Goal: Task Accomplishment & Management: Manage account settings

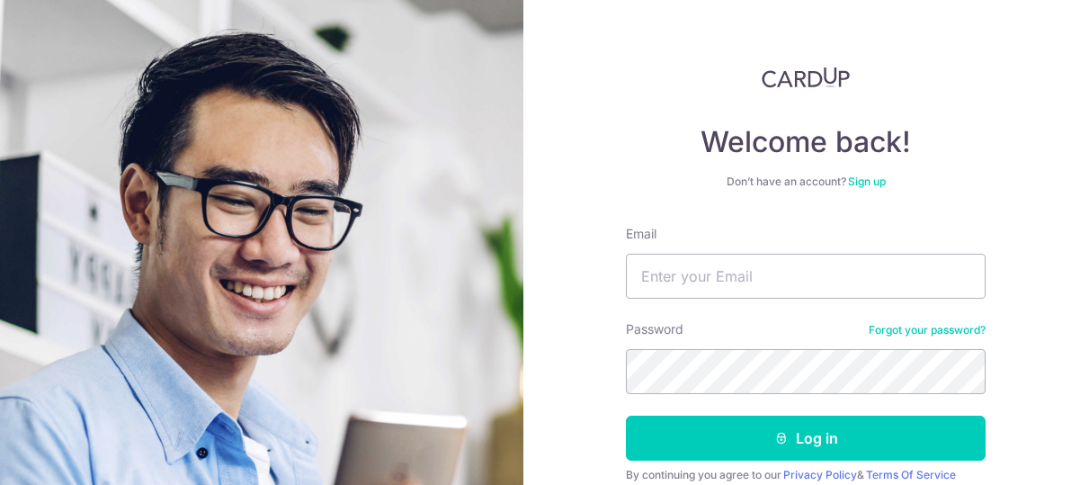
scroll to position [139, 0]
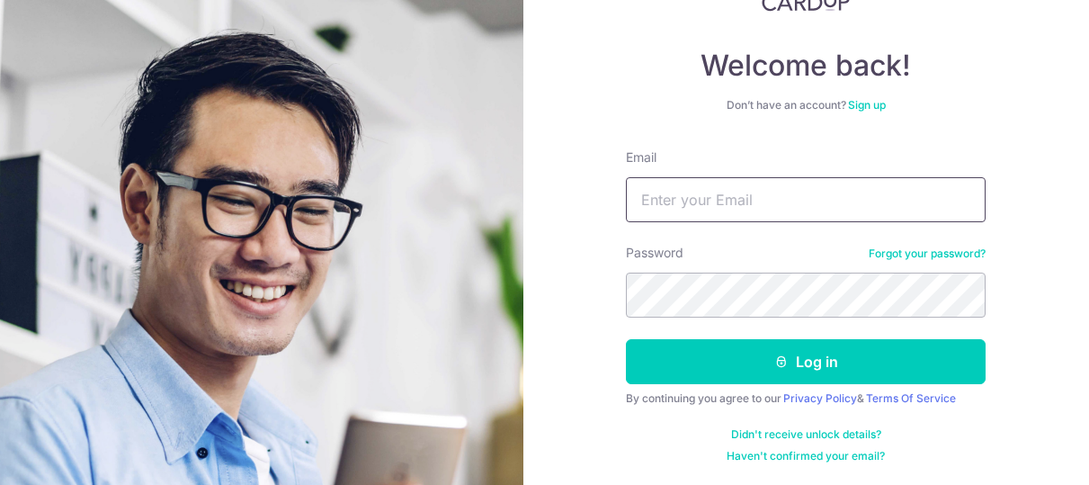
click at [697, 216] on input "Email" at bounding box center [806, 199] width 360 height 45
type input "[EMAIL_ADDRESS][DOMAIN_NAME]"
click at [626, 339] on button "Log in" at bounding box center [806, 361] width 360 height 45
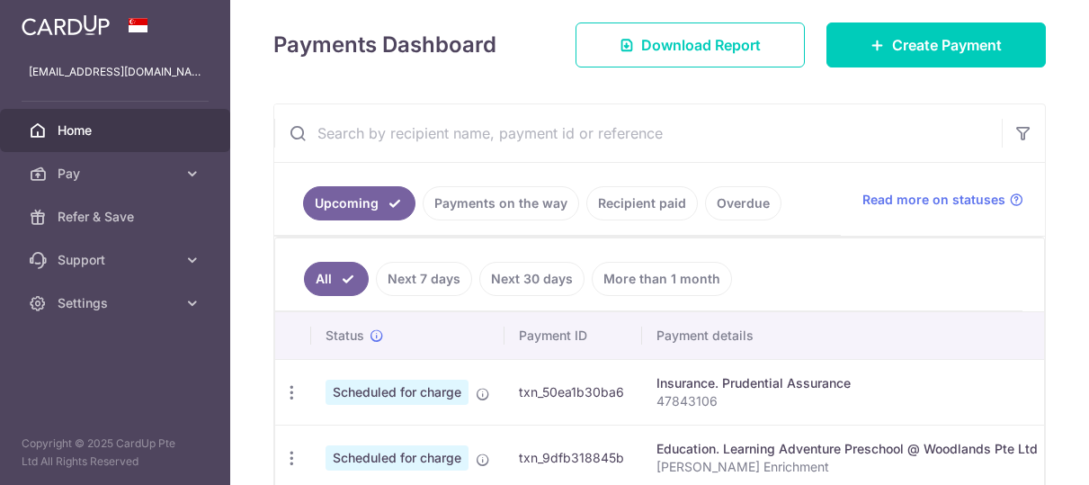
scroll to position [270, 0]
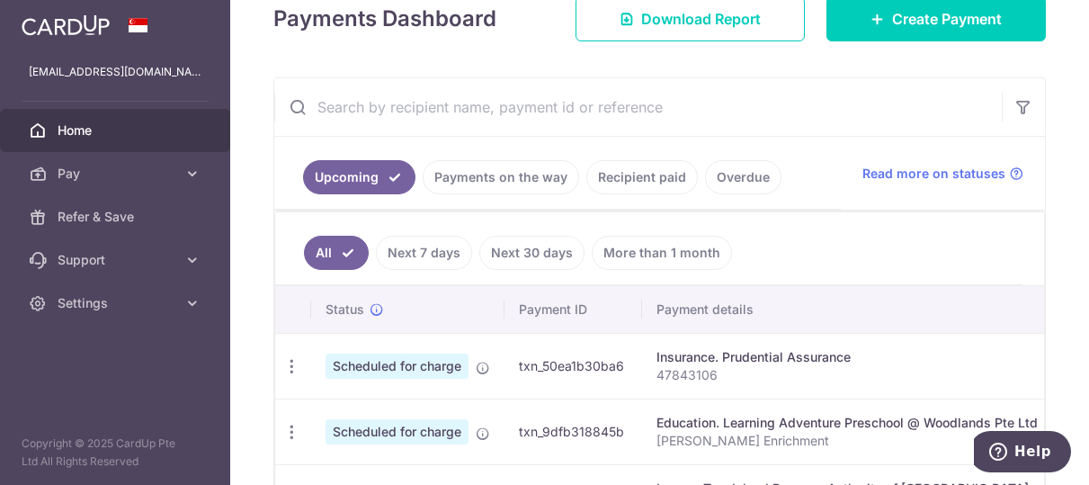
click at [733, 167] on link "Overdue" at bounding box center [743, 177] width 76 height 34
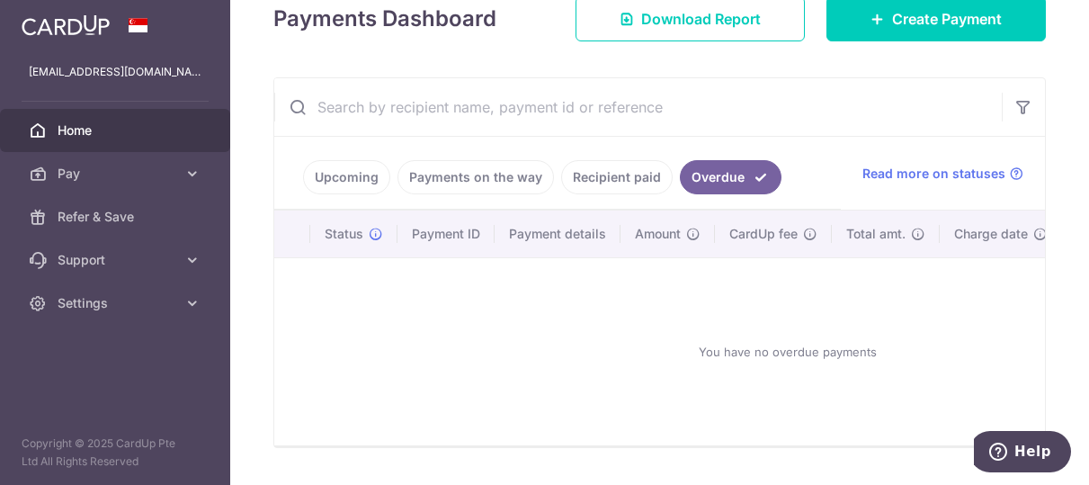
click at [608, 175] on link "Recipient paid" at bounding box center [617, 177] width 112 height 34
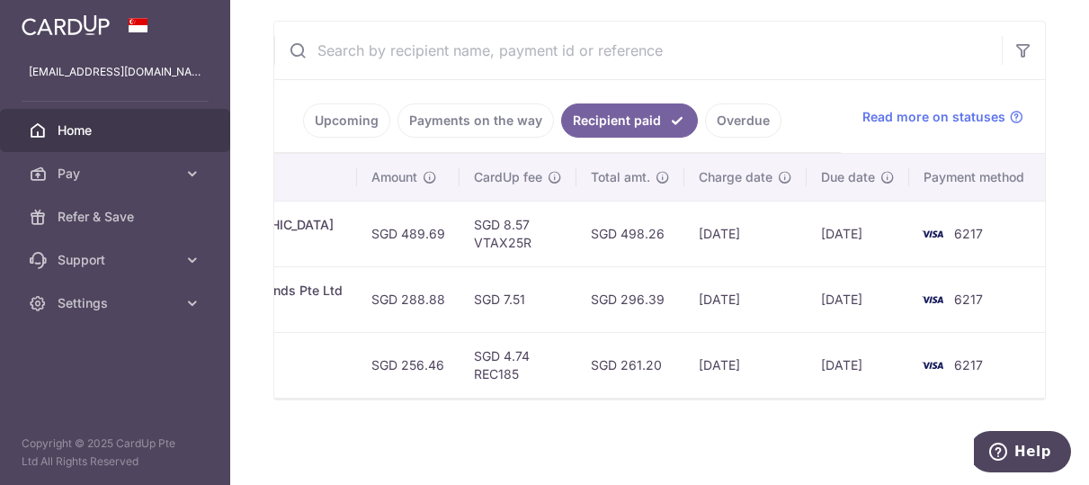
scroll to position [0, 0]
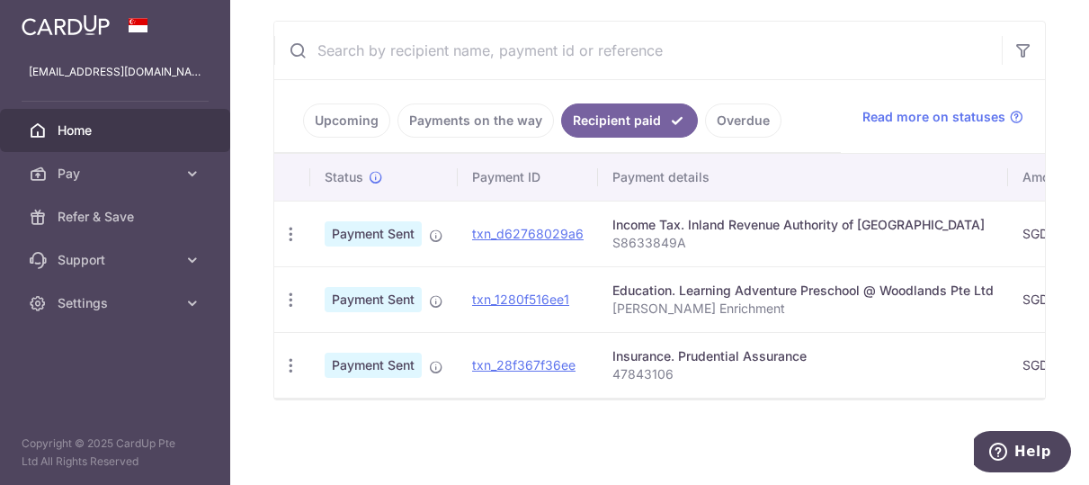
click at [370, 111] on link "Upcoming" at bounding box center [346, 120] width 87 height 34
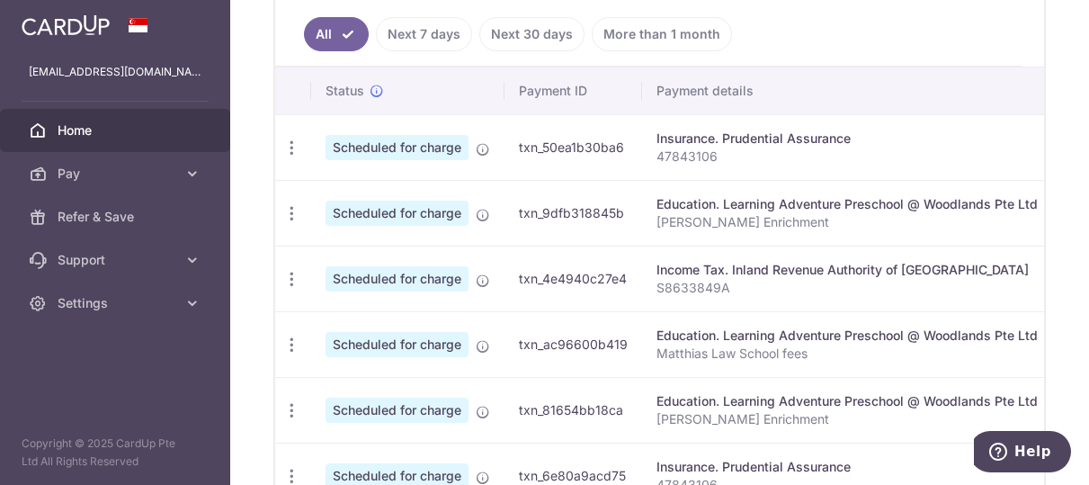
scroll to position [515, 0]
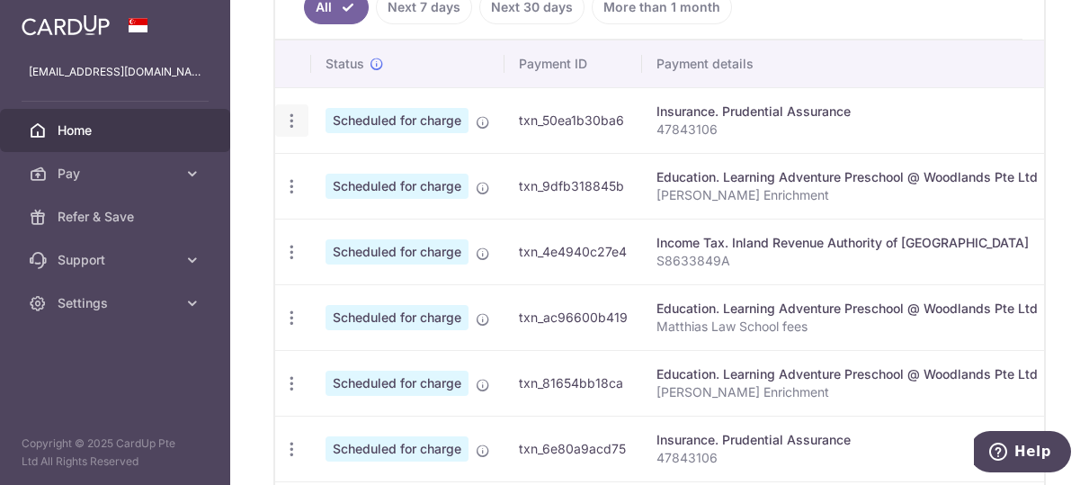
click at [298, 122] on icon "button" at bounding box center [291, 121] width 19 height 19
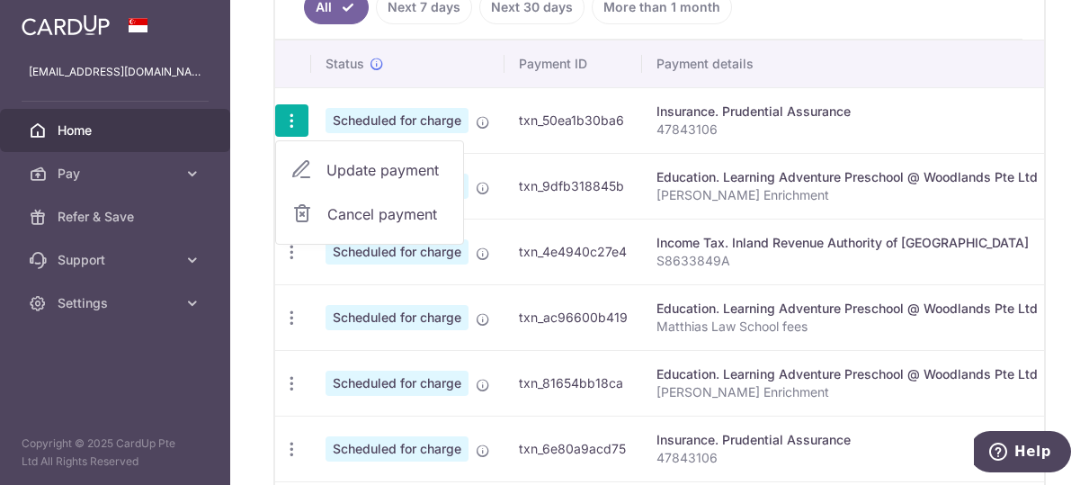
click at [360, 174] on span "Update payment" at bounding box center [387, 170] width 122 height 22
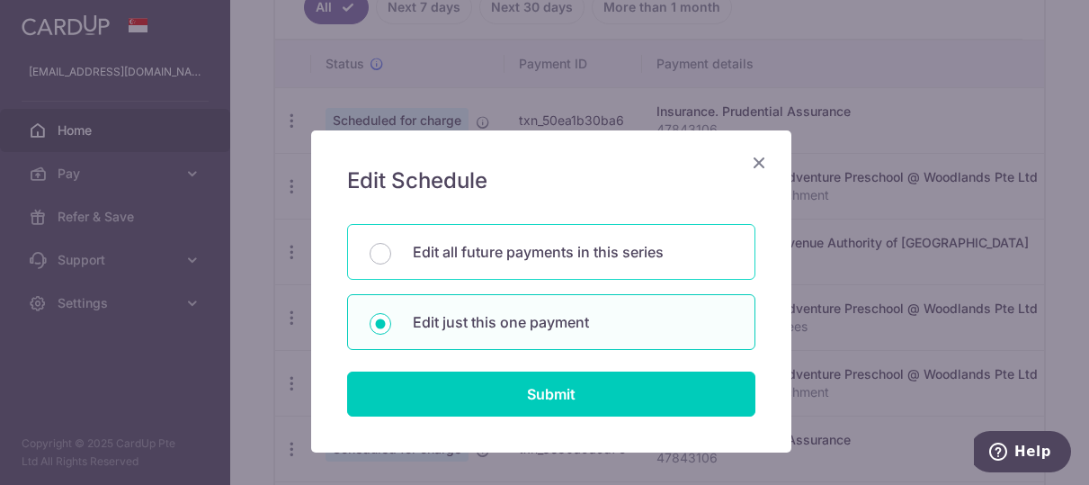
click at [601, 265] on div "Edit all future payments in this series" at bounding box center [551, 252] width 408 height 56
radio input "true"
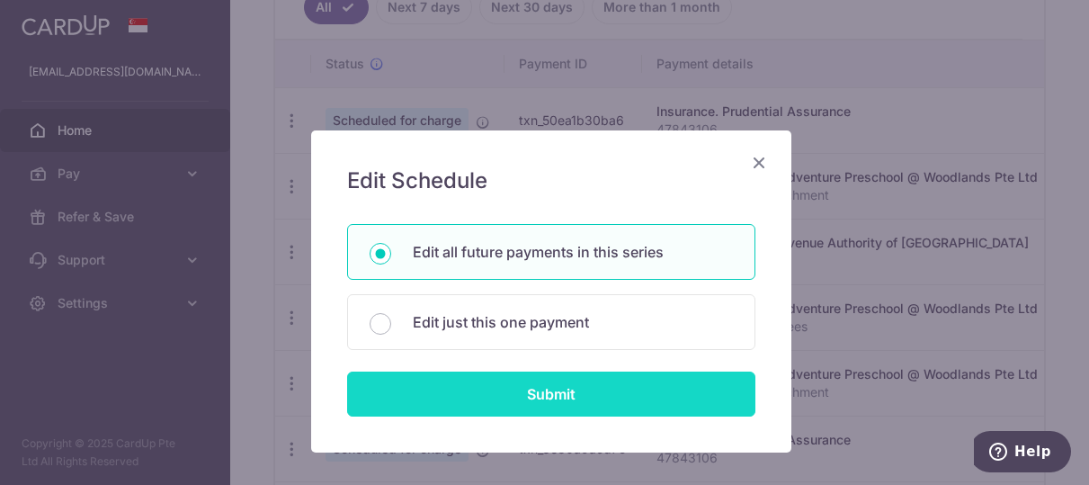
click at [591, 377] on input "Submit" at bounding box center [551, 393] width 408 height 45
radio input "true"
type input "256.46"
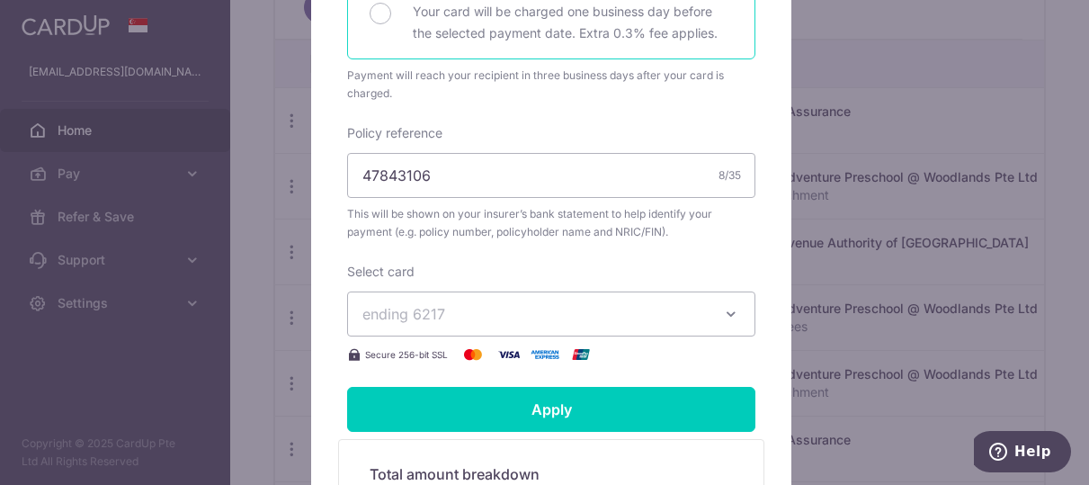
scroll to position [540, 0]
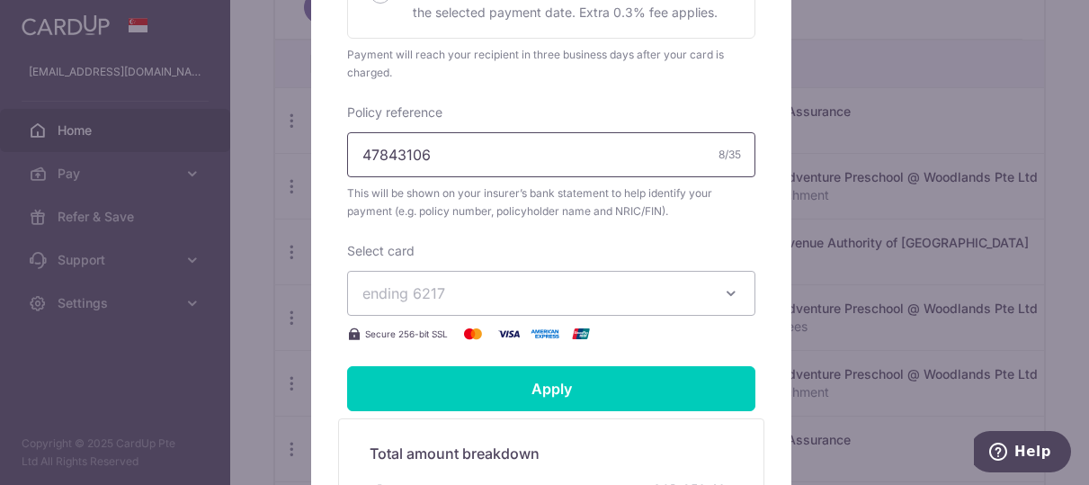
click at [455, 139] on input "47843106" at bounding box center [551, 154] width 408 height 45
type input "47843106 S8633849A"
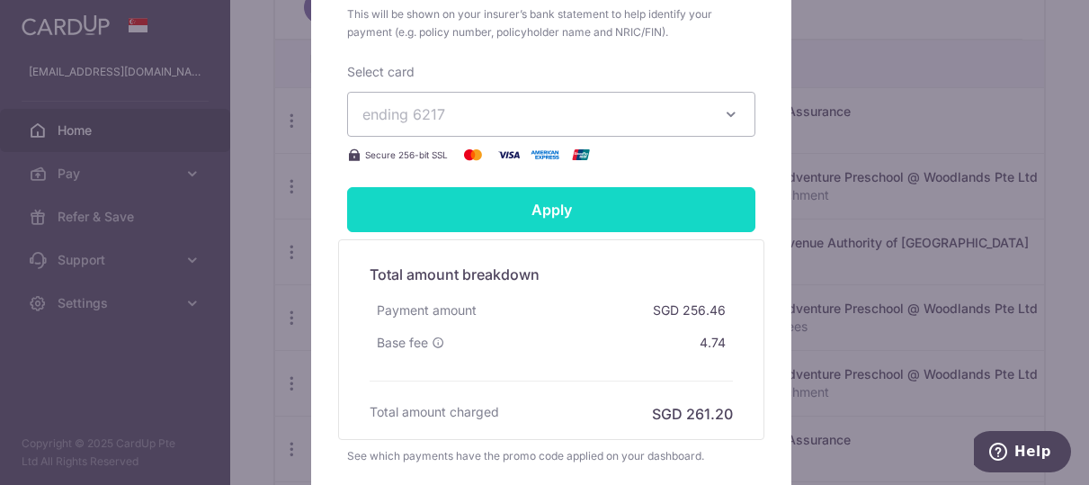
scroll to position [720, 0]
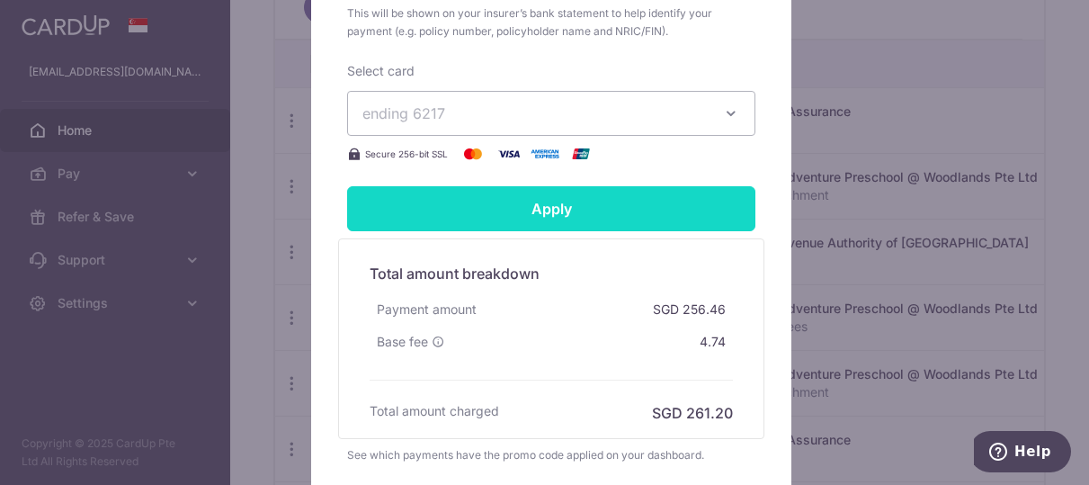
click at [623, 215] on input "Apply" at bounding box center [551, 208] width 408 height 45
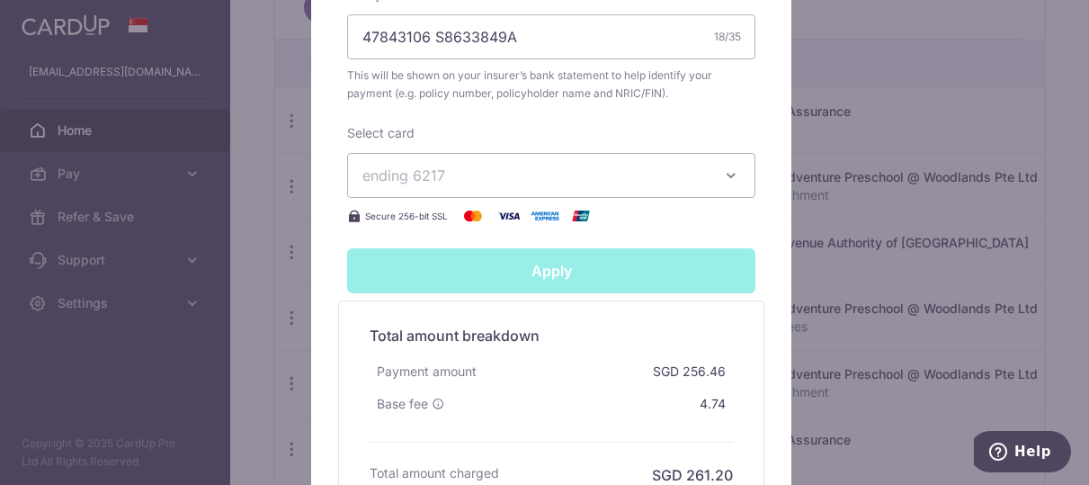
type input "Successfully Applied"
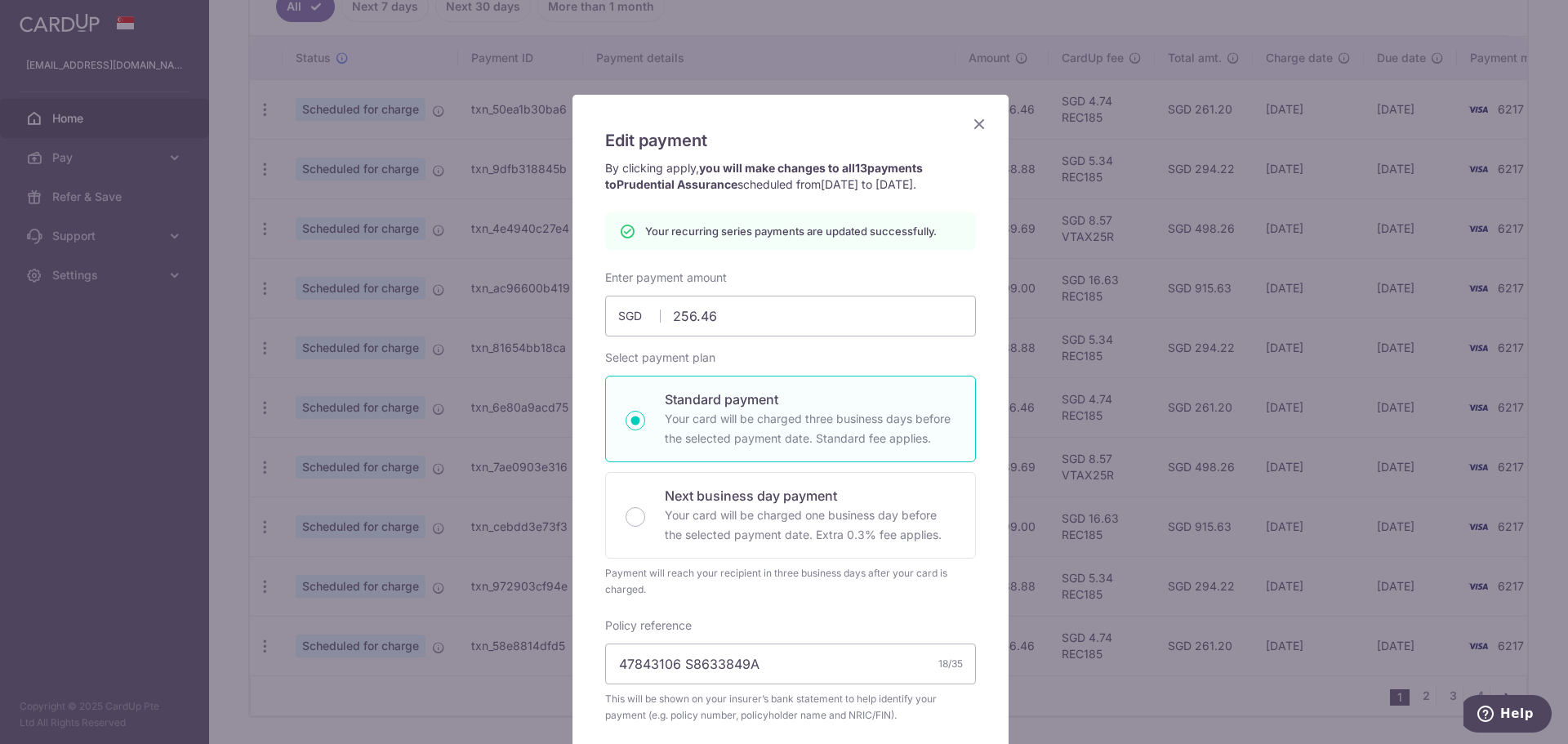
scroll to position [0, 0]
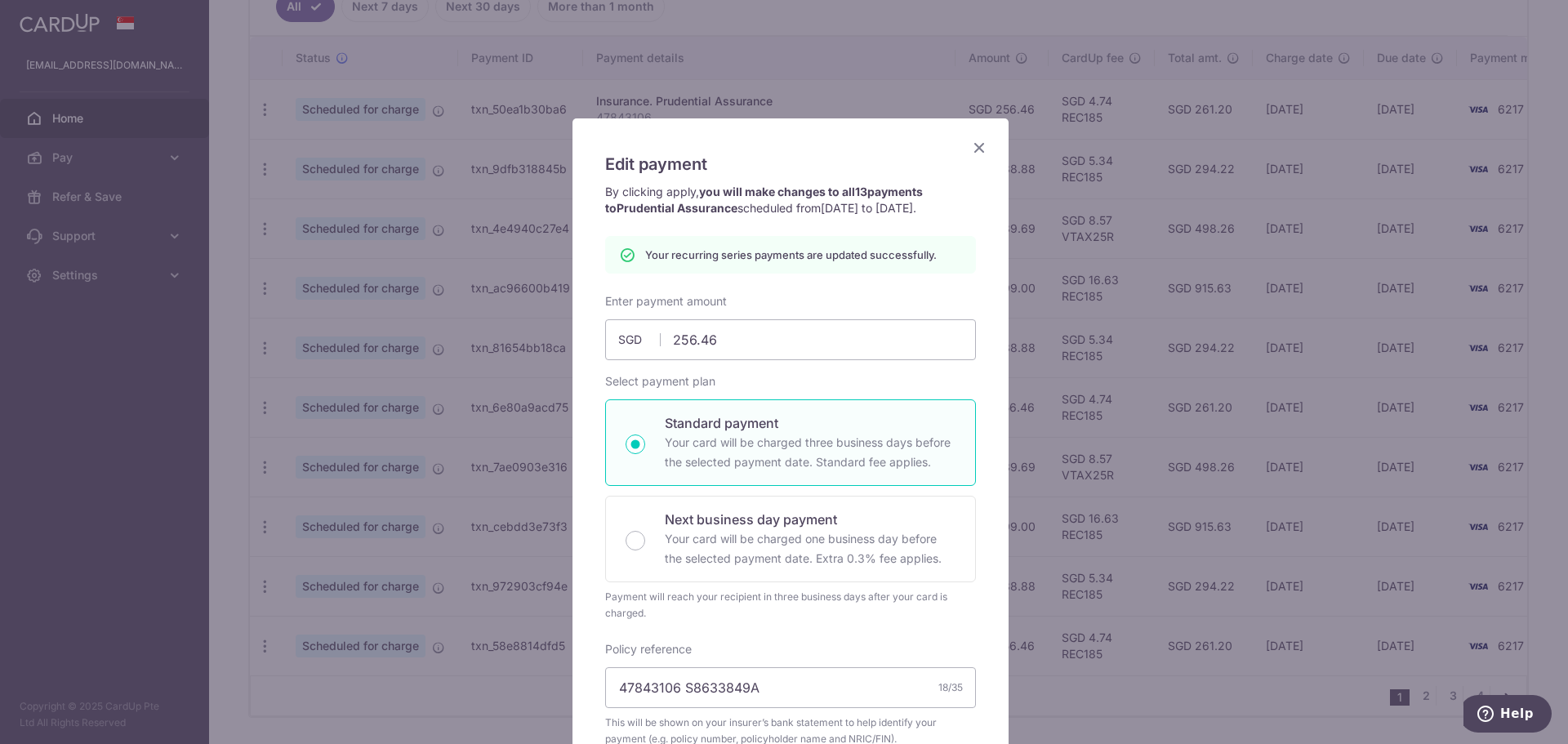
click at [979, 152] on icon "Close" at bounding box center [980, 147] width 20 height 20
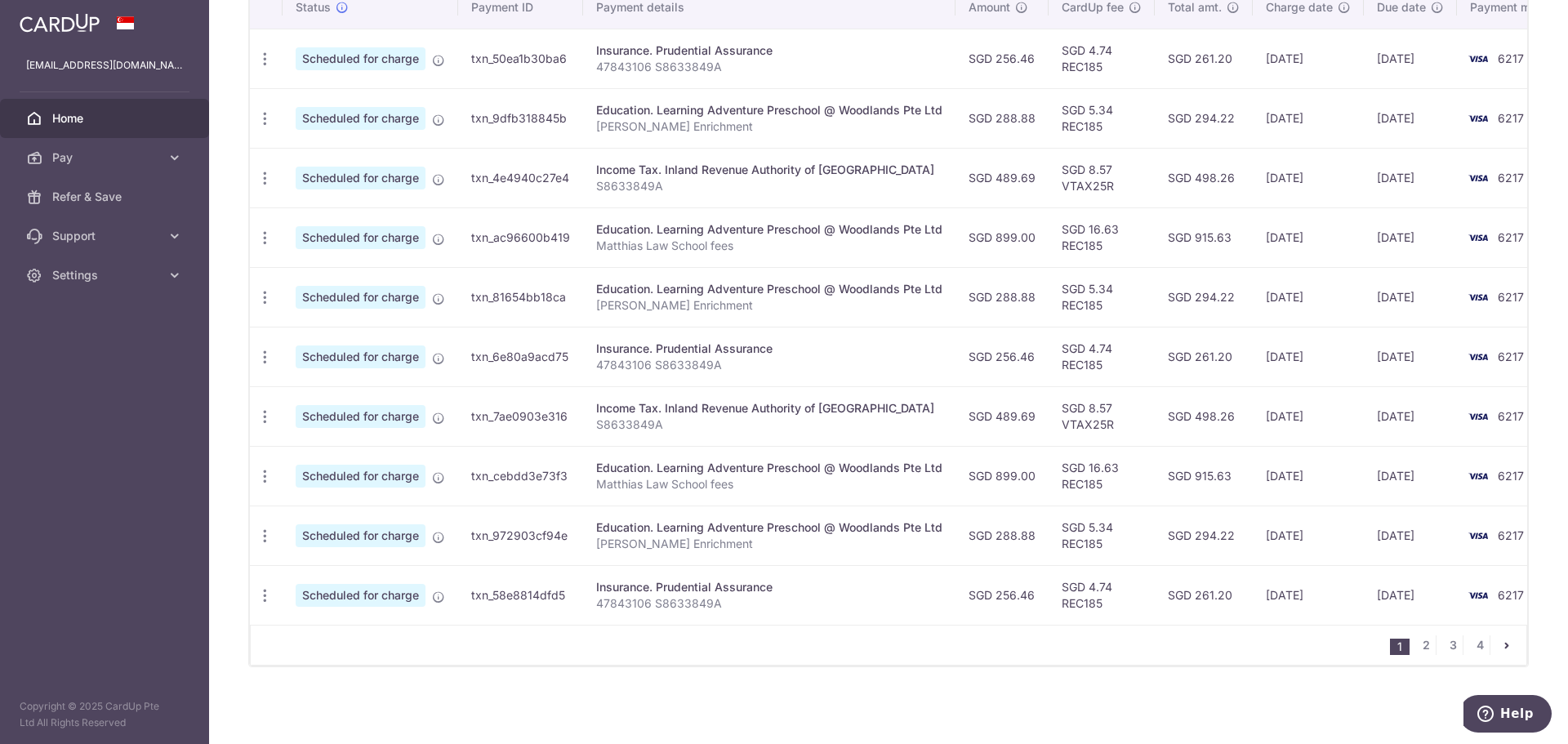
click at [631, 341] on div "Insurance. Prudential Assurance" at bounding box center [769, 349] width 346 height 16
click at [280, 353] on td "Update payment Cancel payment" at bounding box center [266, 357] width 33 height 60
click at [264, 353] on icon "button" at bounding box center [264, 357] width 17 height 17
click at [325, 395] on span "Update payment" at bounding box center [351, 402] width 111 height 20
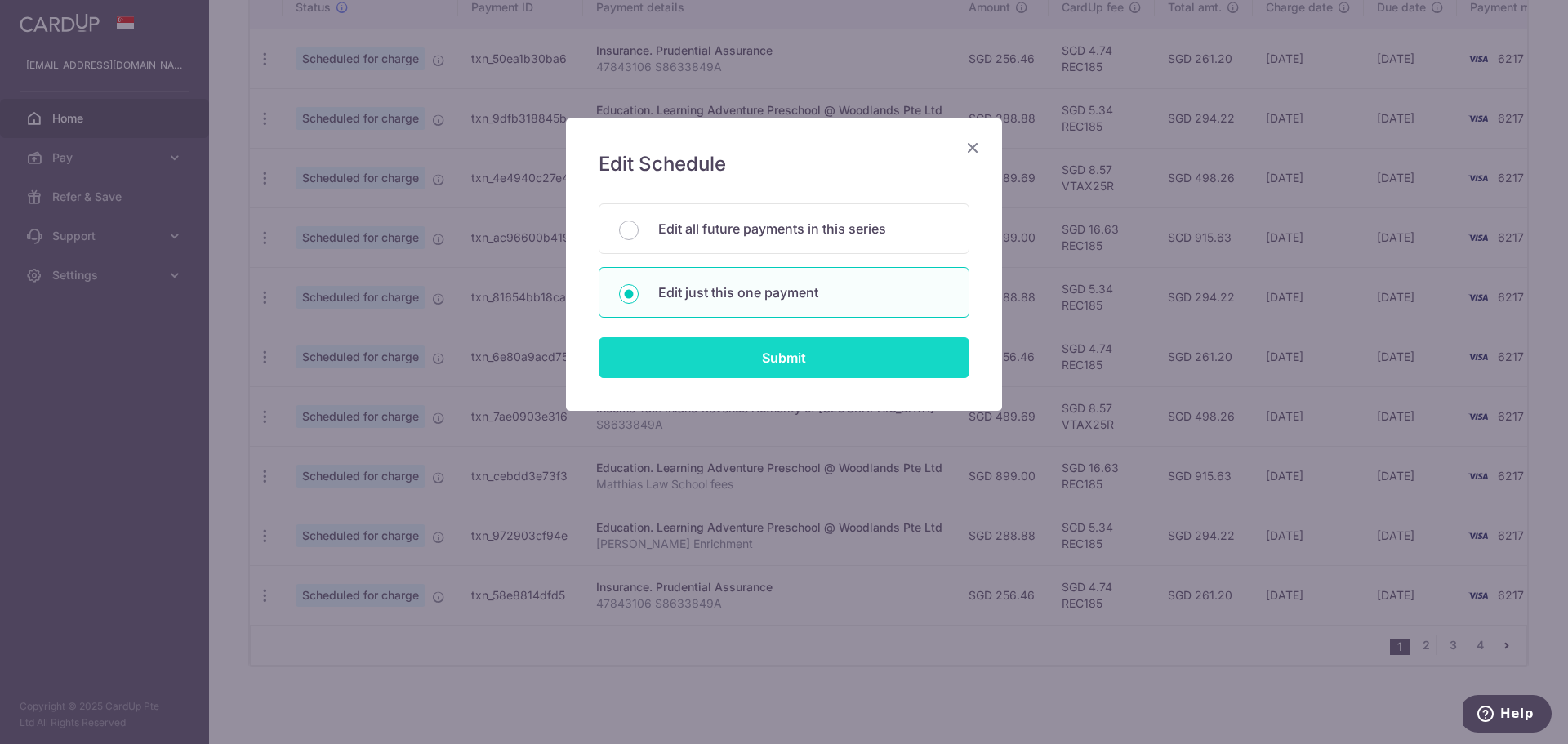
click at [724, 353] on input "Submit" at bounding box center [784, 357] width 370 height 41
radio input "true"
type input "256.46"
type input "[DATE]"
type input "47843106 S8633849A"
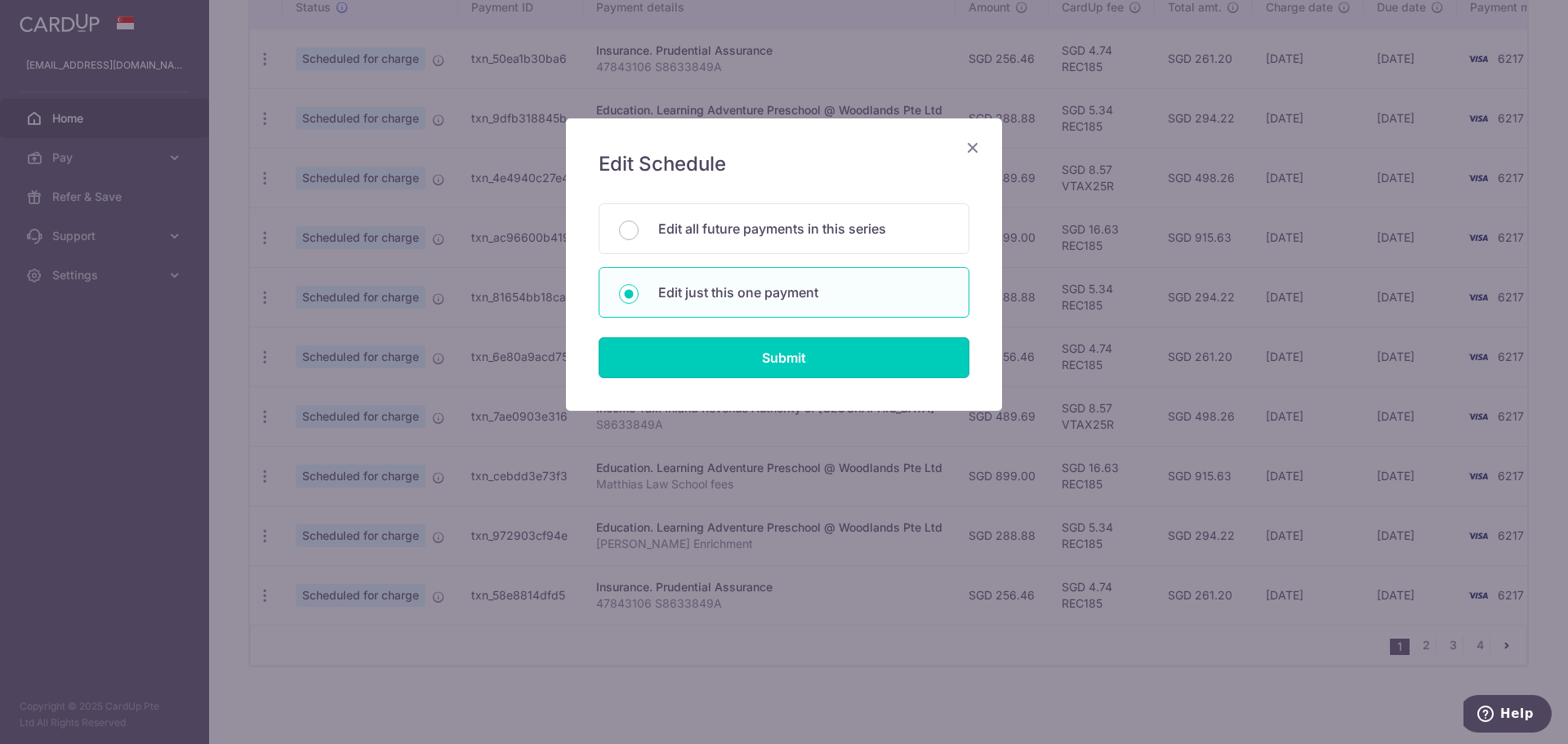
type input "REC185"
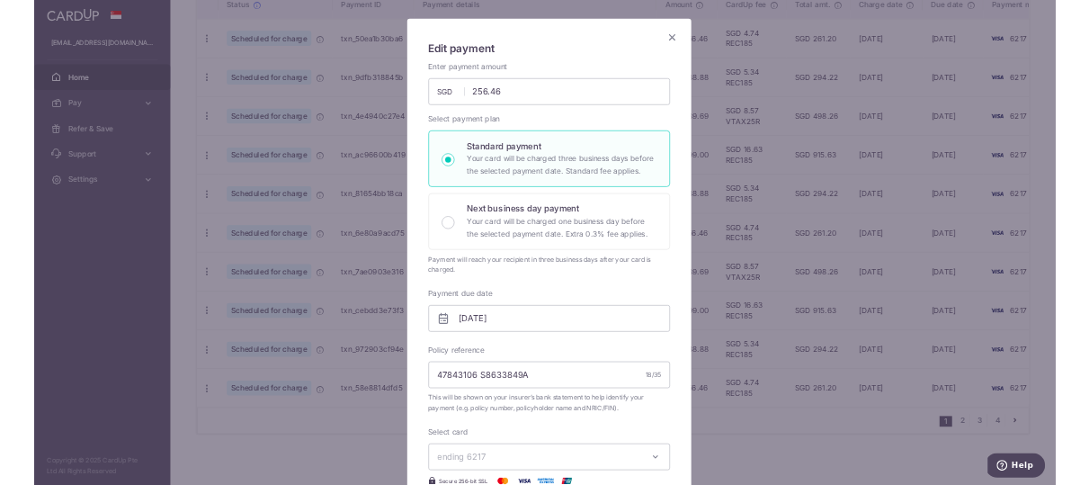
scroll to position [9, 0]
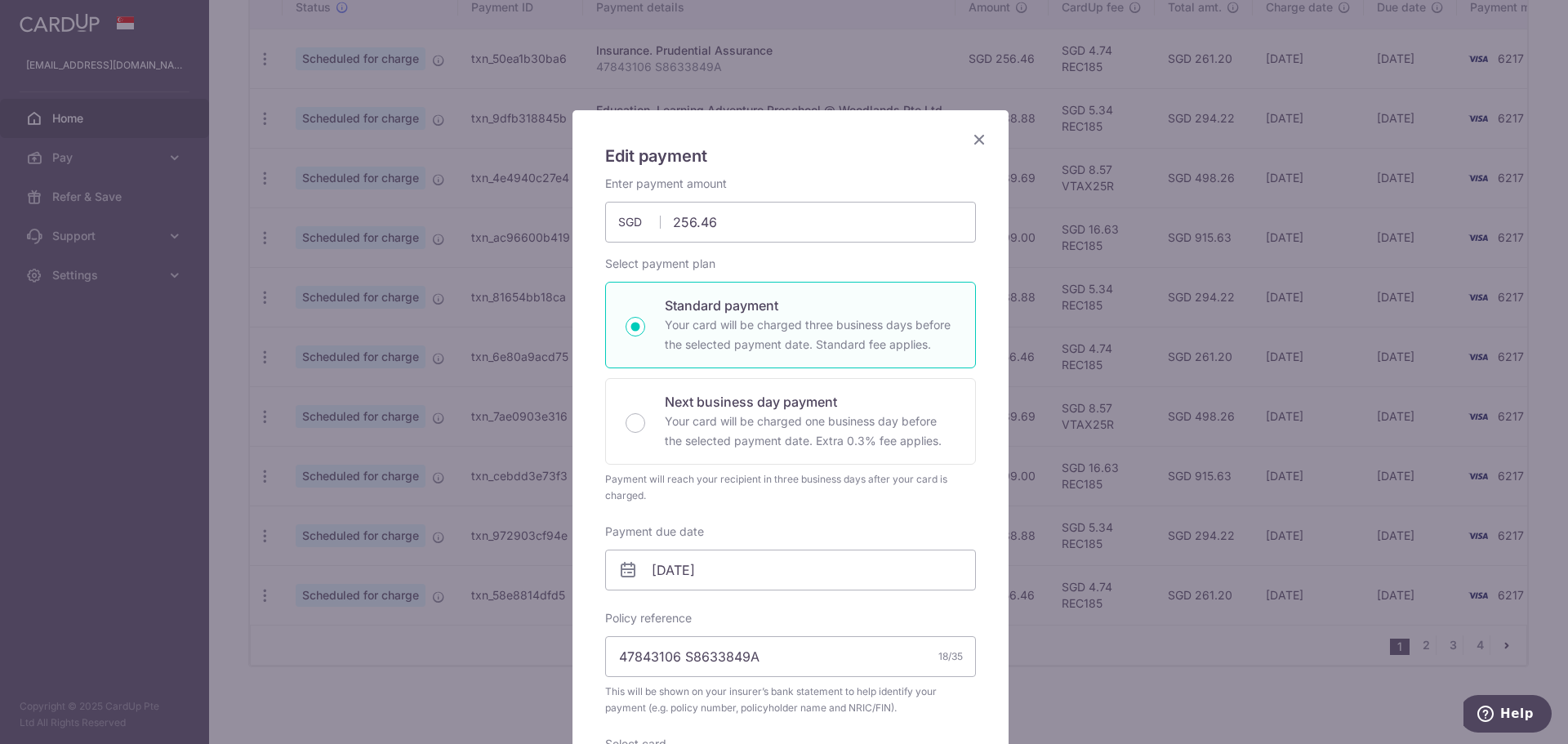
click at [970, 138] on icon "Close" at bounding box center [980, 139] width 20 height 20
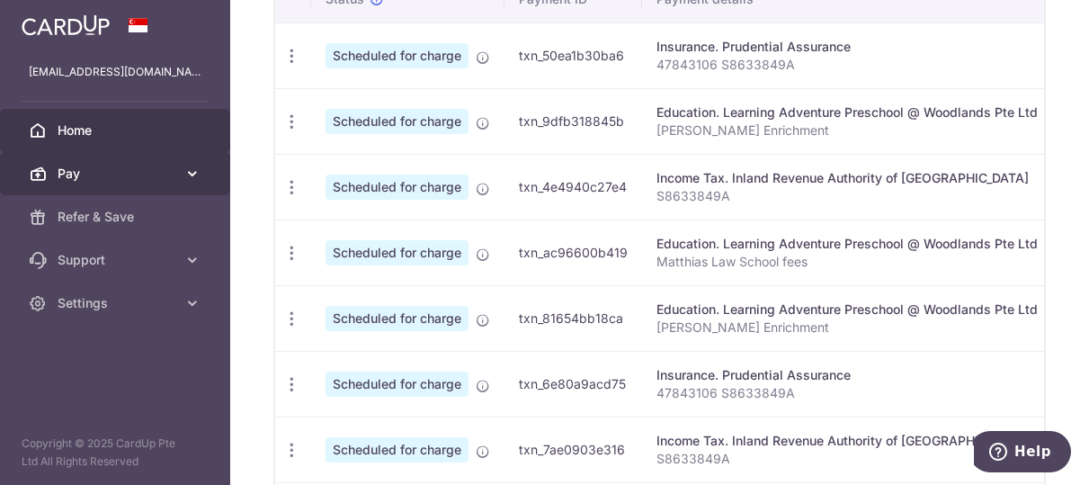
click at [192, 174] on icon at bounding box center [192, 174] width 18 height 18
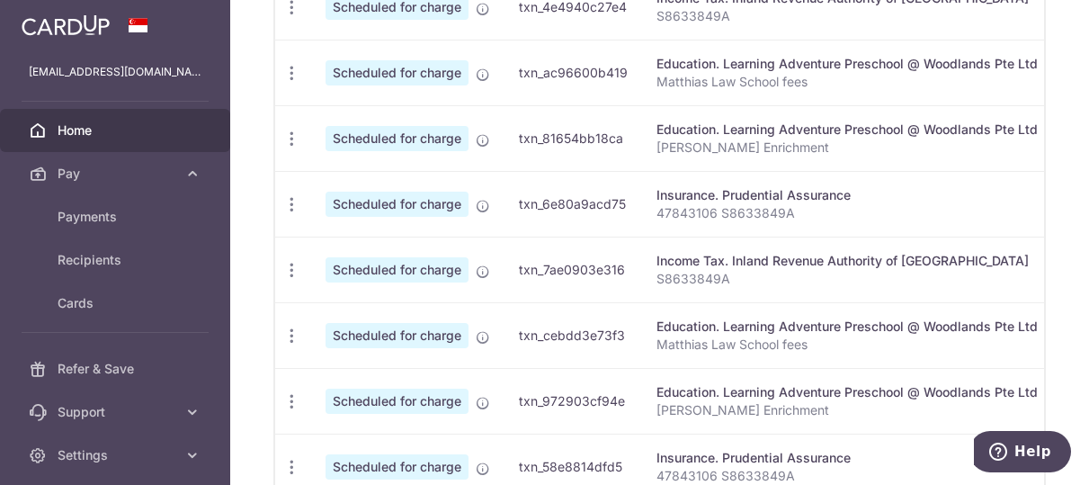
scroll to position [400, 0]
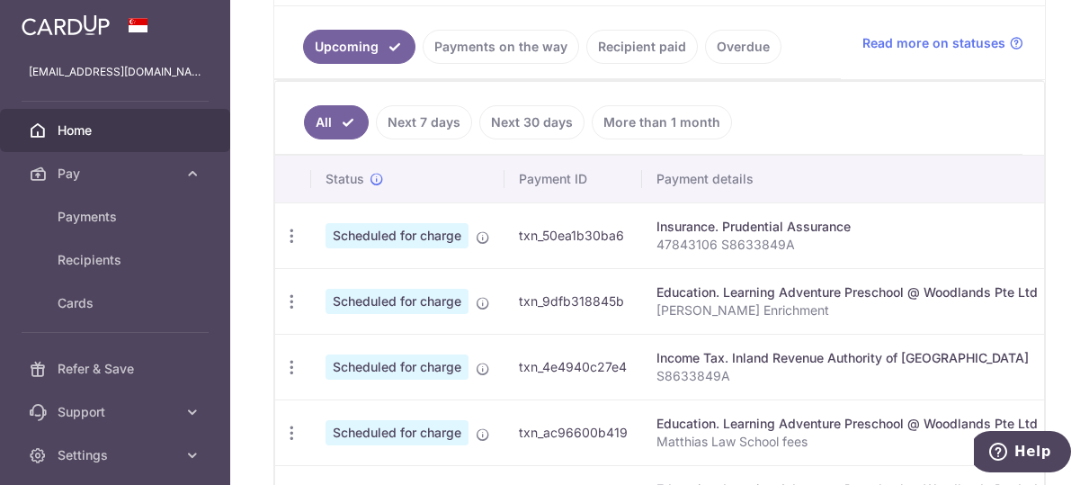
click at [638, 45] on link "Recipient paid" at bounding box center [642, 47] width 112 height 34
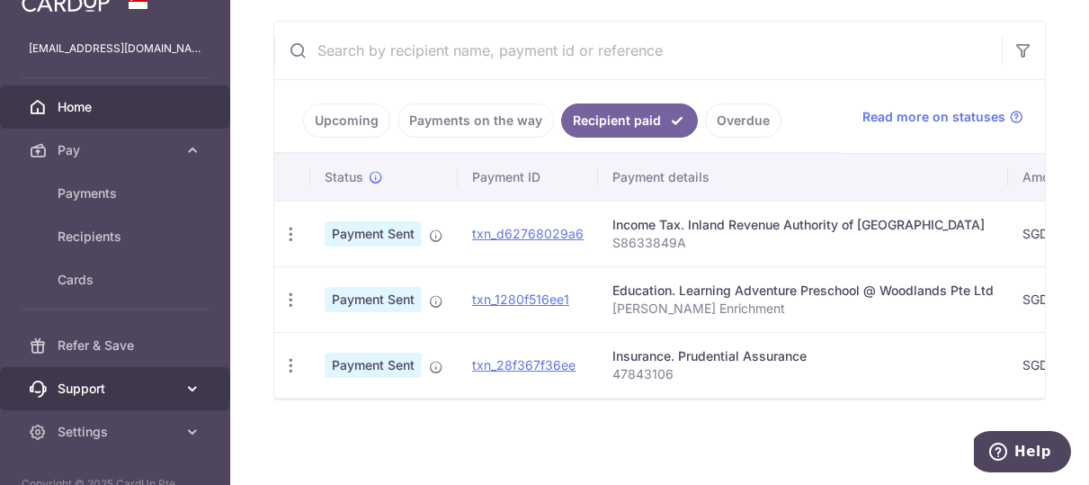
scroll to position [64, 0]
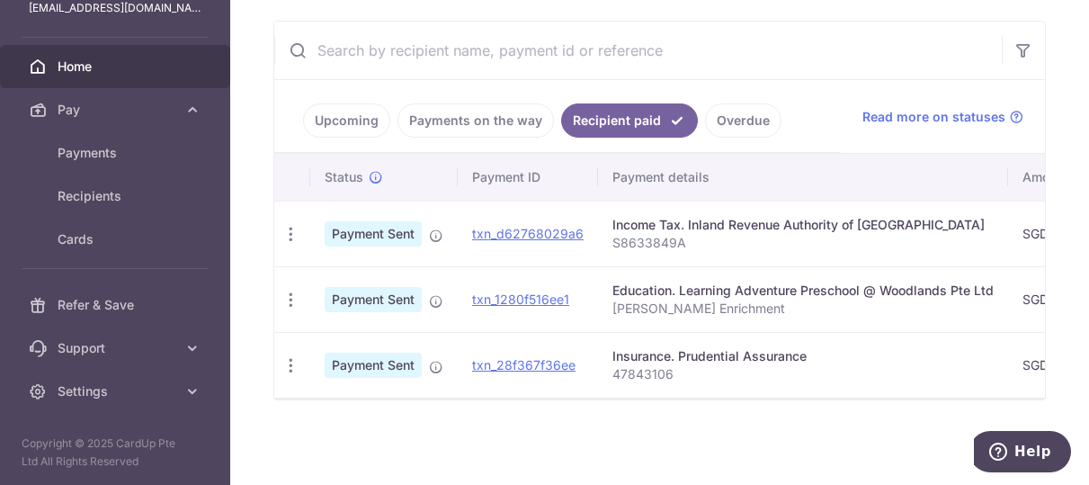
click at [356, 103] on link "Upcoming" at bounding box center [346, 120] width 87 height 34
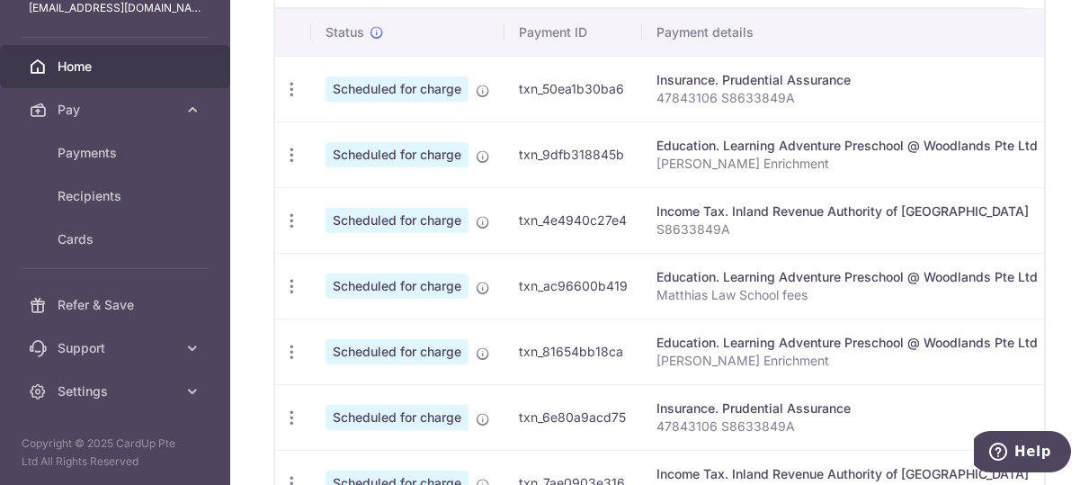
scroll to position [515, 0]
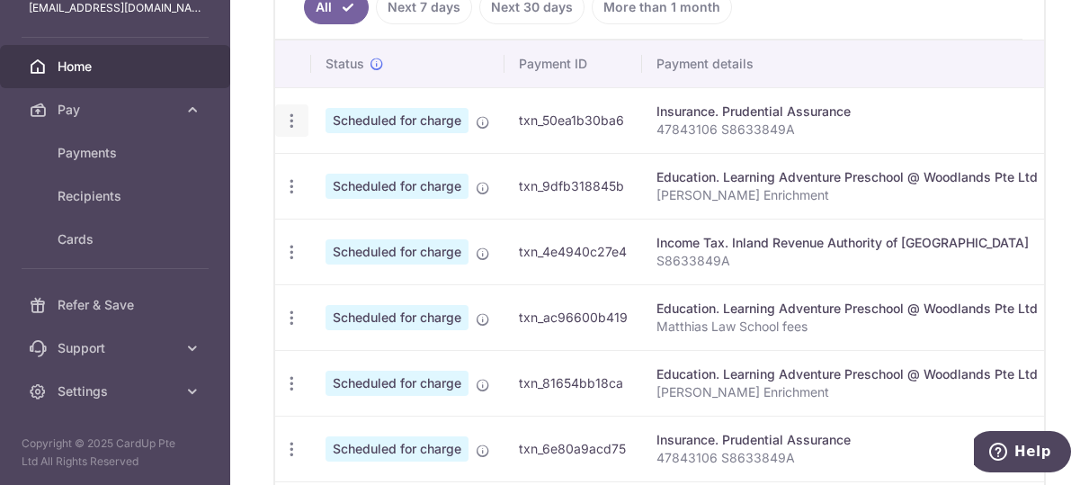
click at [293, 127] on icon "button" at bounding box center [291, 121] width 19 height 19
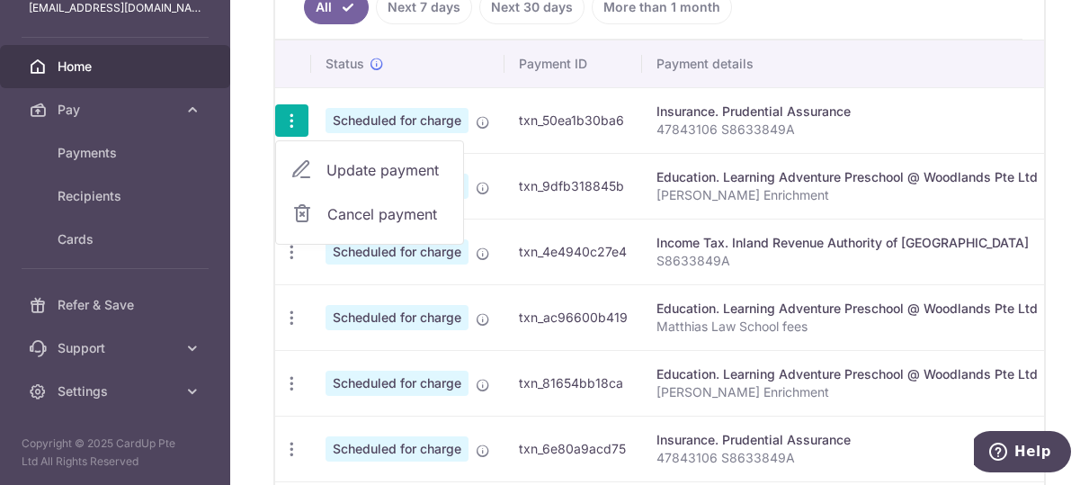
click at [341, 178] on span "Update payment" at bounding box center [387, 170] width 122 height 22
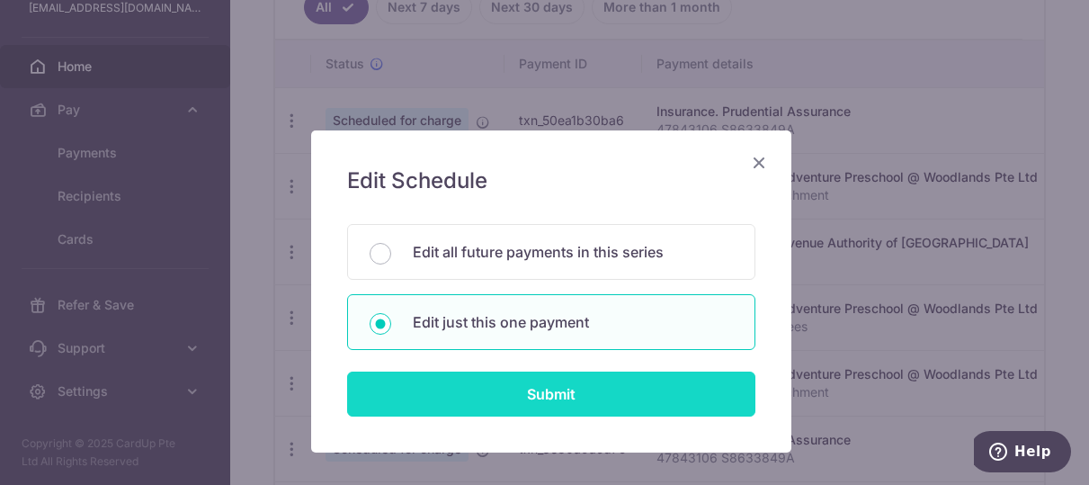
click at [566, 379] on input "Submit" at bounding box center [551, 393] width 408 height 45
radio input "true"
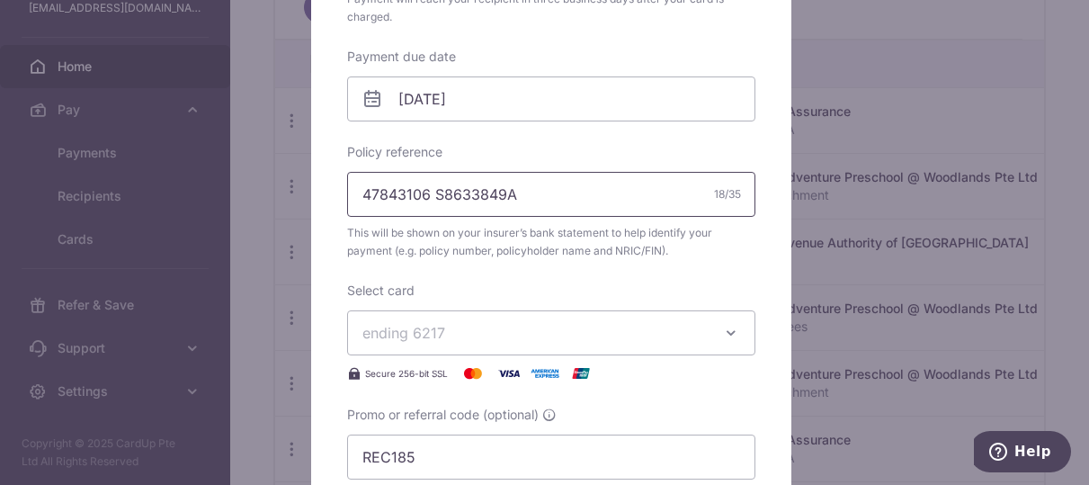
scroll to position [540, 0]
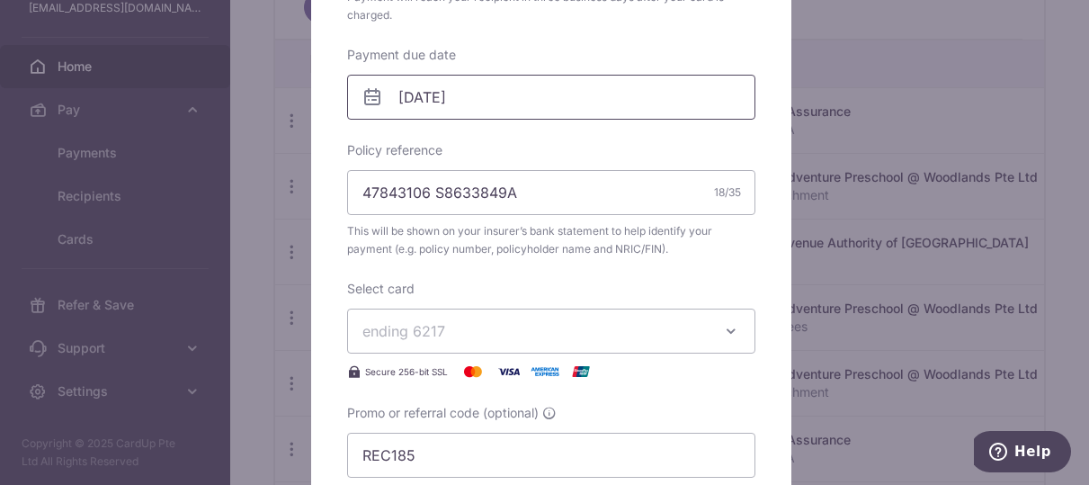
click at [484, 101] on input "[DATE]" at bounding box center [551, 97] width 408 height 45
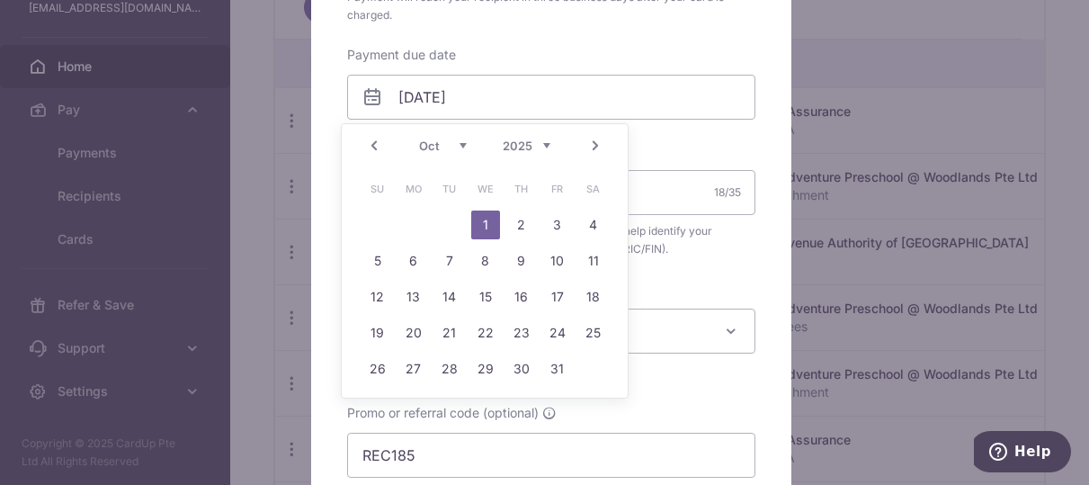
click at [380, 144] on link "Prev" at bounding box center [374, 146] width 22 height 22
click at [410, 371] on link "29" at bounding box center [413, 368] width 29 height 29
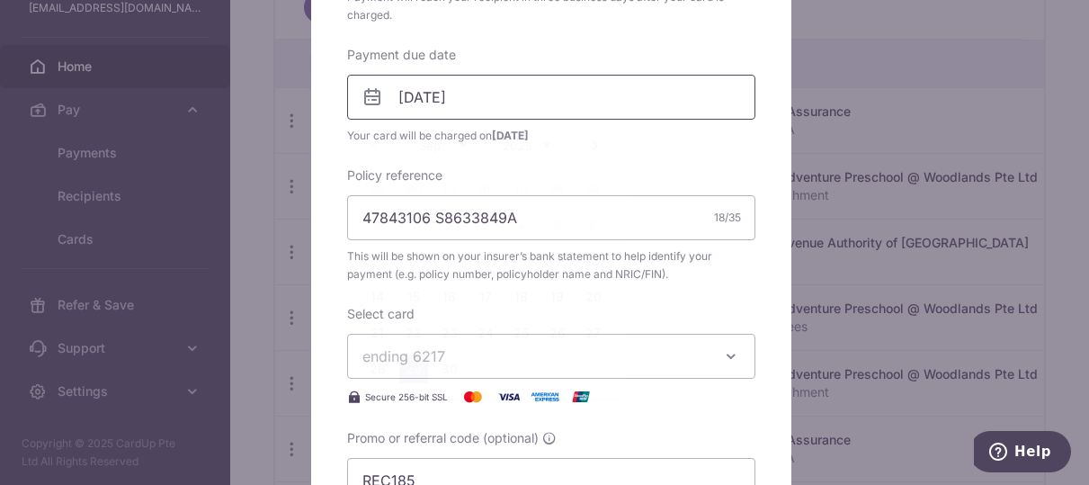
click at [526, 92] on input "29/09/2025" at bounding box center [551, 97] width 408 height 45
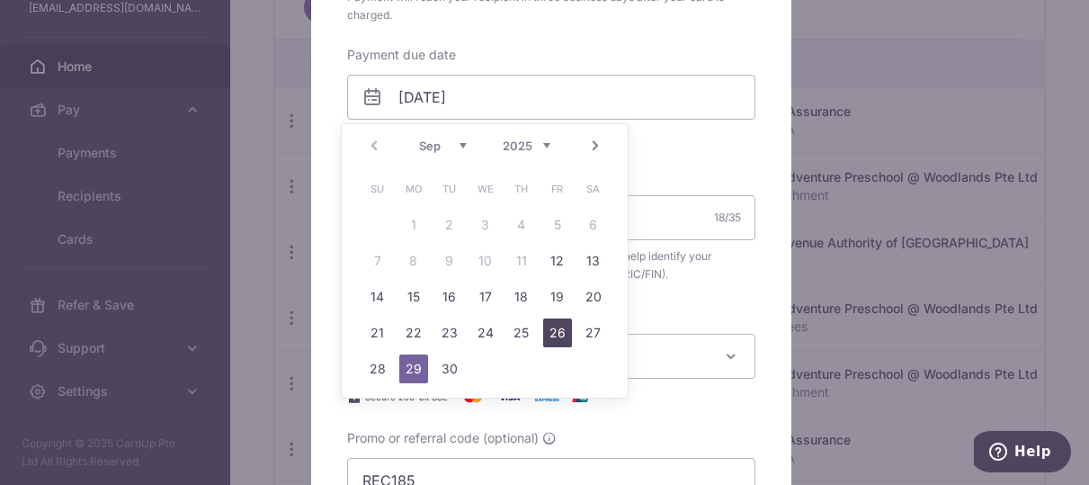
click at [555, 334] on link "26" at bounding box center [557, 332] width 29 height 29
type input "[DATE]"
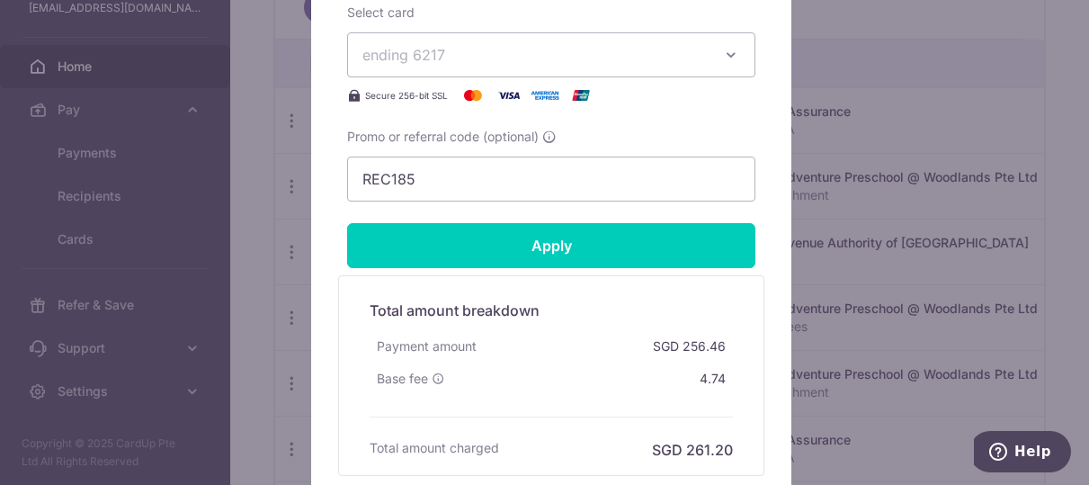
scroll to position [899, 0]
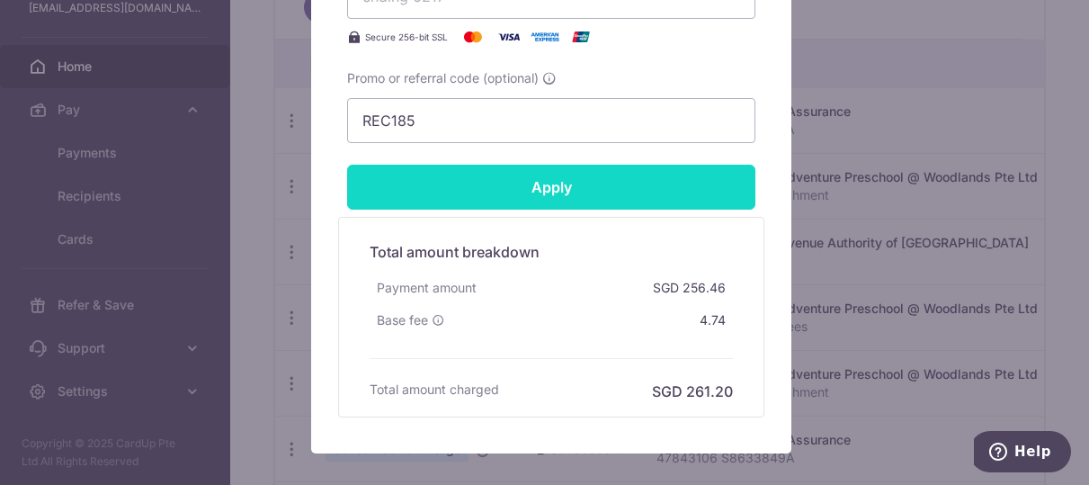
click at [559, 194] on input "Apply" at bounding box center [551, 187] width 408 height 45
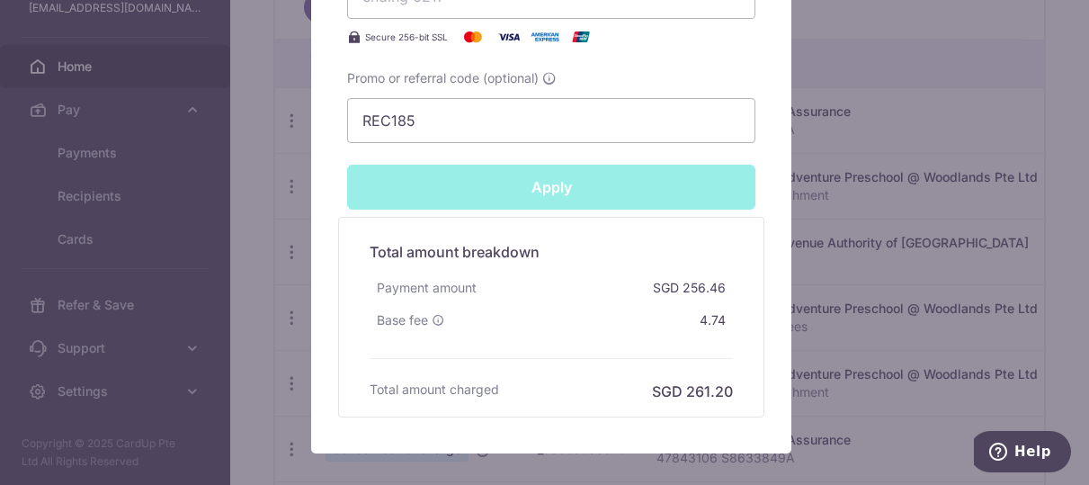
type input "Successfully Applied"
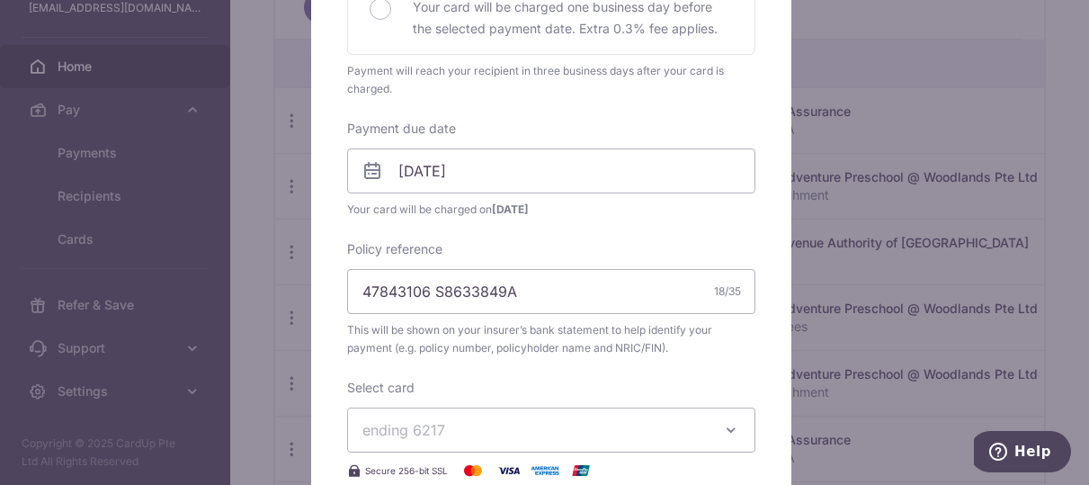
scroll to position [423, 0]
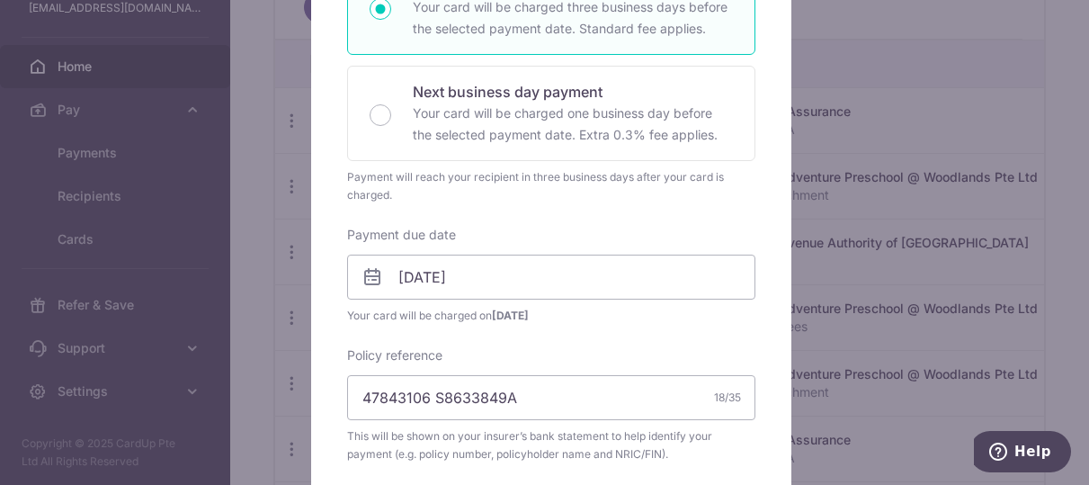
click at [260, 271] on div "Edit payment By clicking apply, you will make changes to all payments to Pruden…" at bounding box center [544, 242] width 1089 height 485
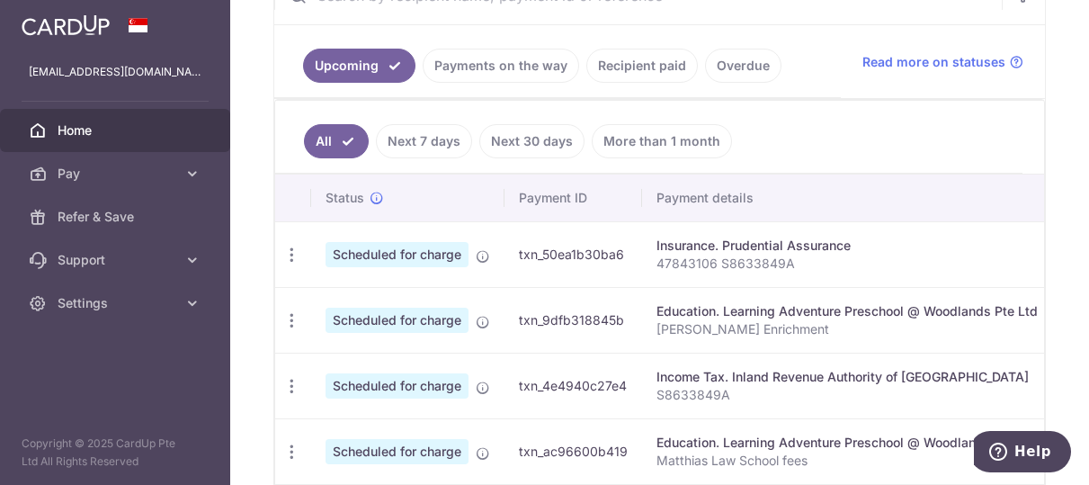
scroll to position [561, 0]
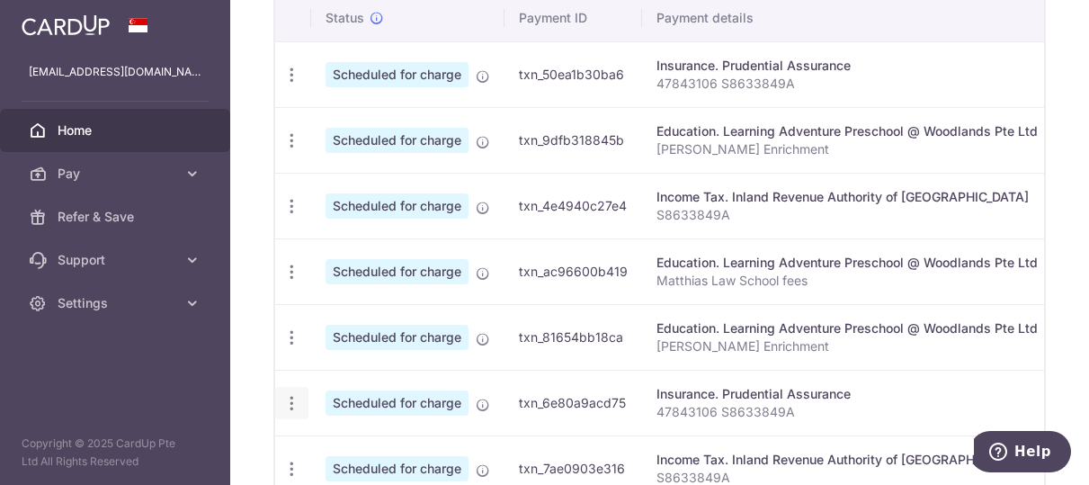
click at [294, 405] on icon "button" at bounding box center [291, 403] width 19 height 19
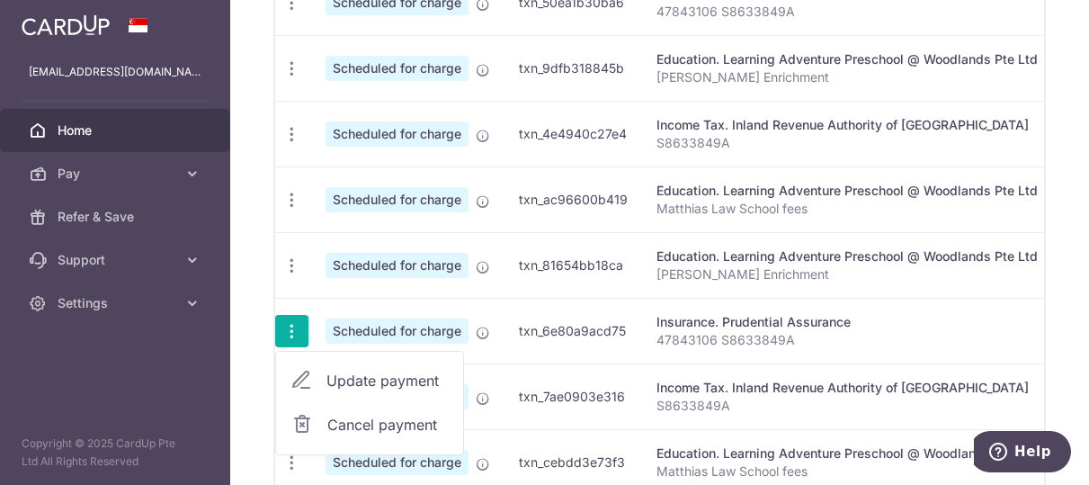
scroll to position [741, 0]
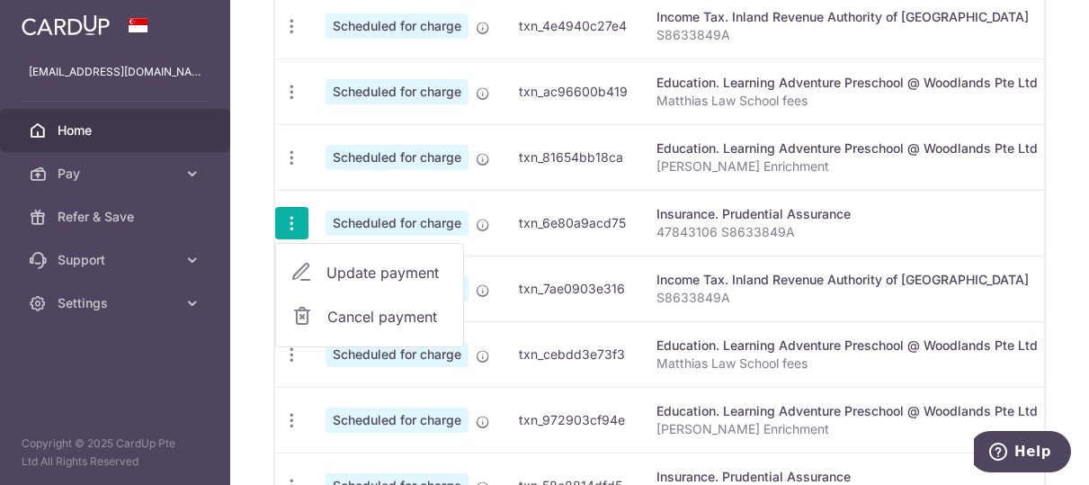
click at [399, 252] on link "Update payment" at bounding box center [369, 272] width 187 height 43
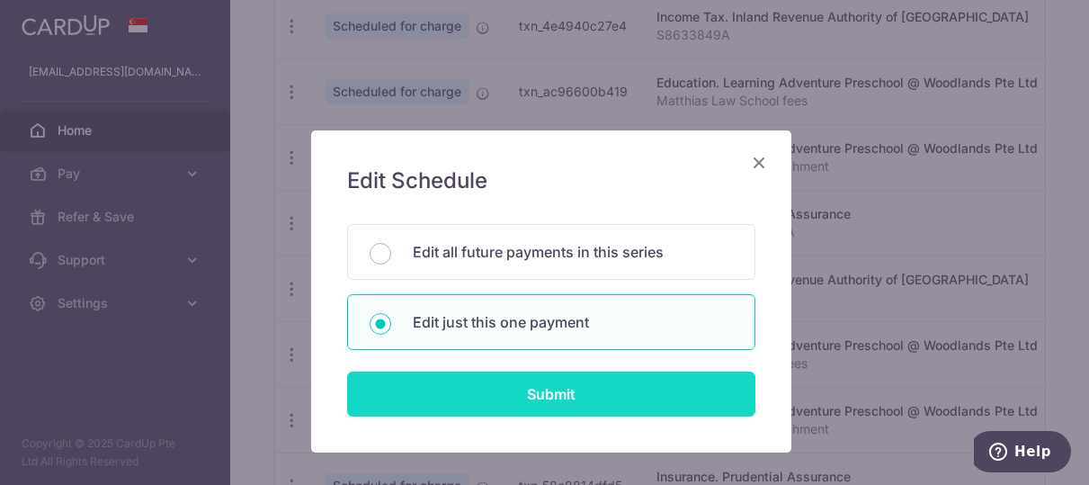
click at [496, 380] on input "Submit" at bounding box center [551, 393] width 408 height 45
radio input "true"
type input "256.46"
type input "[DATE]"
type input "47843106 S8633849A"
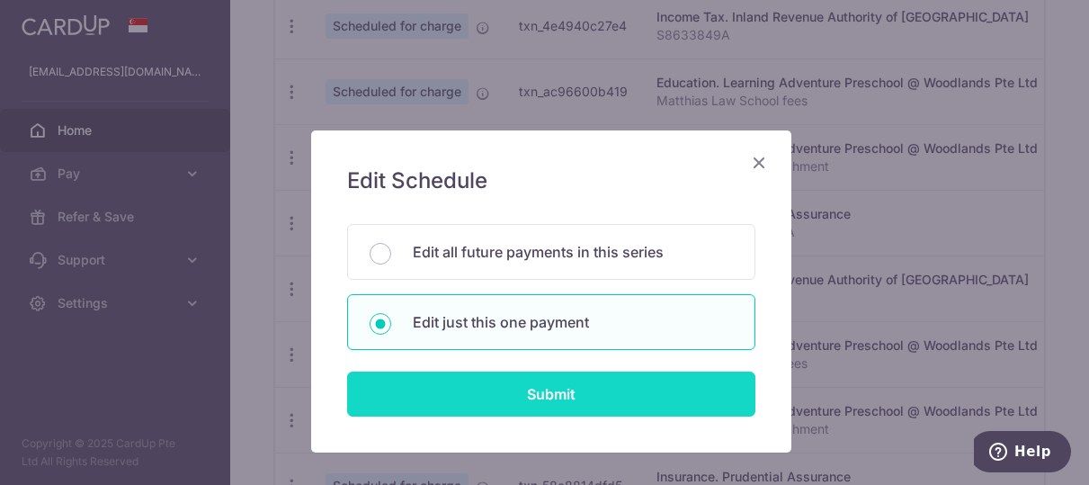
type input "REC185"
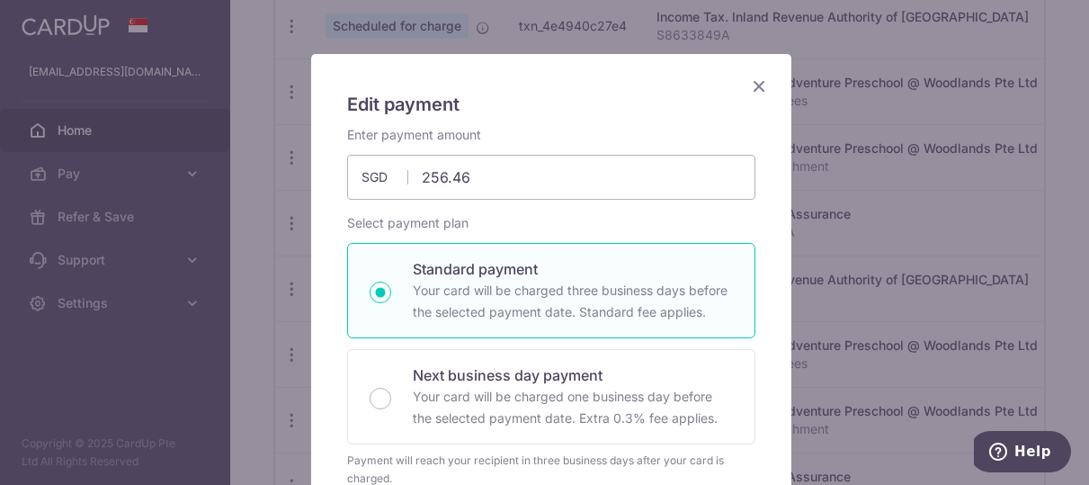
scroll to position [360, 0]
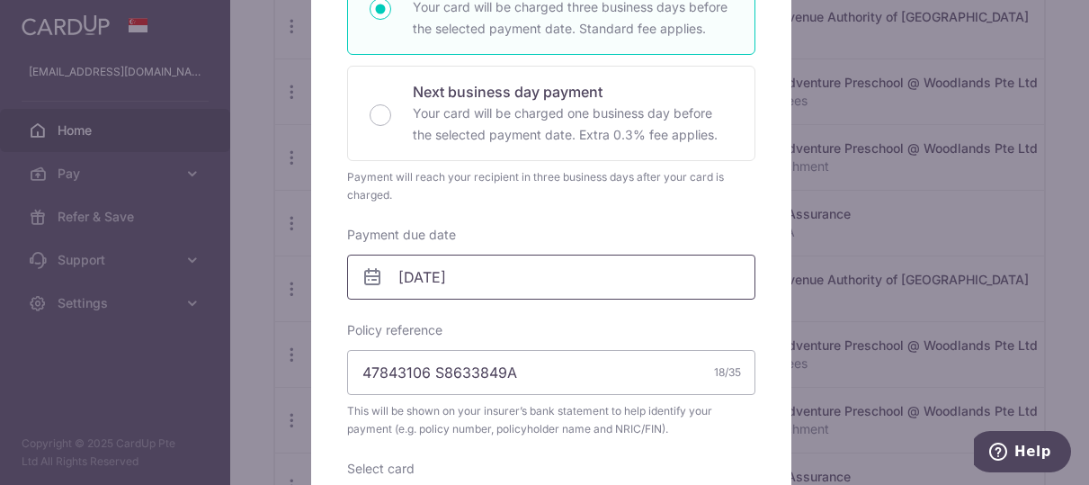
click at [582, 291] on body "larrylaw86@gmail.com Home Pay Payments Recipients Cards Refer & Save Support FA…" at bounding box center [544, 242] width 1089 height 485
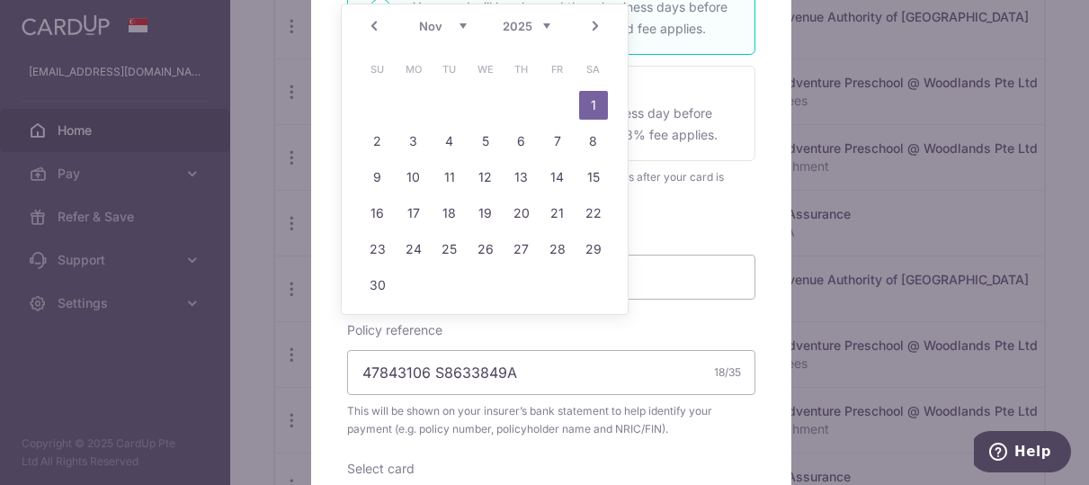
click at [363, 25] on link "Prev" at bounding box center [374, 26] width 22 height 22
click at [386, 253] on link "26" at bounding box center [377, 249] width 29 height 29
type input "26/10/2025"
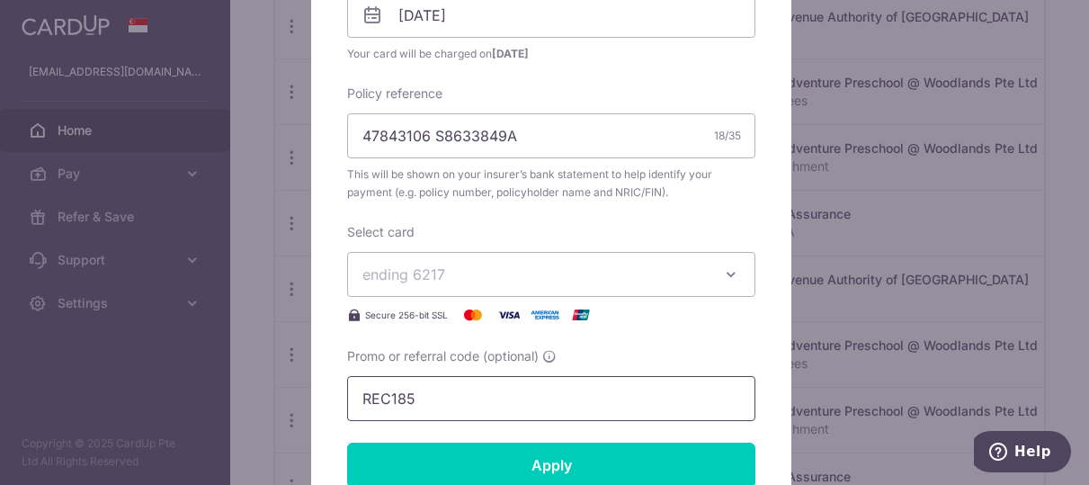
scroll to position [630, 0]
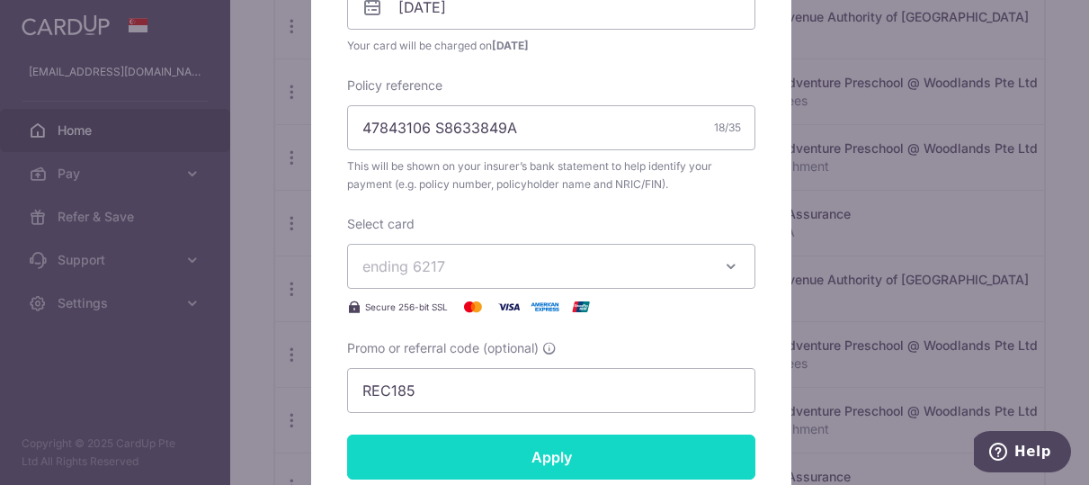
click at [509, 452] on input "Apply" at bounding box center [551, 456] width 408 height 45
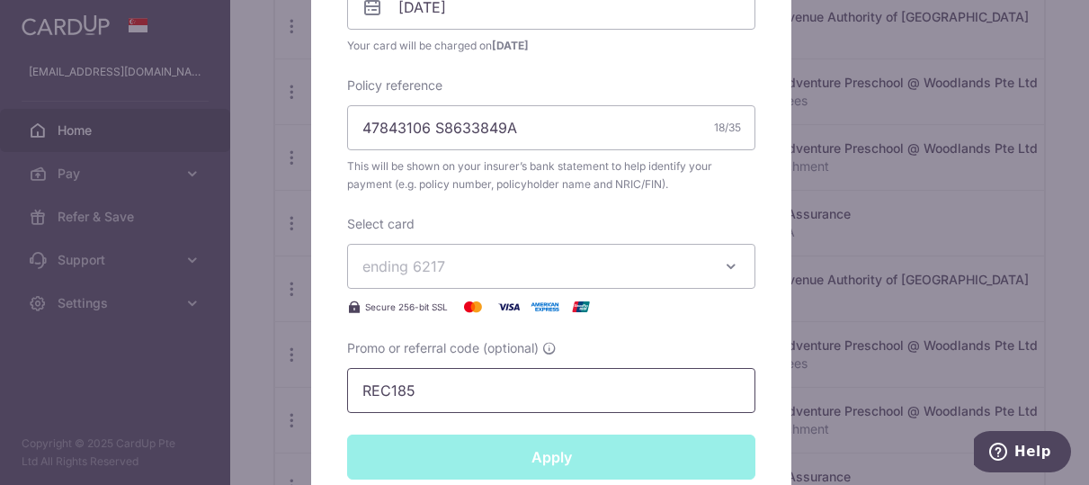
type input "Successfully Applied"
click at [288, 336] on div "Edit payment By clicking apply, you will make changes to all payments to Pruden…" at bounding box center [544, 242] width 1089 height 485
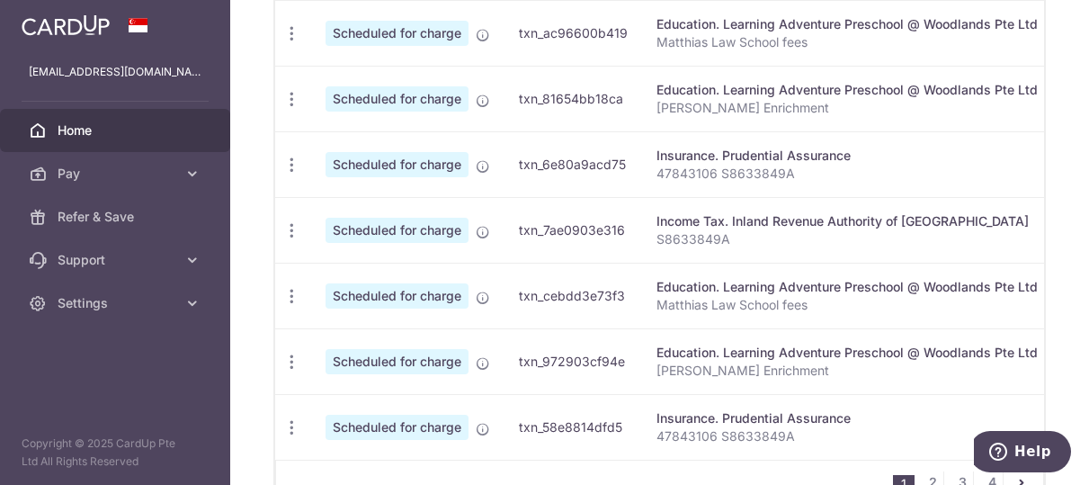
scroll to position [831, 0]
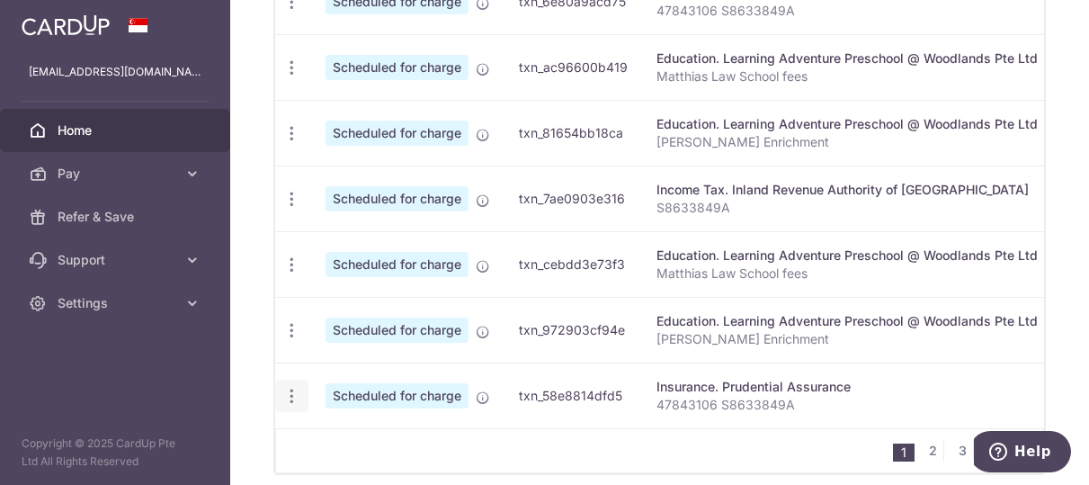
click at [294, 387] on icon "button" at bounding box center [291, 396] width 19 height 19
click at [384, 431] on link "Update payment" at bounding box center [369, 445] width 187 height 43
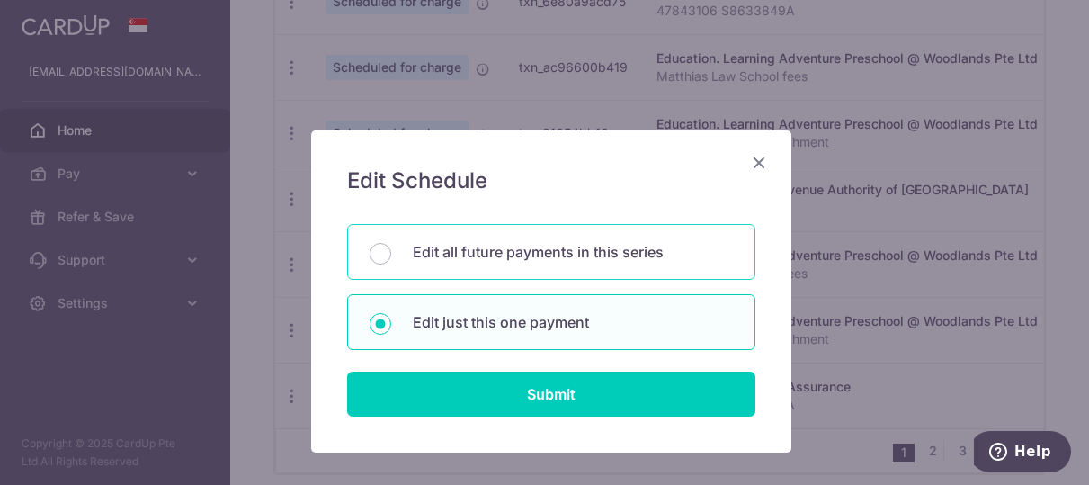
click at [576, 244] on p "Edit all future payments in this series" at bounding box center [573, 252] width 320 height 22
click at [391, 244] on input "Edit all future payments in this series" at bounding box center [381, 254] width 22 height 22
radio input "true"
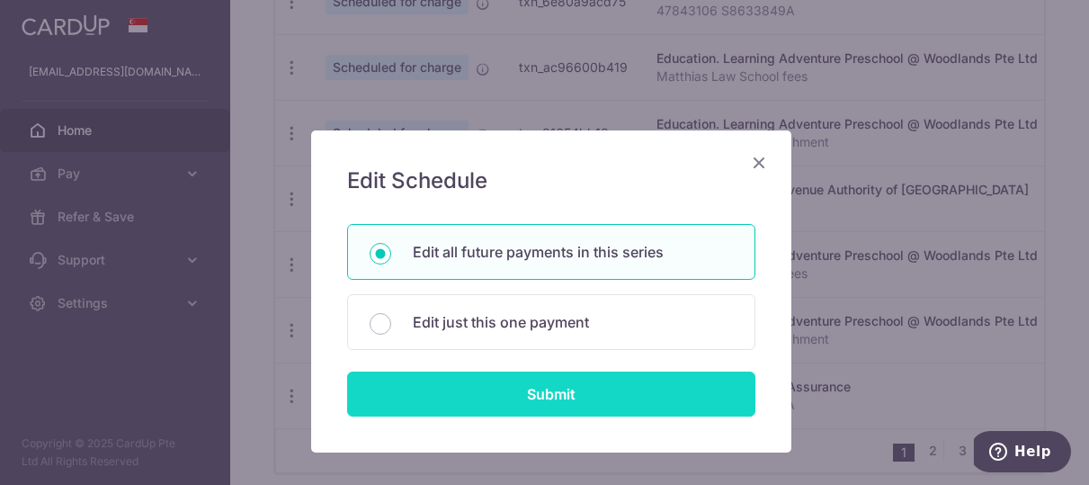
click at [567, 397] on input "Submit" at bounding box center [551, 393] width 408 height 45
radio input "true"
type input "256.46"
type input "47843106 S8633849A"
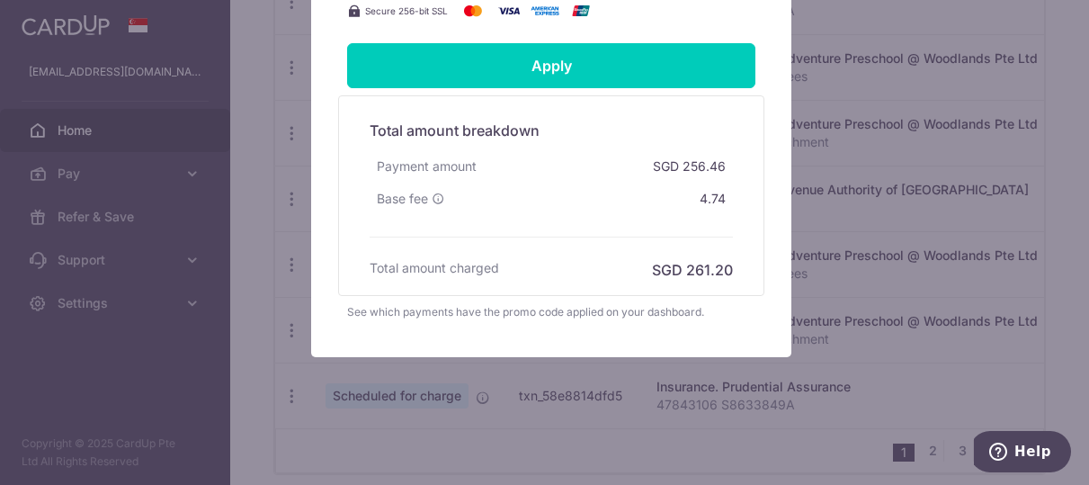
scroll to position [865, 0]
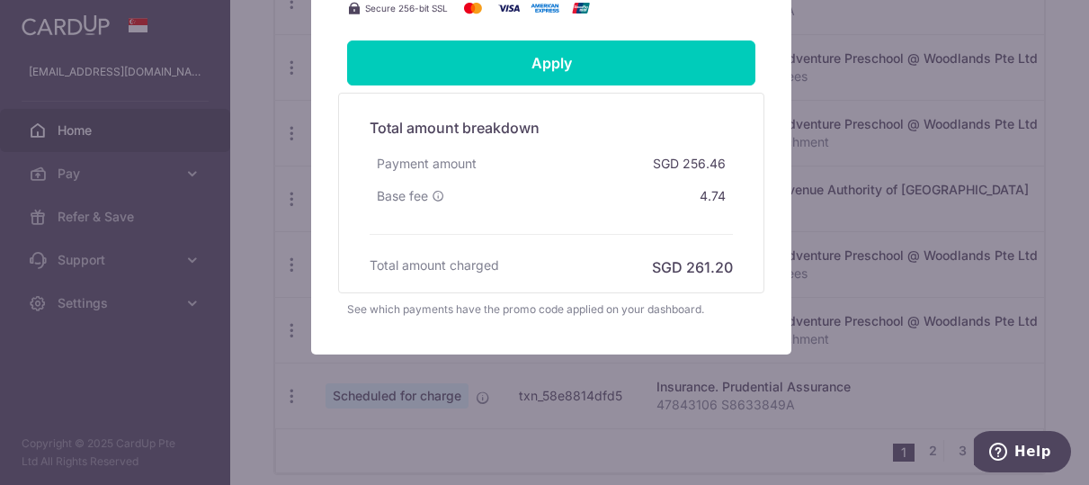
click at [509, 382] on div "Edit payment By clicking apply, you will make changes to all 11 payments to Pru…" at bounding box center [544, 242] width 1089 height 485
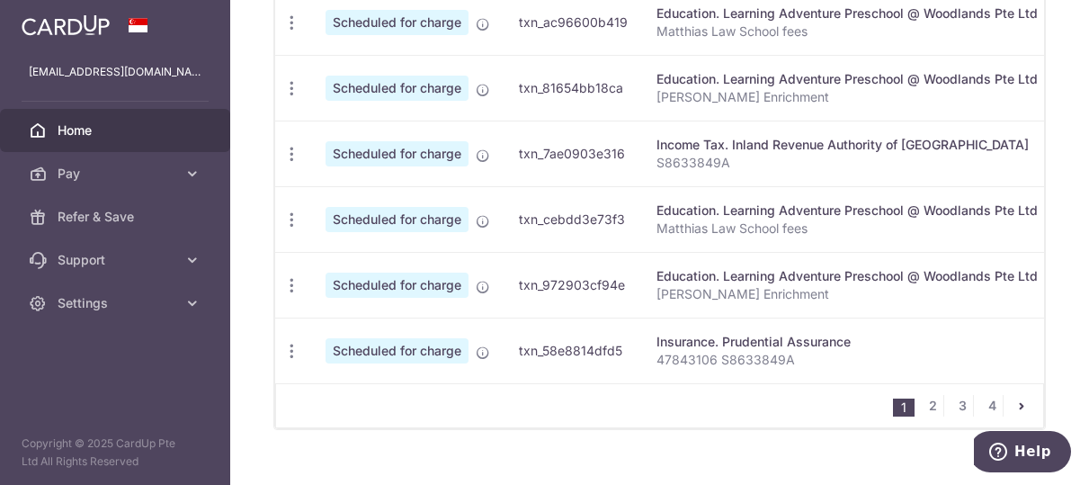
scroll to position [915, 0]
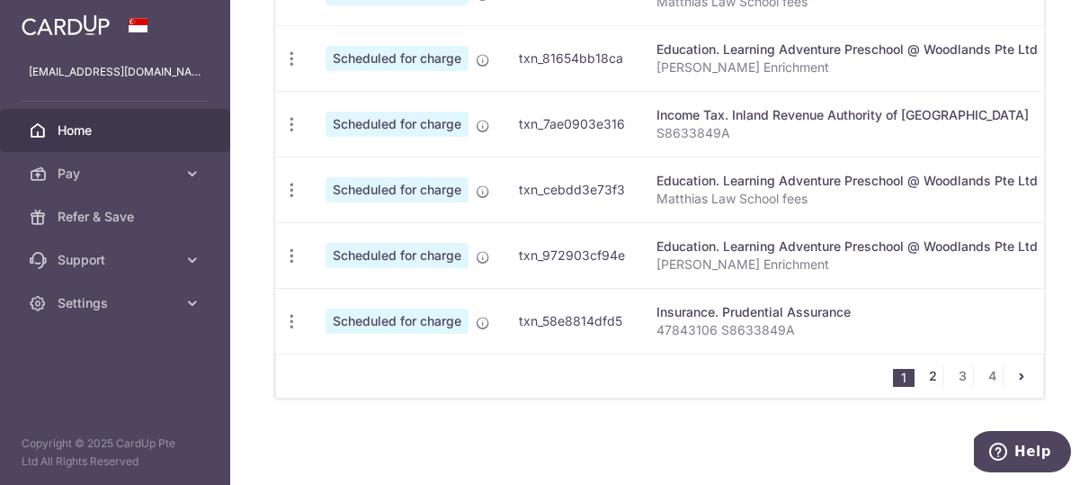
click at [930, 379] on link "2" at bounding box center [933, 376] width 22 height 22
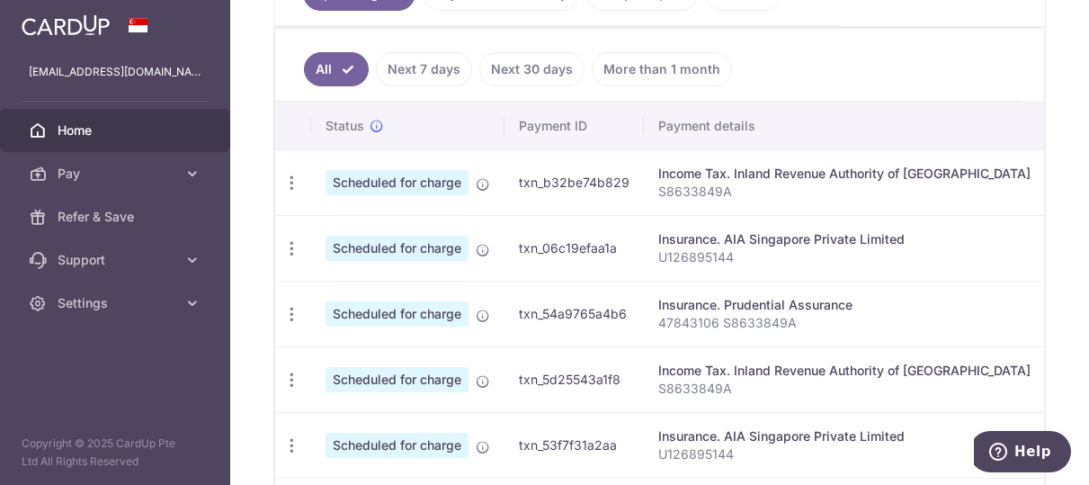
scroll to position [472, 0]
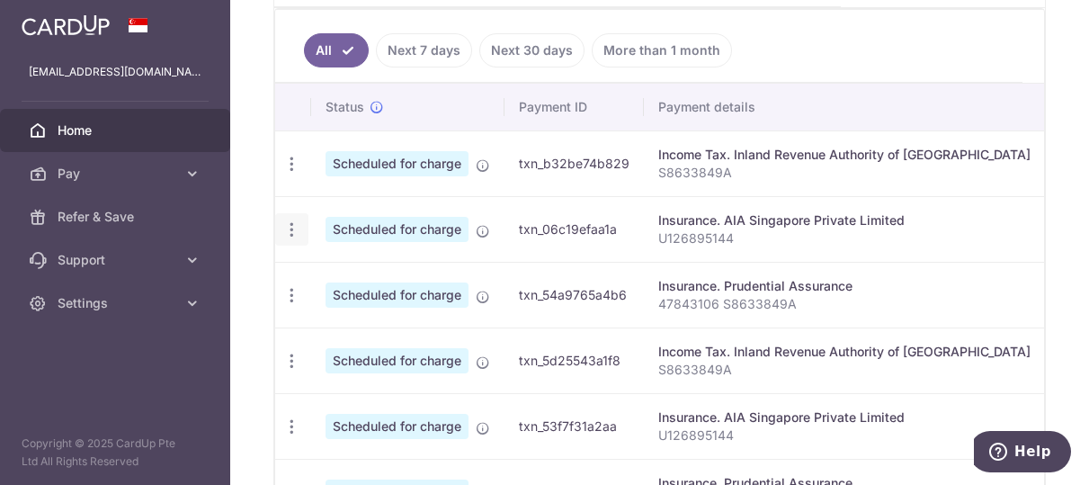
click at [286, 226] on icon "button" at bounding box center [291, 229] width 19 height 19
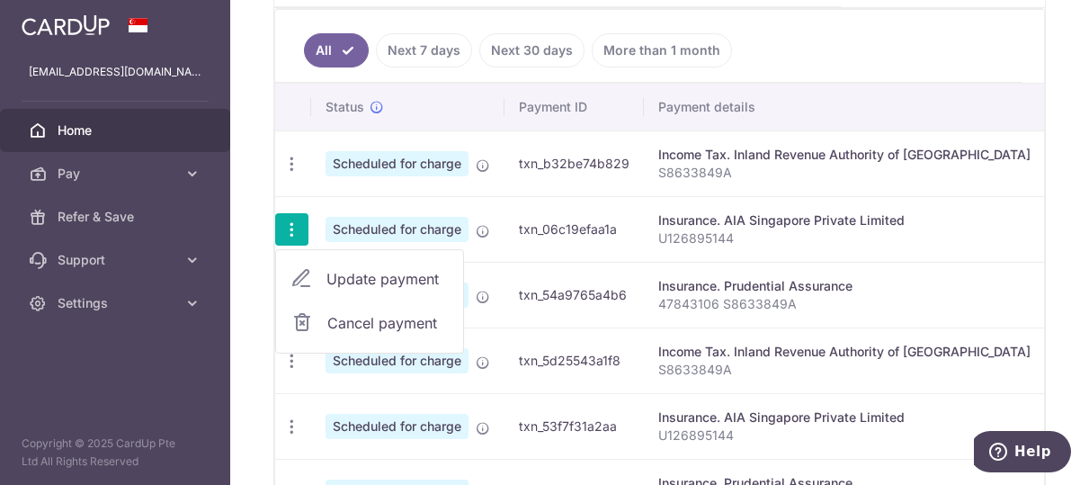
click at [388, 279] on span "Update payment" at bounding box center [387, 279] width 122 height 22
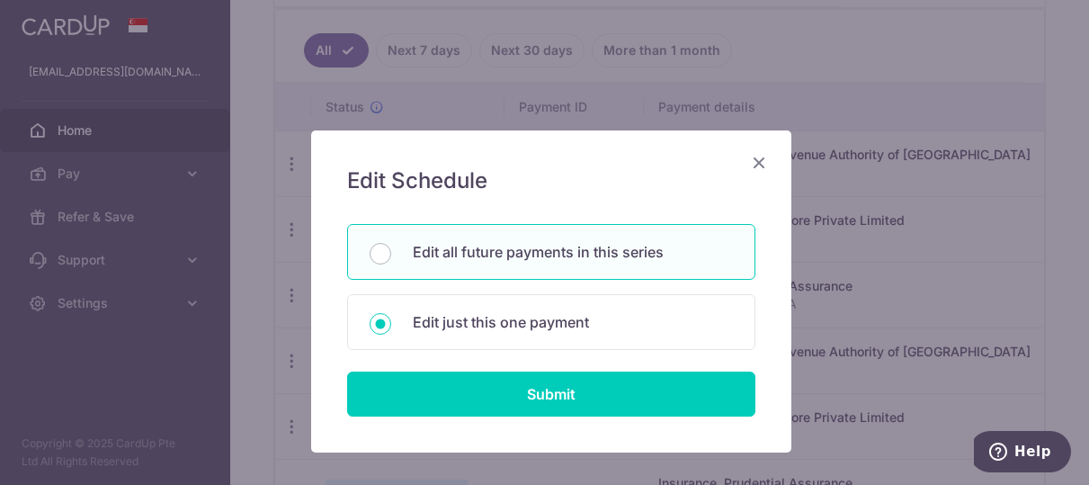
click at [550, 268] on div "Edit all future payments in this series" at bounding box center [551, 252] width 408 height 56
radio input "true"
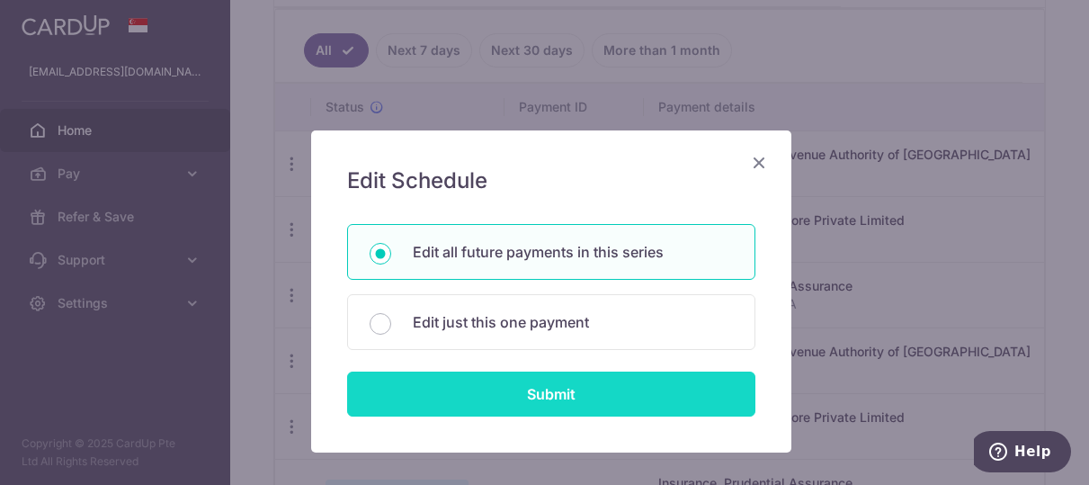
click at [541, 397] on input "Submit" at bounding box center [551, 393] width 408 height 45
type input "500.00"
radio input "true"
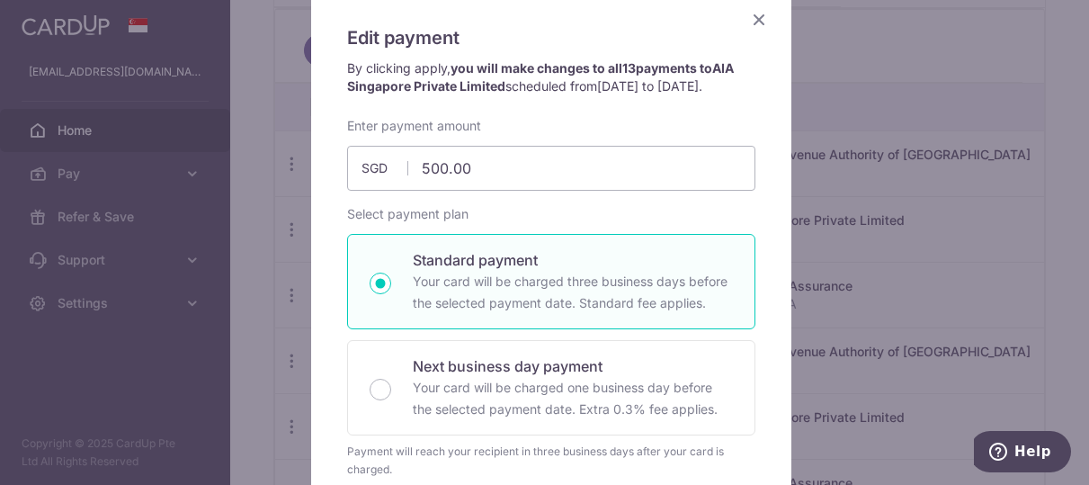
scroll to position [450, 0]
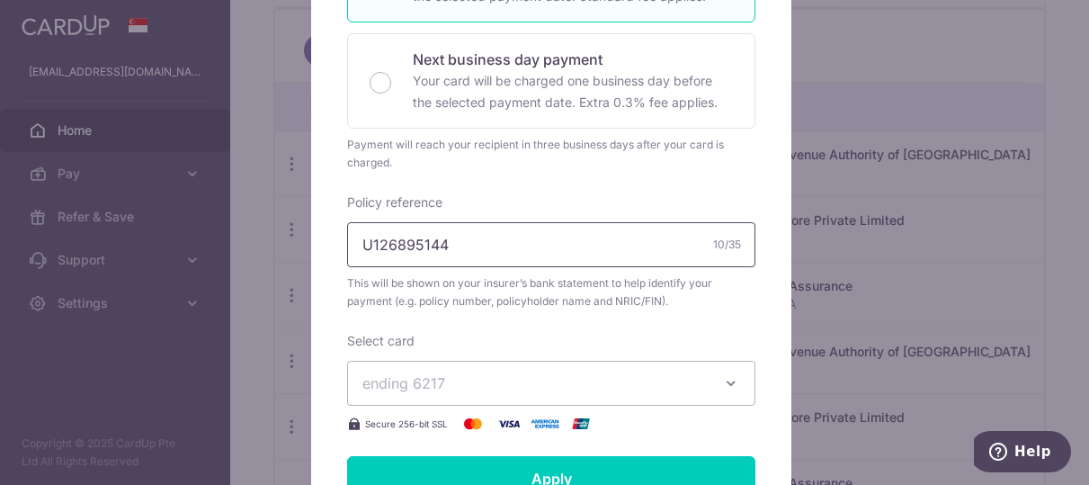
click at [573, 264] on input "U126895144" at bounding box center [551, 244] width 408 height 45
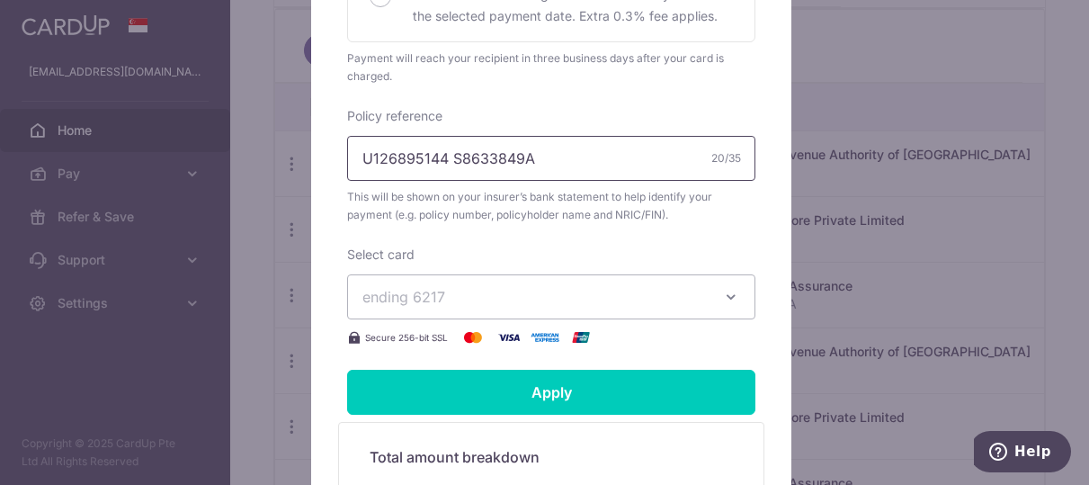
scroll to position [540, 0]
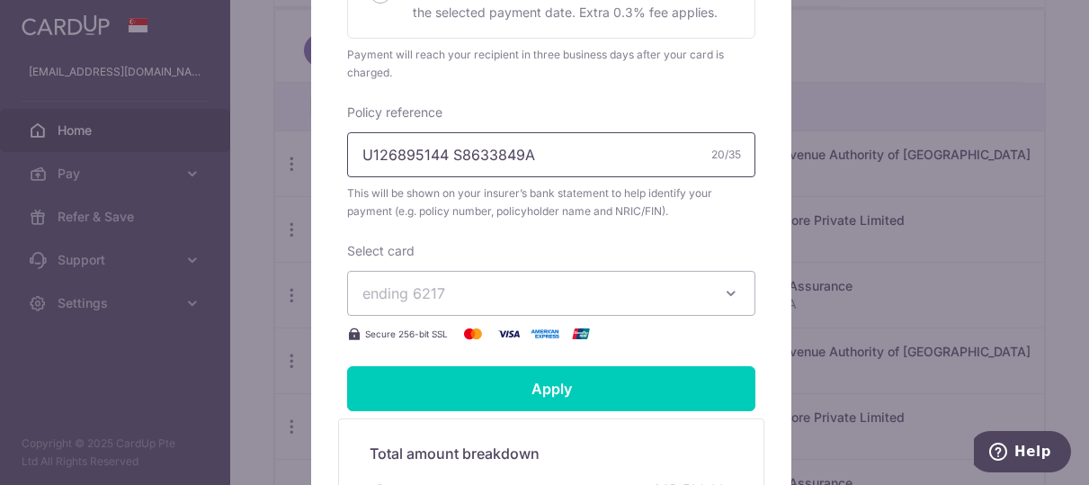
click at [442, 177] on input "U126895144 S8633849A" at bounding box center [551, 154] width 408 height 45
click at [448, 177] on input "U126895144 S8633849A" at bounding box center [551, 154] width 408 height 45
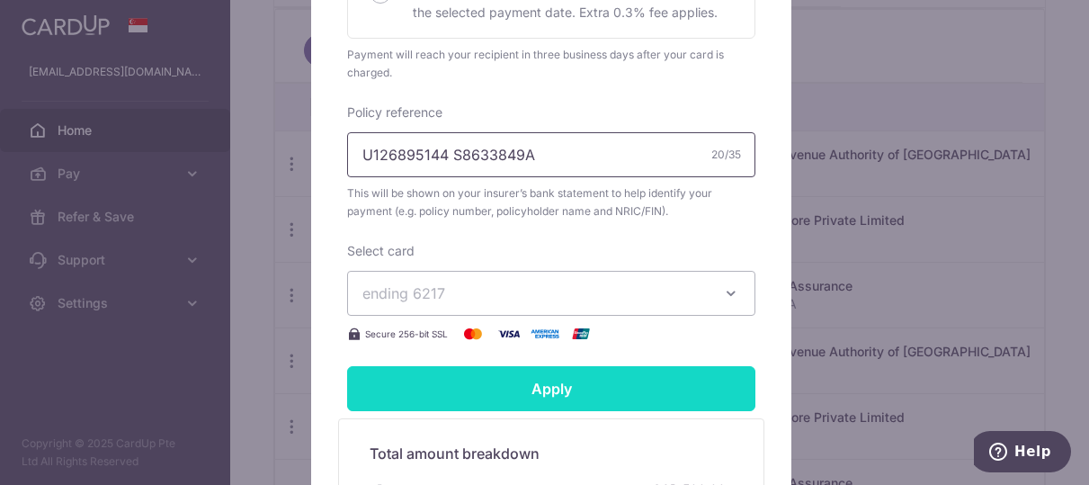
type input "U126895144 S8633849A"
click at [565, 411] on input "Apply" at bounding box center [551, 388] width 408 height 45
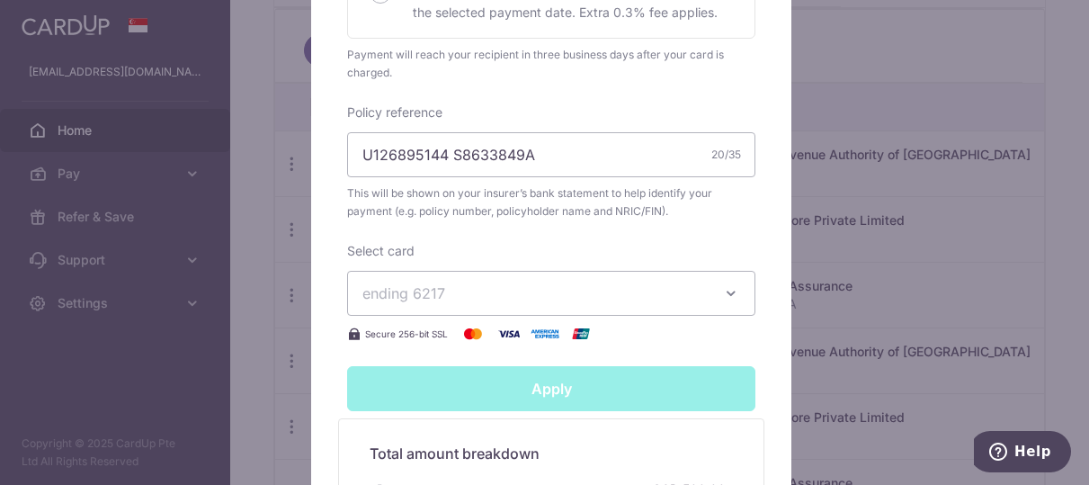
type input "Successfully Applied"
click at [820, 306] on div "Edit payment By clicking apply, you will make changes to all 13 payments to AIA…" at bounding box center [544, 242] width 1089 height 485
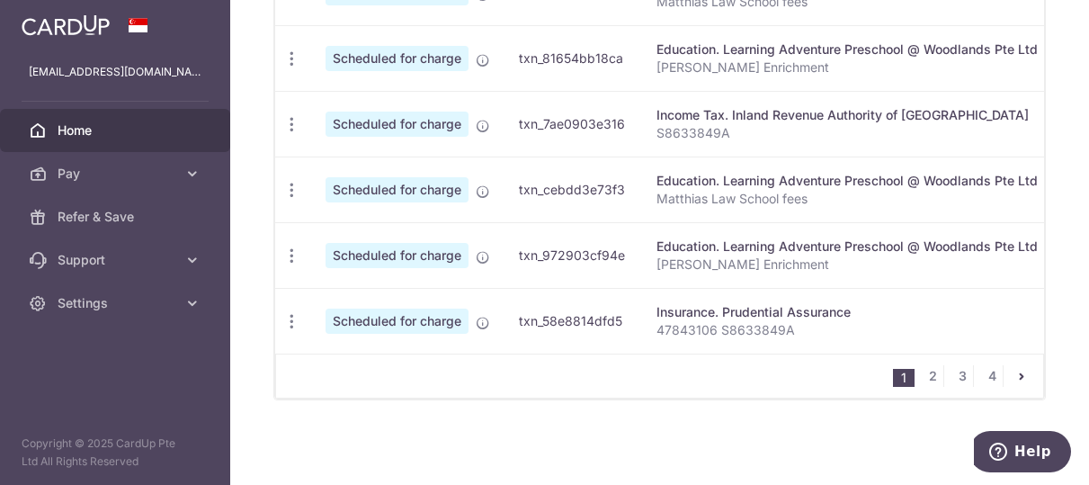
drag, startPoint x: 906, startPoint y: 371, endPoint x: 926, endPoint y: 376, distance: 20.5
click at [908, 373] on ul "1 2 3 4" at bounding box center [968, 376] width 150 height 22
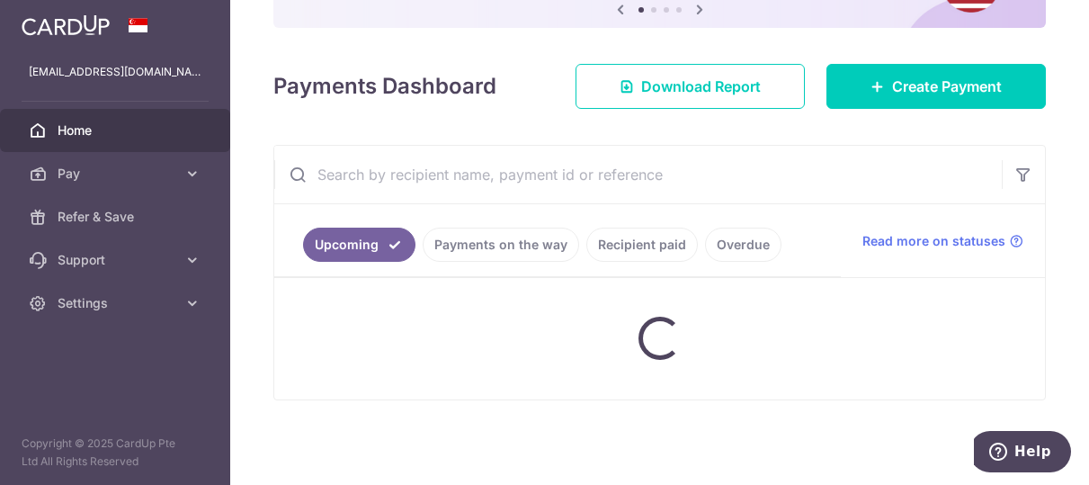
scroll to position [202, 0]
click at [926, 376] on div at bounding box center [659, 338] width 771 height 121
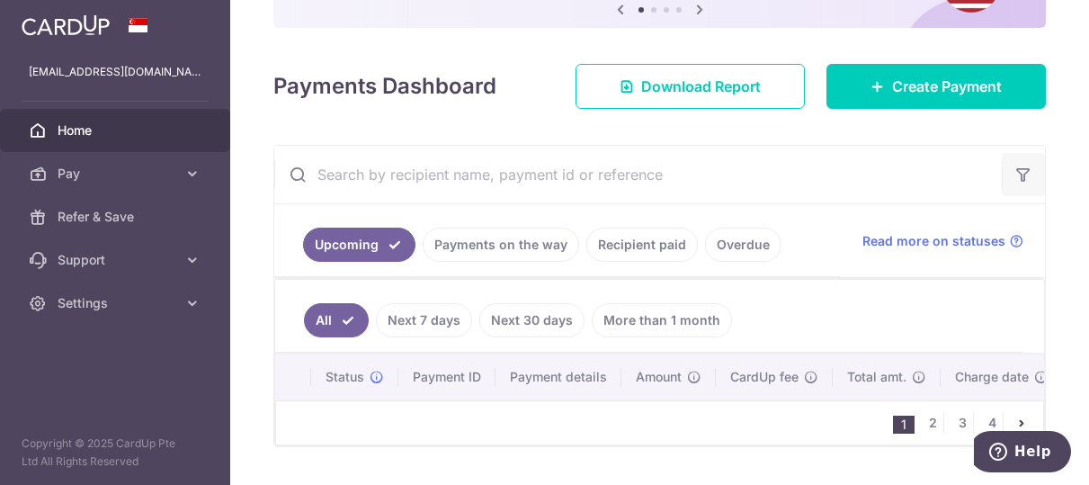
scroll to position [258, 0]
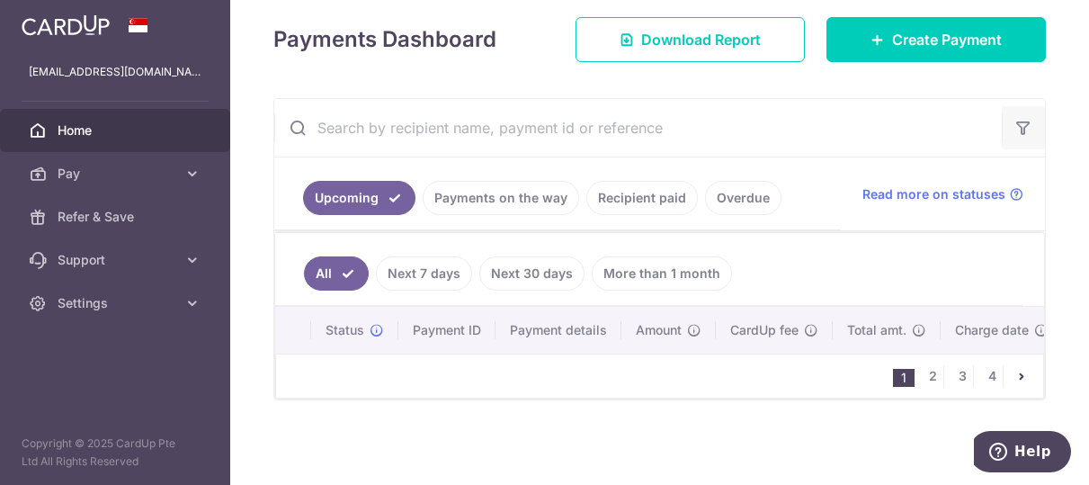
click at [1015, 120] on icon "button" at bounding box center [1024, 128] width 18 height 18
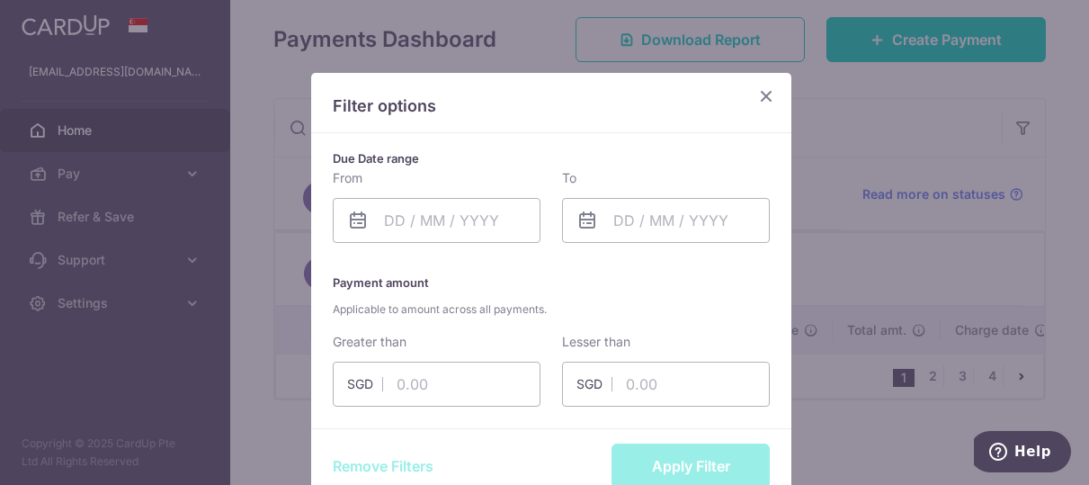
scroll to position [26, 0]
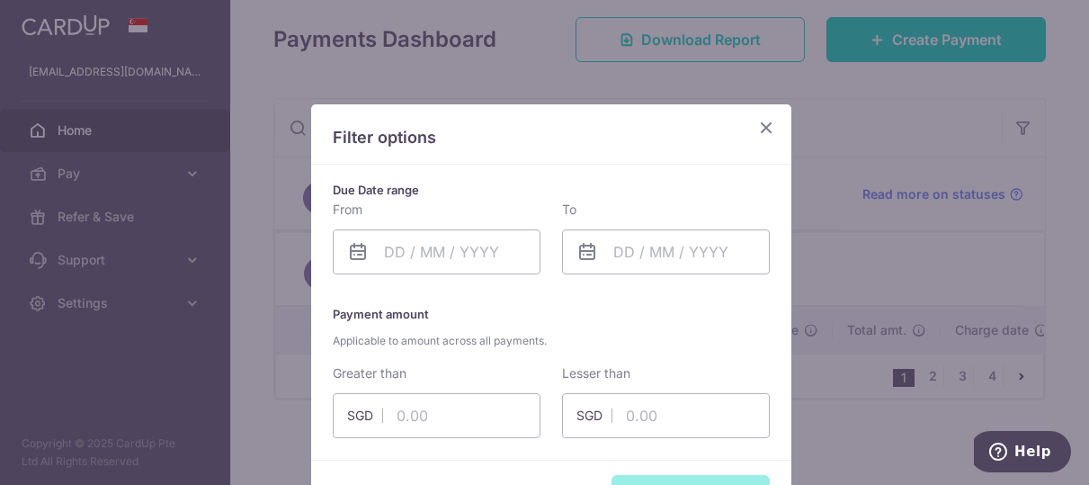
click at [763, 126] on icon "Close" at bounding box center [767, 127] width 22 height 22
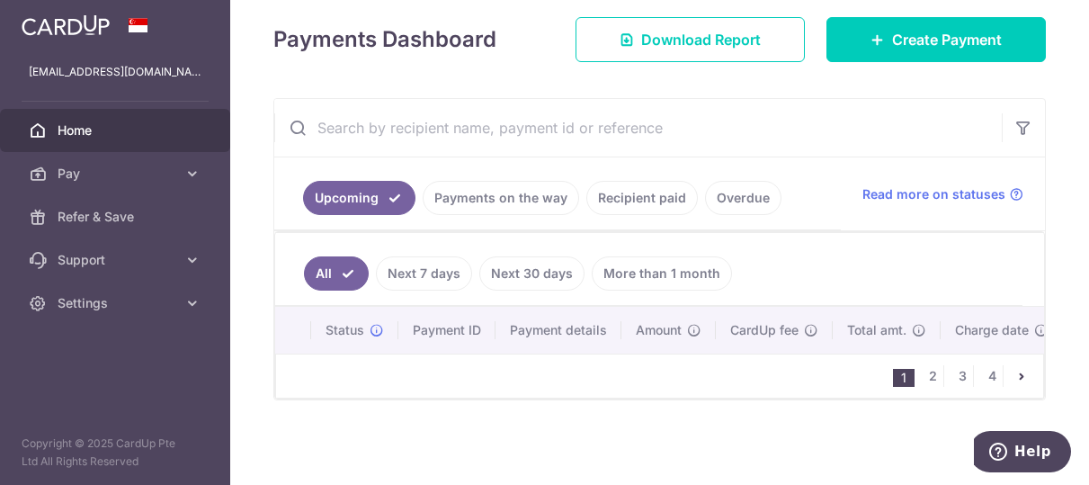
click at [519, 194] on link "Payments on the way" at bounding box center [501, 198] width 157 height 34
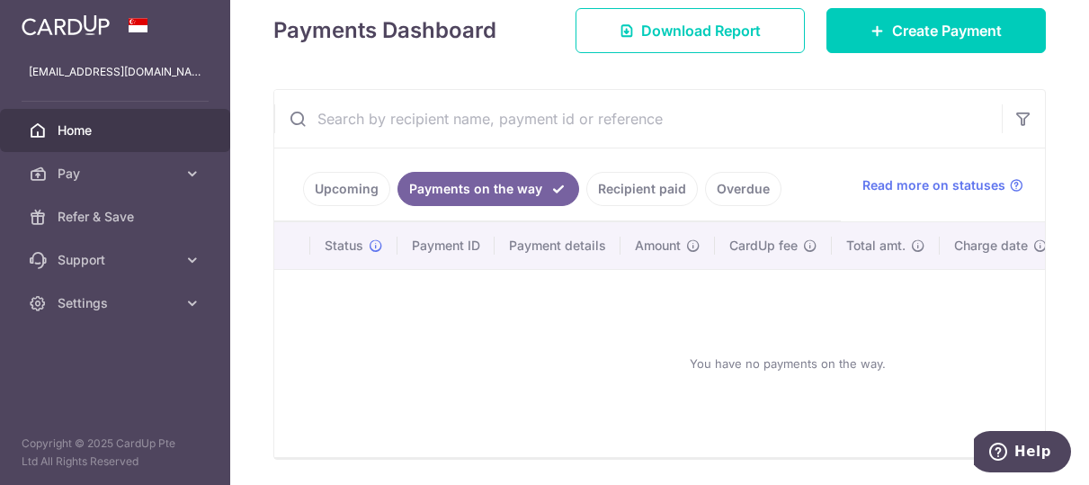
click at [360, 190] on link "Upcoming" at bounding box center [346, 189] width 87 height 34
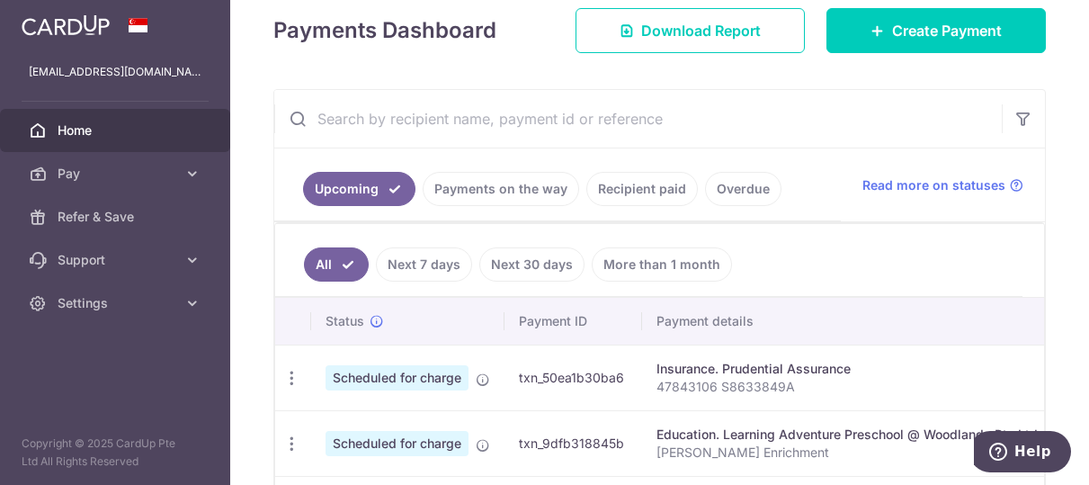
scroll to position [348, 0]
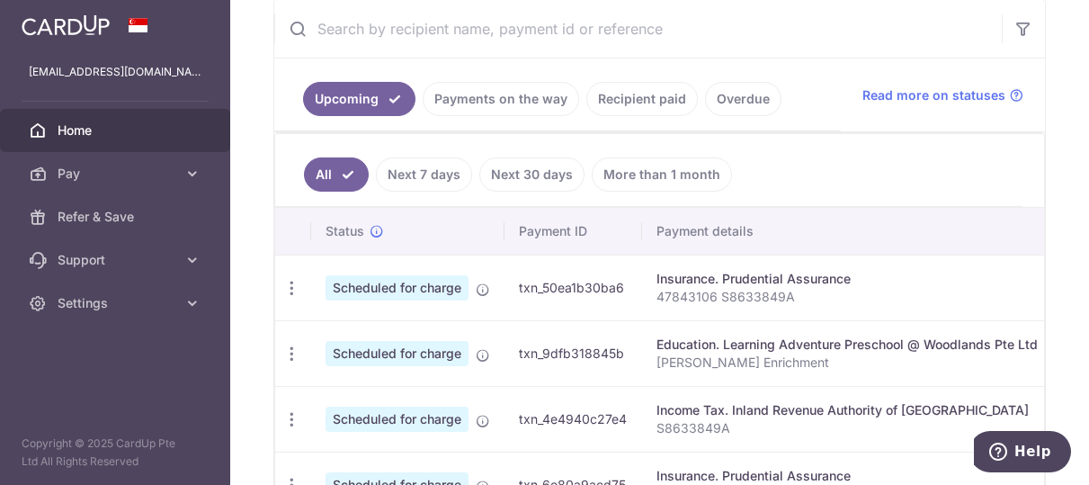
click at [492, 21] on input "text" at bounding box center [638, 29] width 728 height 58
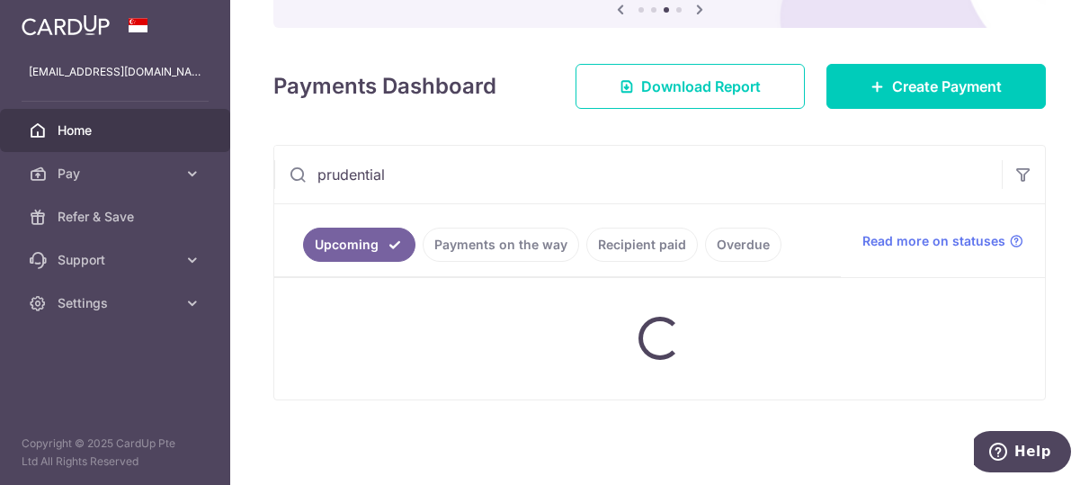
type input "prudential"
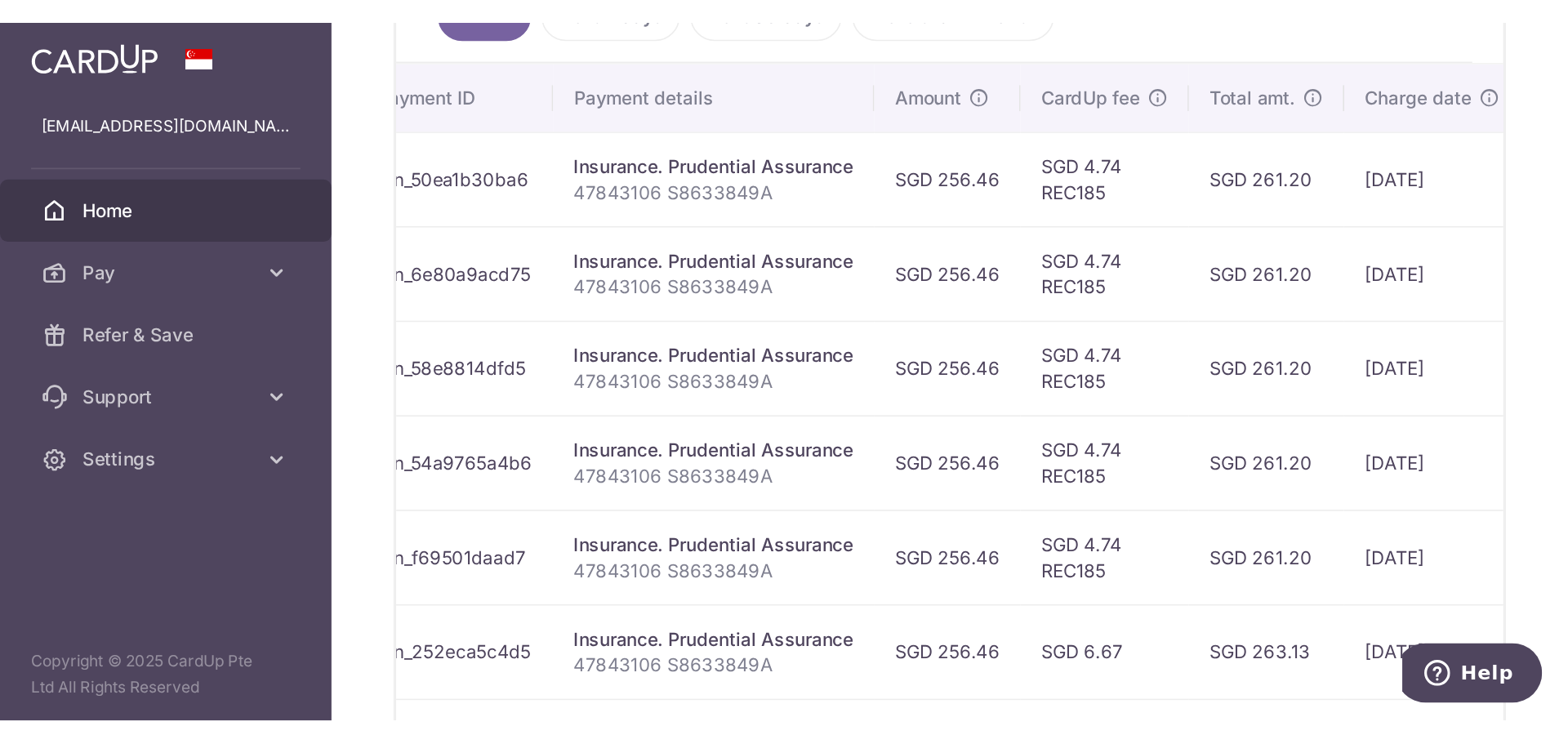
scroll to position [480, 0]
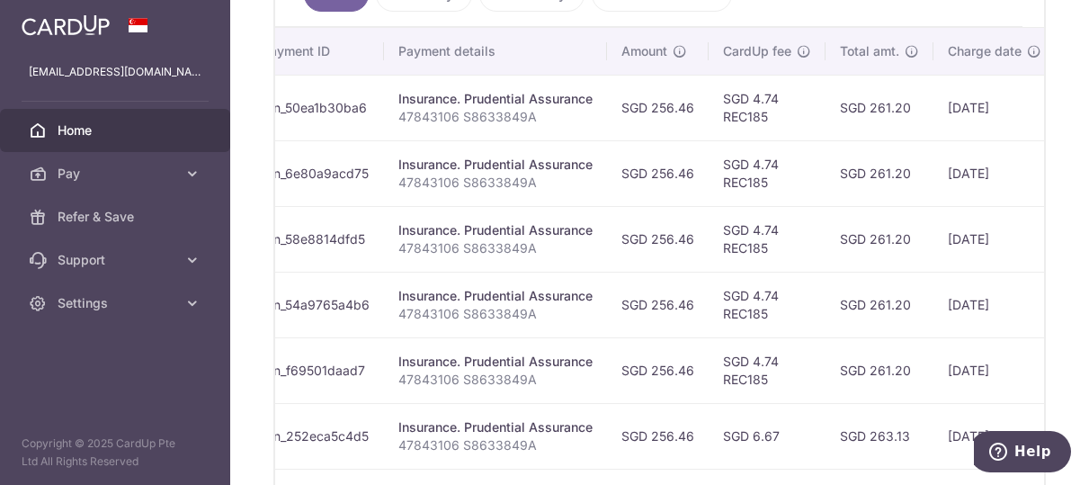
click at [557, 247] on p "47843106 S8633849A" at bounding box center [495, 248] width 194 height 18
drag, startPoint x: 748, startPoint y: 411, endPoint x: 792, endPoint y: 409, distance: 44.1
click at [792, 409] on td "SGD 6.67" at bounding box center [767, 436] width 117 height 66
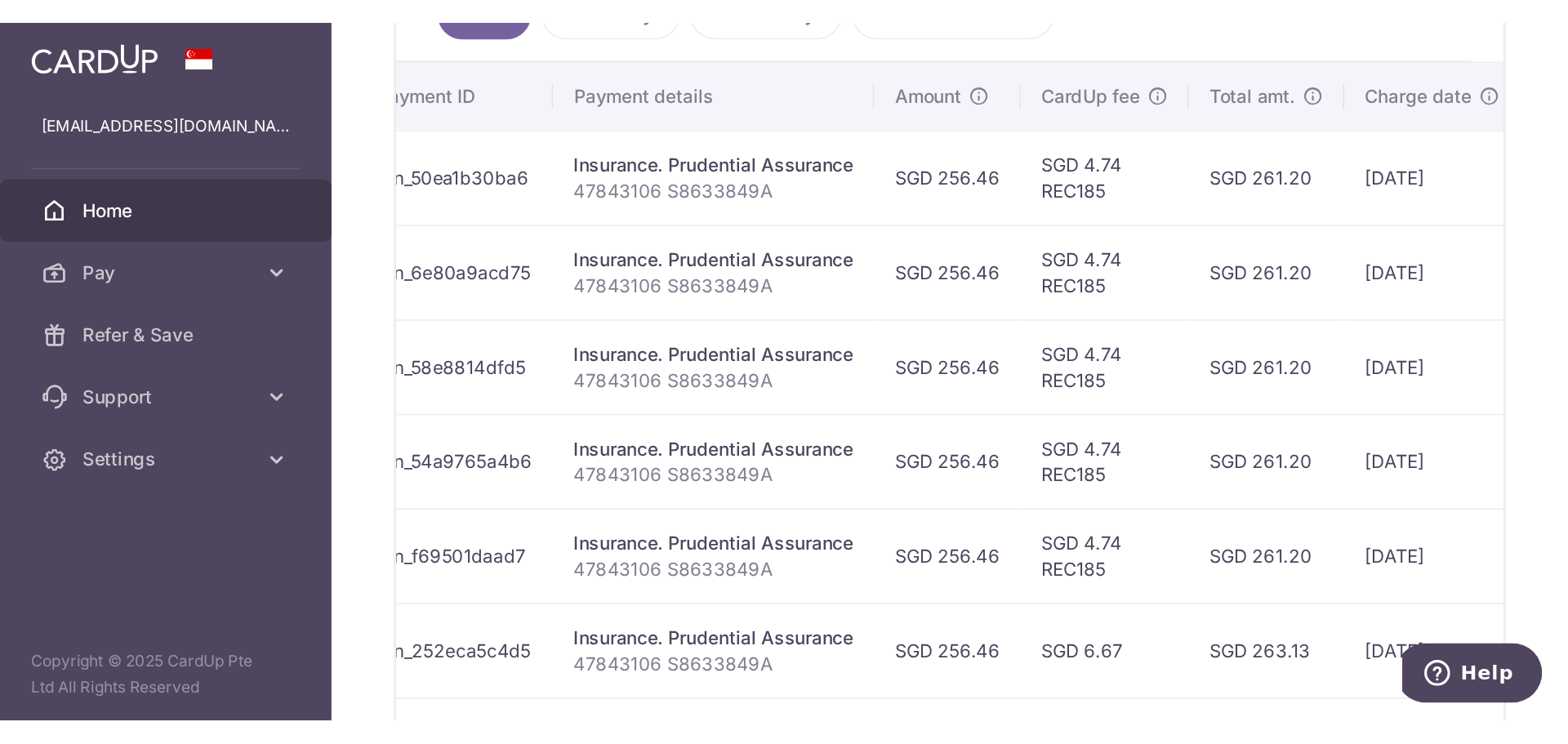
scroll to position [0, 0]
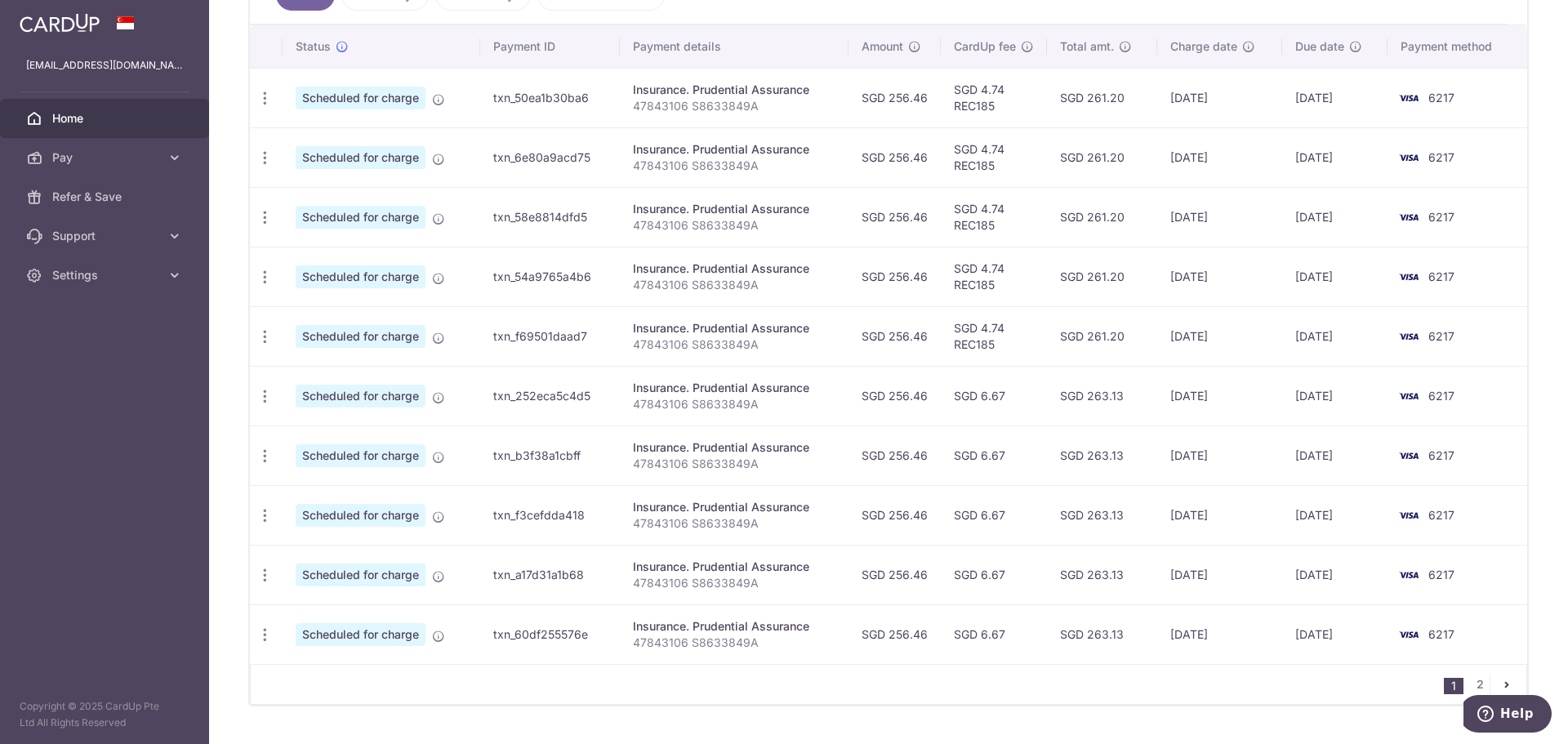
click at [988, 293] on td "SGD 4.74 REC185" at bounding box center [993, 277] width 106 height 60
click at [264, 215] on icon "button" at bounding box center [264, 217] width 17 height 17
click at [340, 263] on span "Update payment" at bounding box center [351, 263] width 111 height 20
radio input "true"
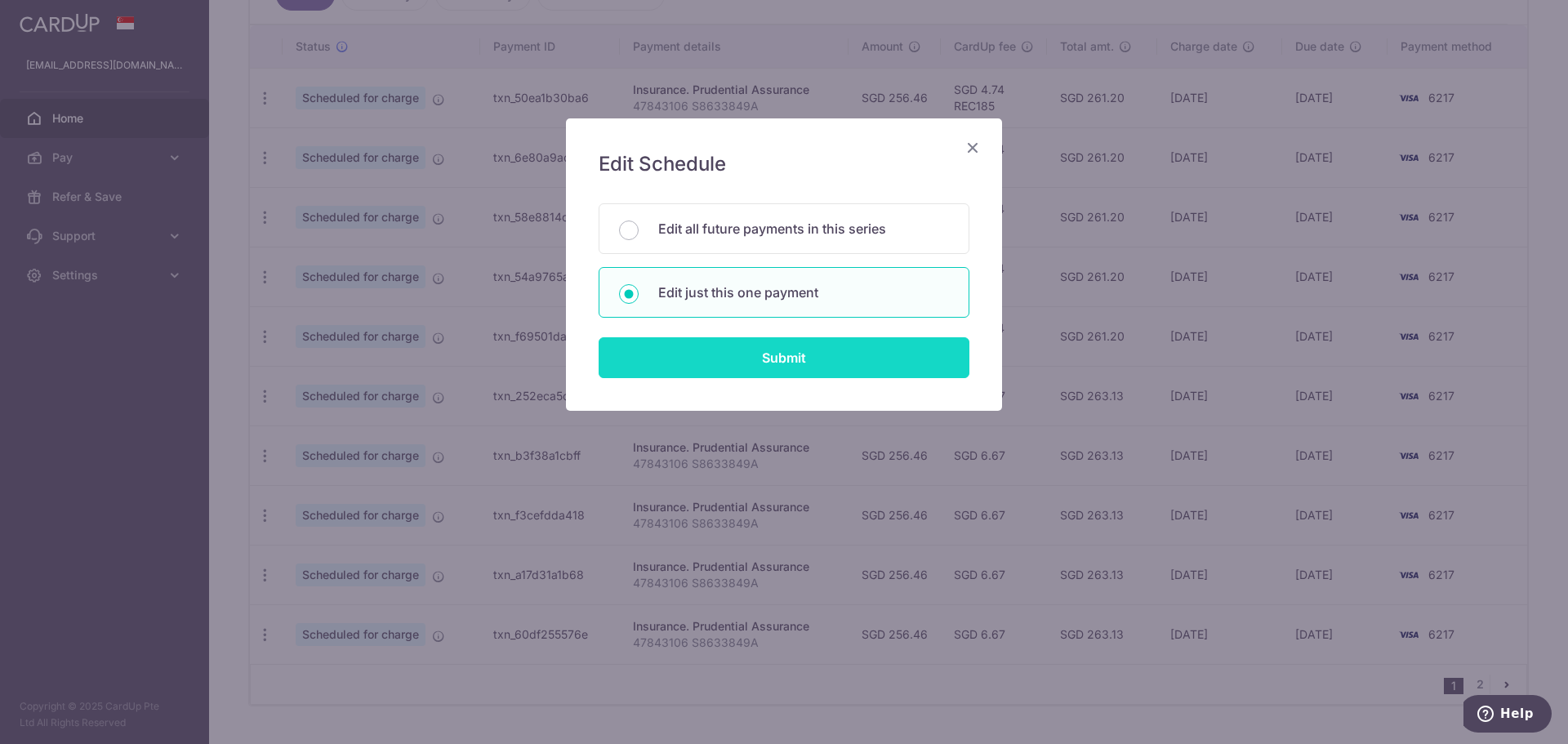
click at [794, 349] on input "Submit" at bounding box center [784, 357] width 370 height 41
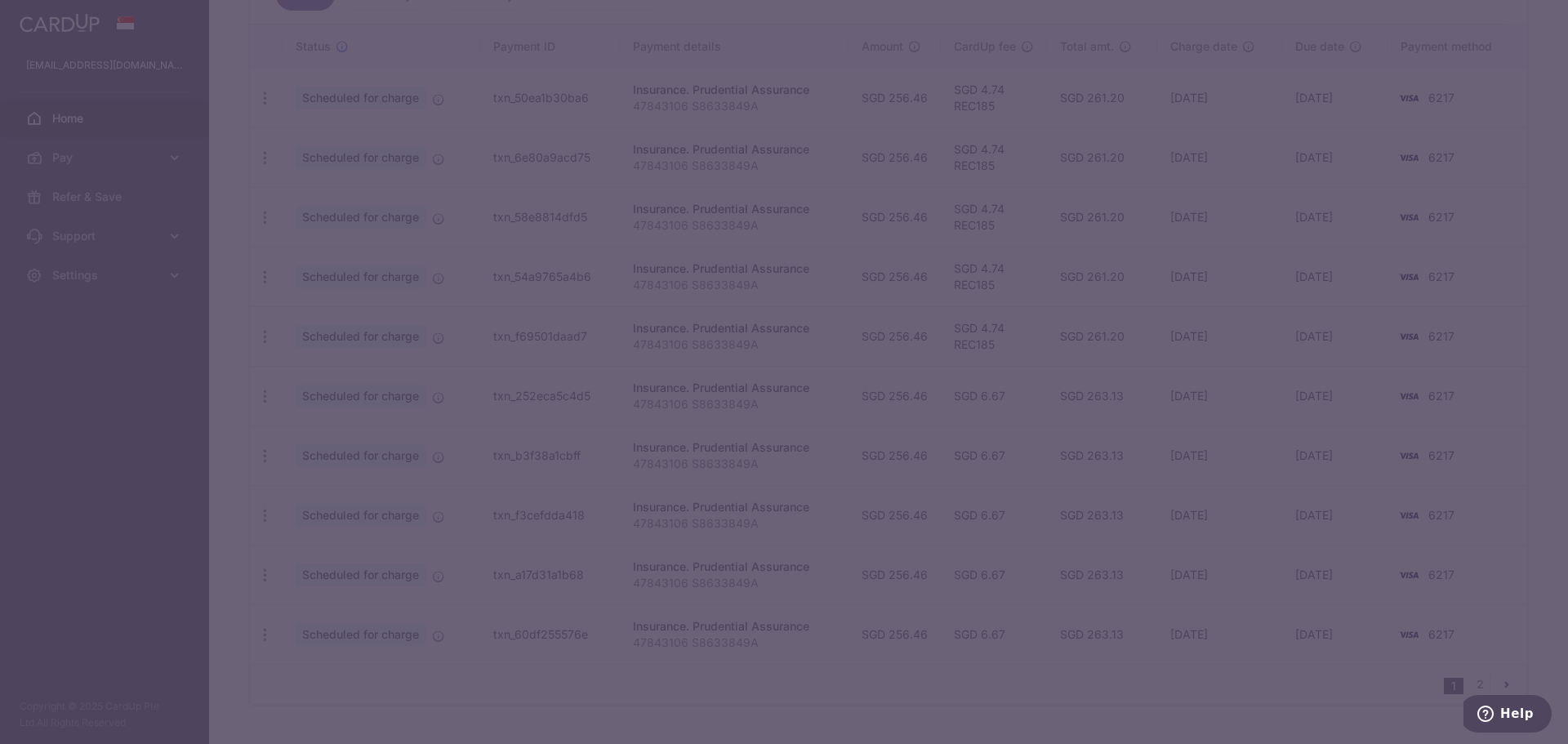
type input "REC185"
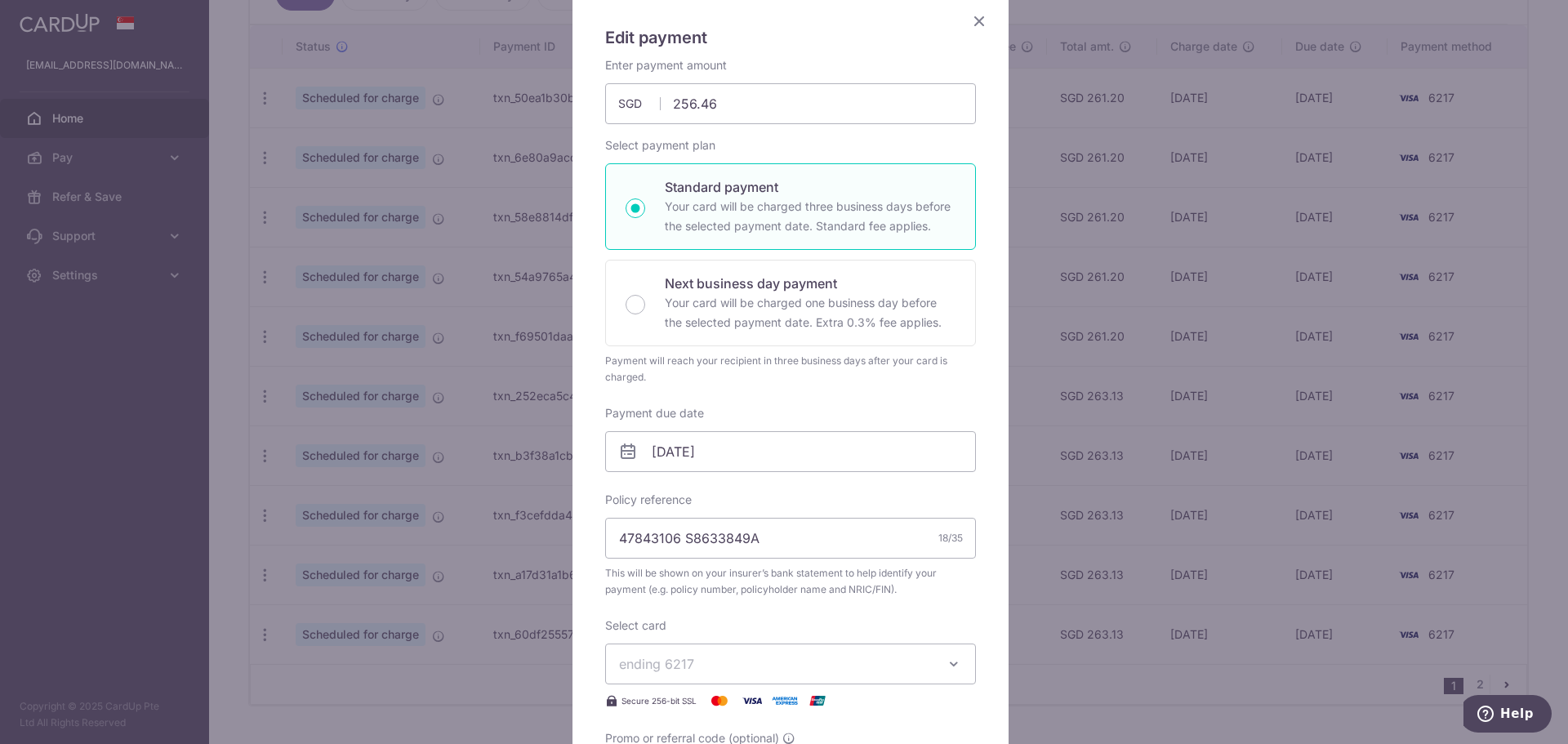
scroll to position [245, 0]
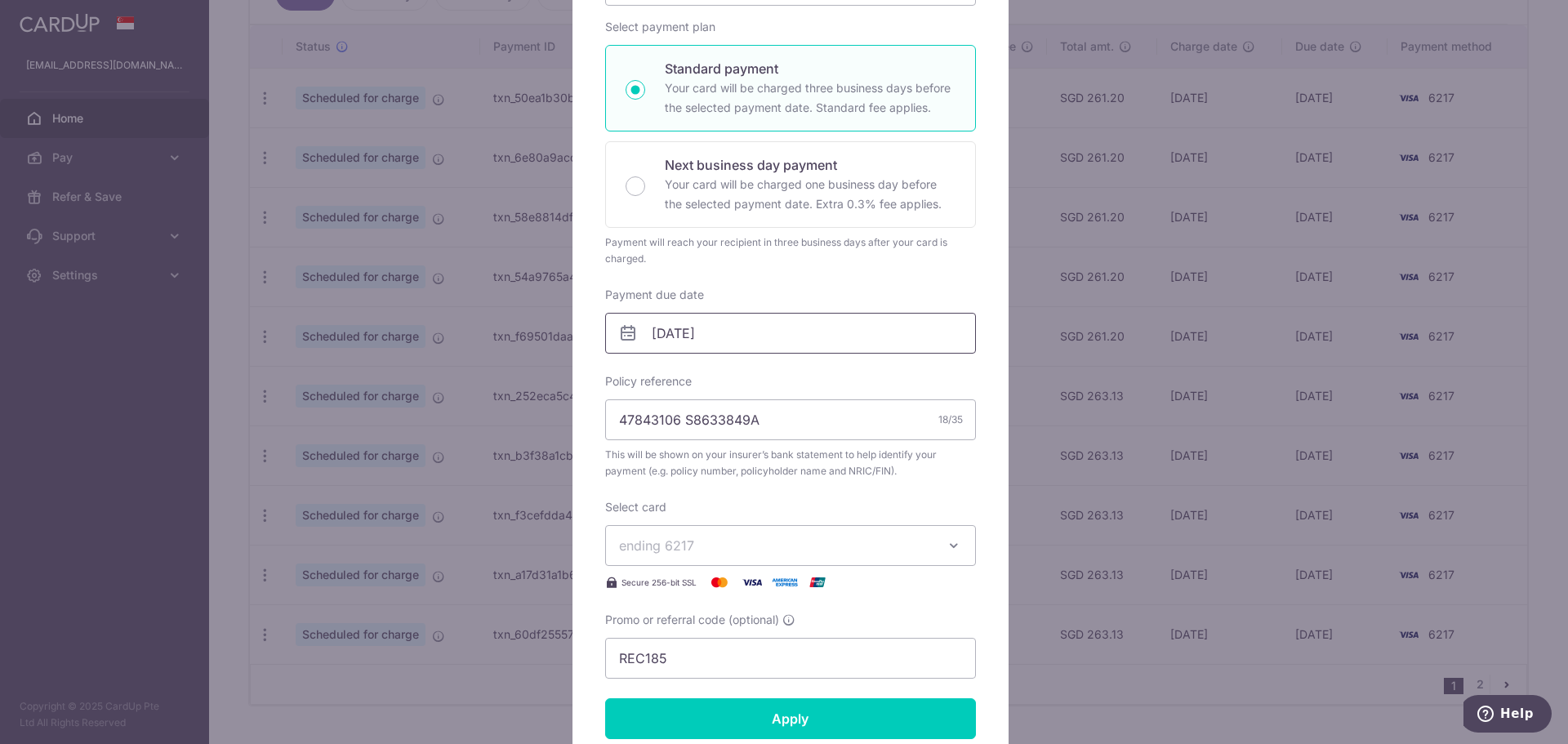
click at [753, 315] on input "[DATE]" at bounding box center [790, 332] width 370 height 41
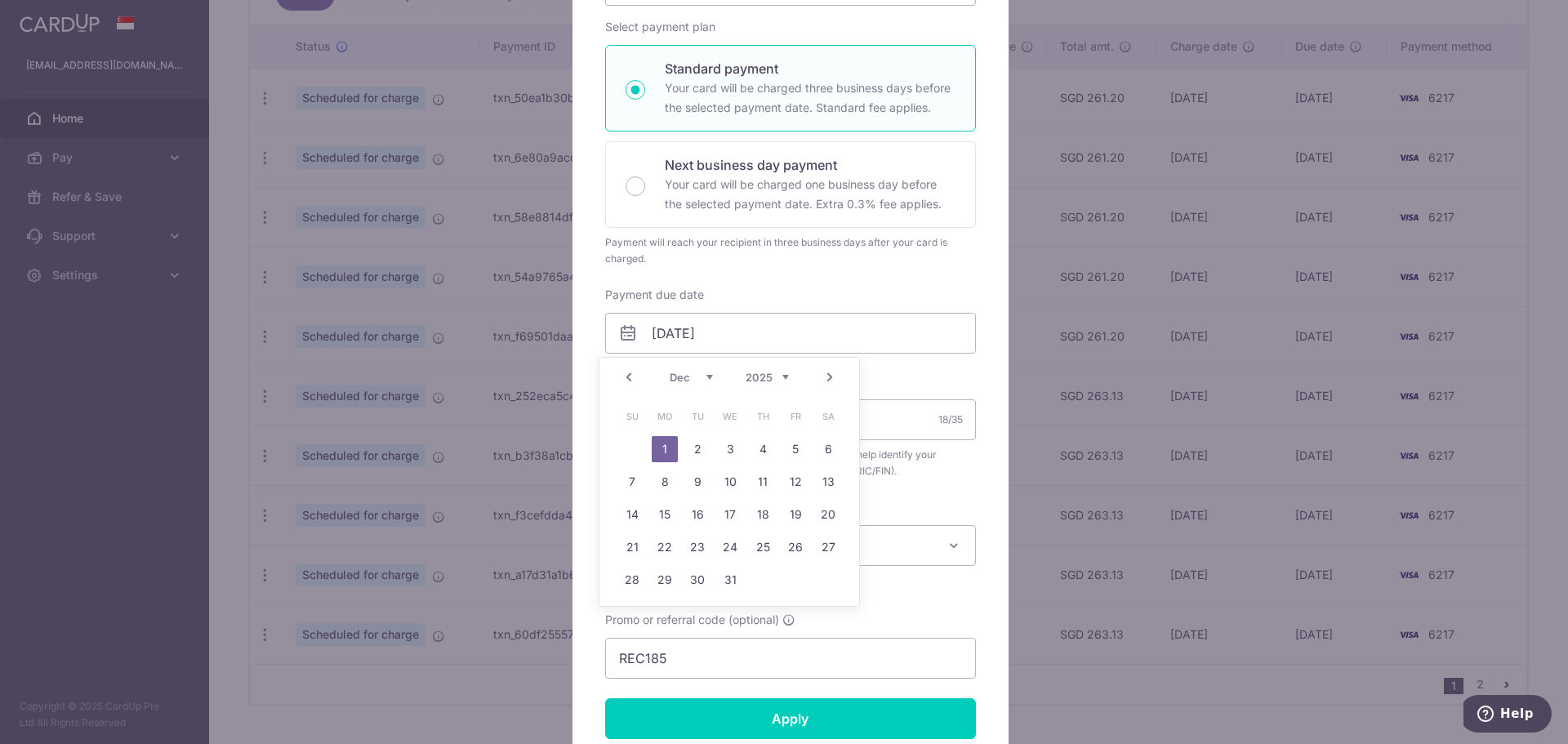
click at [626, 375] on link "Prev" at bounding box center [629, 378] width 20 height 20
click at [720, 440] on link "26" at bounding box center [730, 580] width 26 height 26
type input "[DATE]"
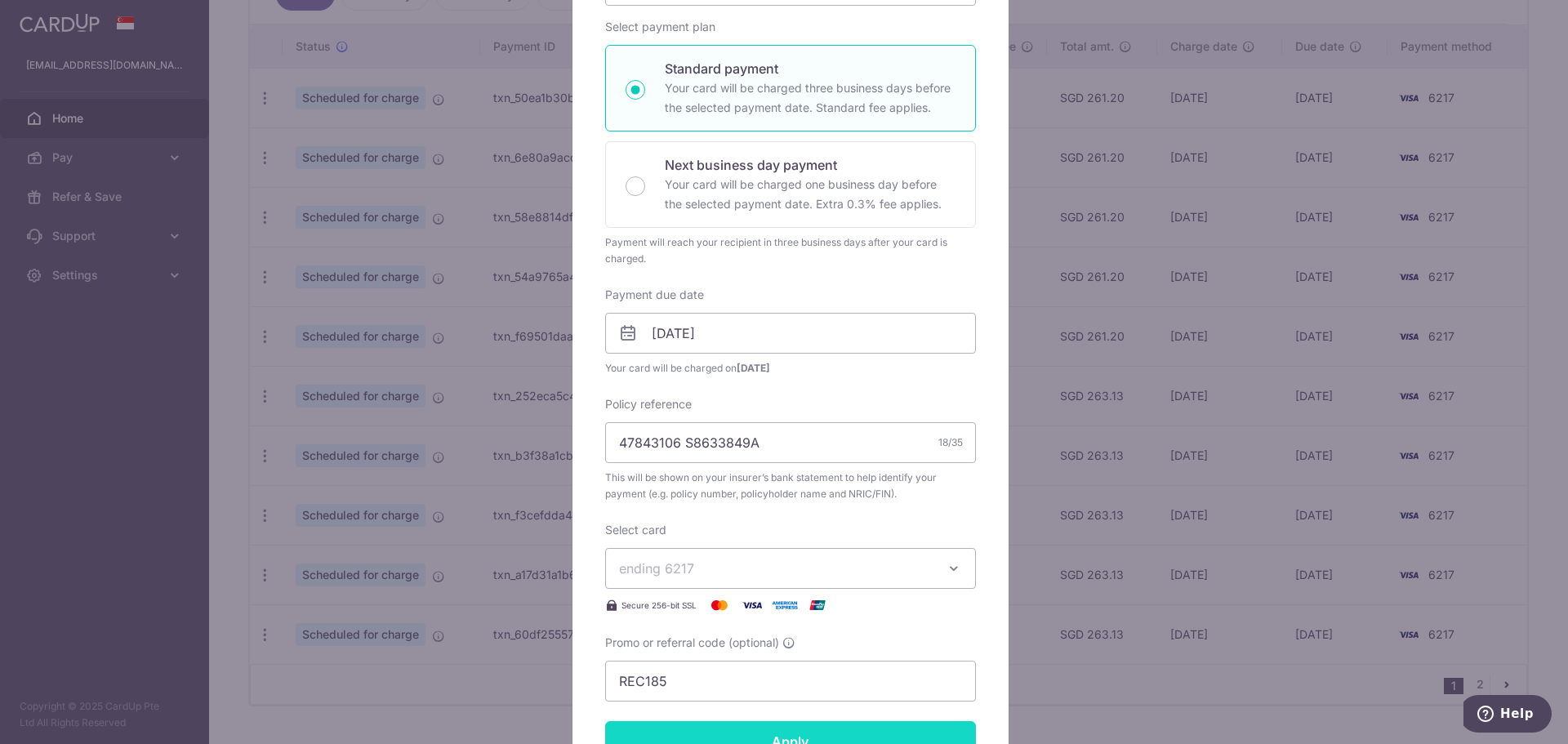
click at [781, 440] on input "Apply" at bounding box center [790, 741] width 370 height 41
type input "Successfully Applied"
click at [250, 254] on div "Edit payment By clicking apply, you will make changes to all payments to Pruden…" at bounding box center [784, 372] width 1568 height 744
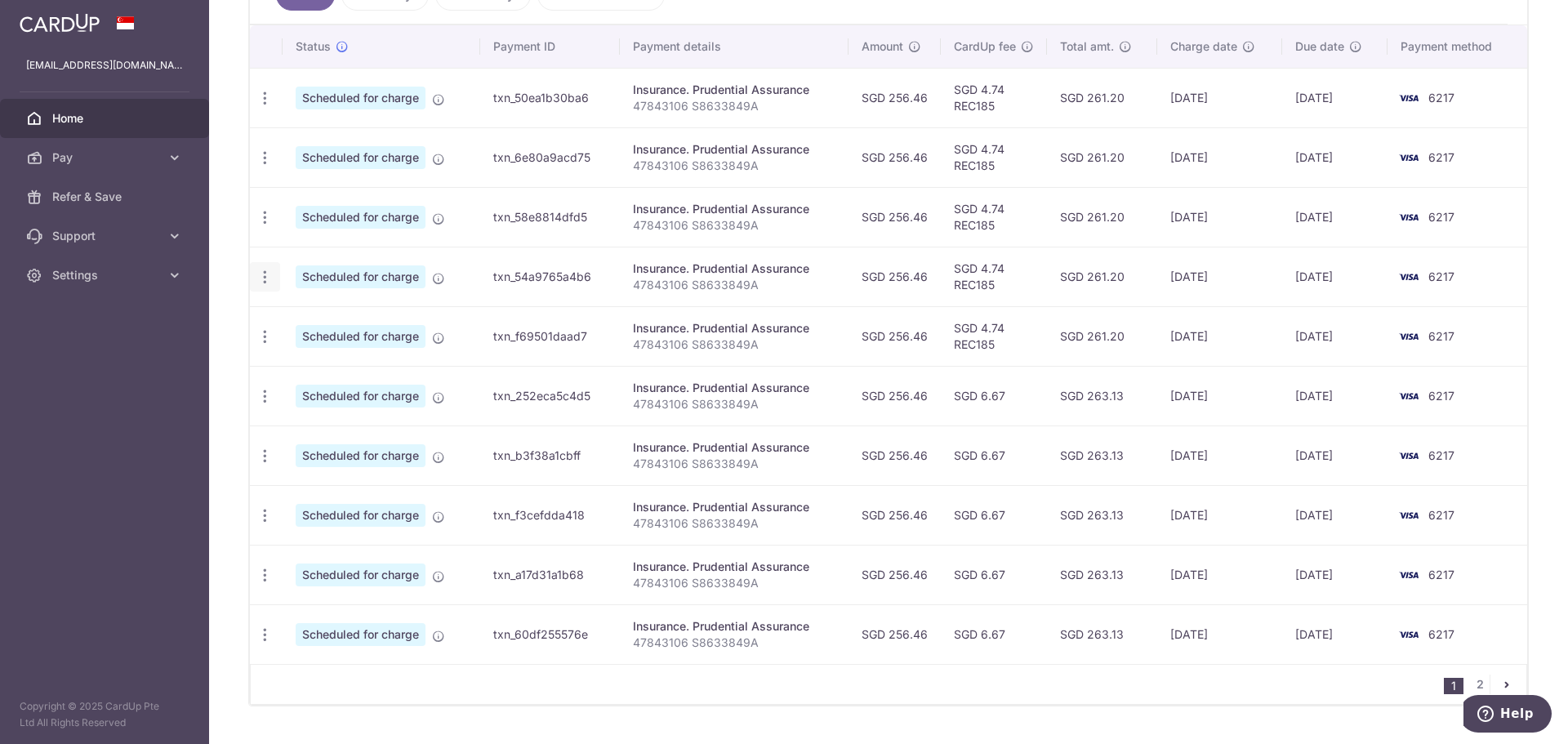
click at [271, 273] on icon "button" at bounding box center [264, 277] width 17 height 17
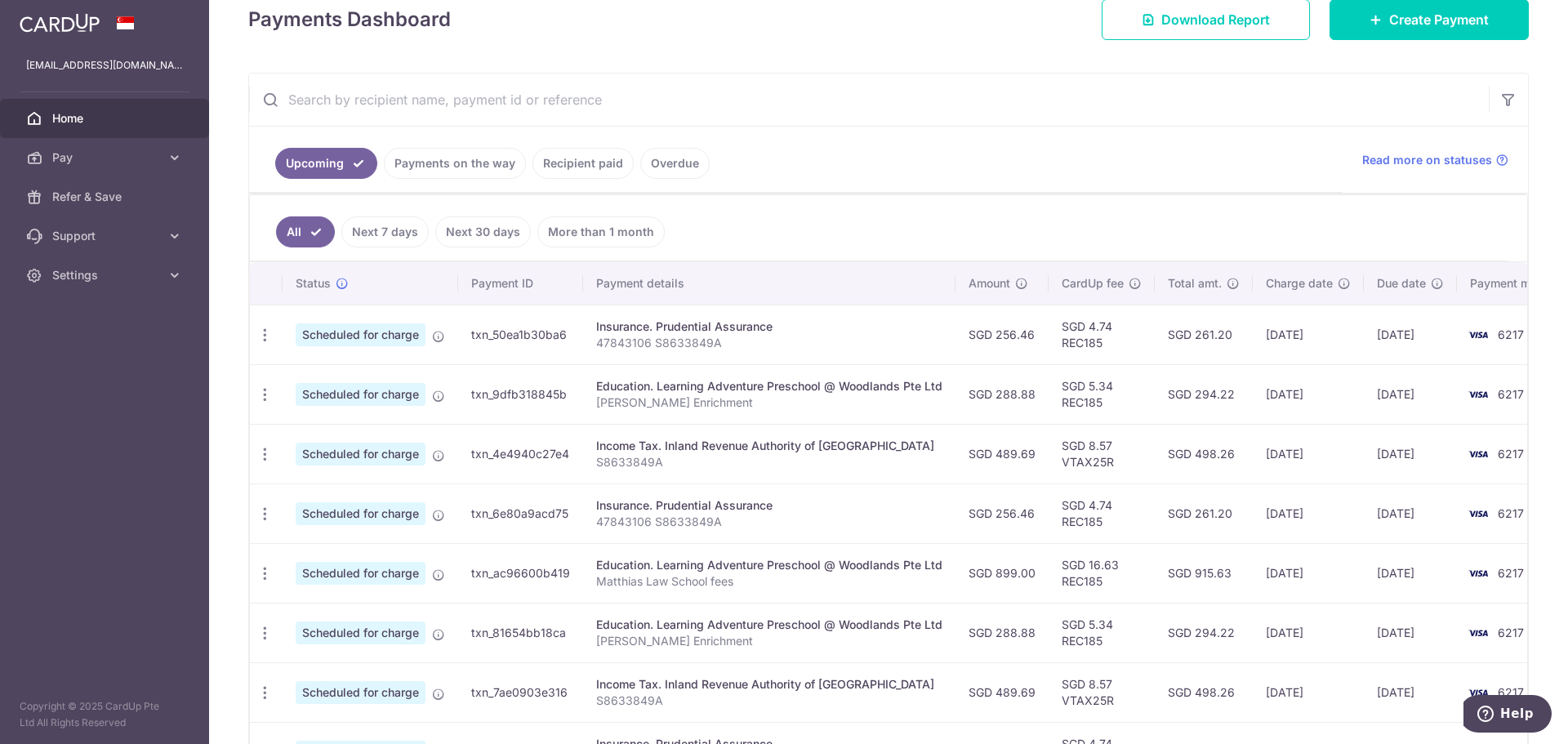
scroll to position [164, 0]
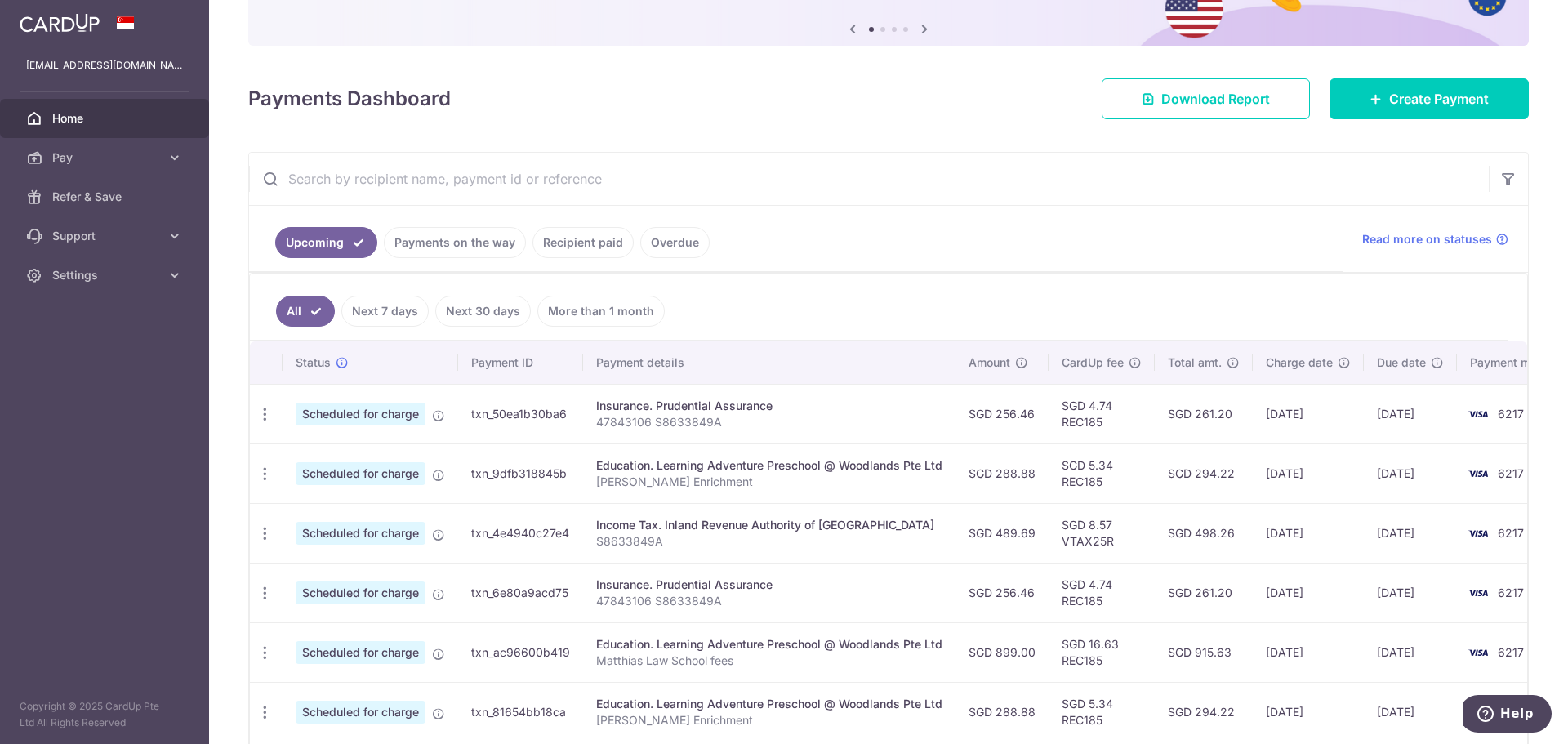
click at [444, 162] on input "text" at bounding box center [868, 179] width 1239 height 53
type input "prudential"
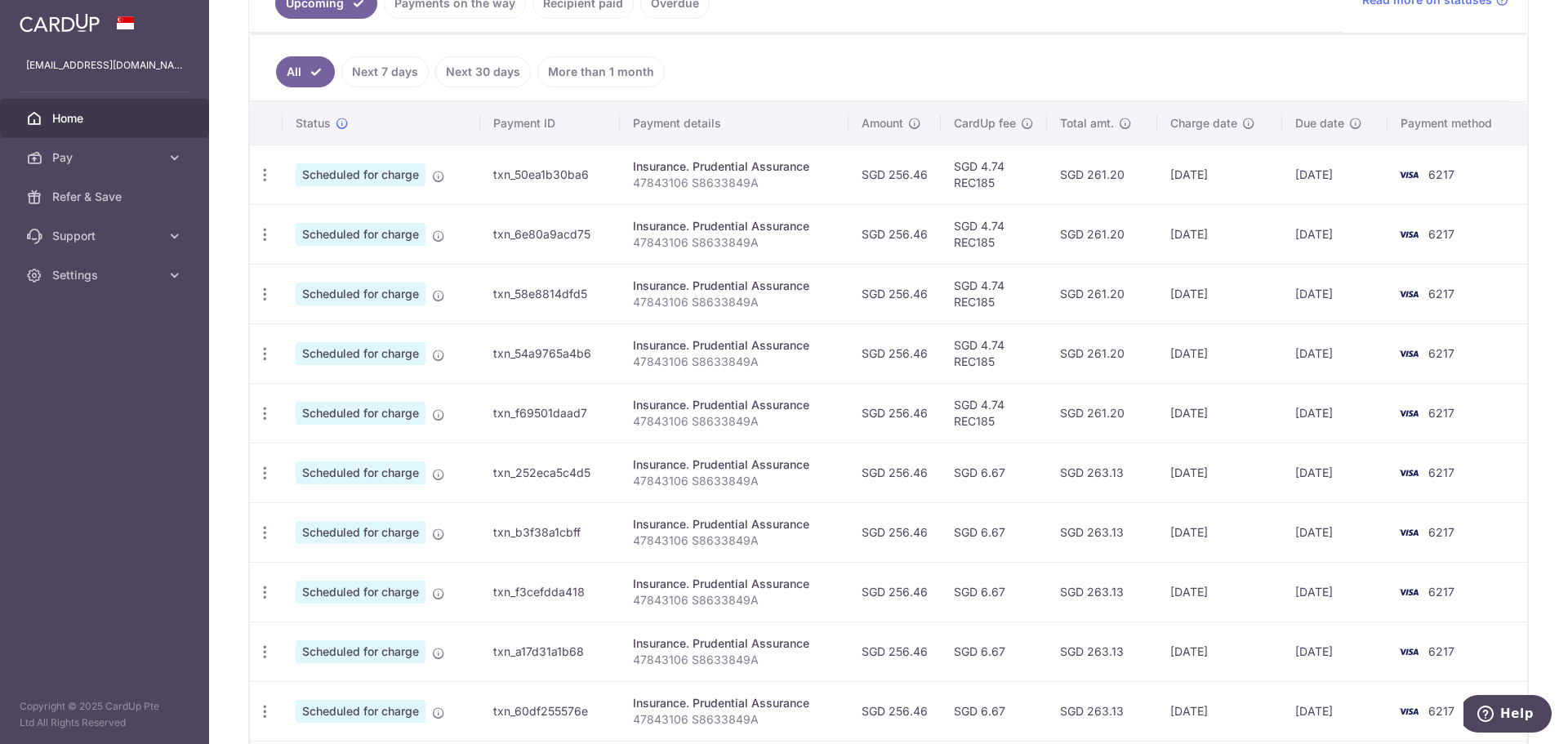
scroll to position [409, 0]
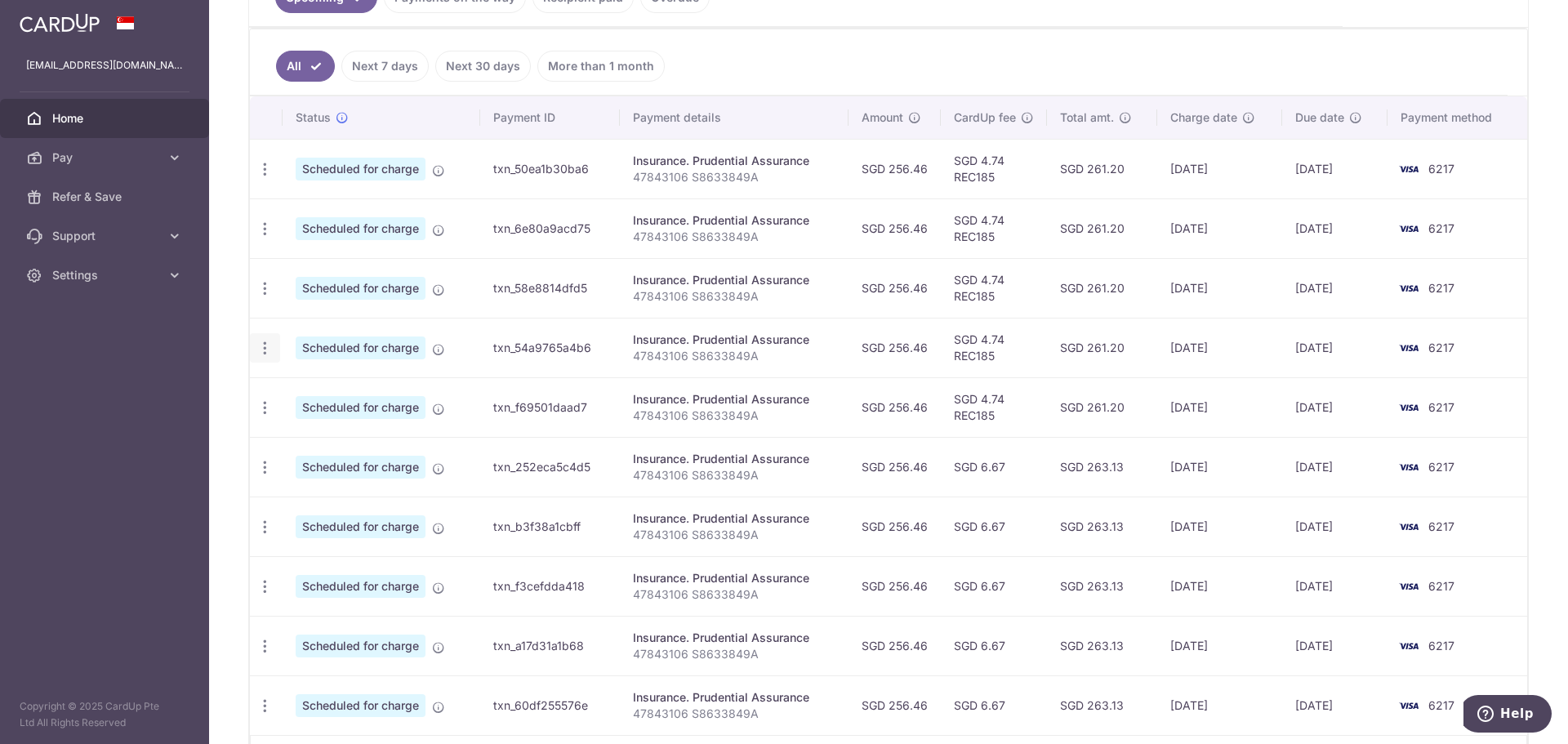
click at [272, 352] on div "Update payment Cancel payment" at bounding box center [264, 348] width 30 height 30
click at [269, 351] on icon "button" at bounding box center [264, 348] width 17 height 17
click at [366, 398] on span "Update payment" at bounding box center [351, 393] width 111 height 20
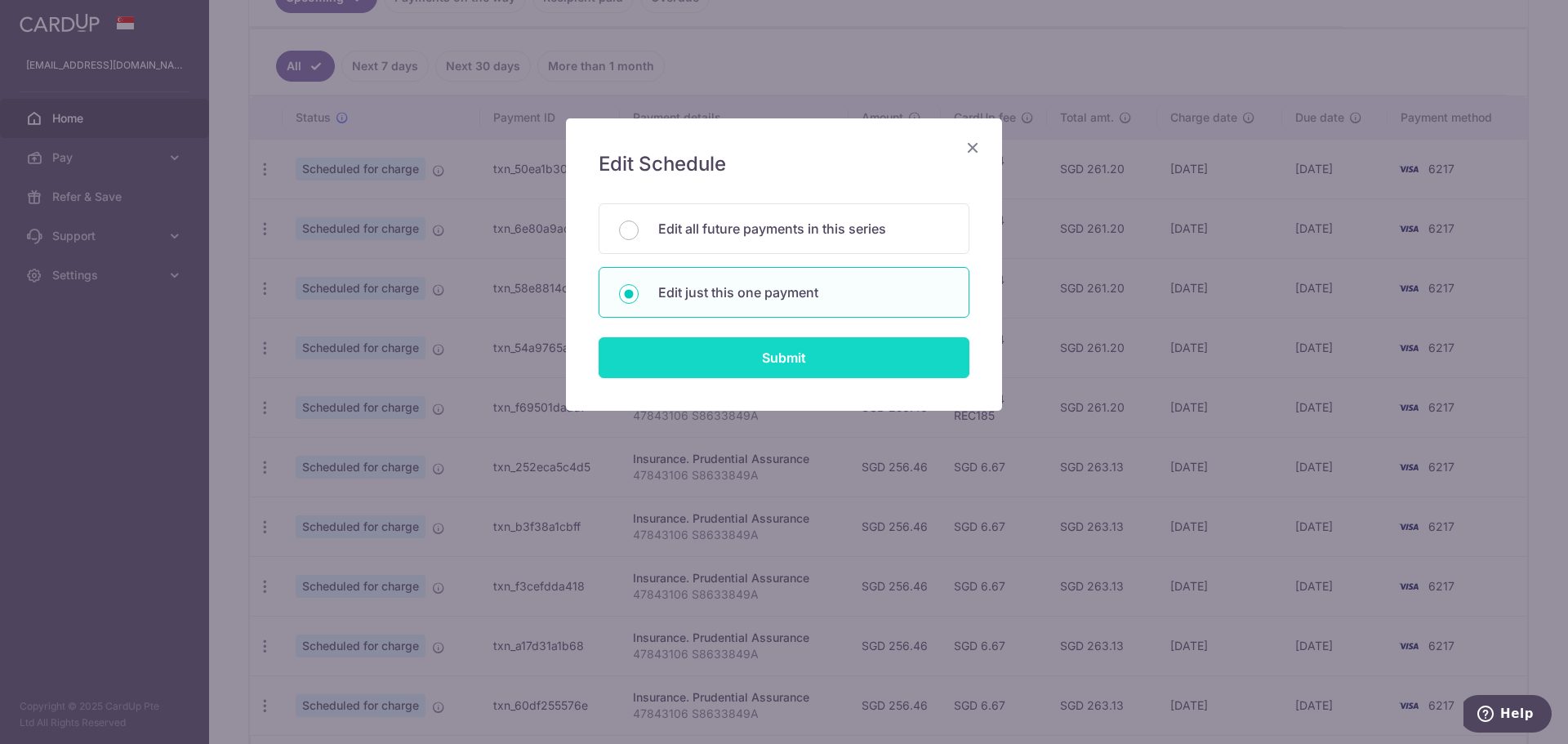
click at [757, 349] on input "Submit" at bounding box center [784, 357] width 370 height 41
radio input "true"
type input "256.46"
type input "01/01/2026"
type input "47843106 S8633849A"
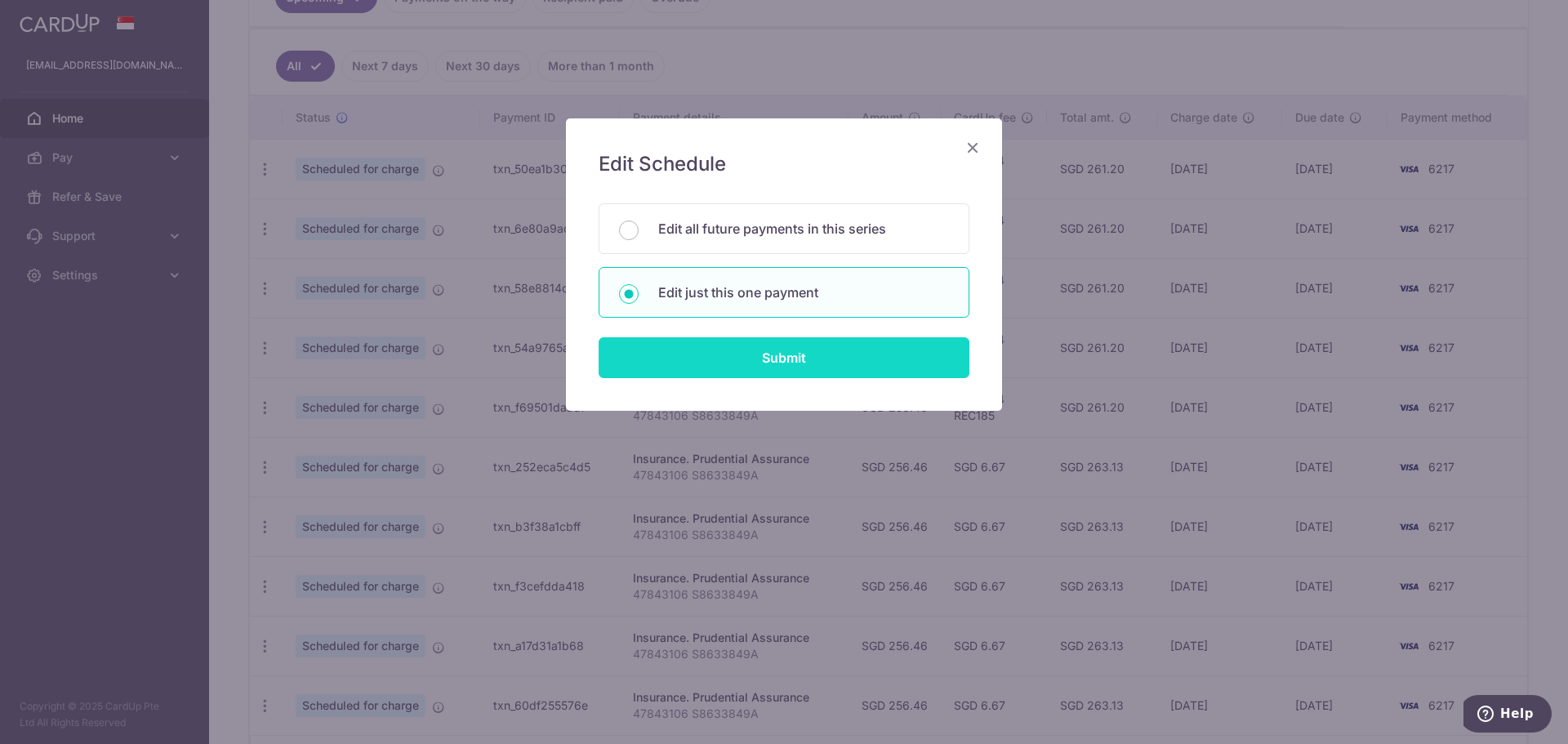
type input "REC185"
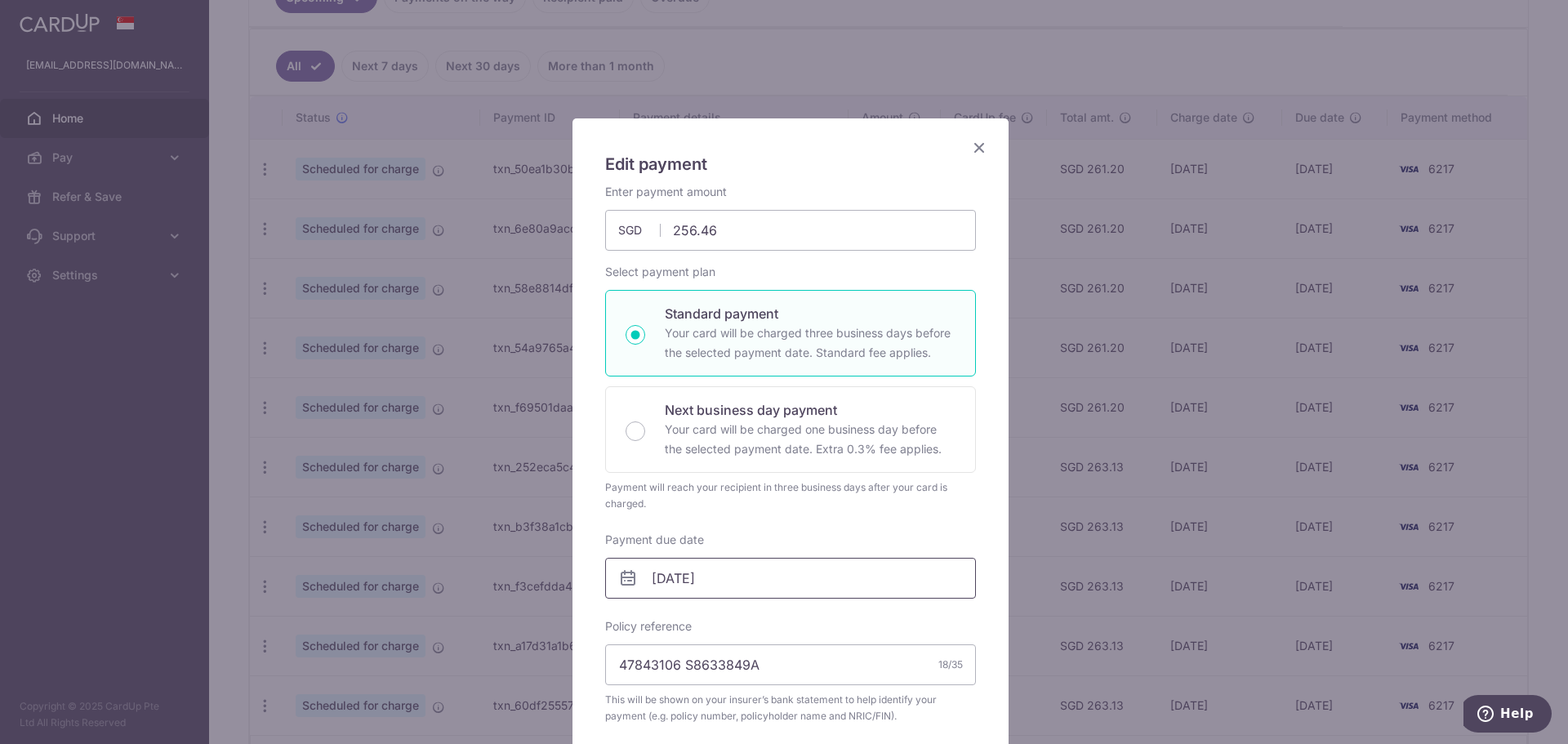
click at [714, 570] on input "01/01/2026" at bounding box center [790, 578] width 370 height 41
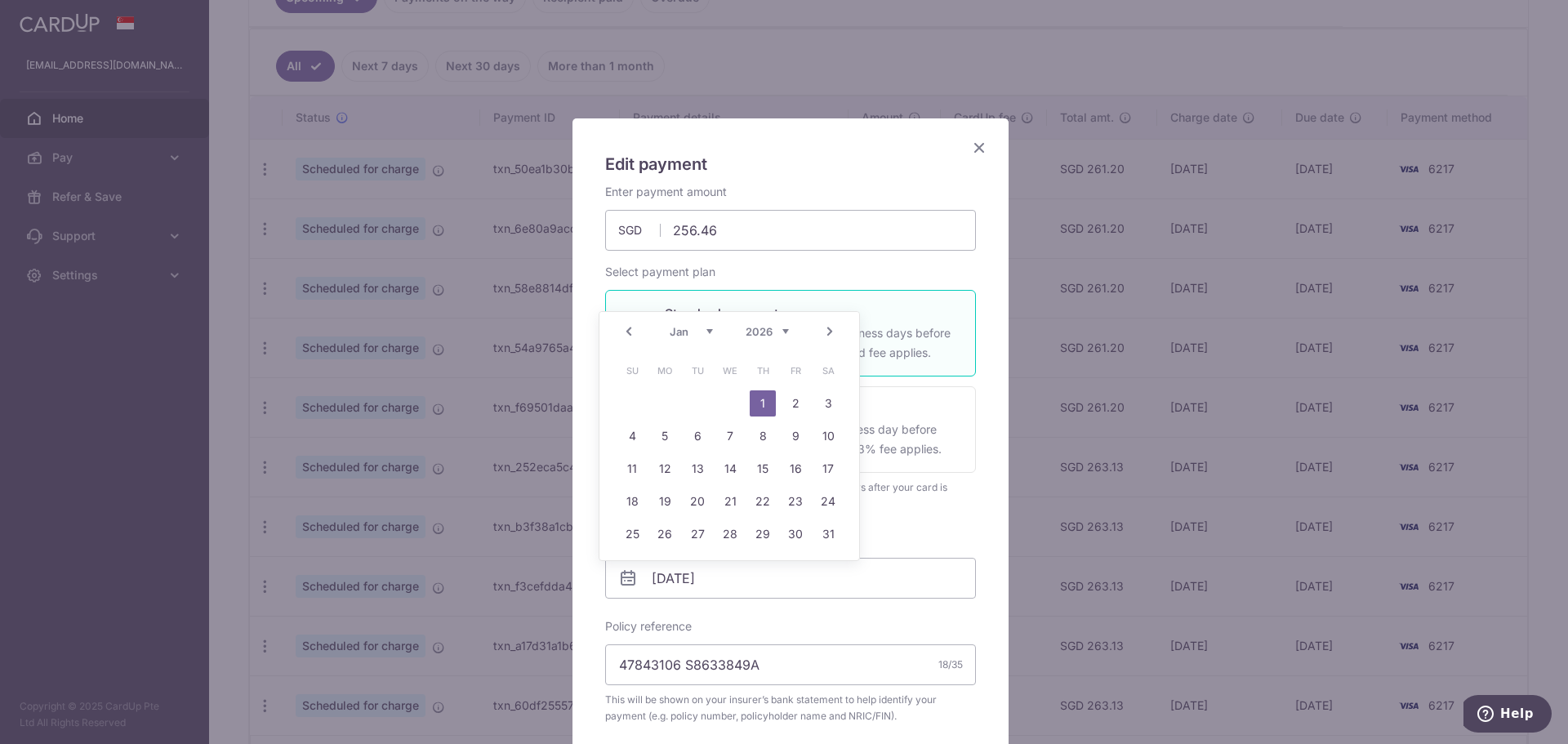
click at [630, 333] on link "Prev" at bounding box center [629, 332] width 20 height 20
click at [794, 502] on link "26" at bounding box center [795, 501] width 26 height 26
type input "[DATE]"
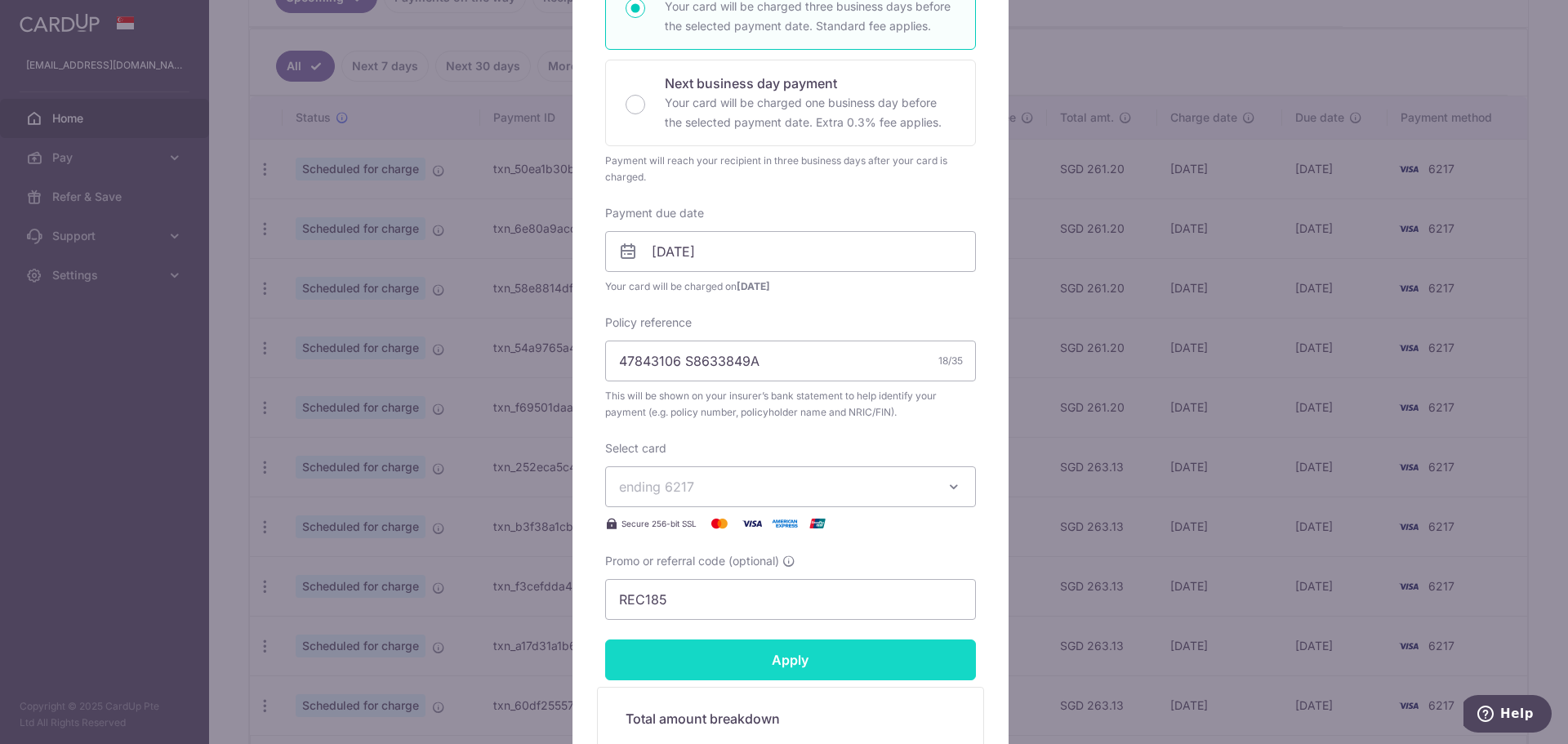
click at [766, 649] on input "Apply" at bounding box center [790, 660] width 370 height 41
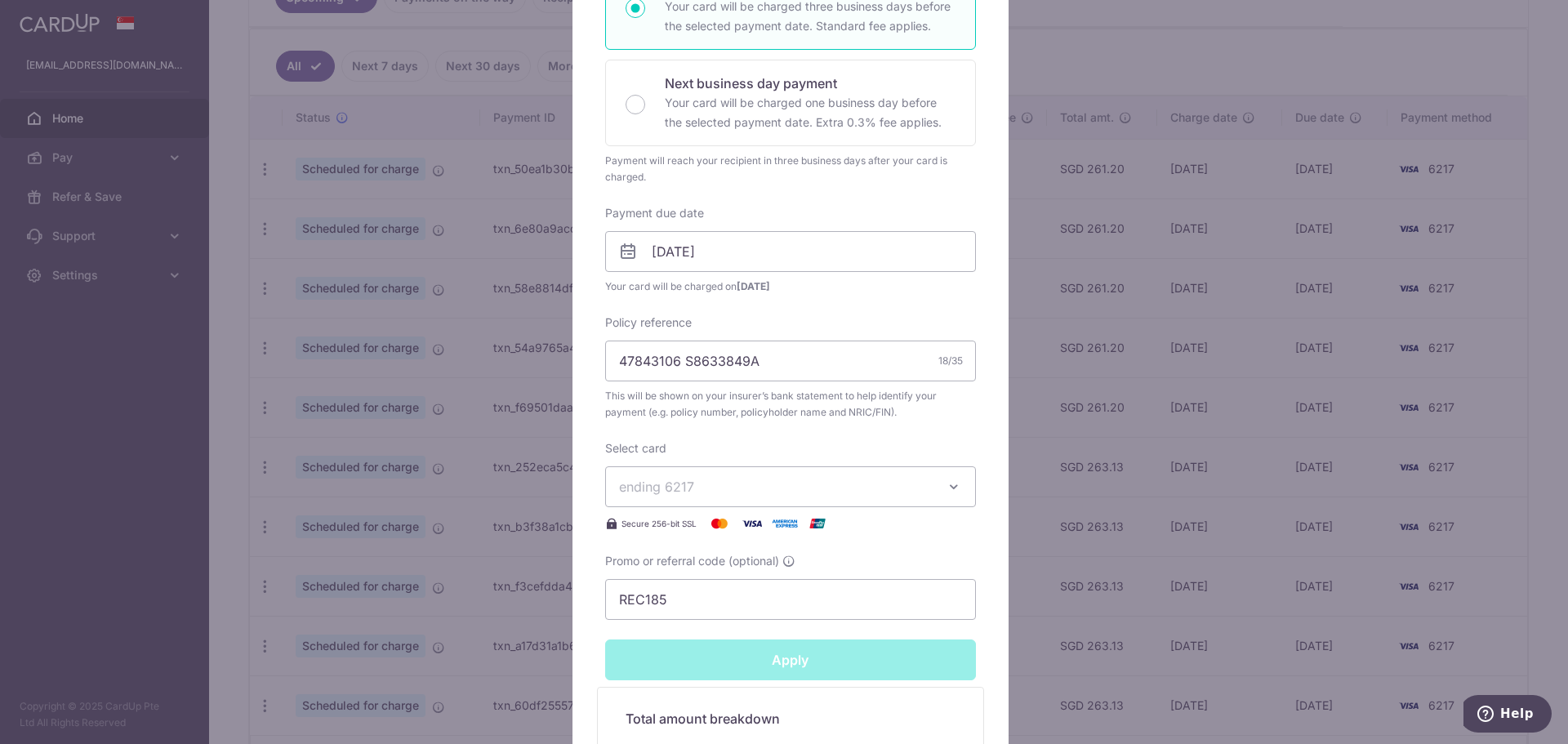
type input "Successfully Applied"
click at [235, 413] on div "Edit payment By clicking apply, you will make changes to all payments to Pruden…" at bounding box center [784, 372] width 1568 height 744
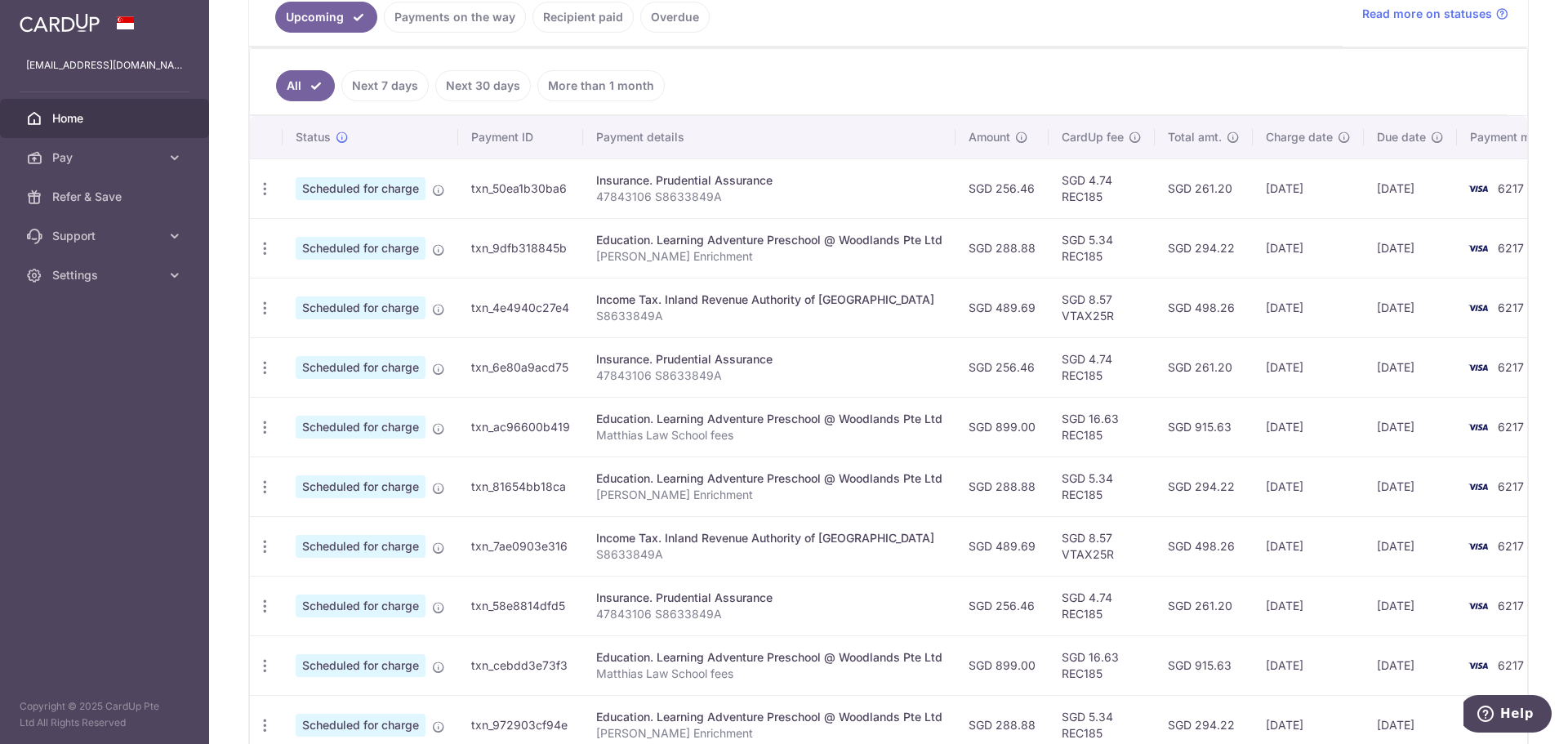
scroll to position [245, 0]
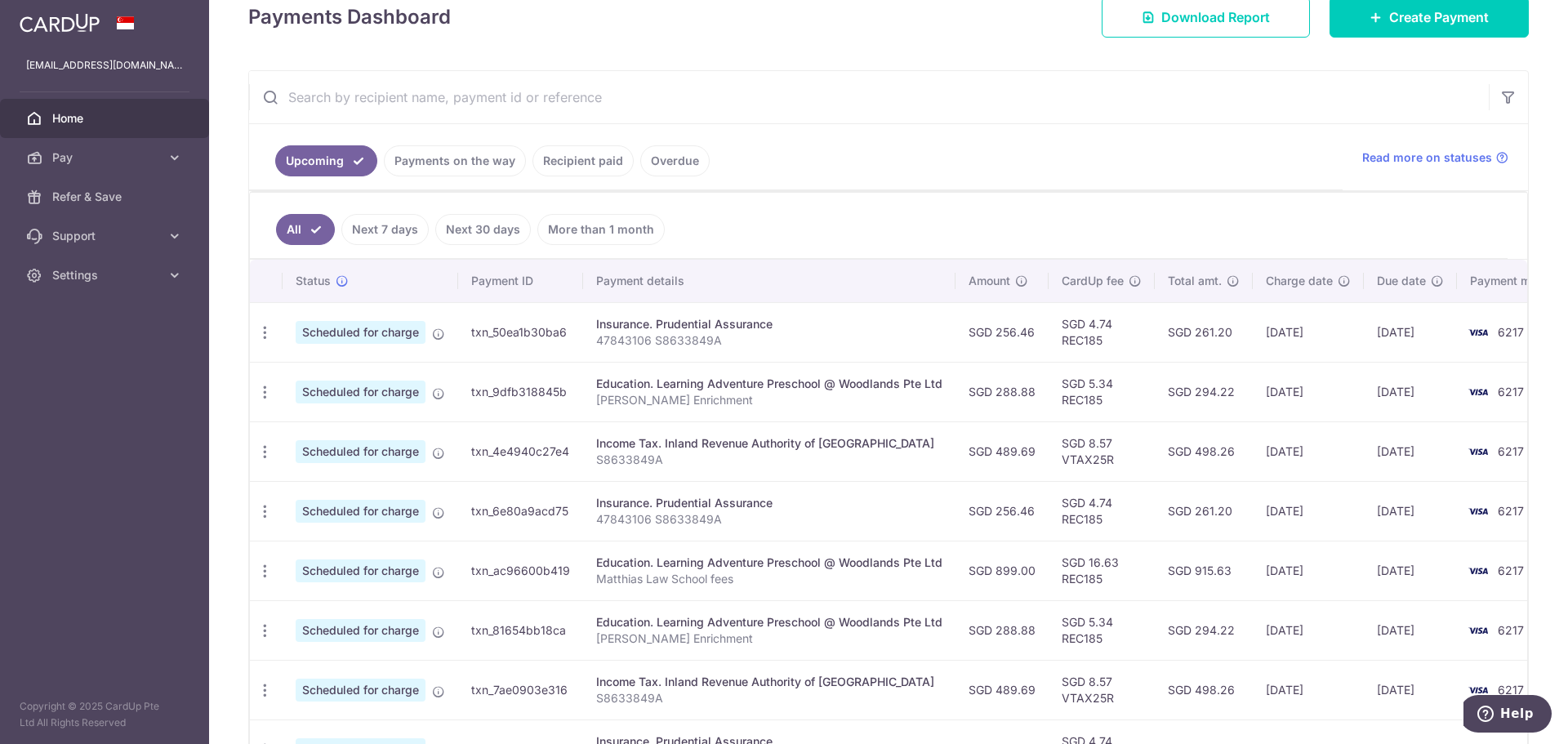
click at [425, 107] on input "text" at bounding box center [868, 97] width 1239 height 53
type input "prudential"
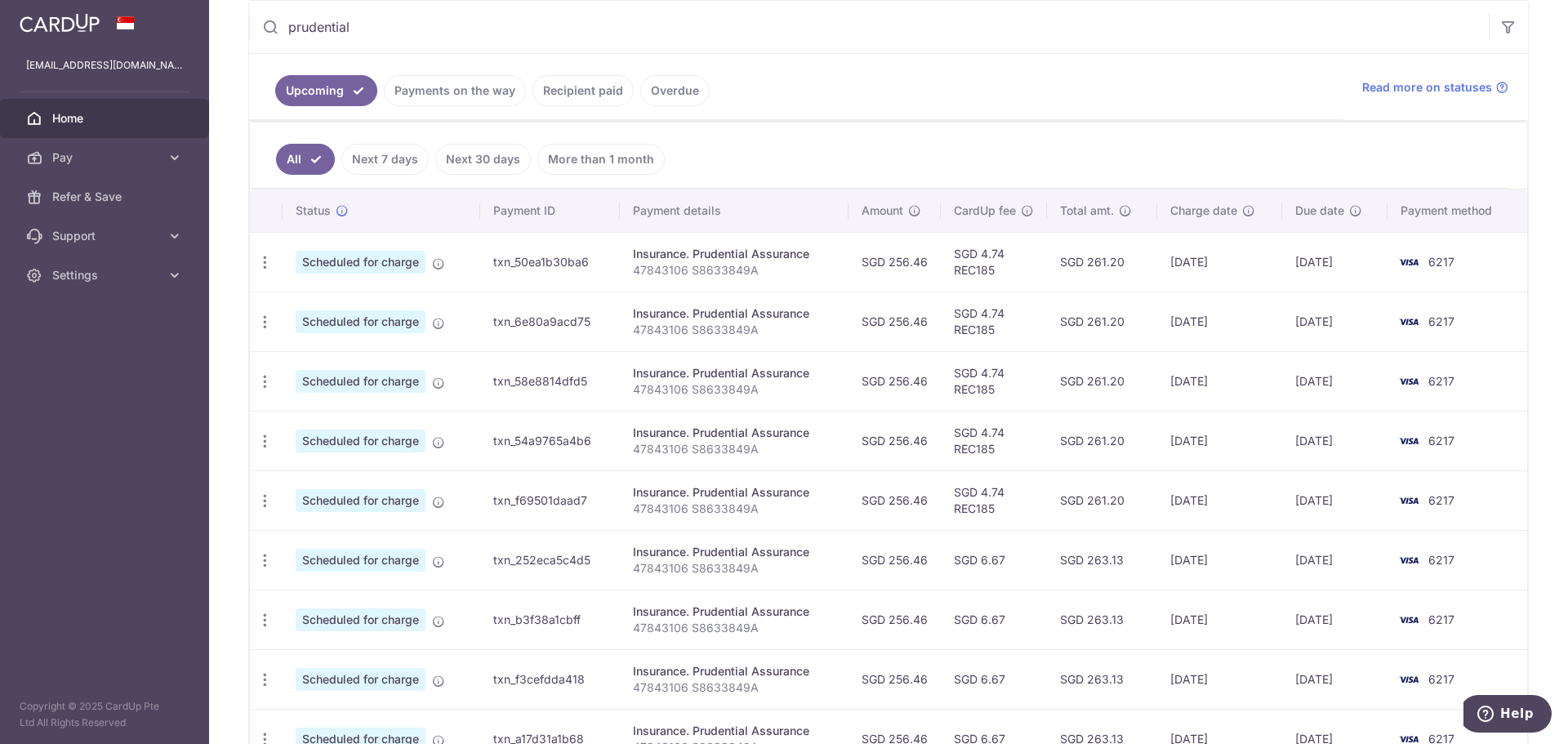
scroll to position [327, 0]
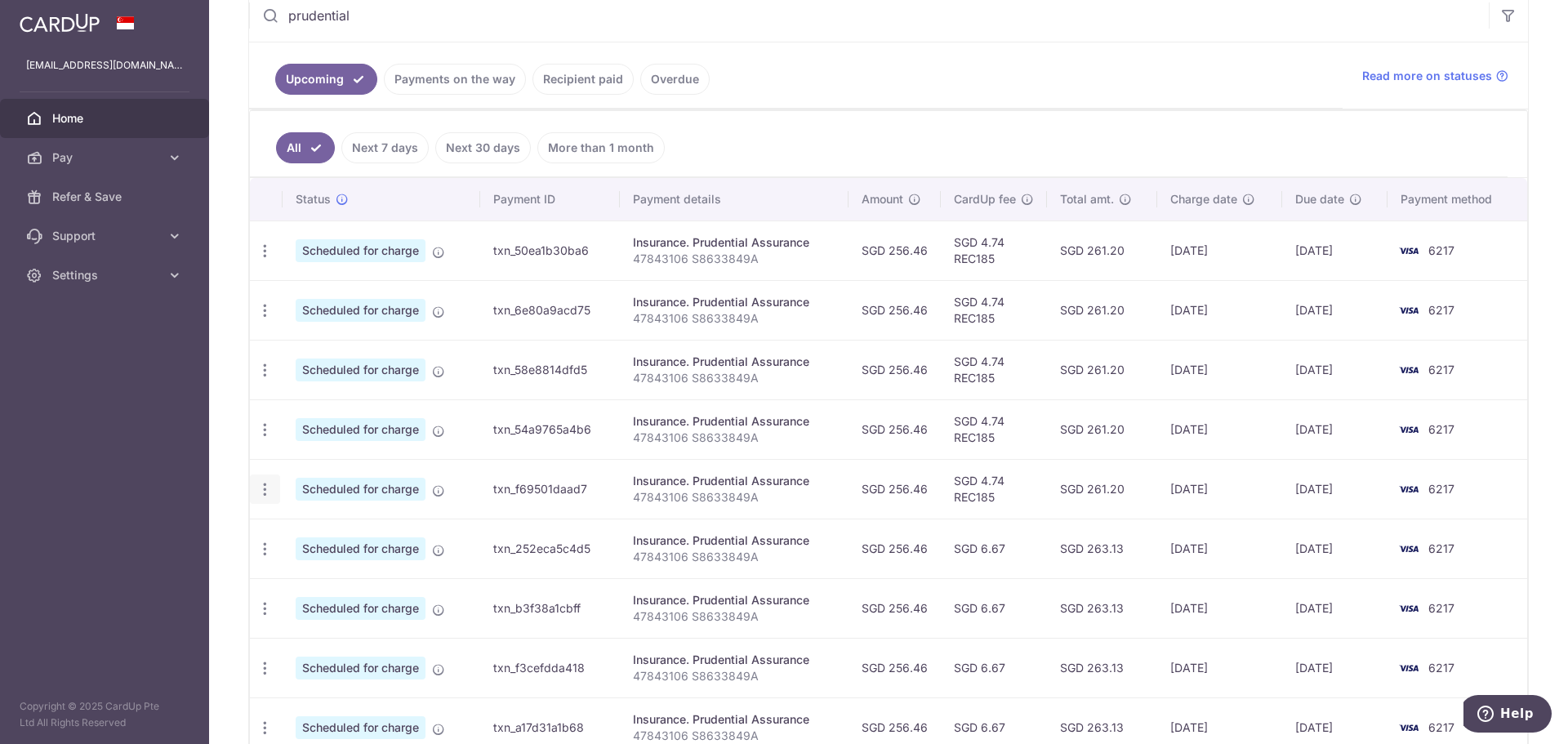
click at [268, 493] on icon "button" at bounding box center [264, 490] width 17 height 17
click at [309, 537] on span "Update payment" at bounding box center [351, 534] width 111 height 20
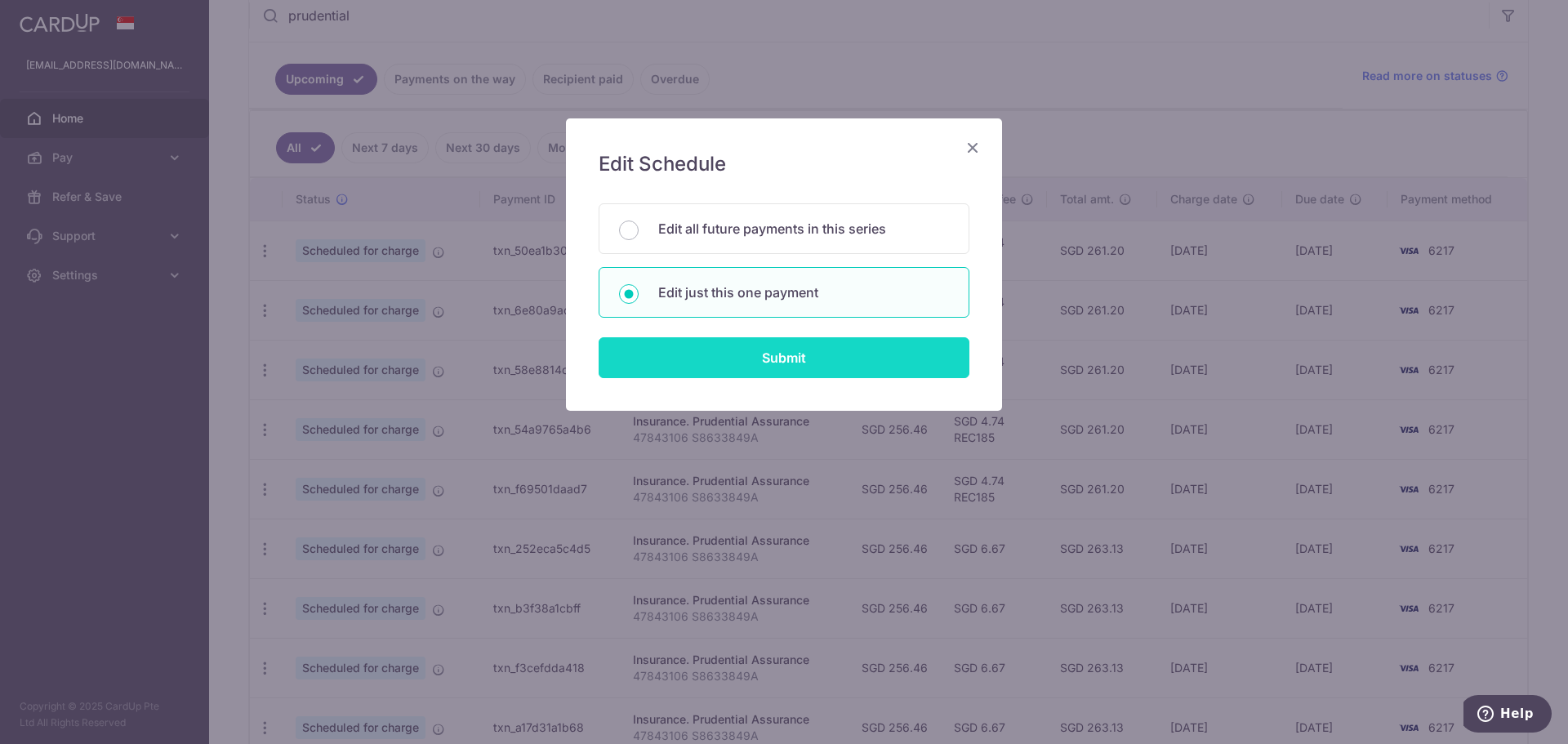
click at [763, 348] on input "Submit" at bounding box center [784, 357] width 370 height 41
radio input "true"
type input "256.46"
type input "[DATE]"
type input "47843106 S8633849A"
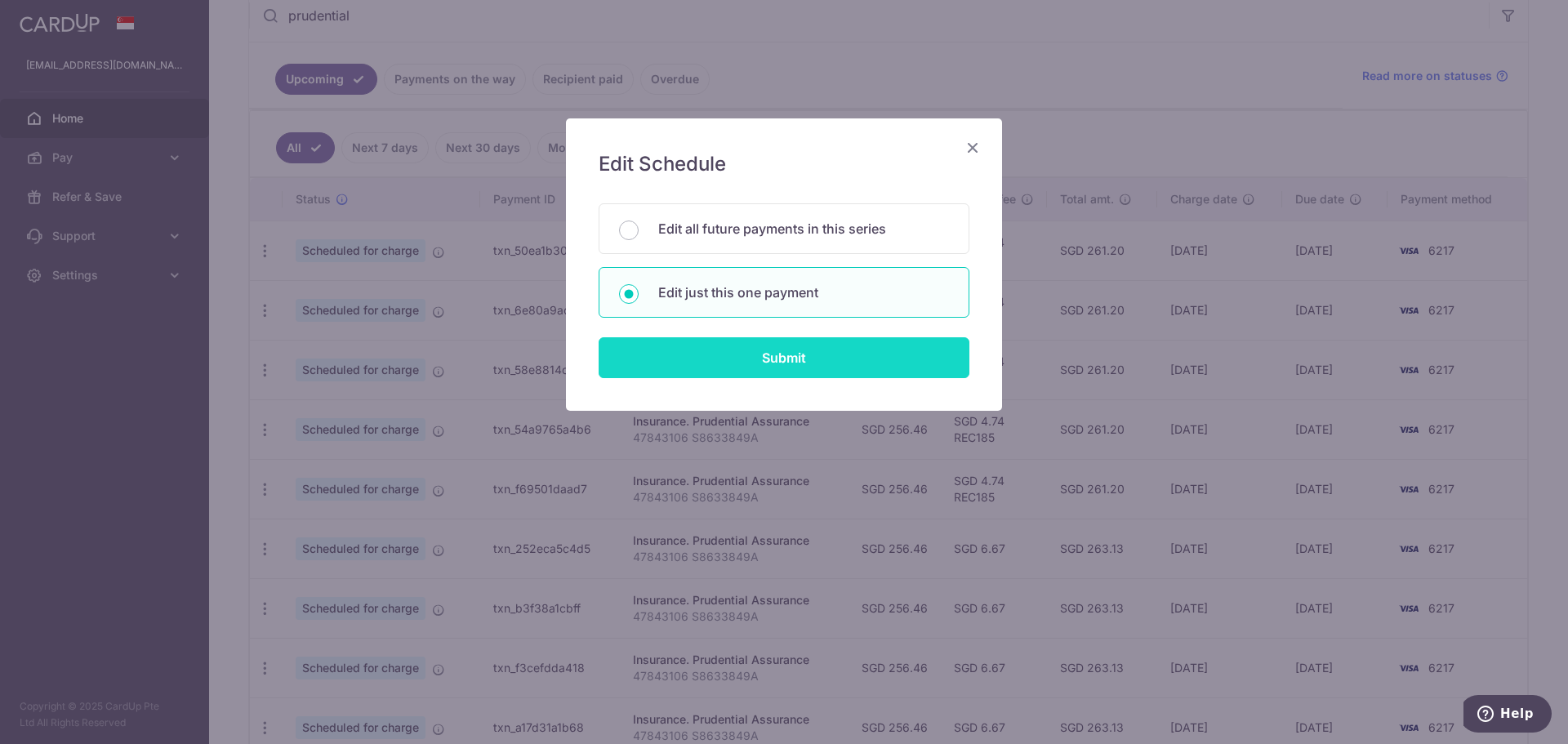
type input "REC185"
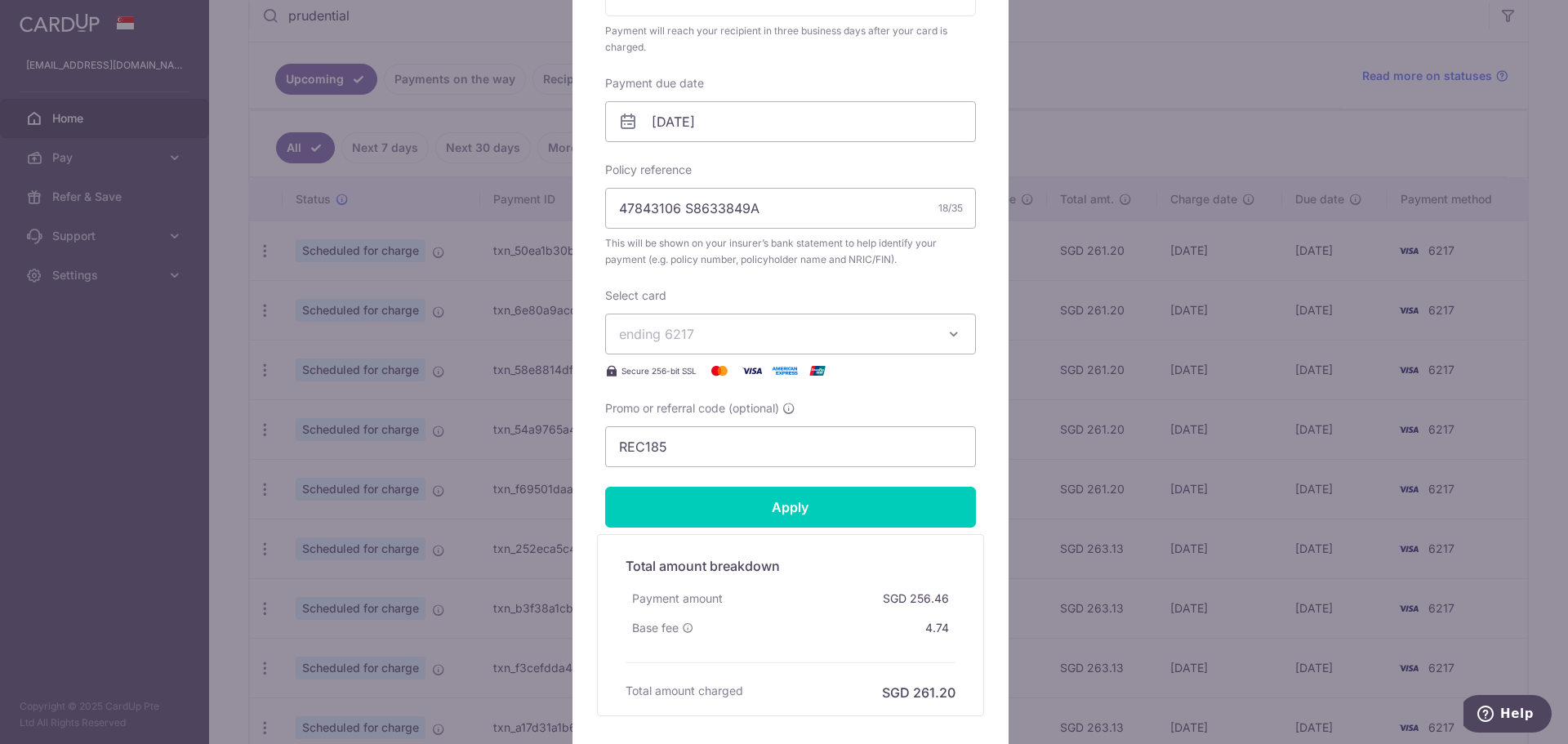
scroll to position [409, 0]
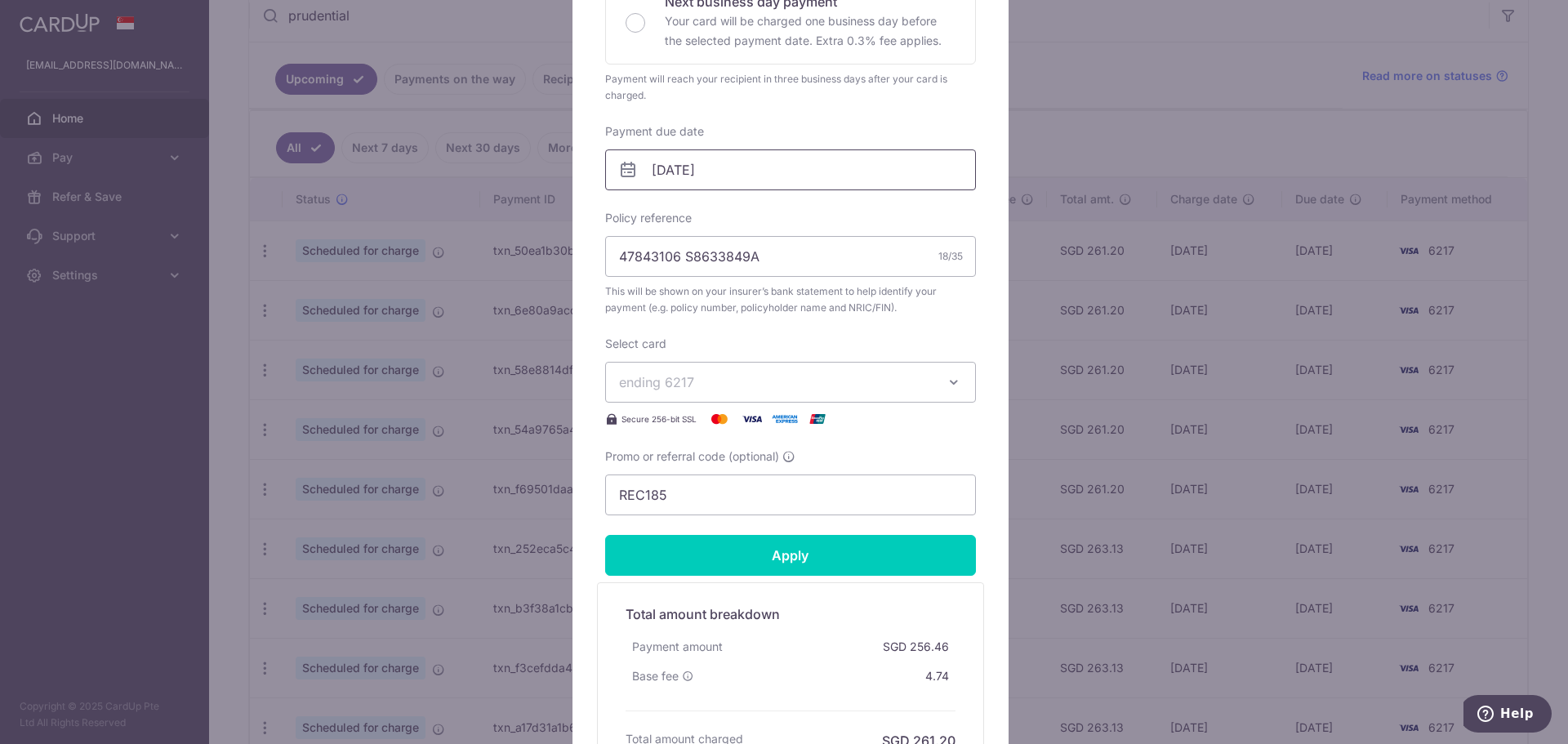
click at [793, 150] on input "[DATE]" at bounding box center [790, 170] width 370 height 41
click at [628, 213] on link "Prev" at bounding box center [629, 214] width 20 height 20
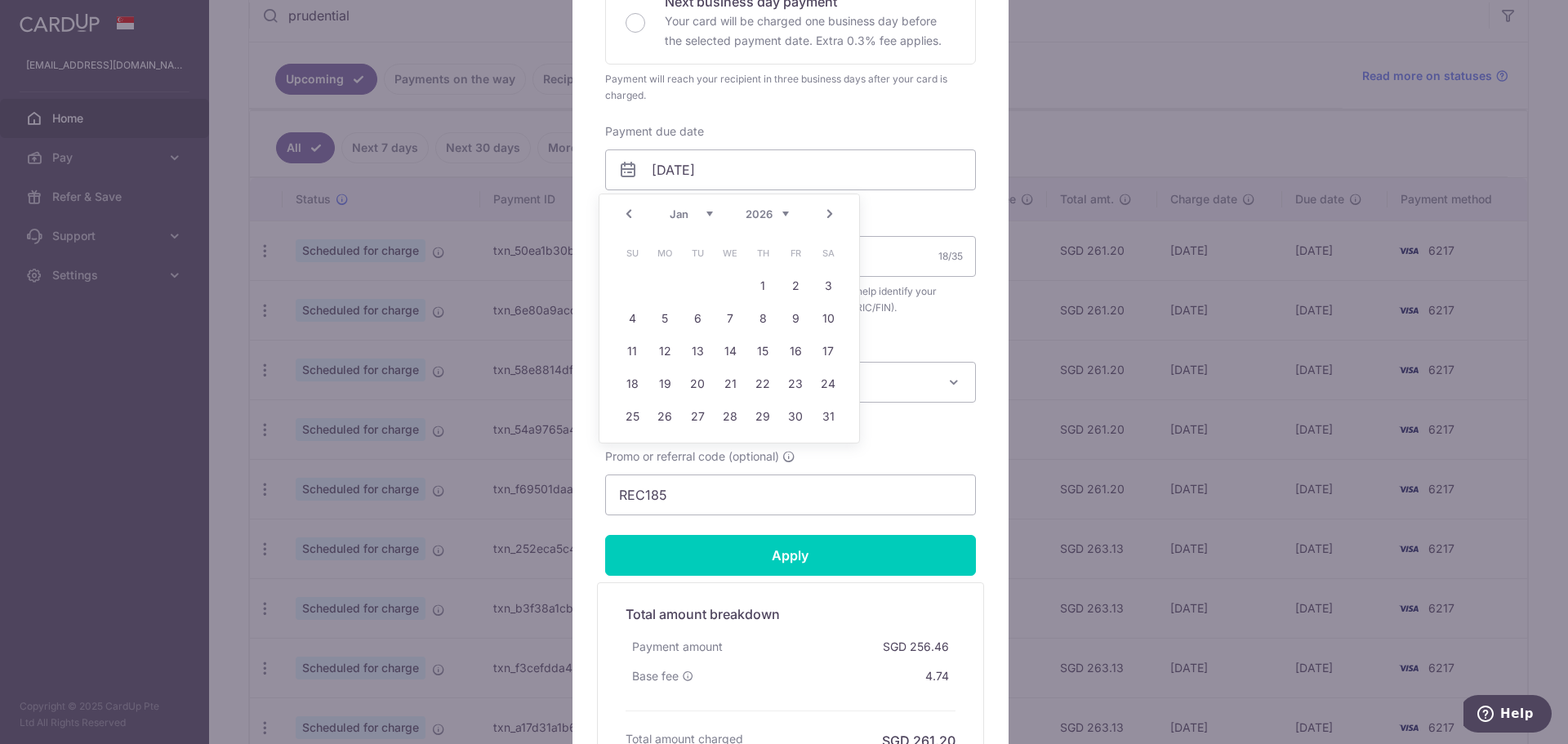
click at [675, 418] on link "26" at bounding box center [665, 416] width 26 height 26
type input "[DATE]"
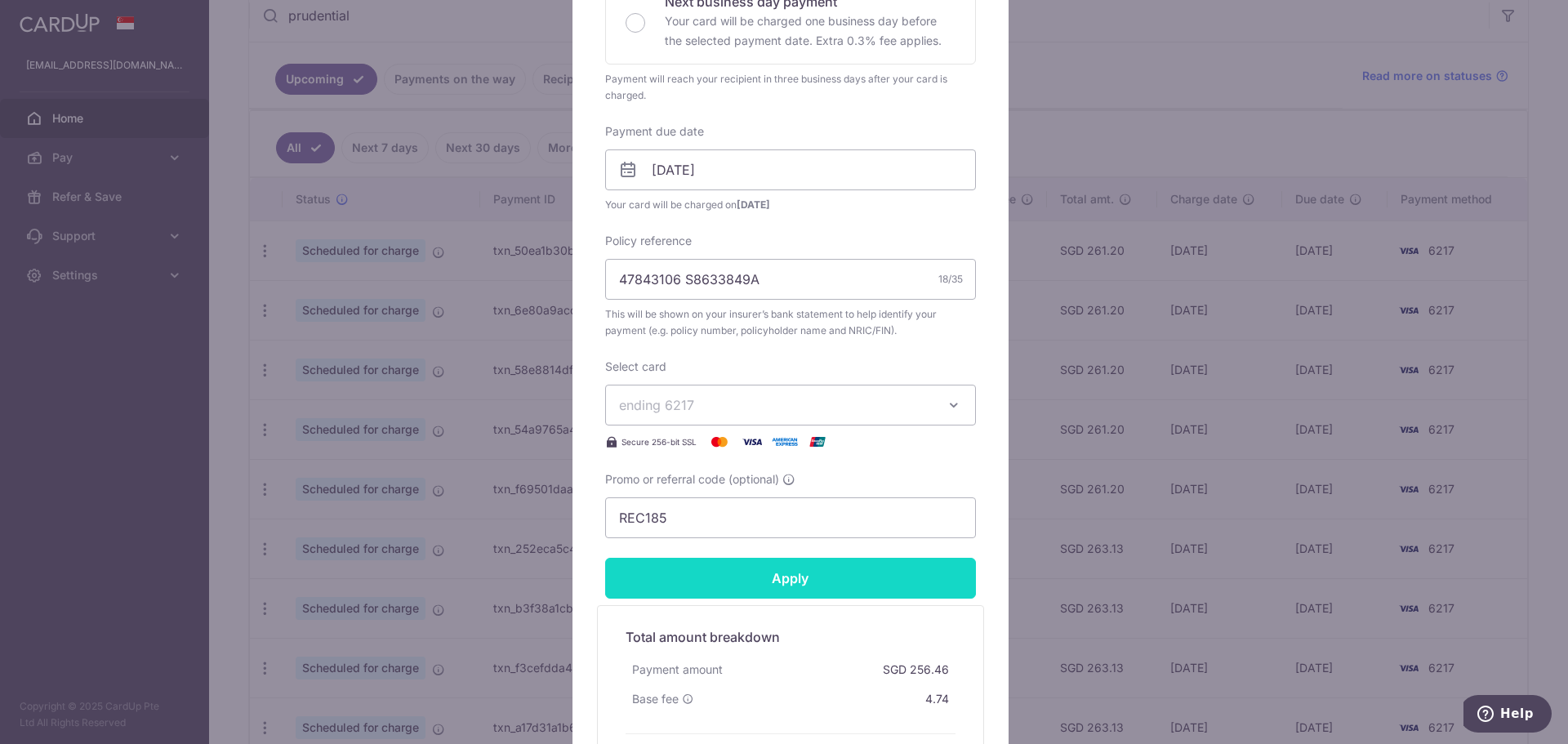
click at [775, 577] on input "Apply" at bounding box center [790, 578] width 370 height 41
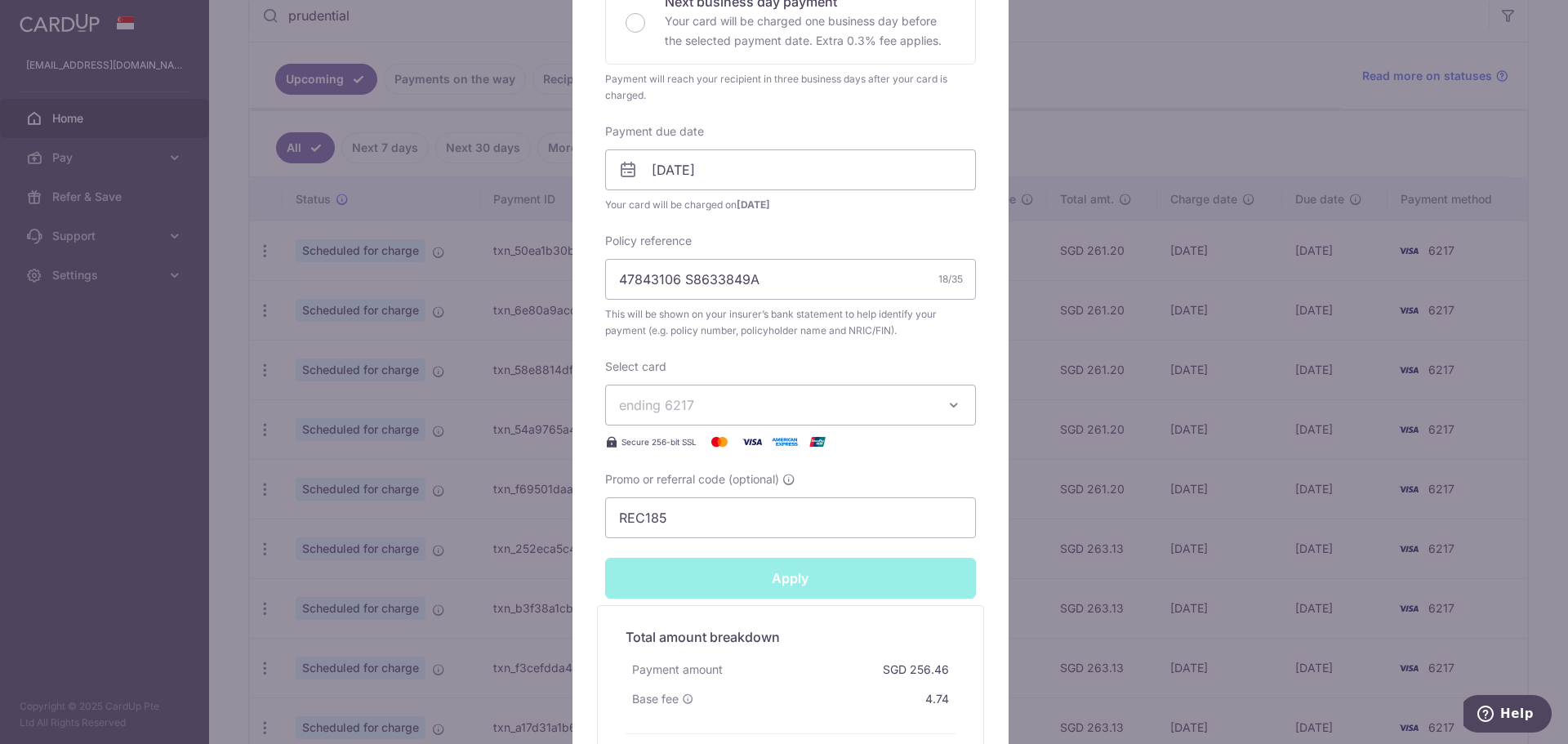
type input "Successfully Applied"
click at [249, 403] on div "Edit payment By clicking apply, you will make changes to all payments to Pruden…" at bounding box center [784, 372] width 1568 height 744
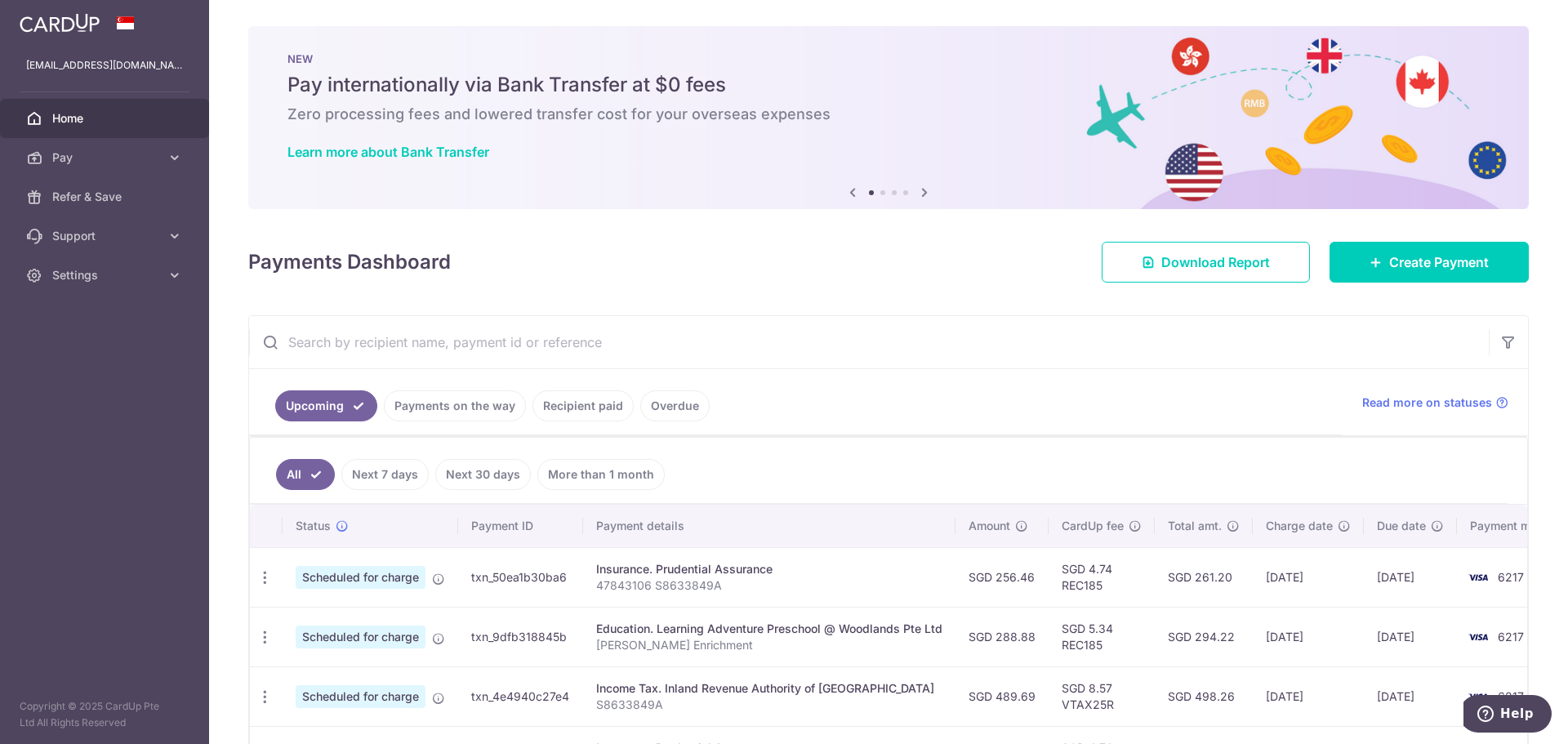
type input "prudential"
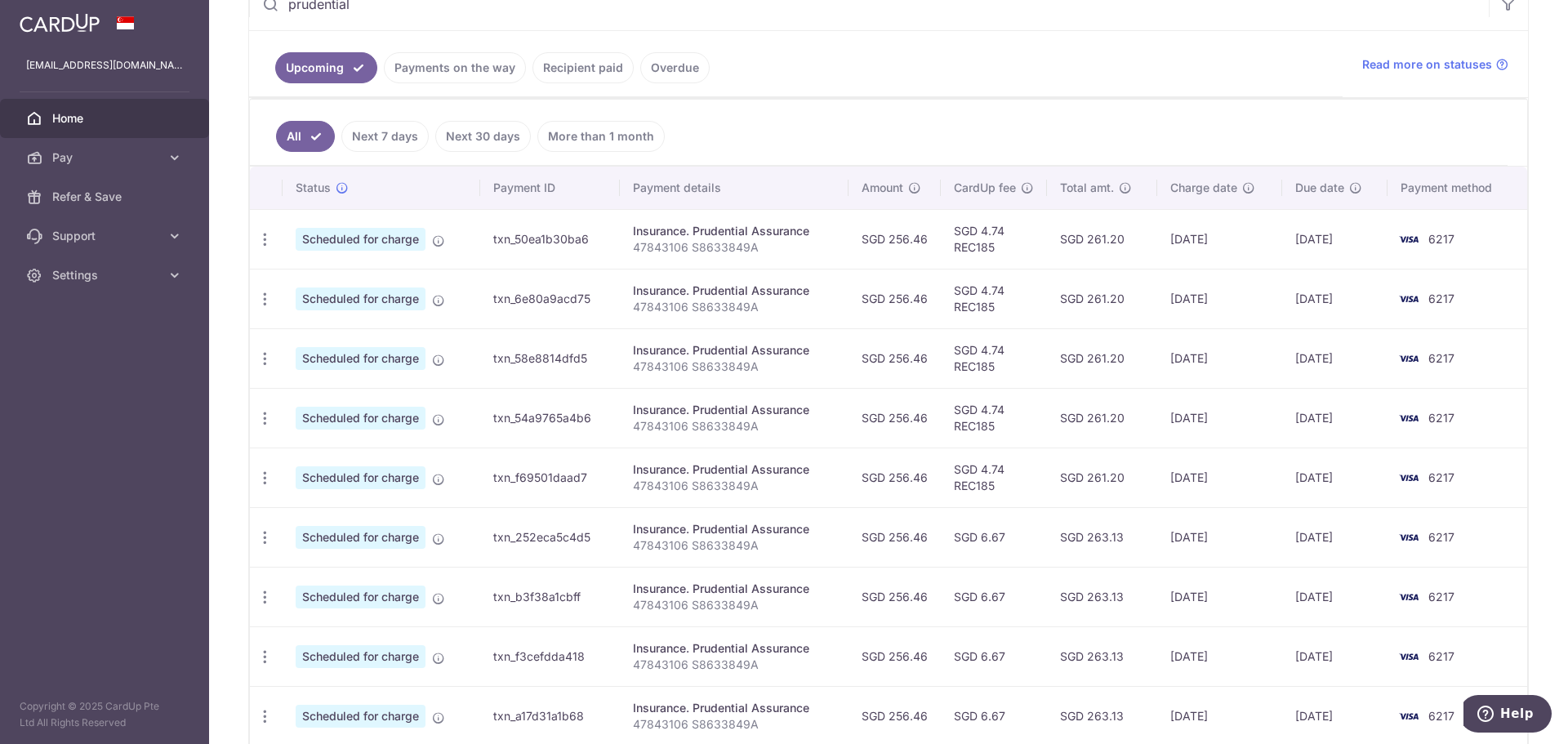
scroll to position [327, 0]
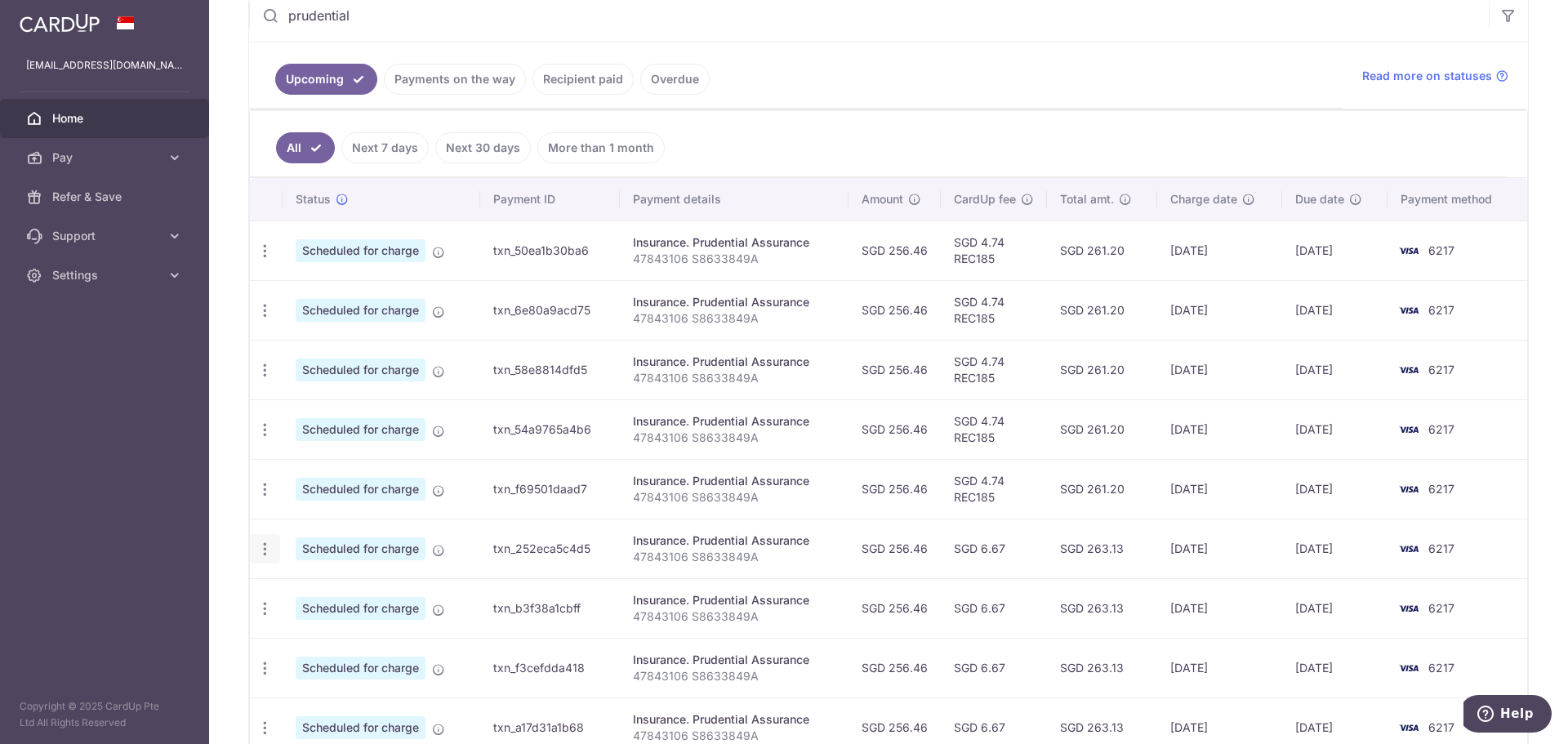
click at [277, 549] on div "Update payment Cancel payment" at bounding box center [264, 549] width 30 height 30
click at [263, 550] on icon "button" at bounding box center [264, 549] width 17 height 17
click at [330, 600] on span "Update payment" at bounding box center [351, 594] width 111 height 20
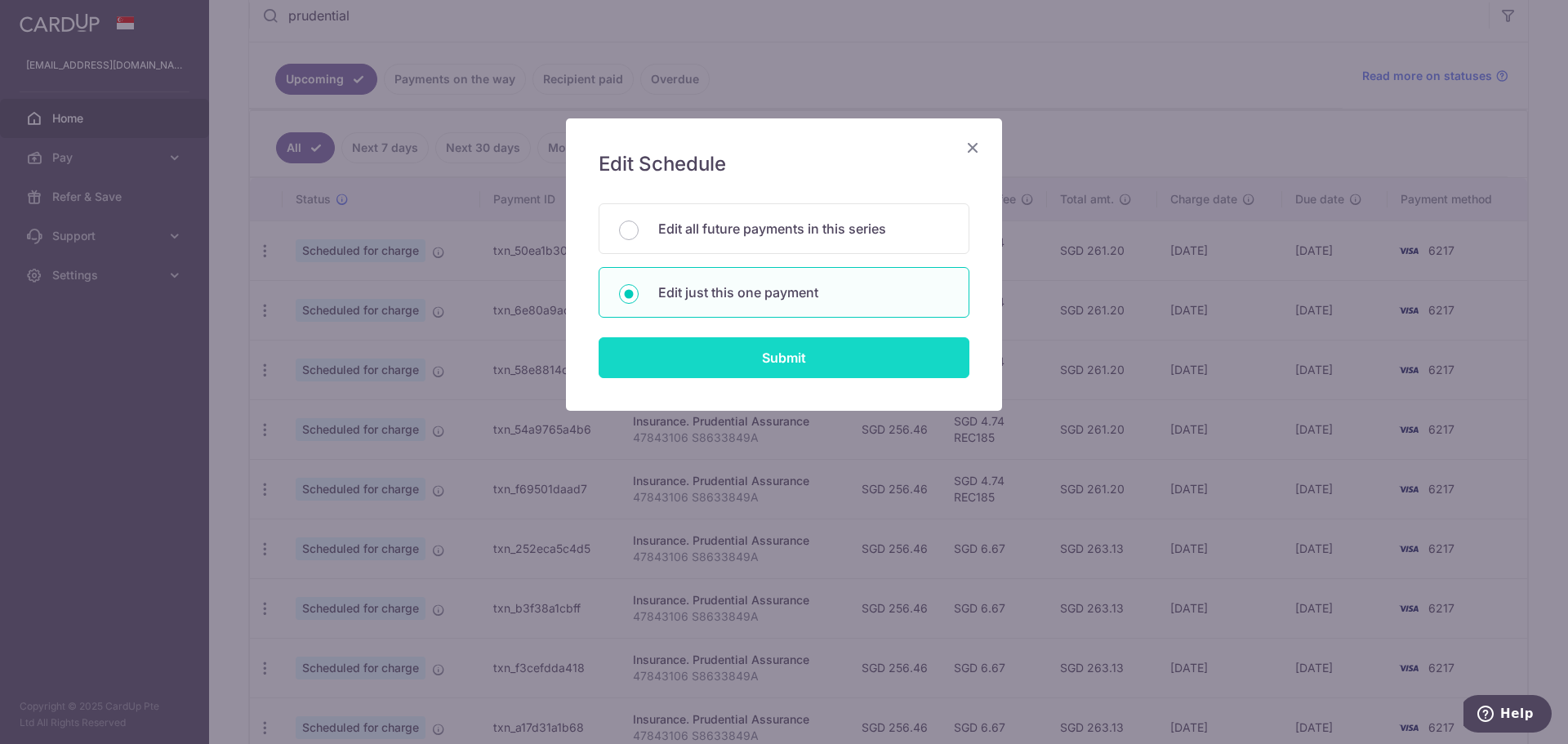
click at [766, 351] on input "Submit" at bounding box center [784, 357] width 370 height 41
radio input "true"
type input "256.46"
type input "[DATE]"
type input "47843106 S8633849A"
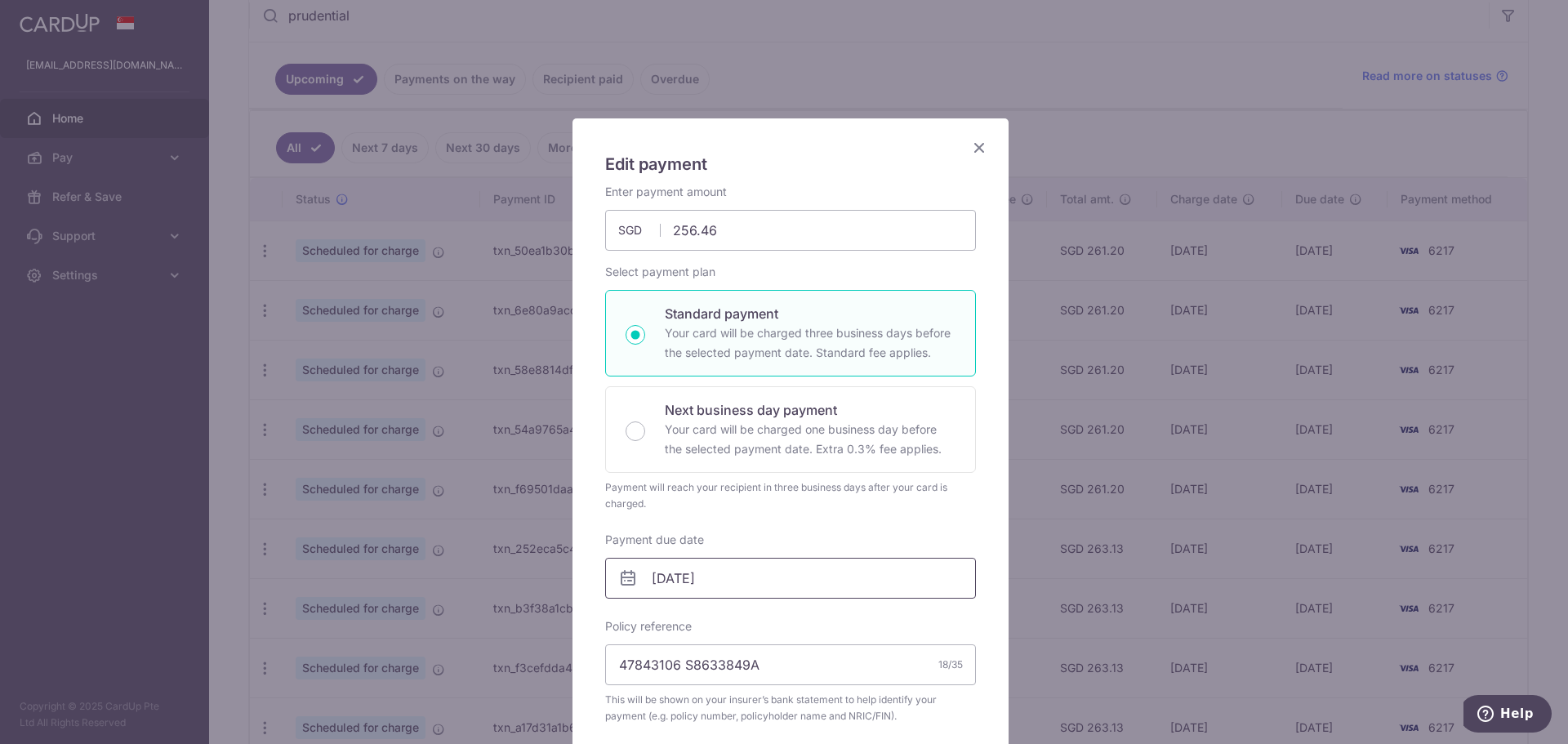
click at [754, 573] on input "[DATE]" at bounding box center [790, 578] width 370 height 41
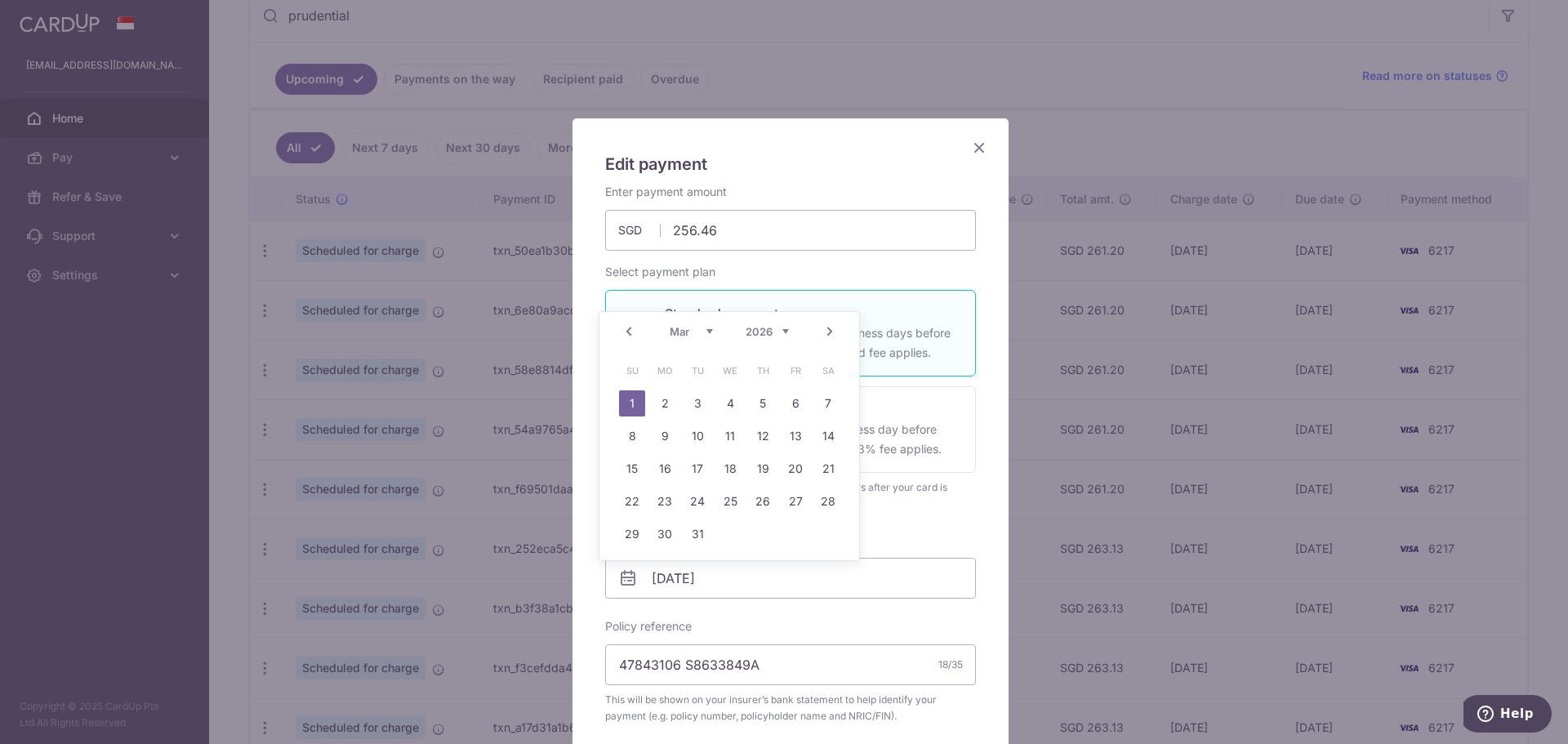
click at [633, 336] on link "Prev" at bounding box center [629, 332] width 20 height 20
click at [770, 502] on link "26" at bounding box center [763, 501] width 26 height 26
type input "[DATE]"
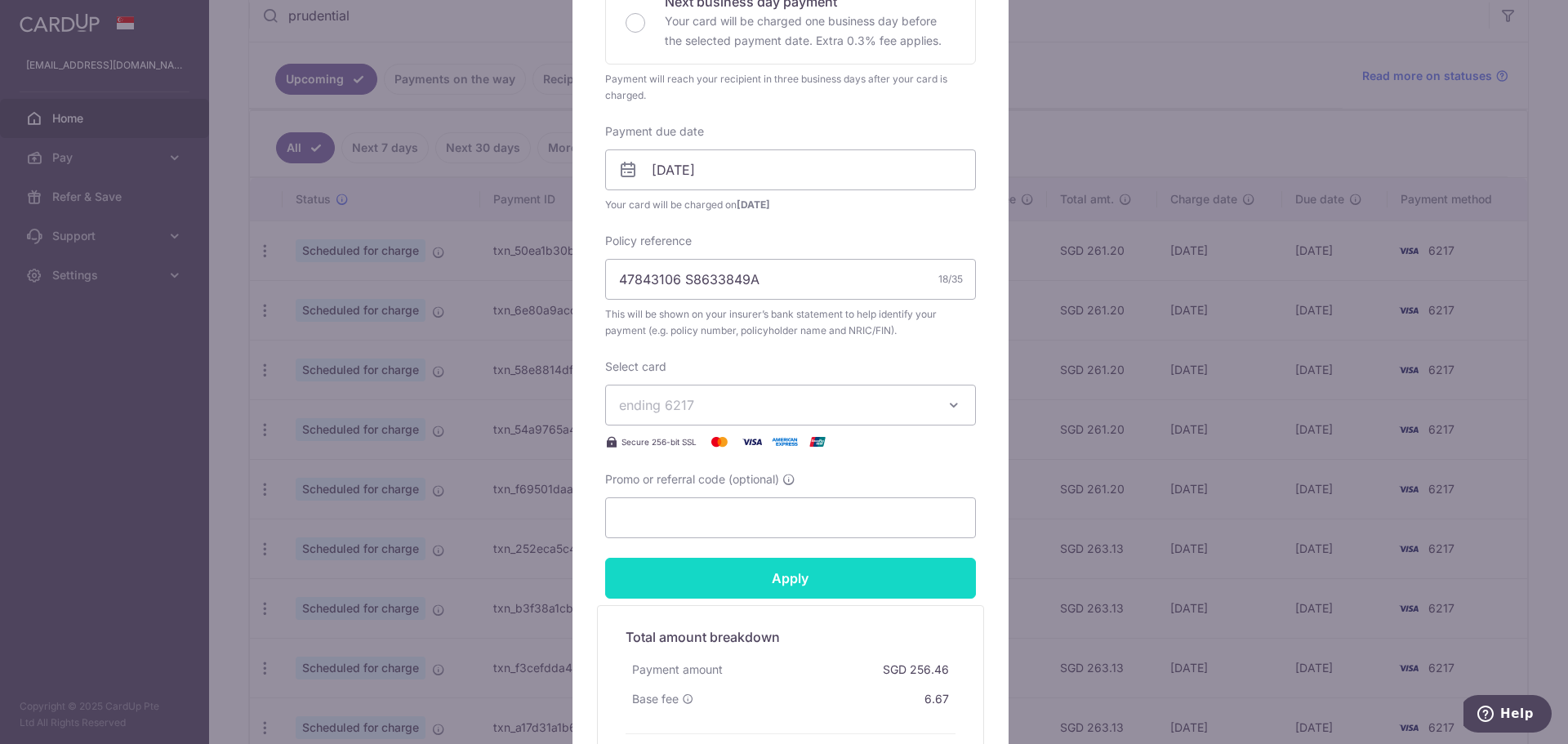
click at [810, 590] on input "Apply" at bounding box center [790, 578] width 370 height 41
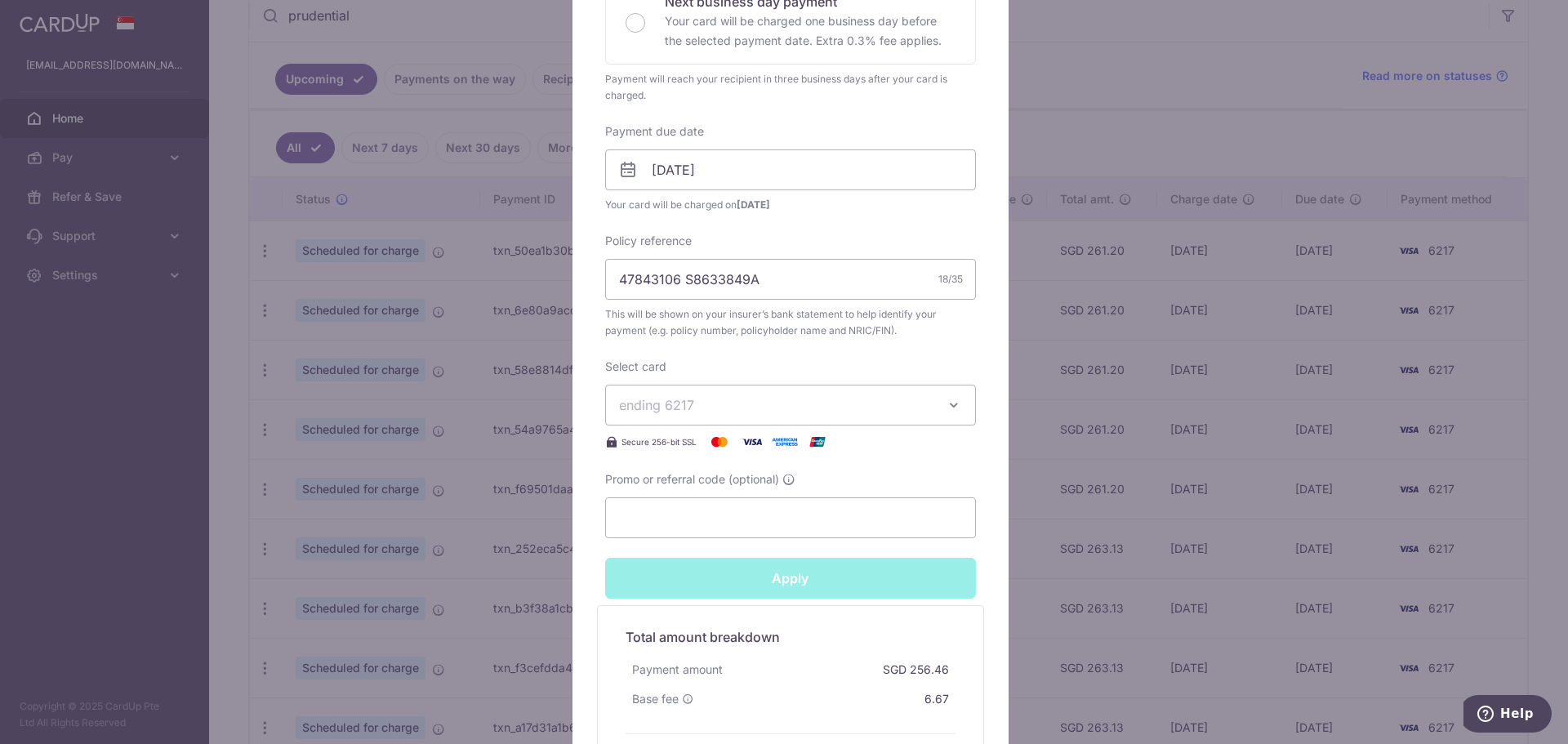
type input "Successfully Applied"
click at [275, 515] on div "Edit payment By clicking apply, you will make changes to all payments to Pruden…" at bounding box center [784, 372] width 1568 height 744
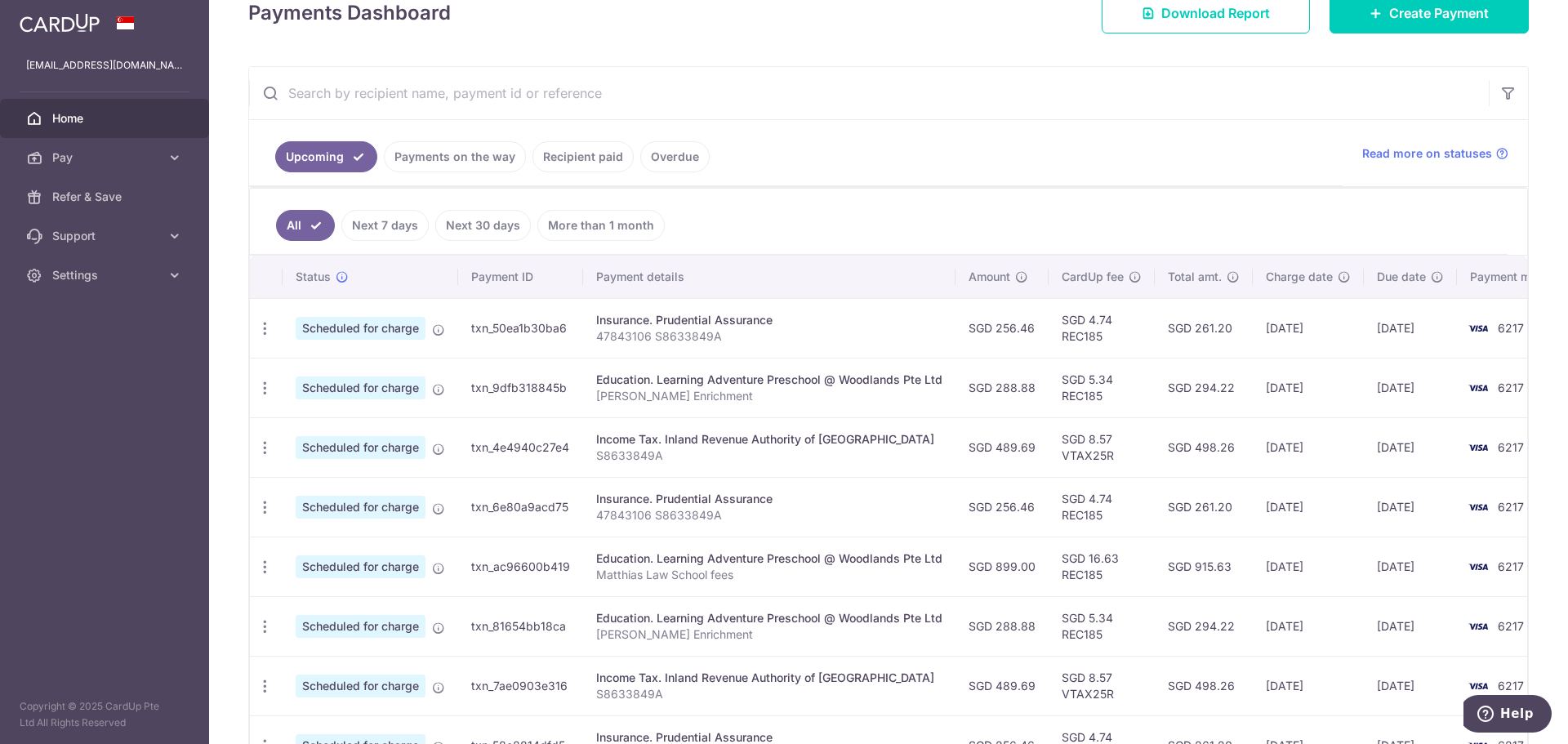
scroll to position [245, 0]
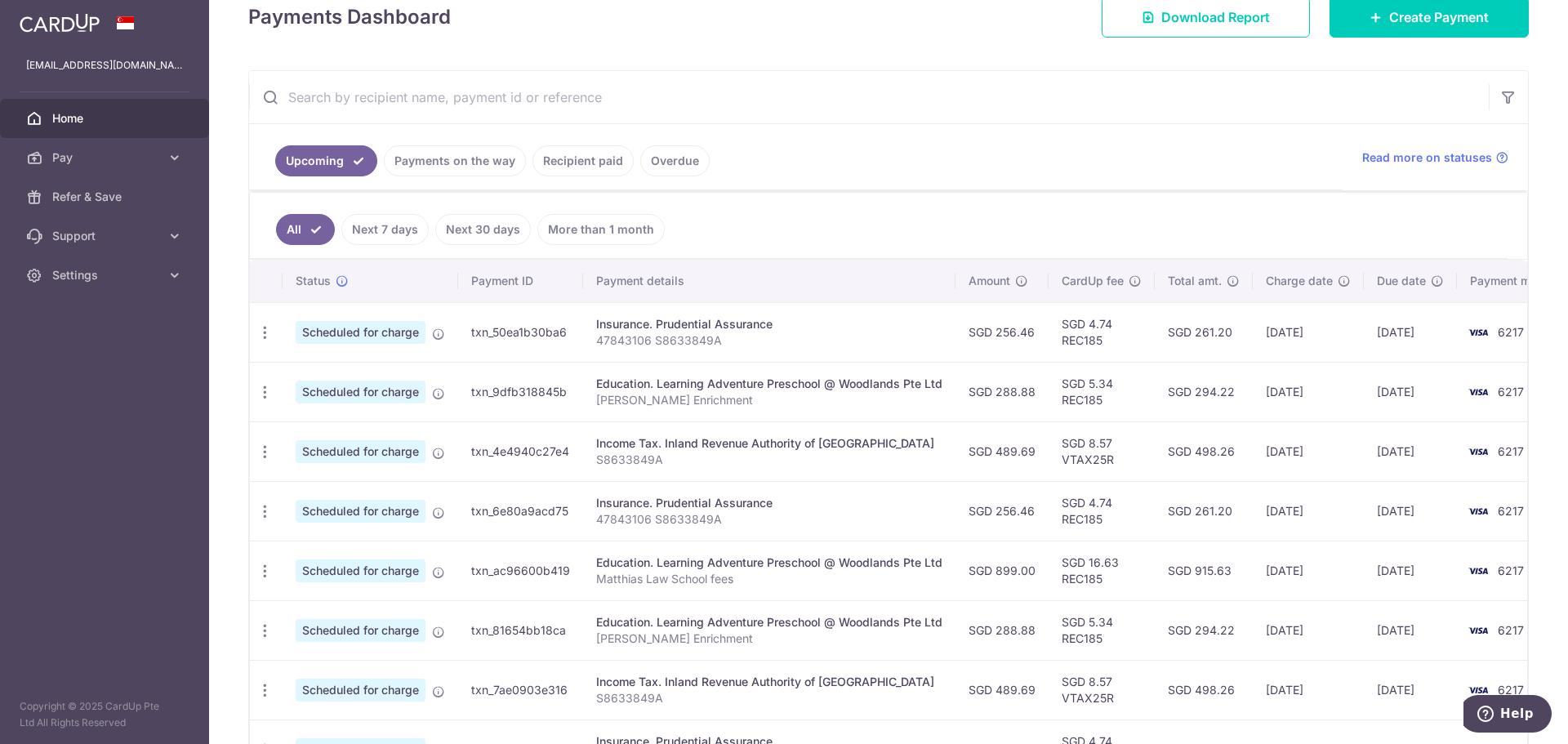
click at [386, 84] on input "text" at bounding box center [868, 97] width 1239 height 53
type input "prudential"
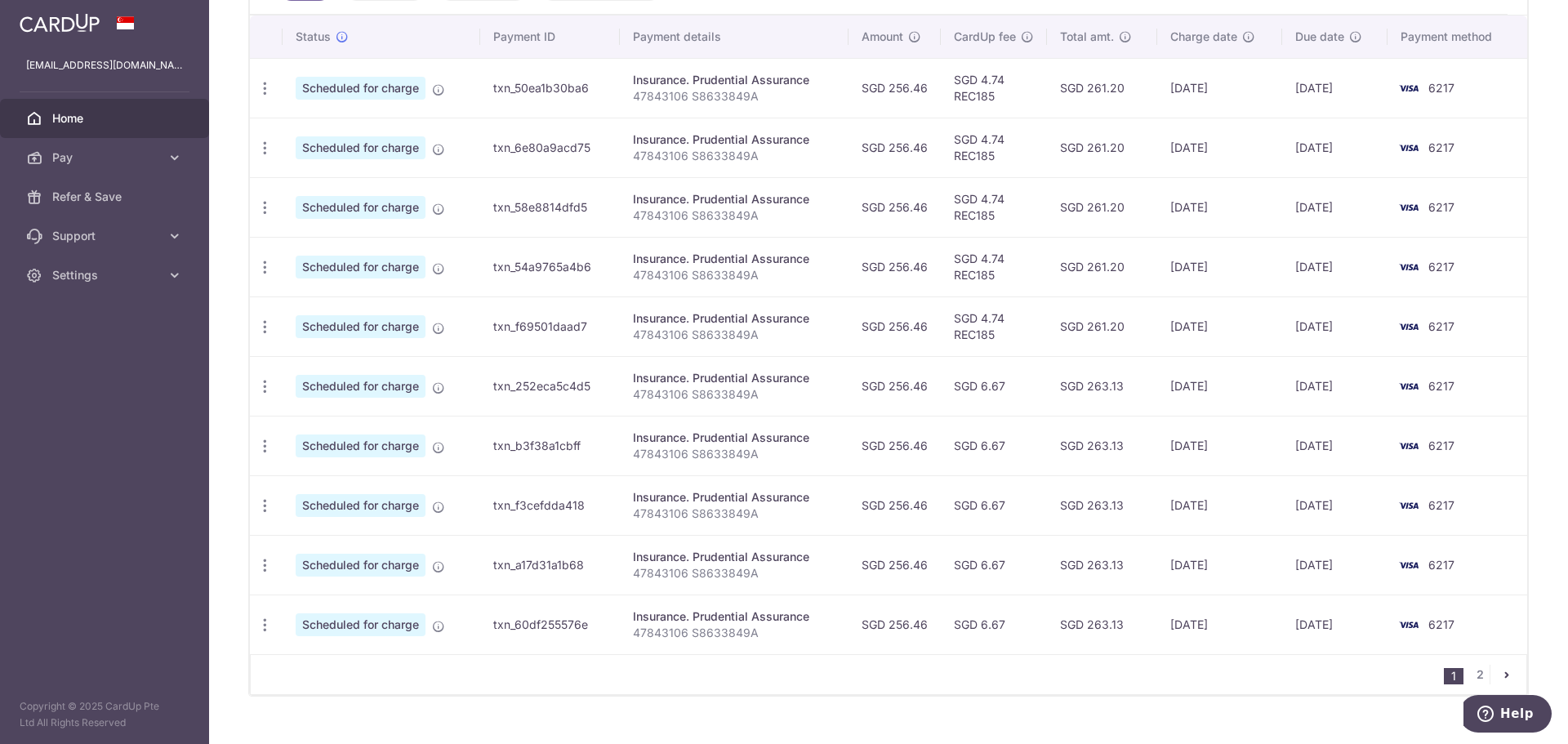
scroll to position [491, 0]
click at [271, 442] on icon "button" at bounding box center [264, 445] width 17 height 17
click at [307, 493] on span "Update payment" at bounding box center [351, 491] width 111 height 20
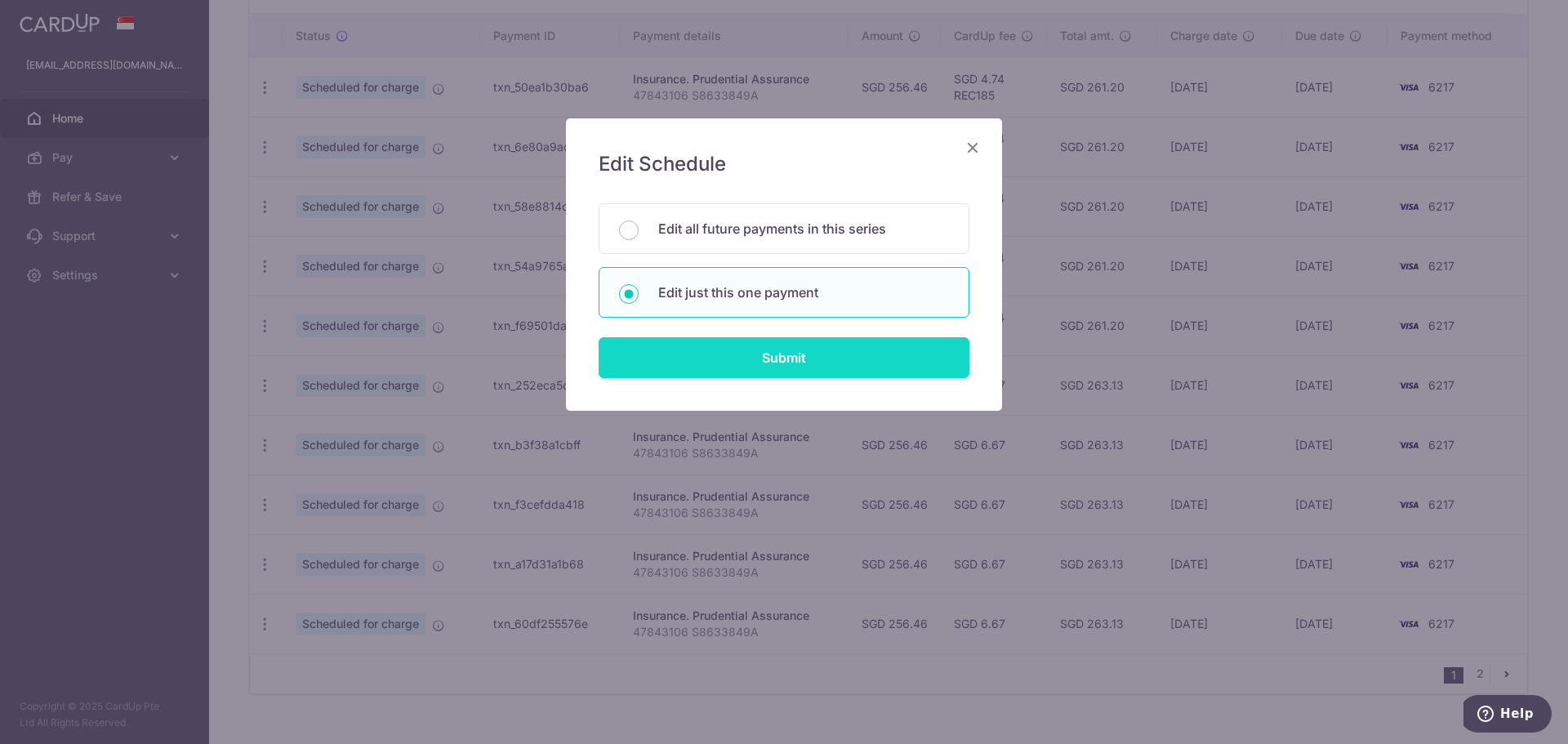
click at [705, 339] on input "Submit" at bounding box center [784, 357] width 370 height 41
radio input "true"
type input "256.46"
type input "01/04/2026"
type input "47843106 S8633849A"
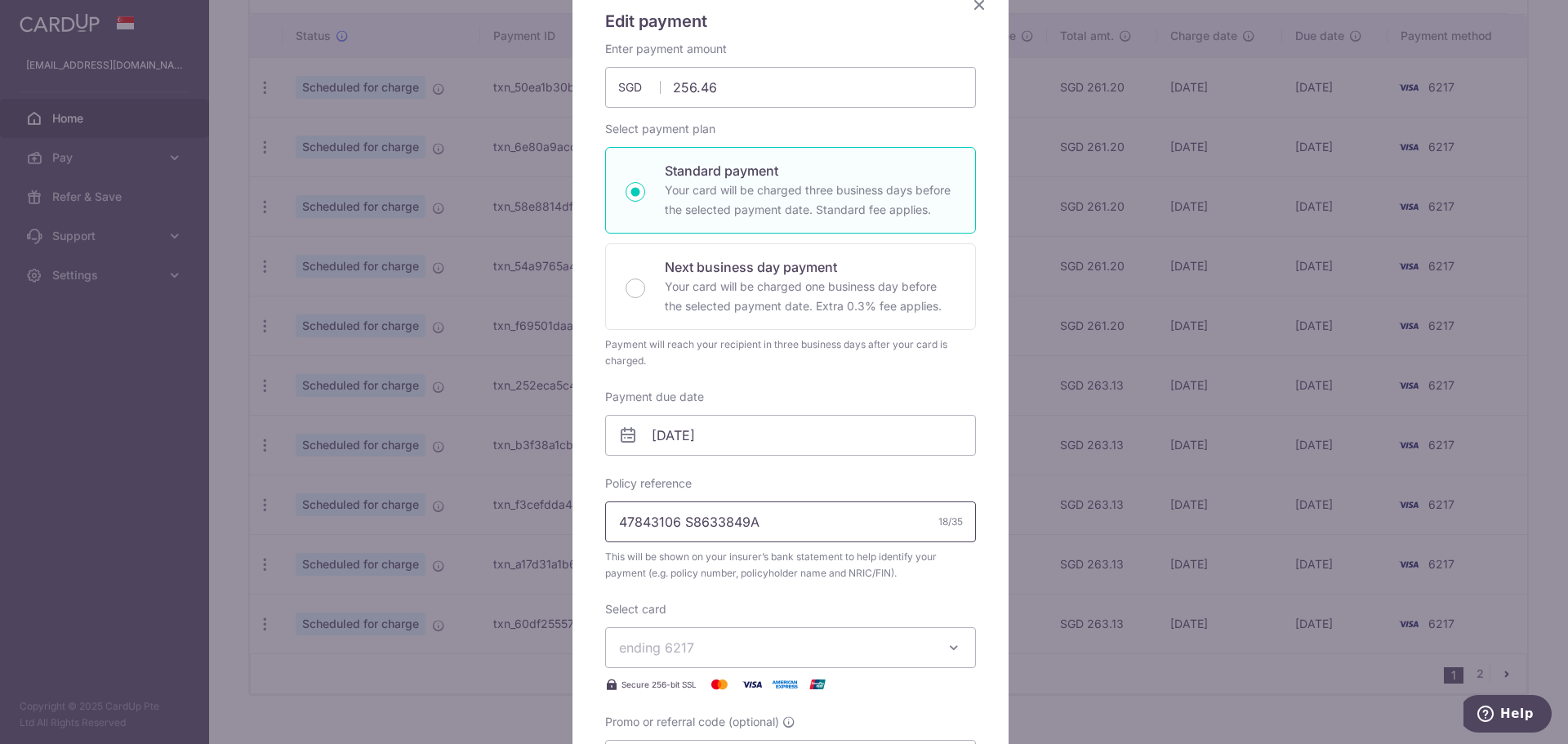
scroll to position [164, 0]
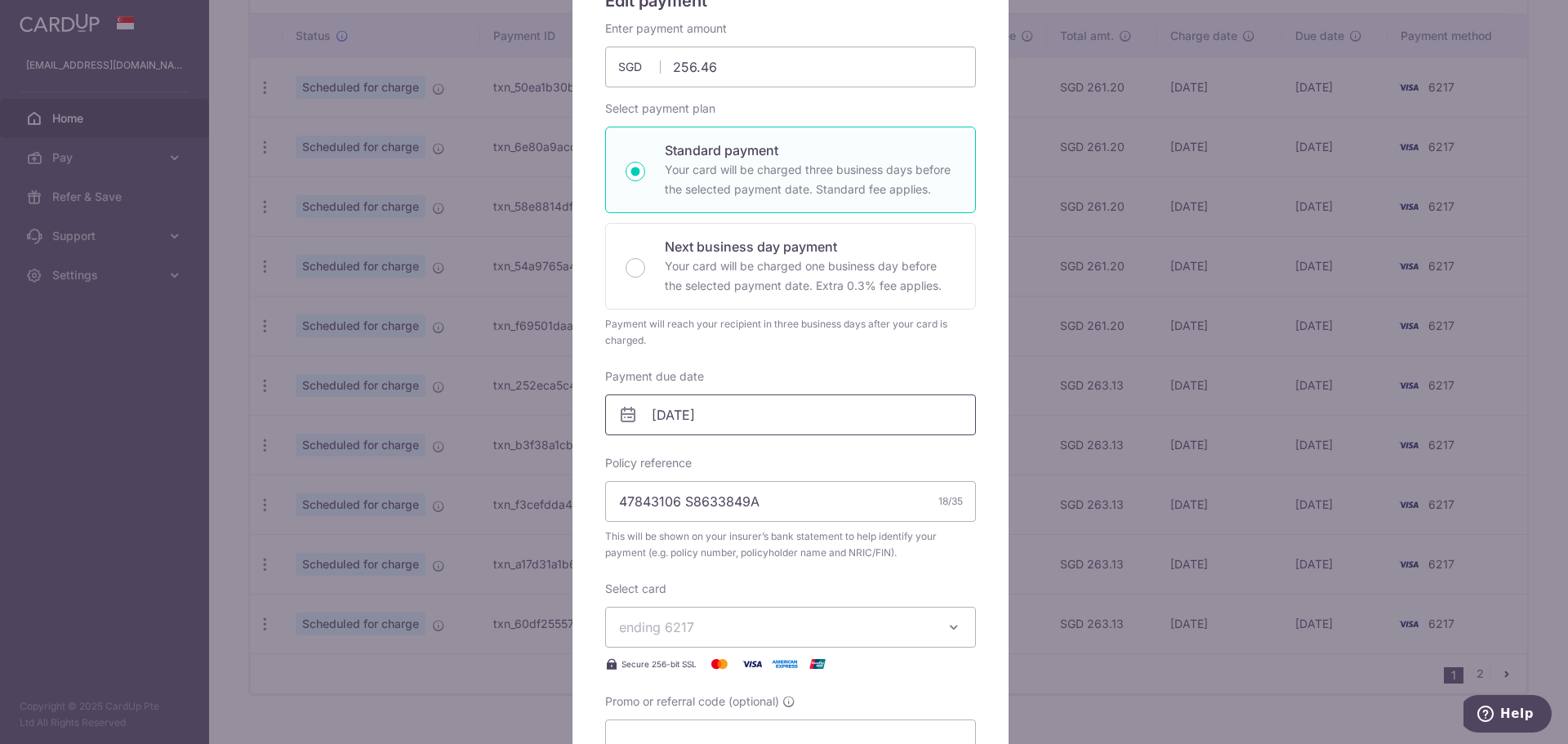
click at [748, 431] on input "01/04/2026" at bounding box center [790, 414] width 370 height 41
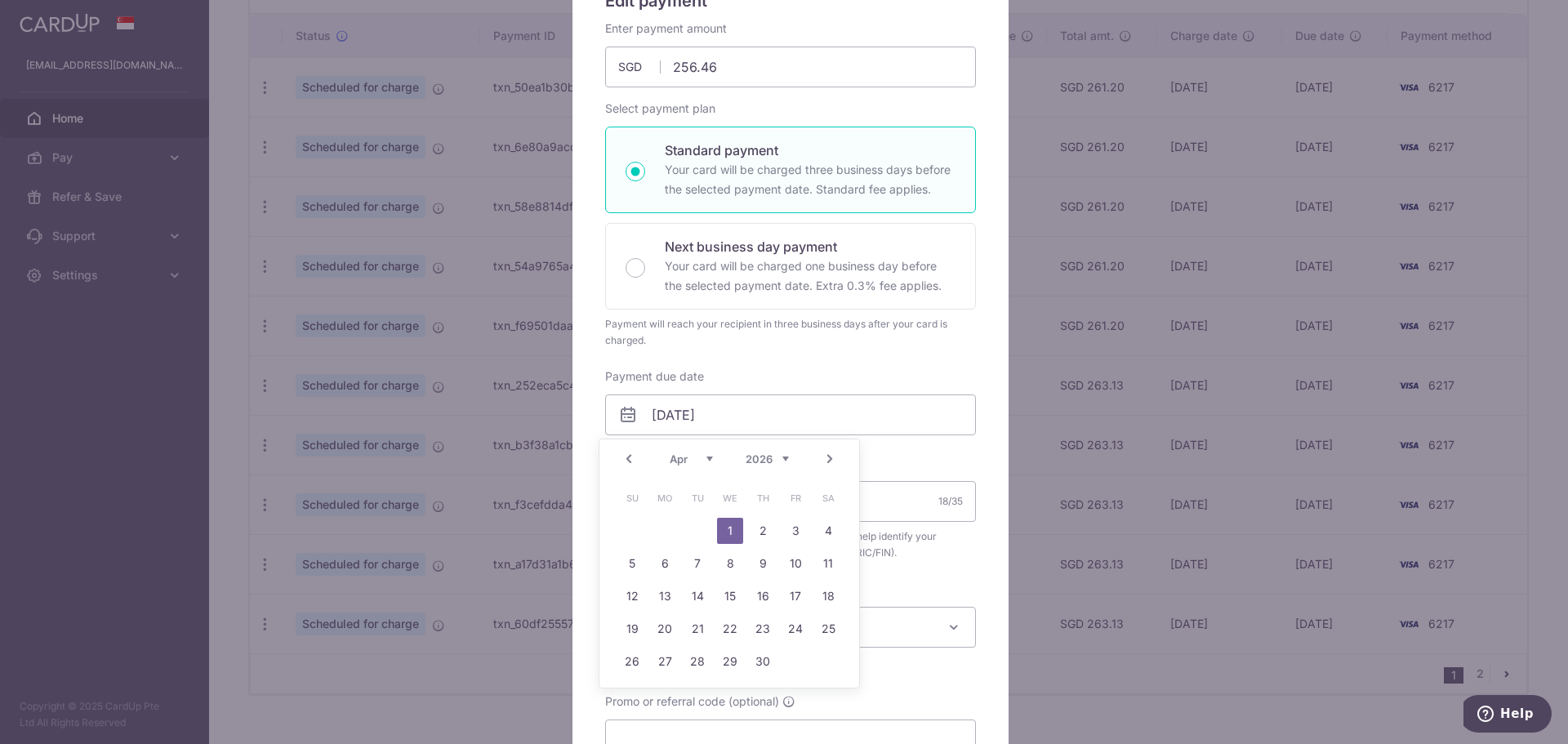
click at [634, 461] on link "Prev" at bounding box center [629, 460] width 20 height 20
click at [776, 630] on td "26" at bounding box center [763, 630] width 33 height 33
type input "[DATE]"
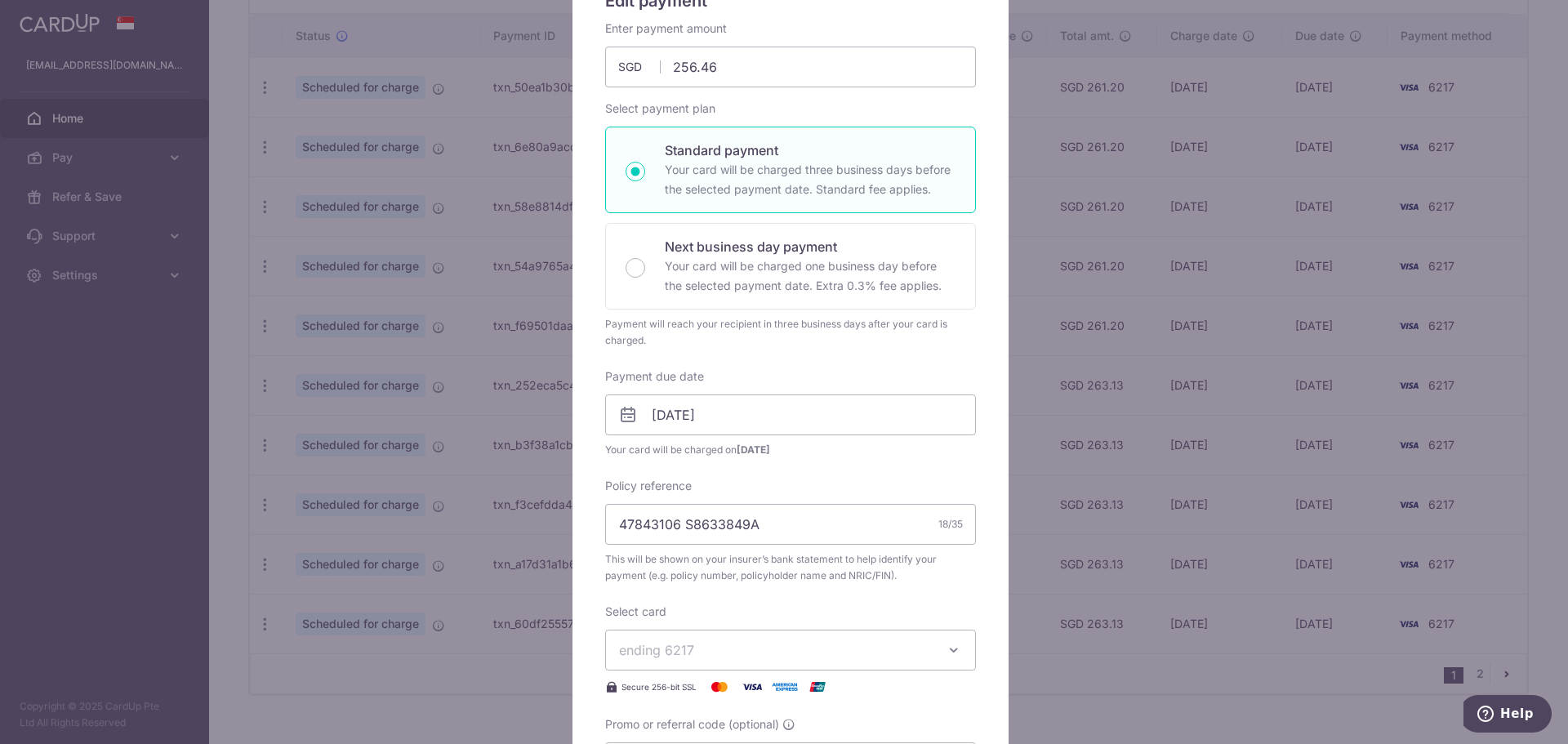
click at [771, 630] on button "ending 6217" at bounding box center [790, 650] width 370 height 41
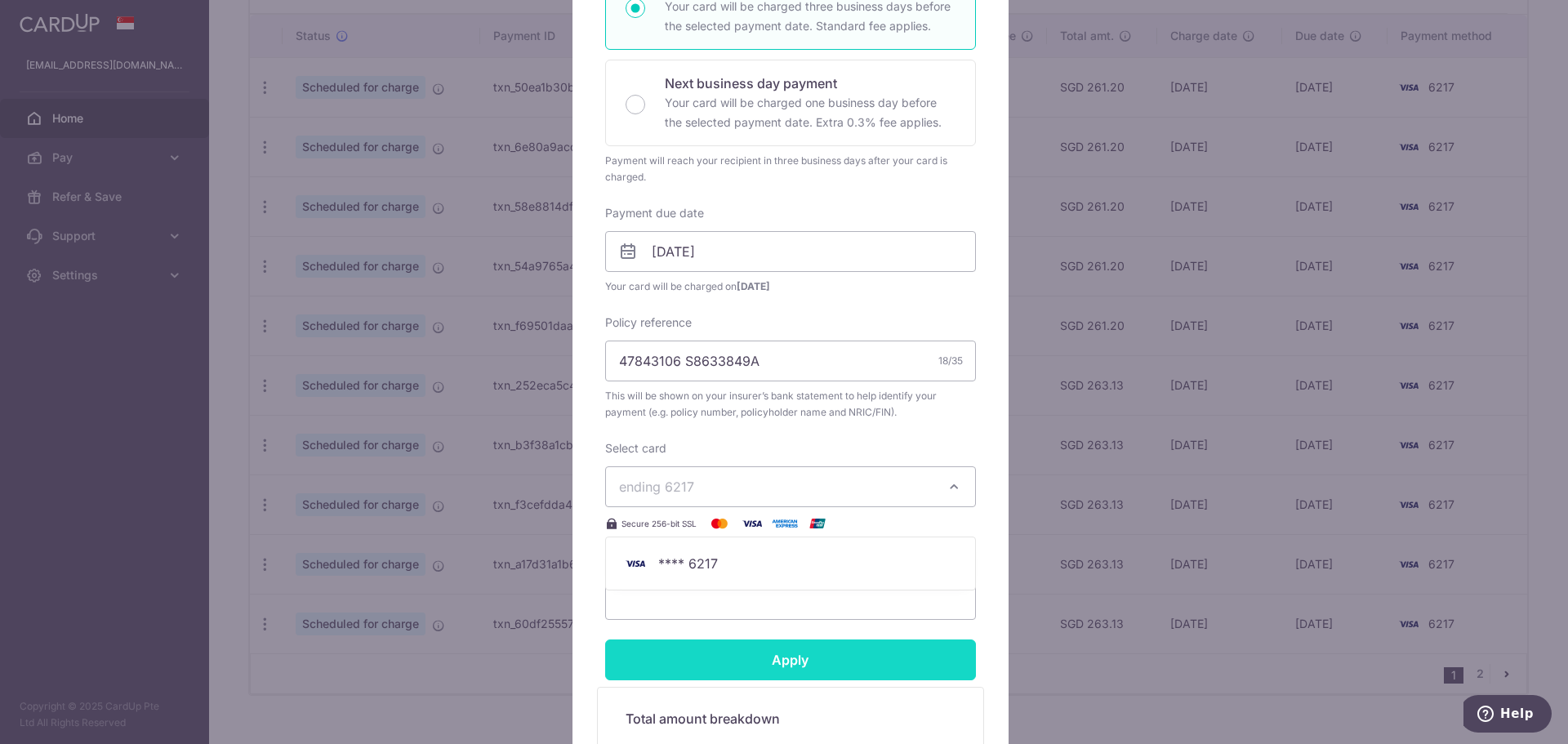
click at [760, 648] on input "Apply" at bounding box center [790, 660] width 370 height 41
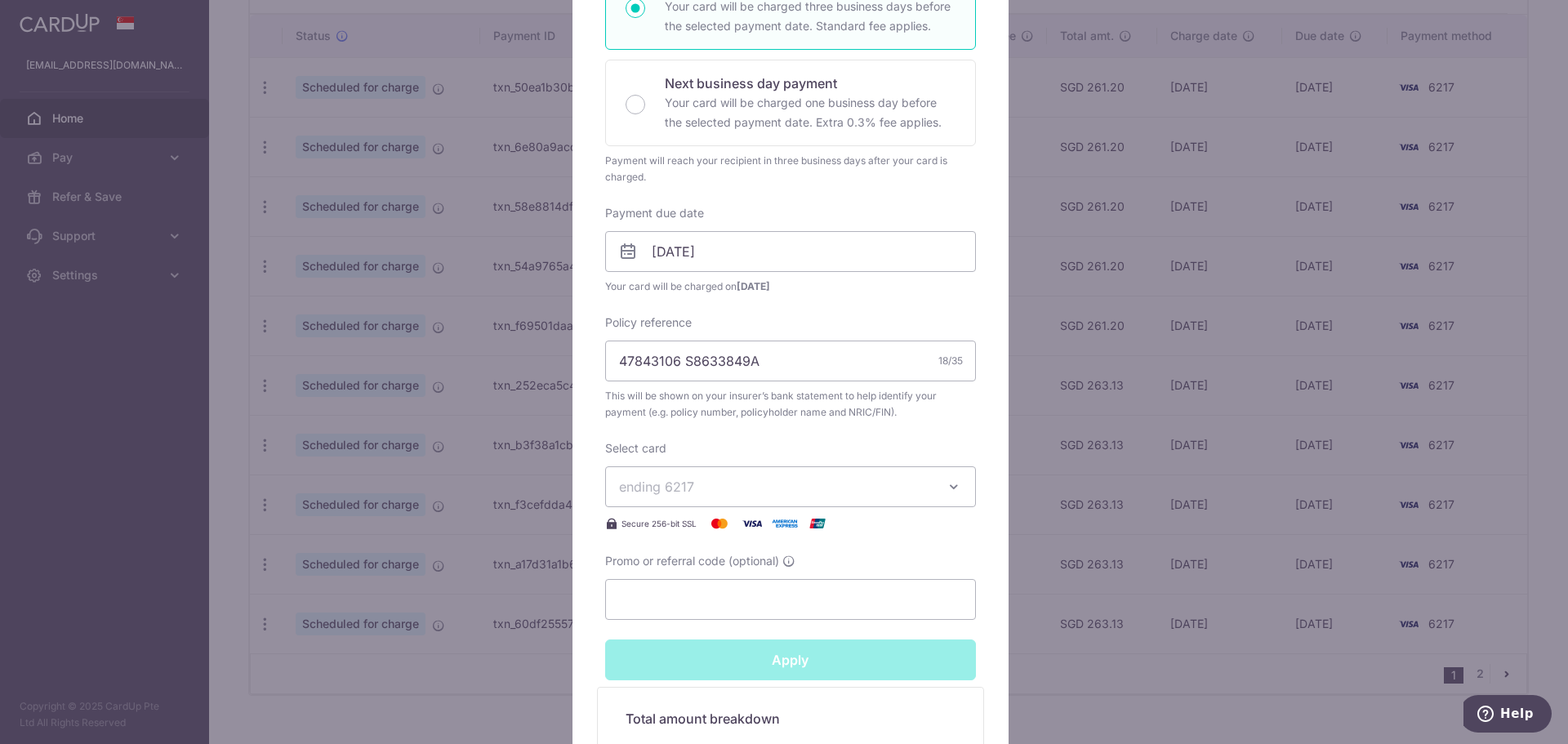
type input "Successfully Applied"
click at [271, 509] on div "Edit payment By clicking apply, you will make changes to all payments to Pruden…" at bounding box center [784, 372] width 1568 height 744
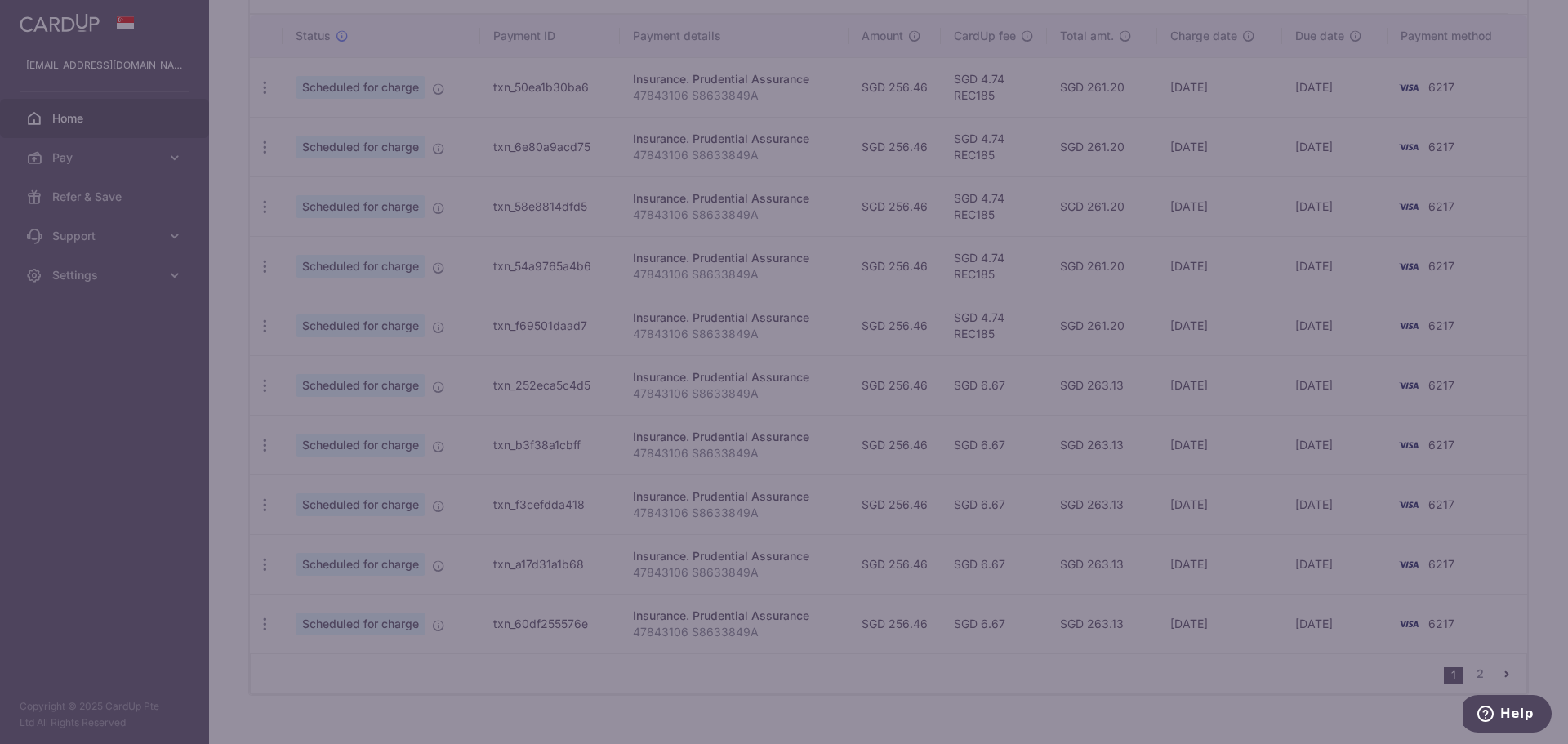
click at [260, 506] on div at bounding box center [784, 372] width 1568 height 744
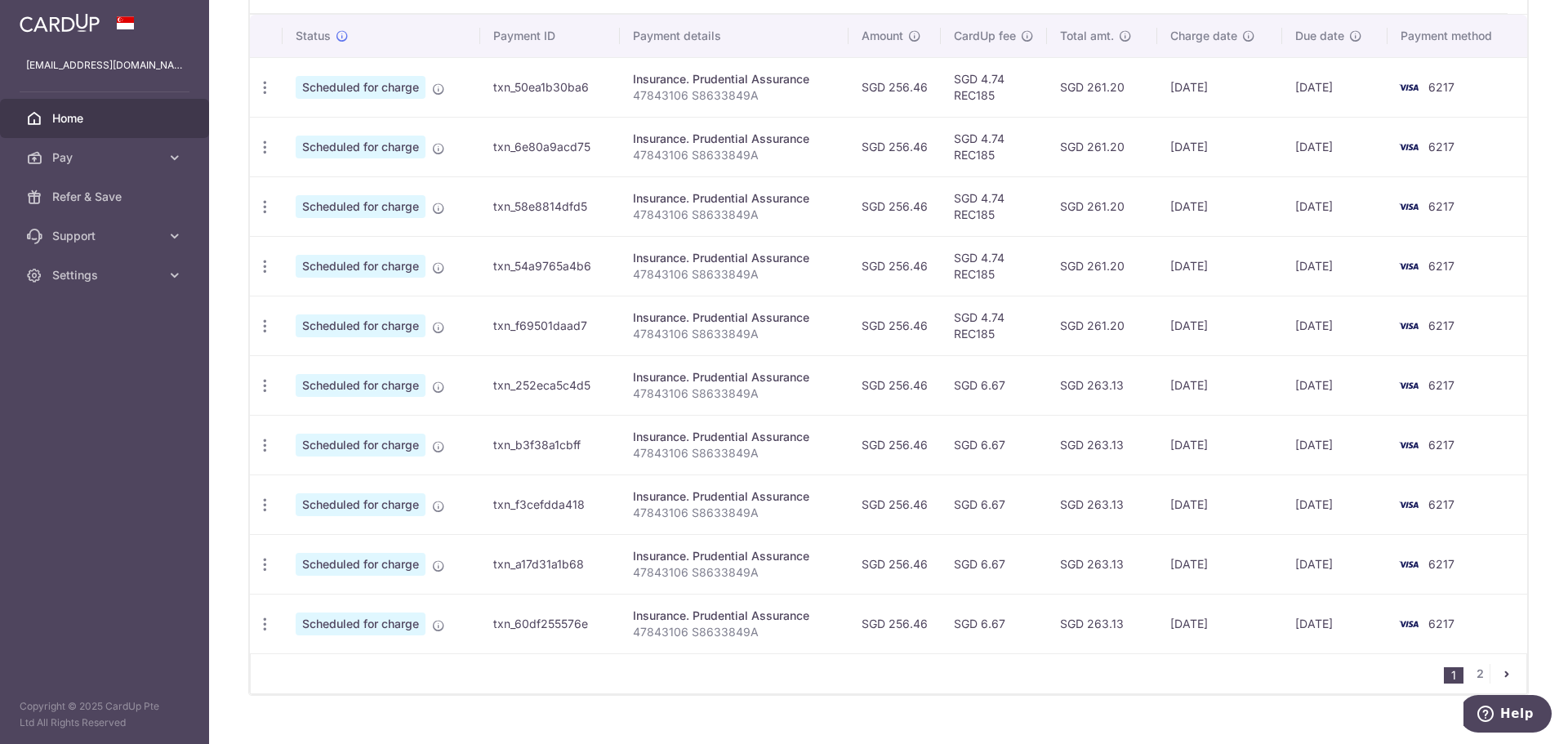
click at [260, 506] on icon "button" at bounding box center [264, 505] width 17 height 17
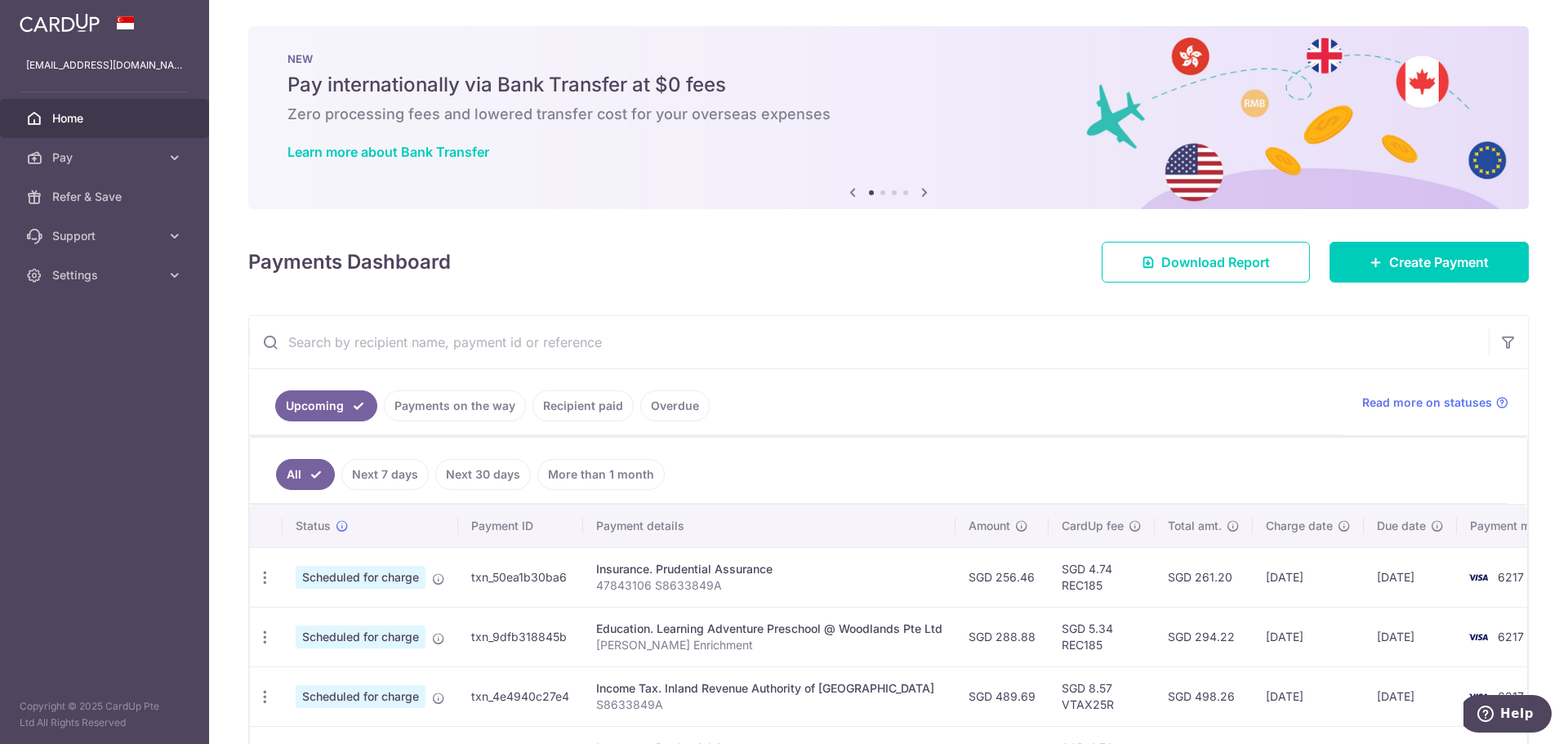
click at [339, 340] on input "text" at bounding box center [868, 342] width 1239 height 53
type input "prudential"
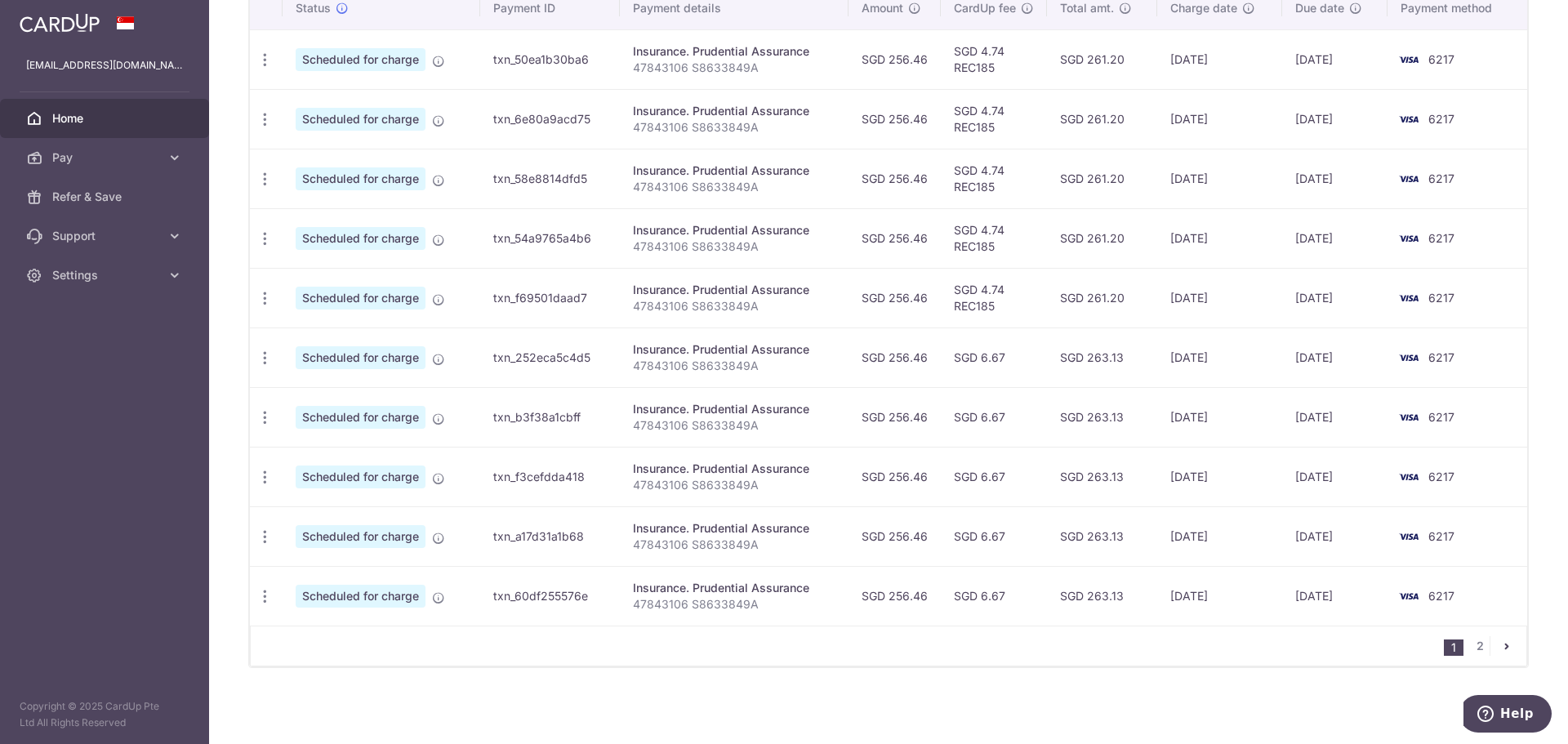
scroll to position [519, 0]
click at [268, 475] on icon "button" at bounding box center [264, 476] width 17 height 17
click at [306, 525] on span "Update payment" at bounding box center [351, 521] width 111 height 20
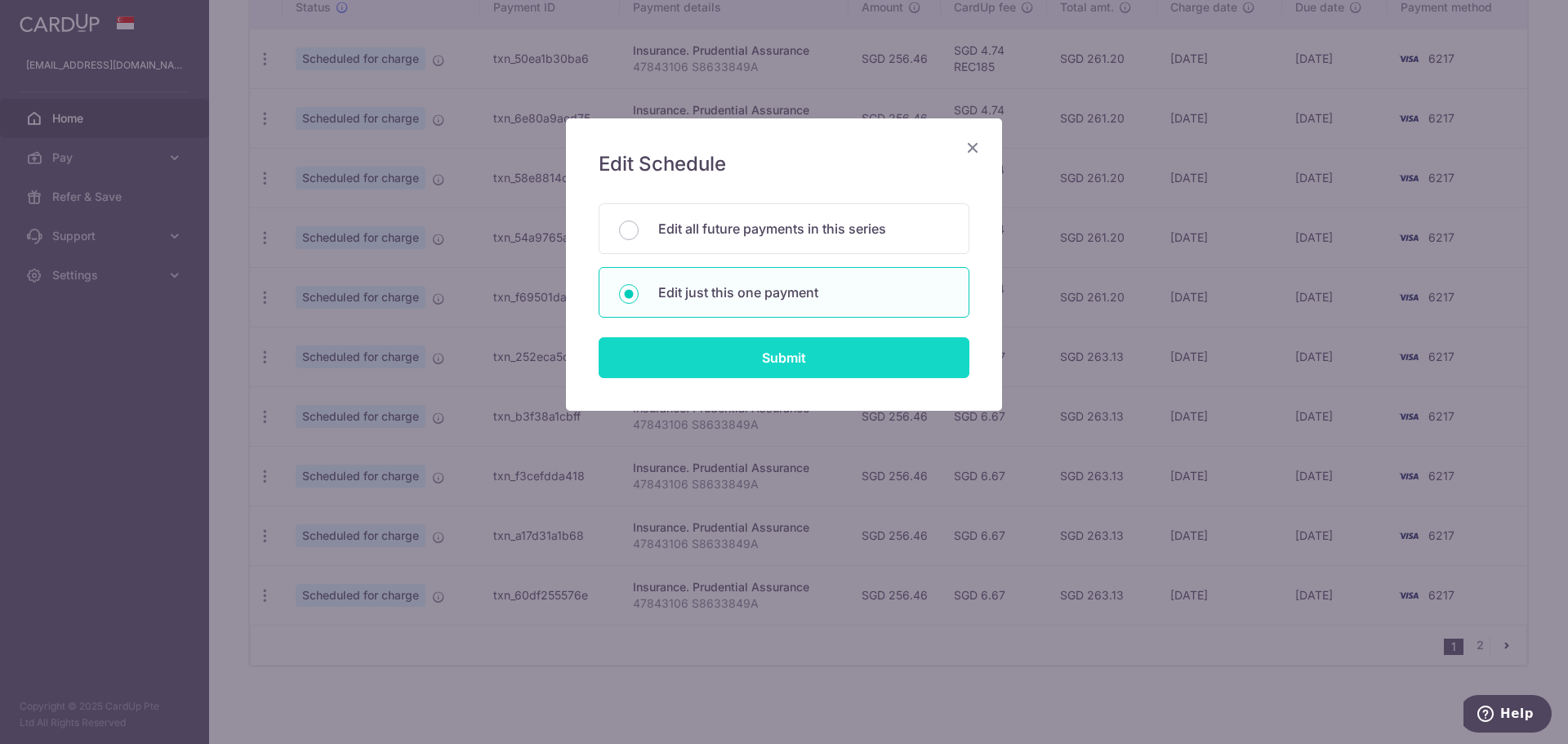
click at [738, 348] on input "Submit" at bounding box center [784, 357] width 370 height 41
radio input "true"
type input "256.46"
type input "01/05/2026"
type input "47843106 S8633849A"
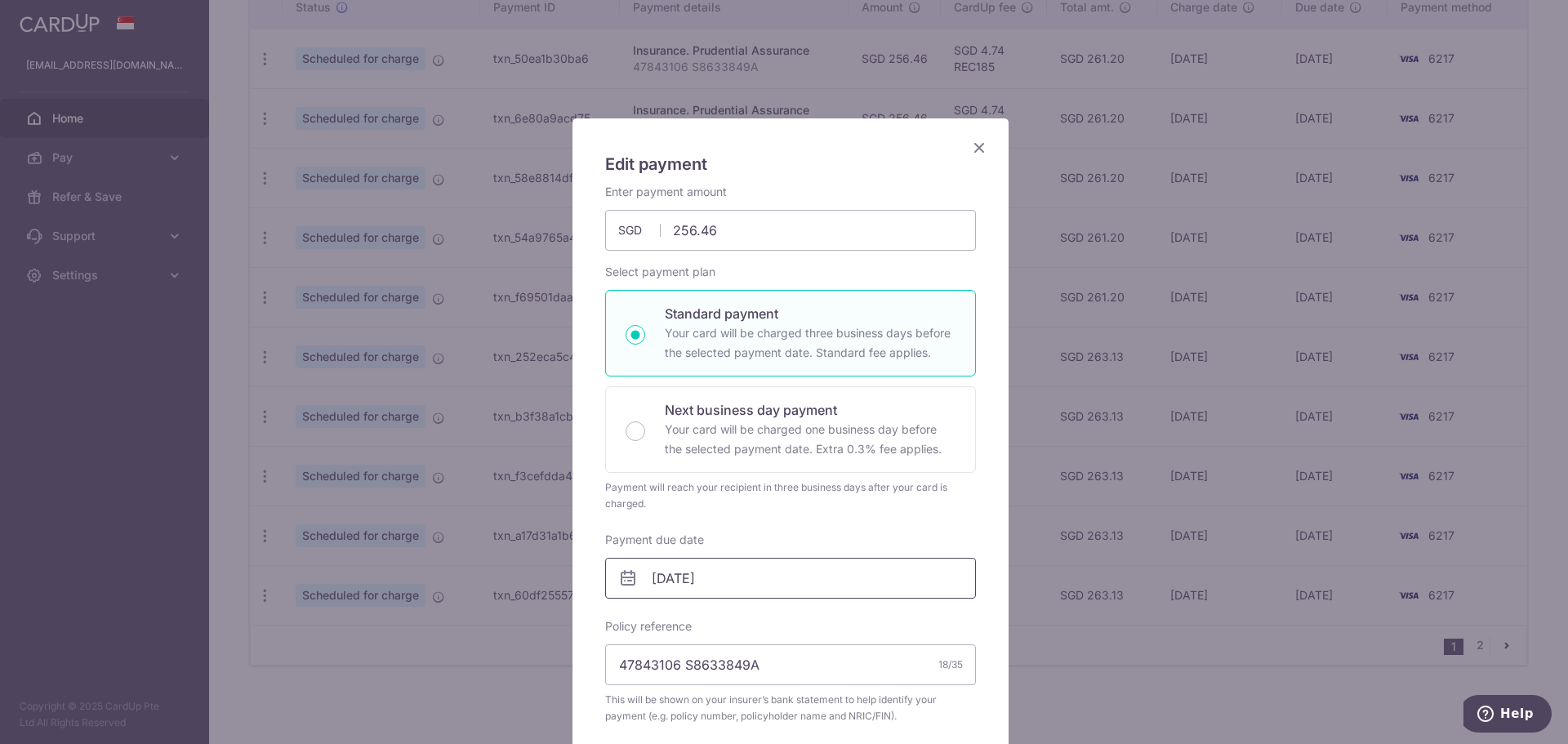
click at [726, 569] on input "01/05/2026" at bounding box center [790, 578] width 370 height 41
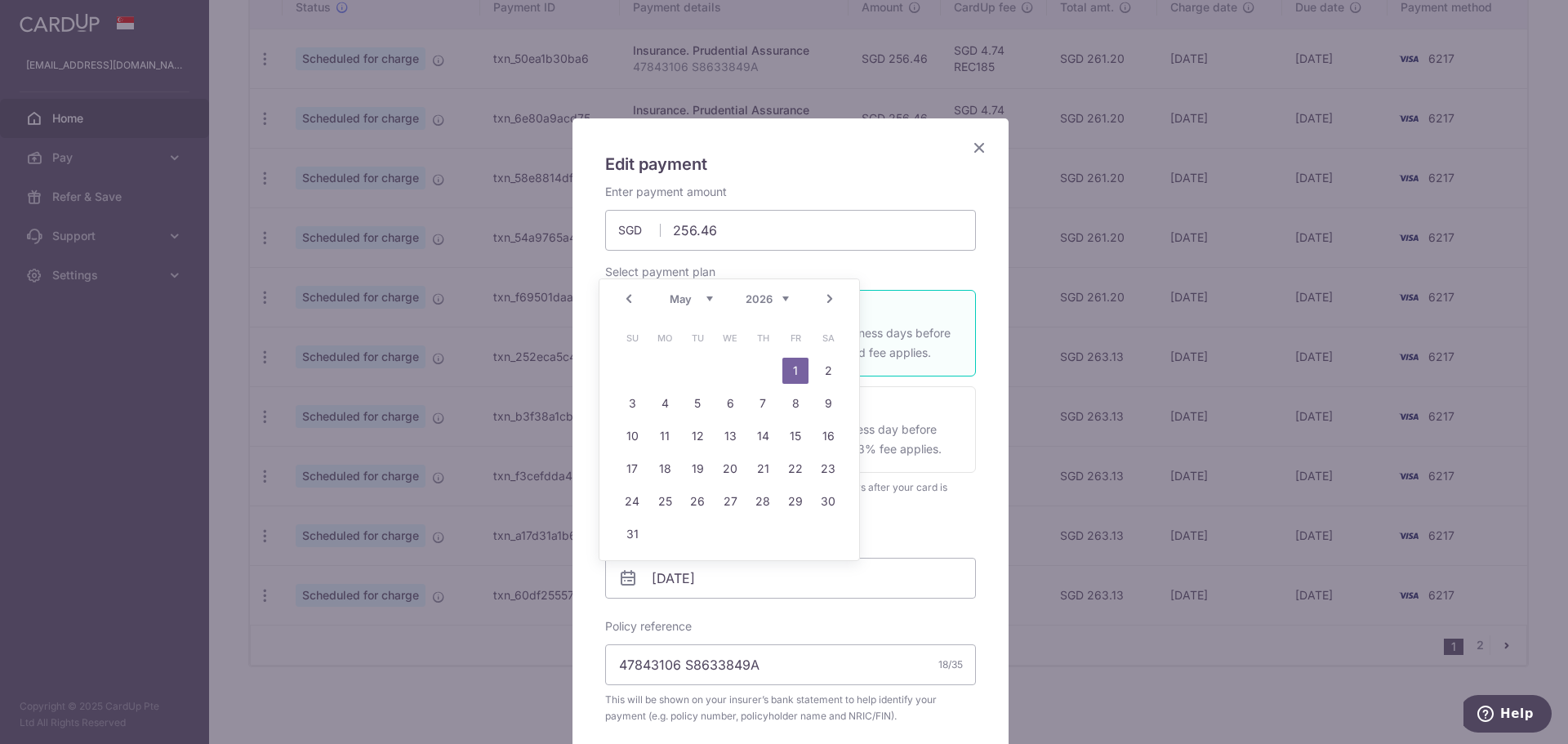
click at [635, 296] on link "Prev" at bounding box center [629, 299] width 20 height 20
click at [637, 500] on link "26" at bounding box center [632, 501] width 26 height 26
type input "26/04/2026"
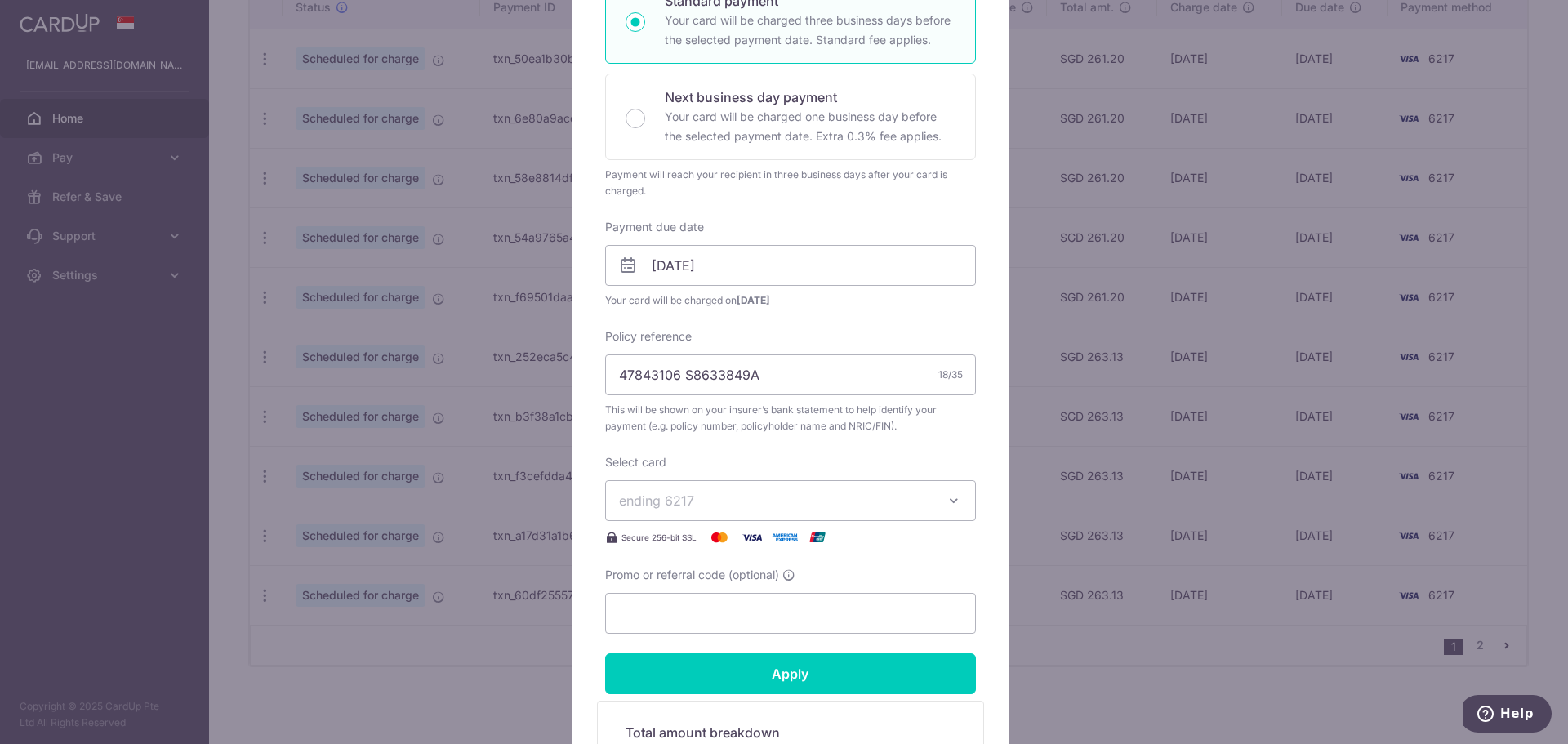
scroll to position [327, 0]
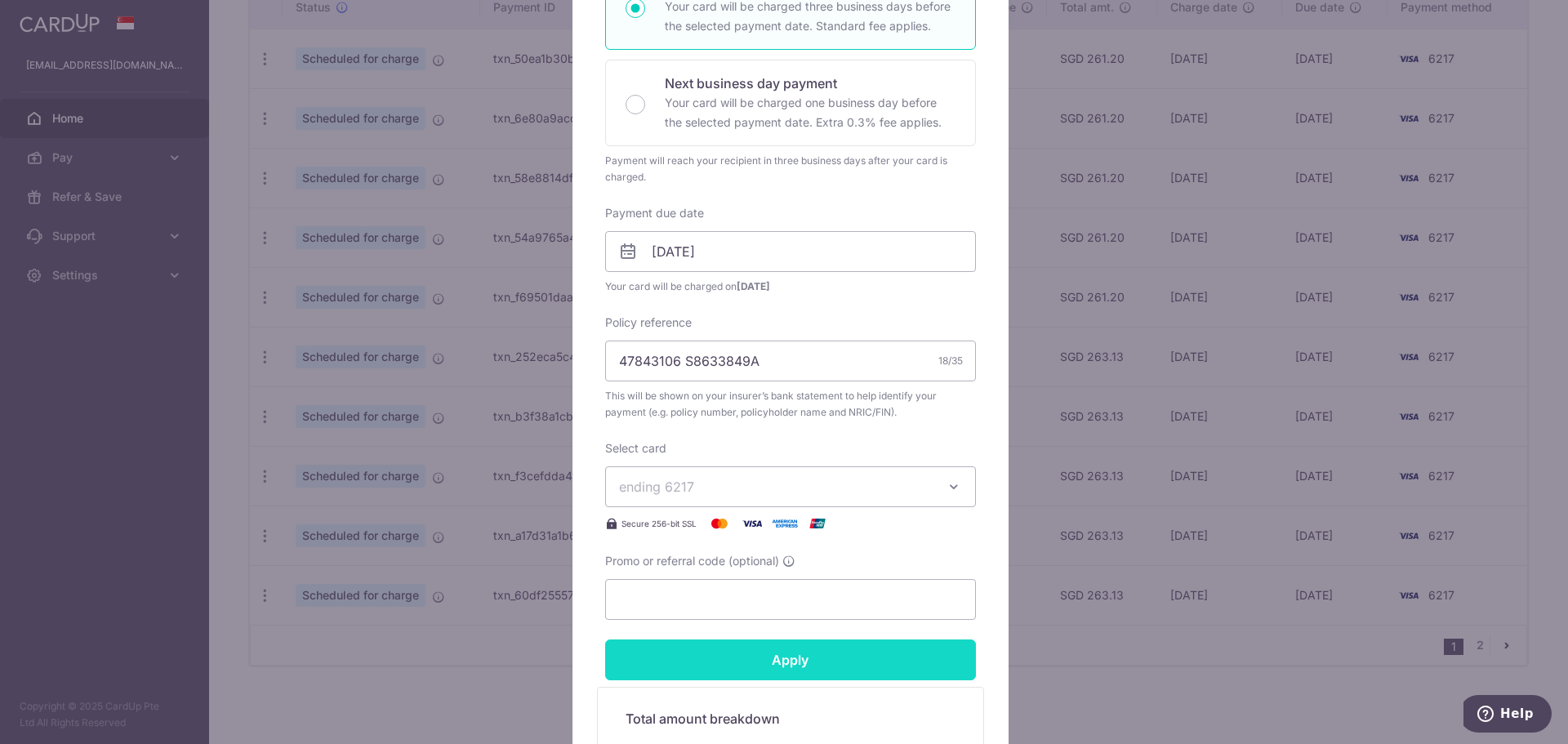
click at [785, 654] on input "Apply" at bounding box center [790, 660] width 370 height 41
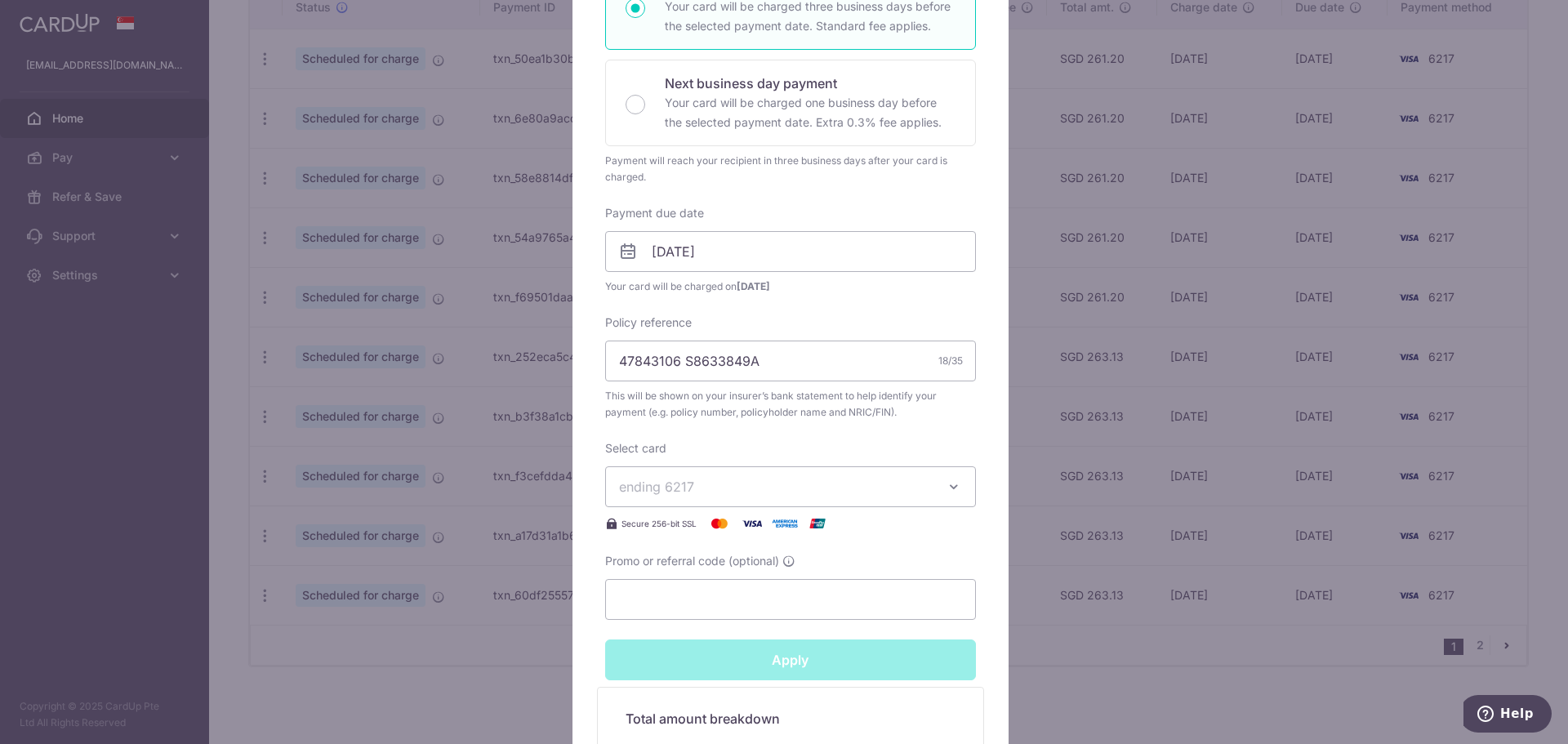
type input "Successfully Applied"
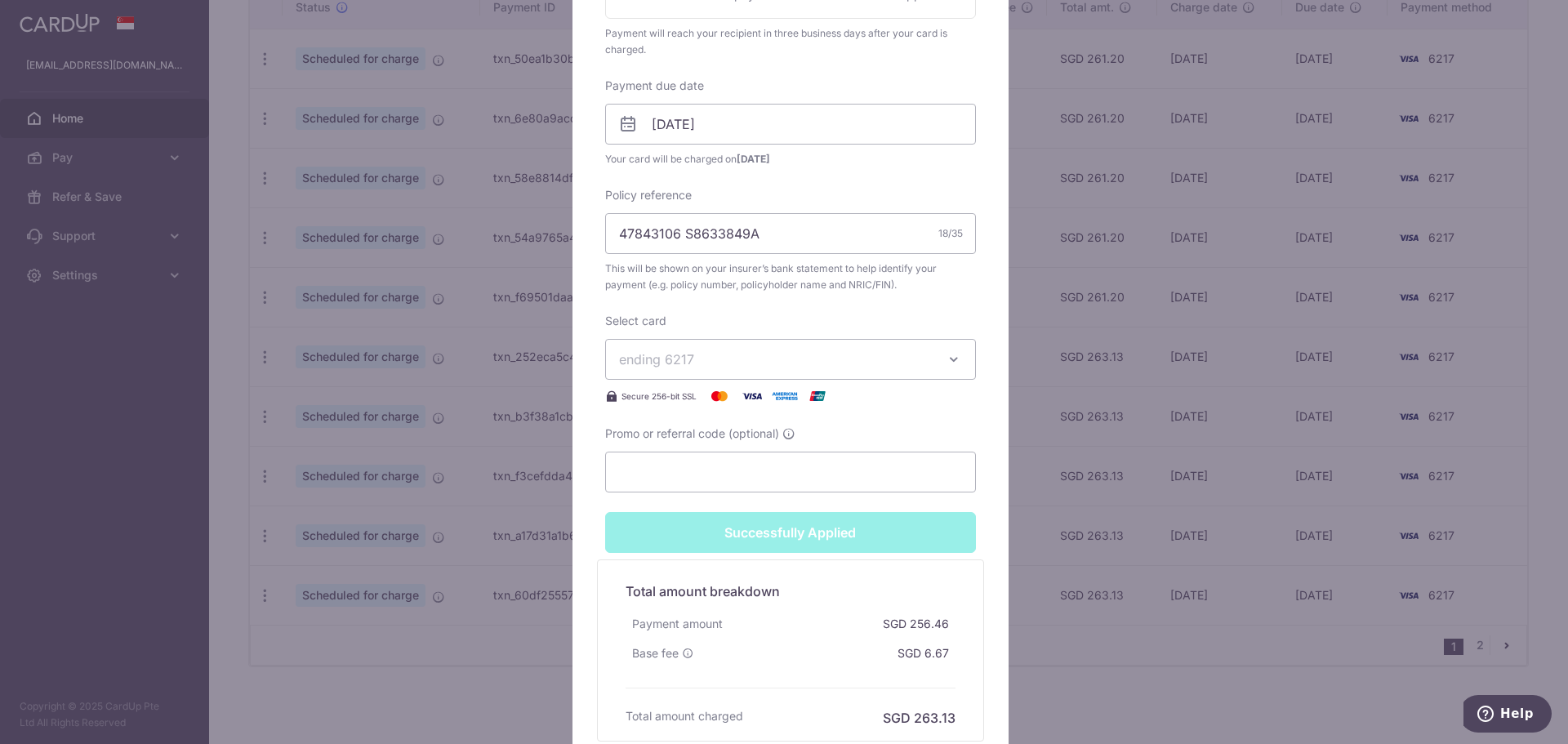
scroll to position [660, 0]
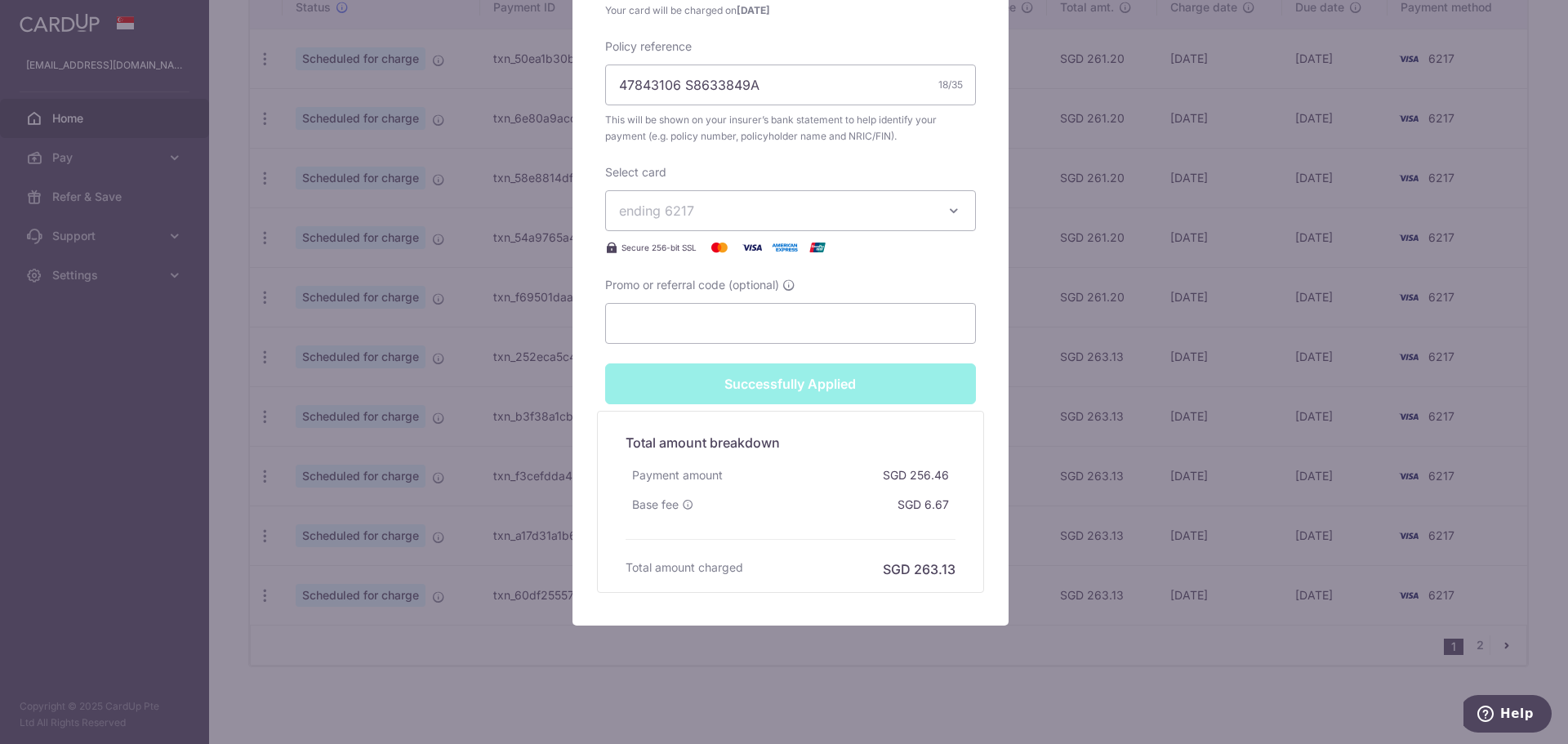
click at [255, 525] on div "Edit payment By clicking apply, you will make changes to all payments to Pruden…" at bounding box center [784, 372] width 1568 height 744
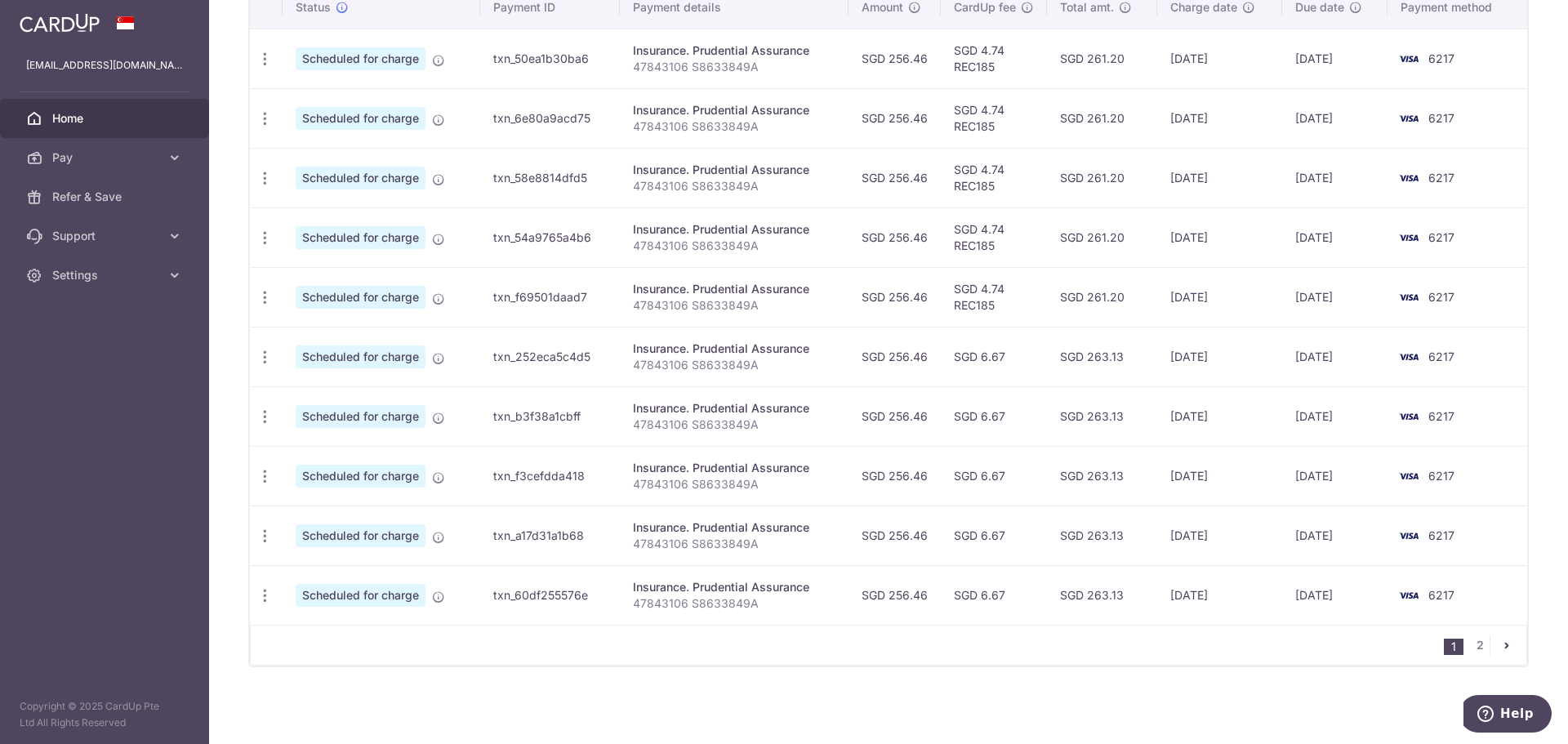
scroll to position [466, 0]
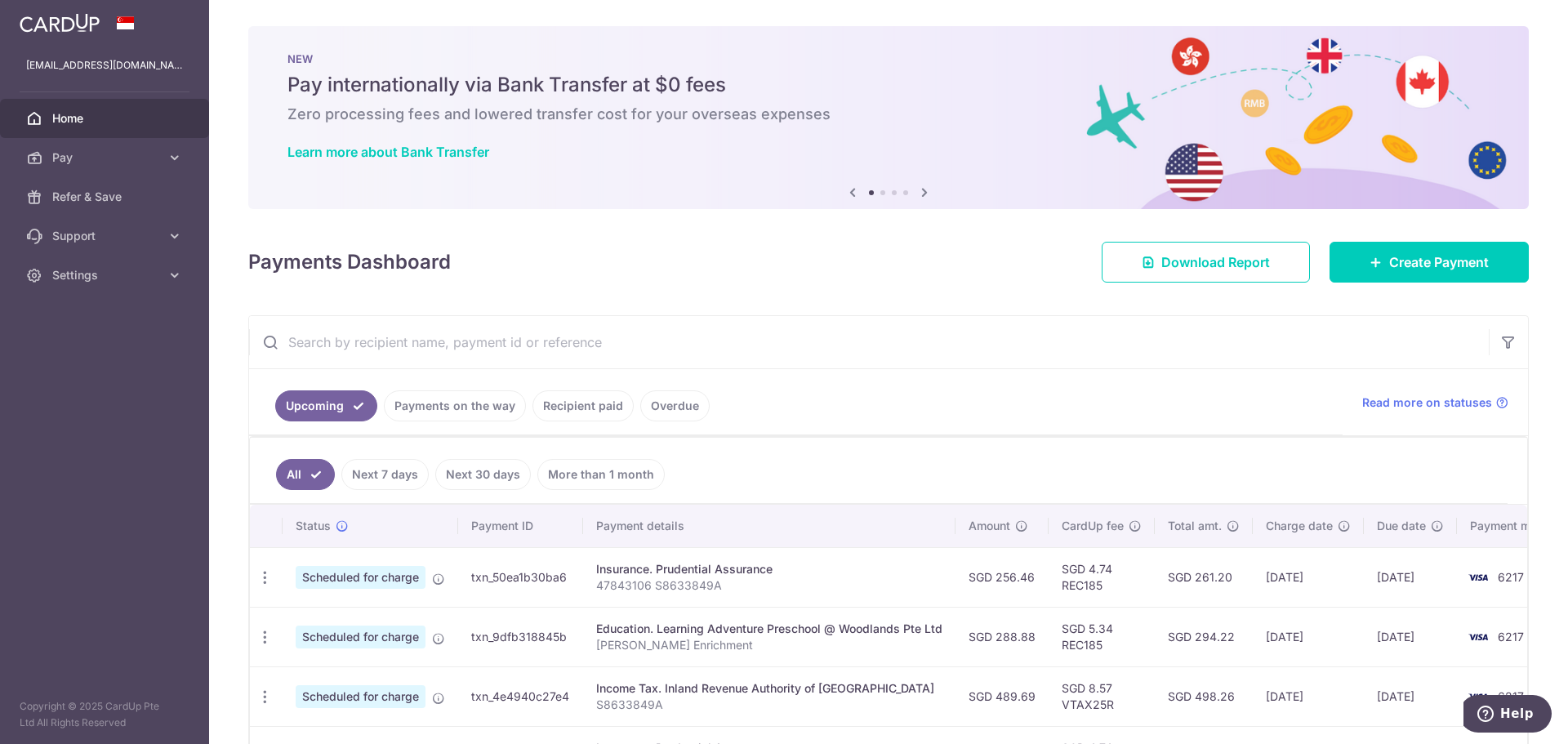
drag, startPoint x: 384, startPoint y: 322, endPoint x: 381, endPoint y: 333, distance: 11.4
click at [384, 322] on input "text" at bounding box center [868, 342] width 1239 height 53
type input "prudential"
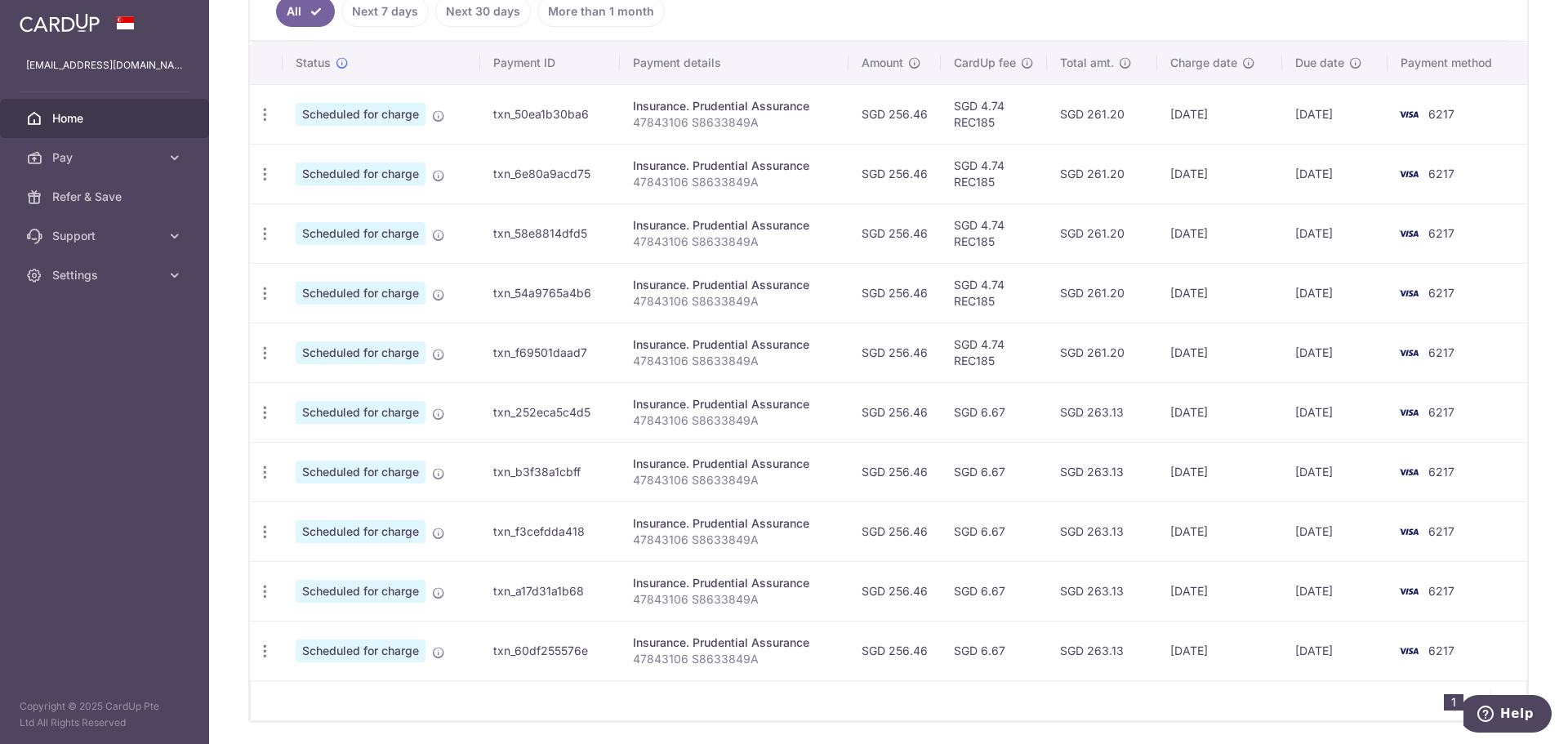
scroll to position [491, 0]
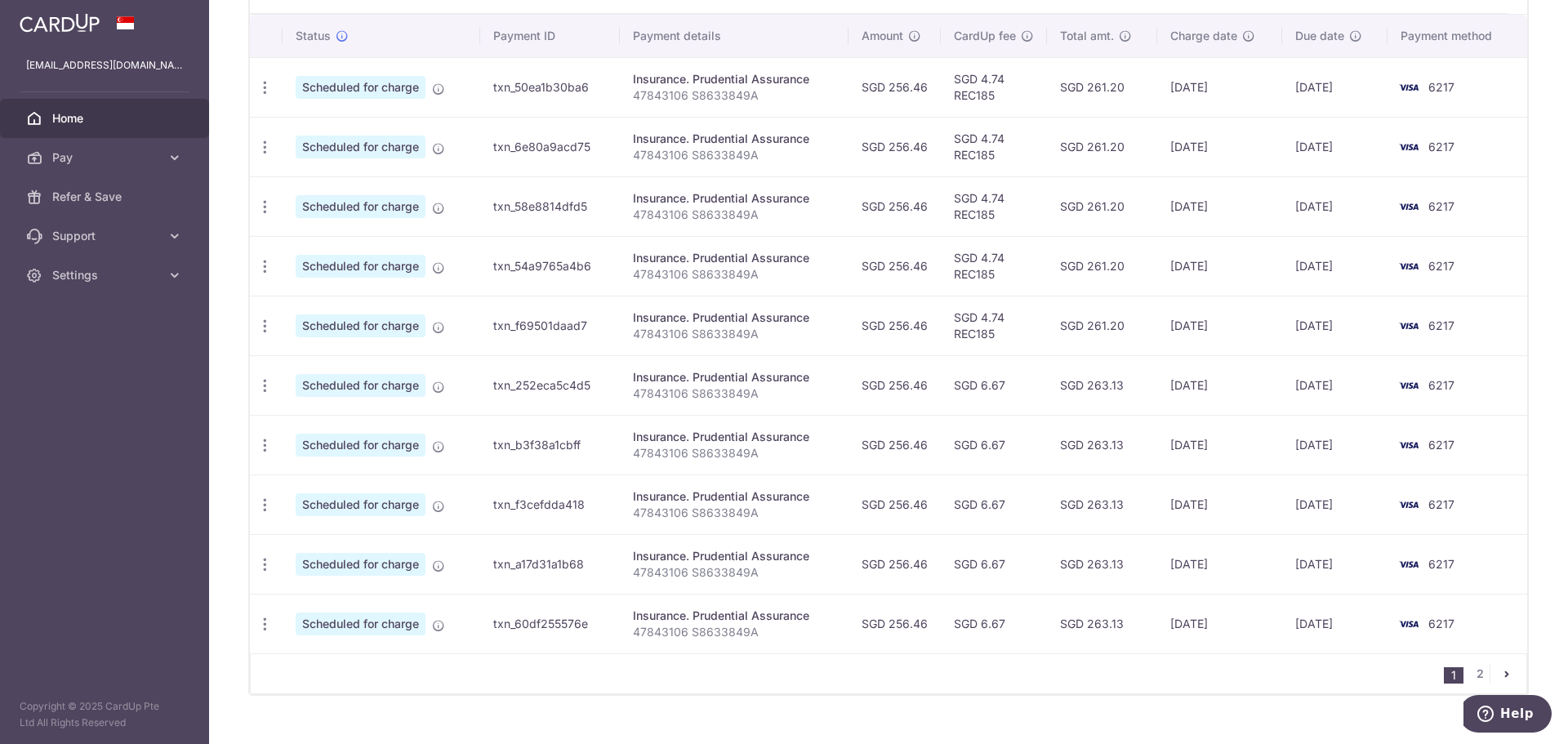
click at [264, 549] on td "Update payment Cancel payment" at bounding box center [266, 564] width 33 height 60
click at [264, 563] on icon "button" at bounding box center [264, 565] width 17 height 17
click at [343, 610] on span "Update payment" at bounding box center [351, 610] width 111 height 20
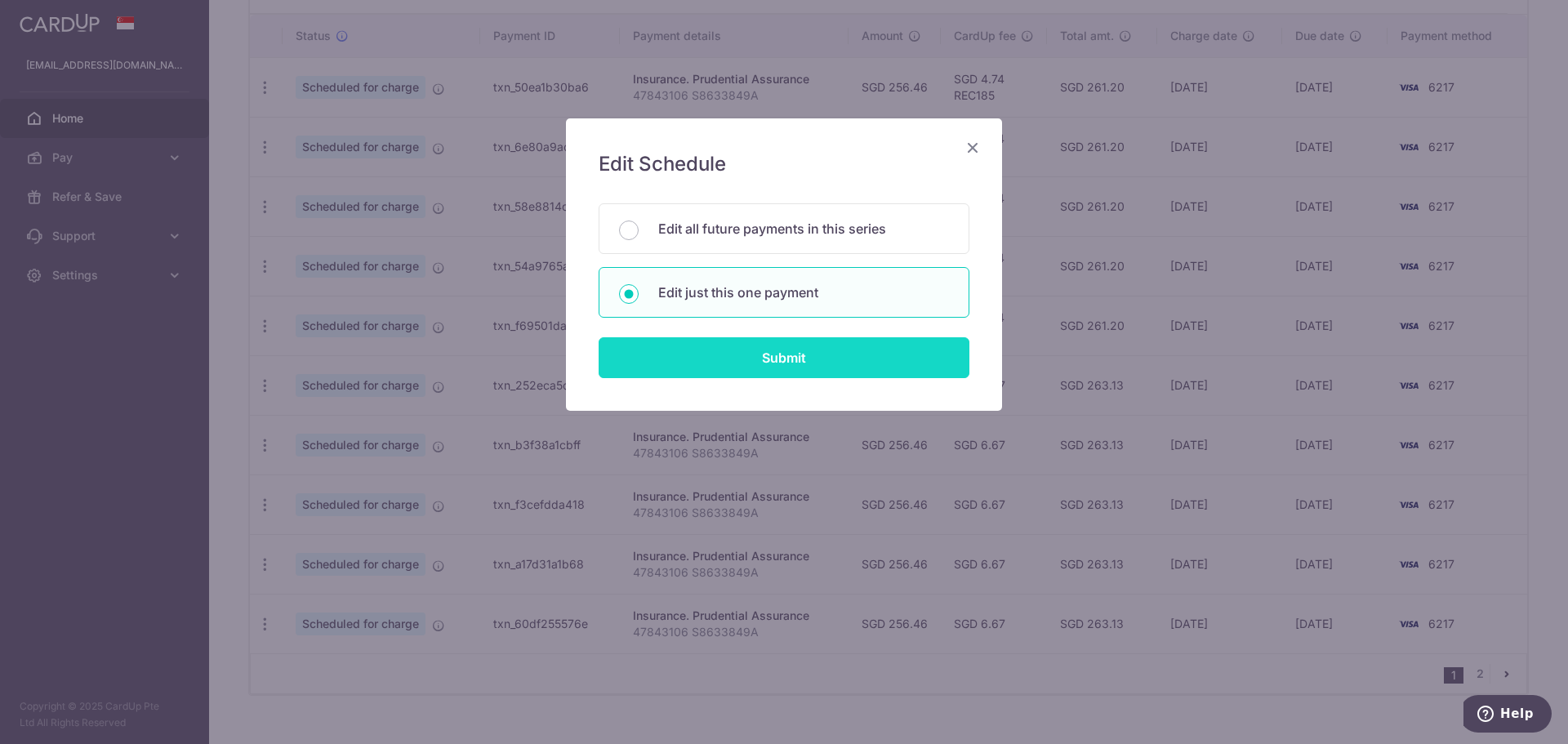
click at [725, 359] on input "Submit" at bounding box center [784, 357] width 370 height 41
radio input "true"
type input "256.46"
type input "[DATE]"
type input "47843106 S8633849A"
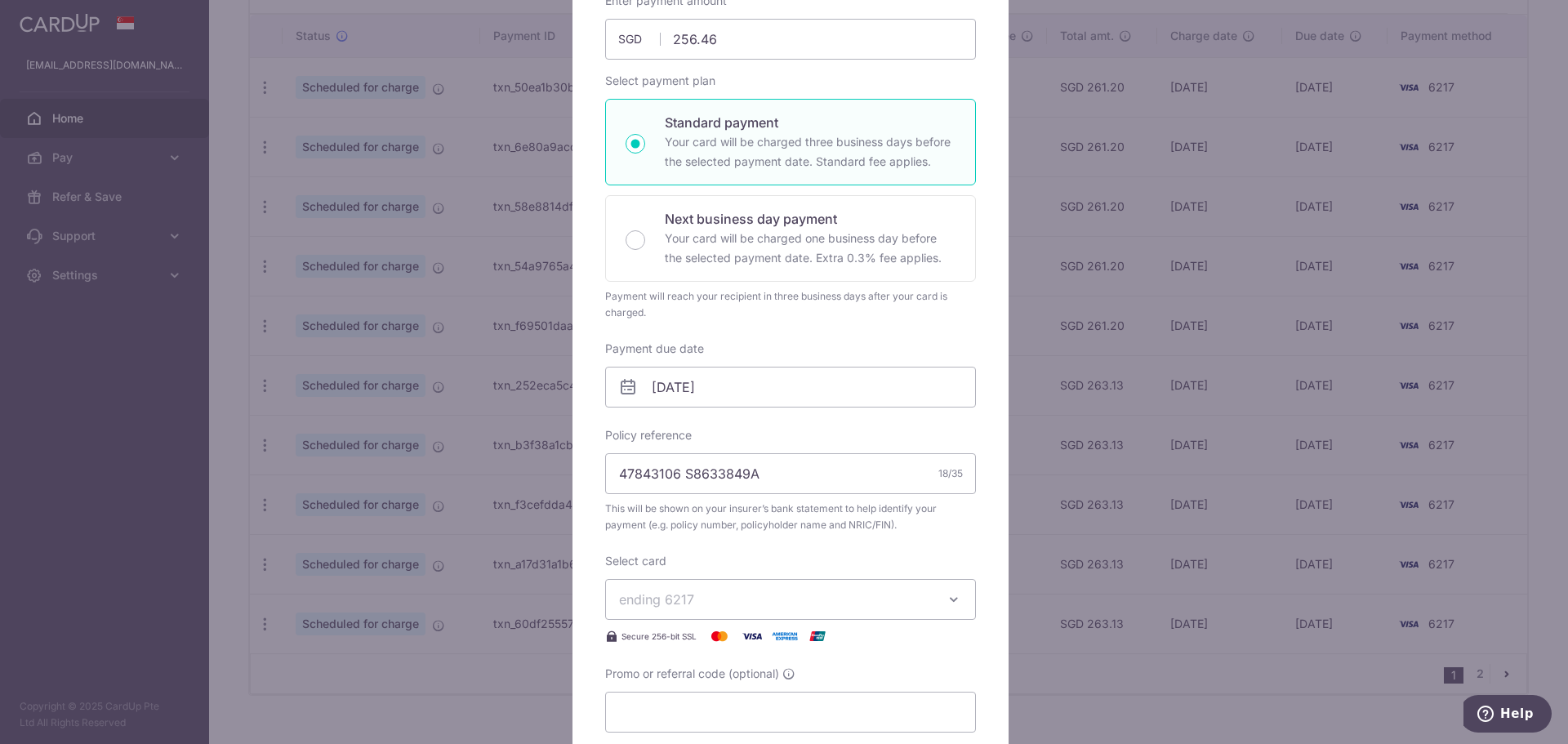
scroll to position [164, 0]
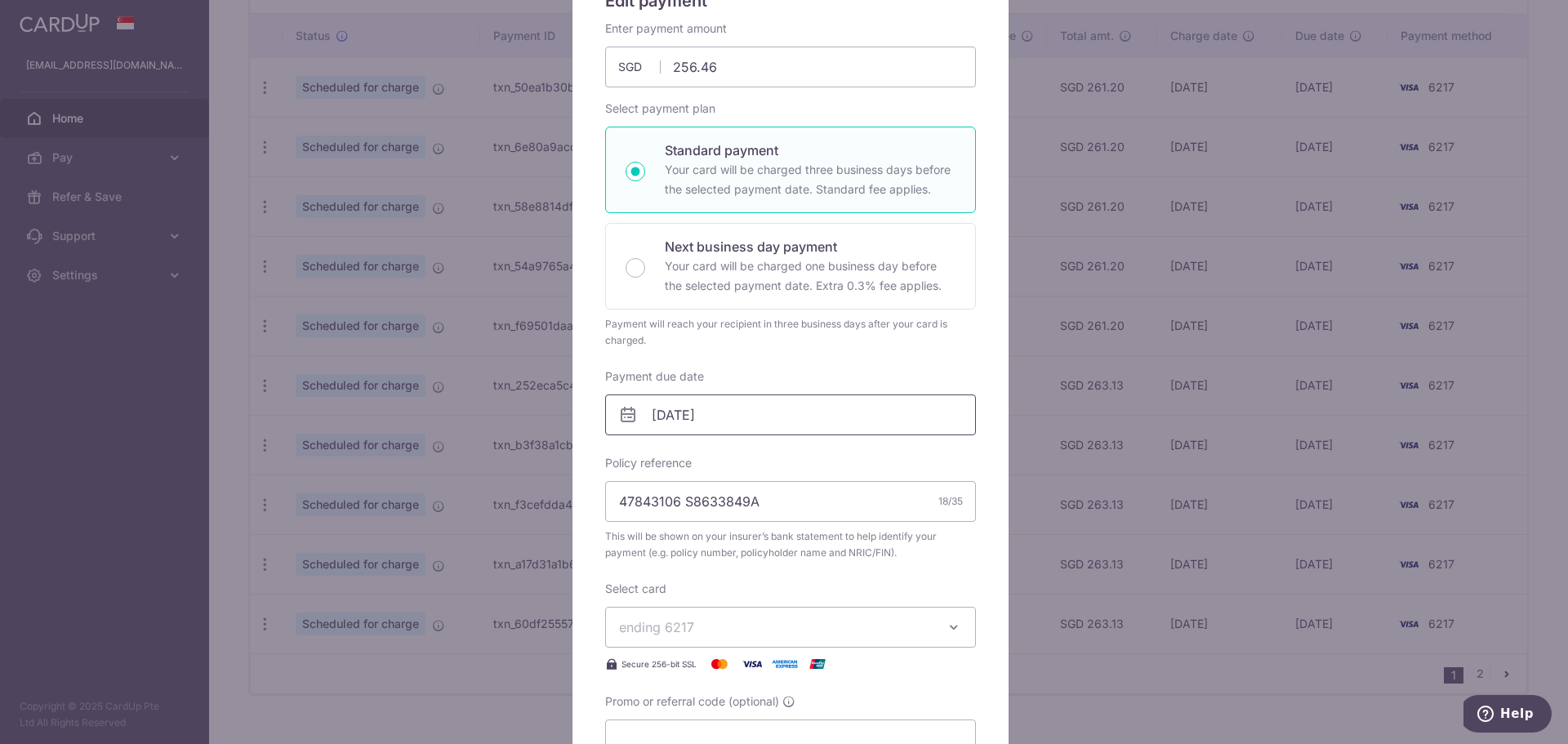
click at [751, 412] on input "[DATE]" at bounding box center [790, 414] width 370 height 41
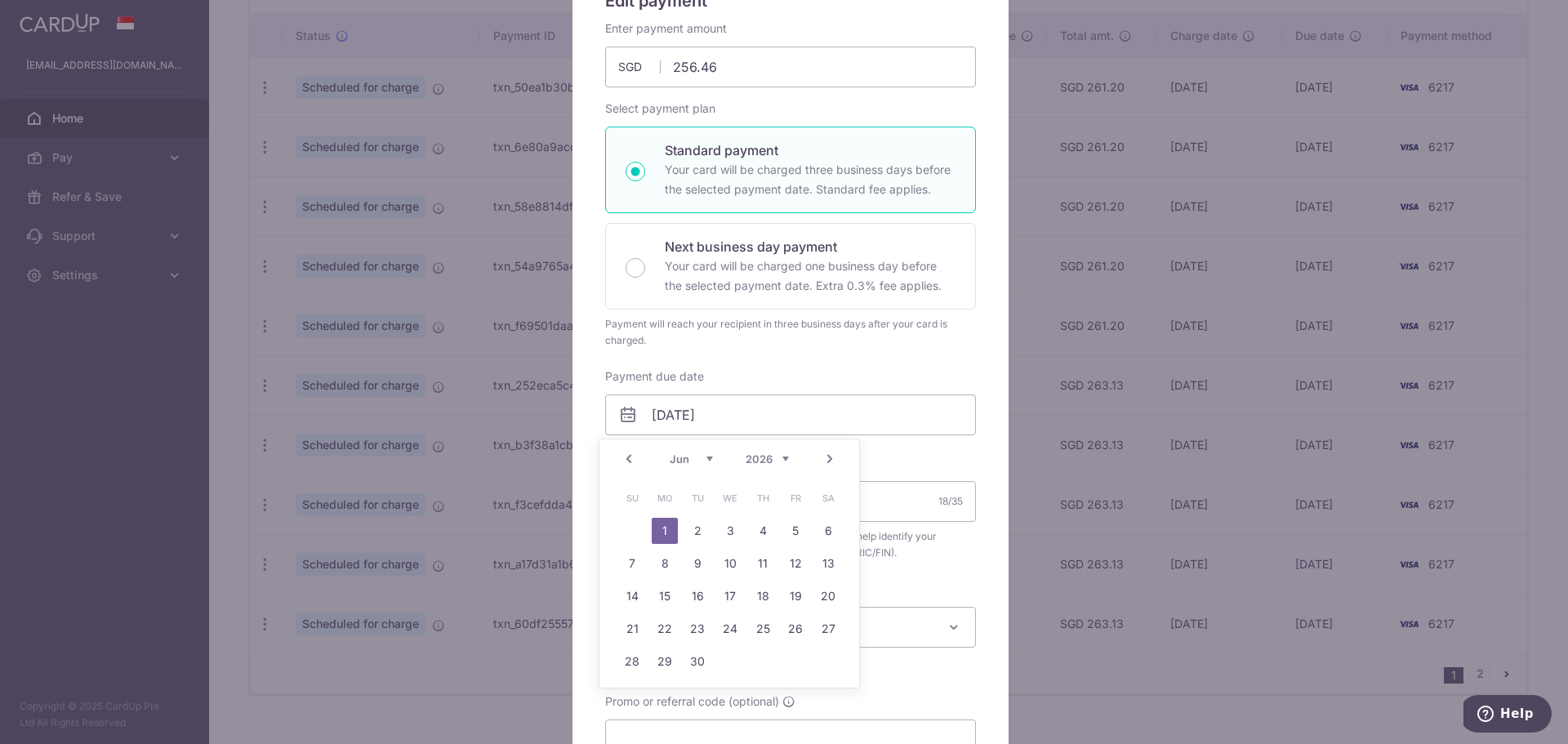
click at [636, 464] on link "Prev" at bounding box center [629, 460] width 20 height 20
click at [695, 653] on link "26" at bounding box center [697, 661] width 26 height 26
type input "26/05/2026"
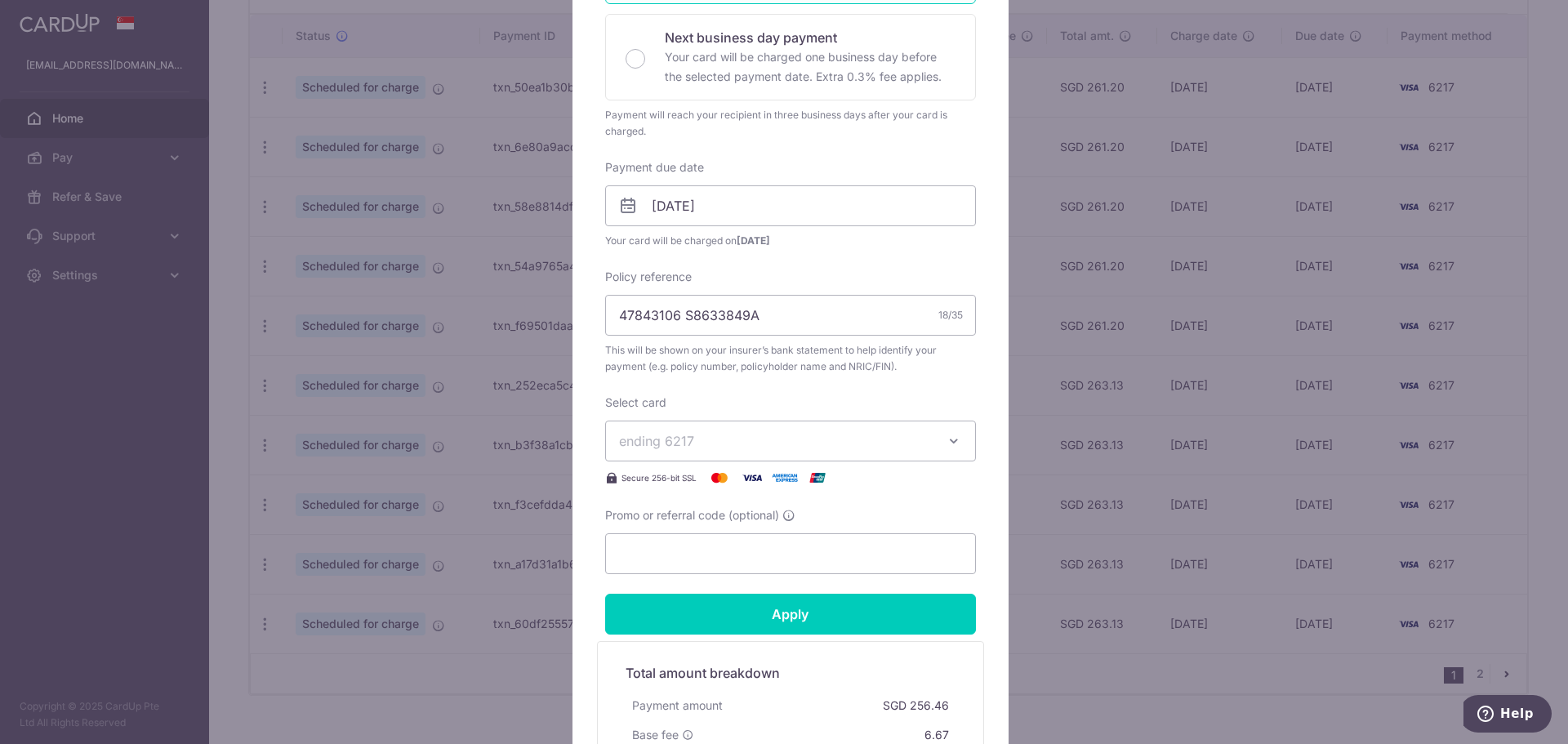
scroll to position [409, 0]
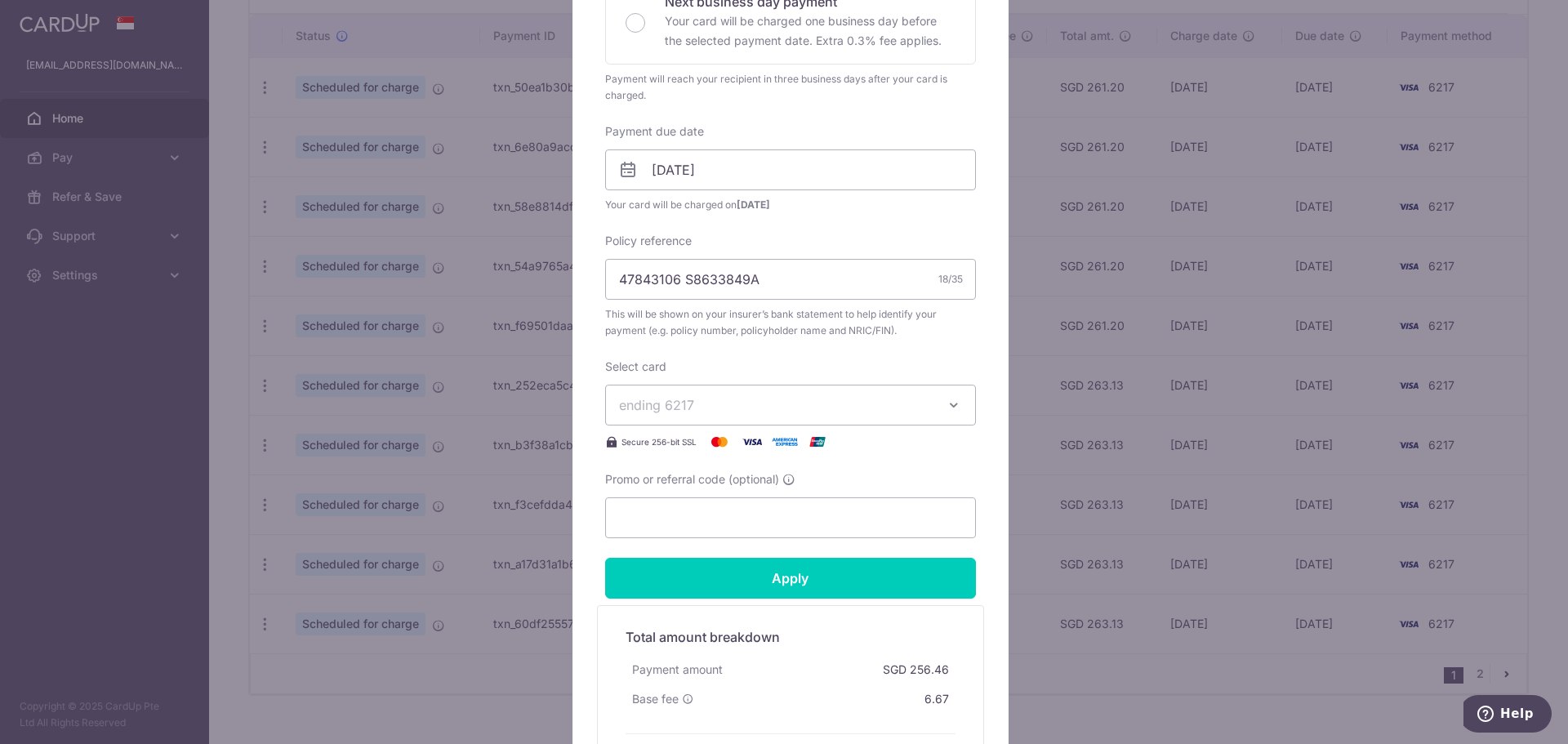
click at [771, 600] on form "By clicking apply, you will make changes to all payments to Prudential Assuranc…" at bounding box center [790, 282] width 370 height 1012
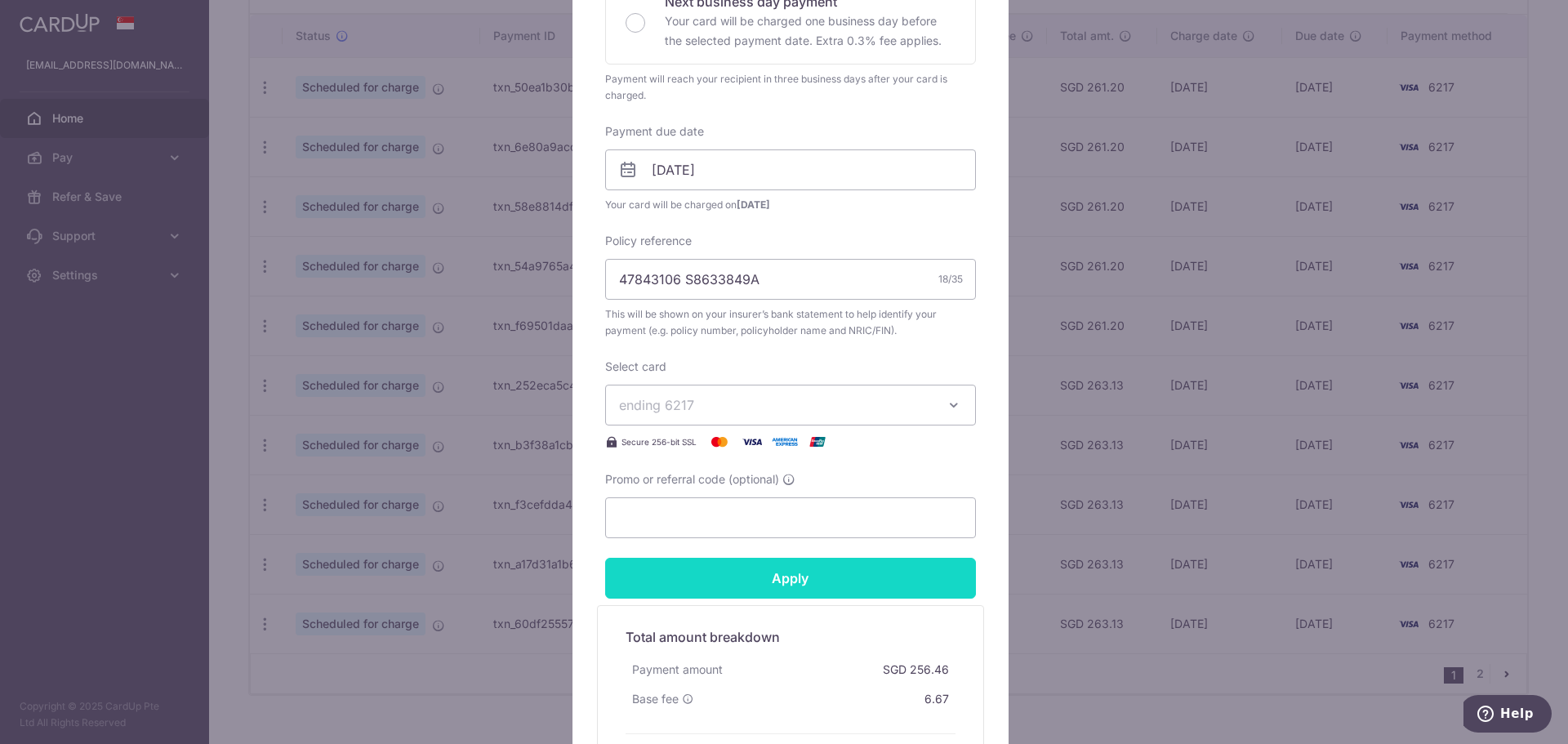
click at [773, 591] on input "Apply" at bounding box center [790, 578] width 370 height 41
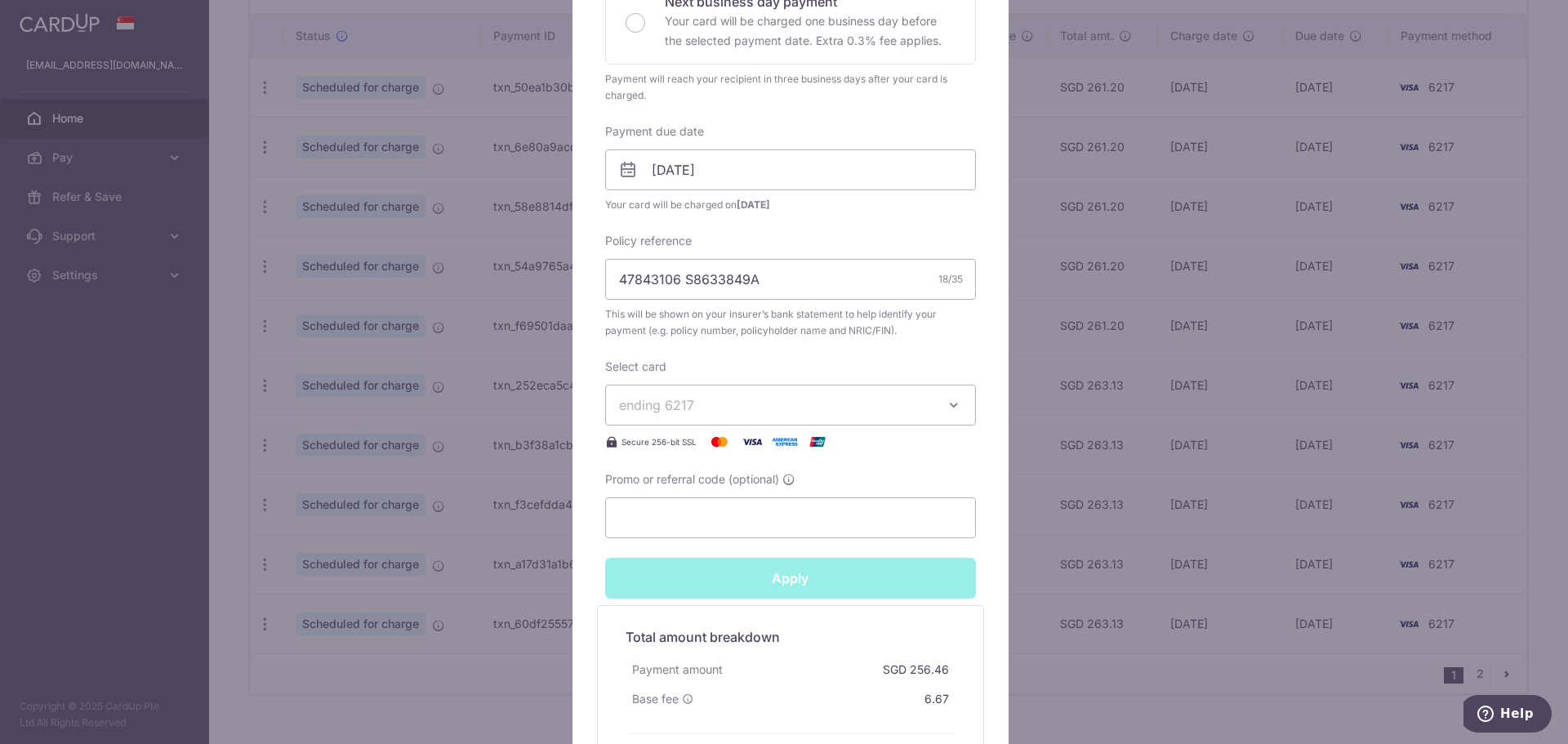
type input "Successfully Applied"
click at [425, 492] on div "Edit payment By clicking apply, you will make changes to all payments to Pruden…" at bounding box center [784, 372] width 1568 height 744
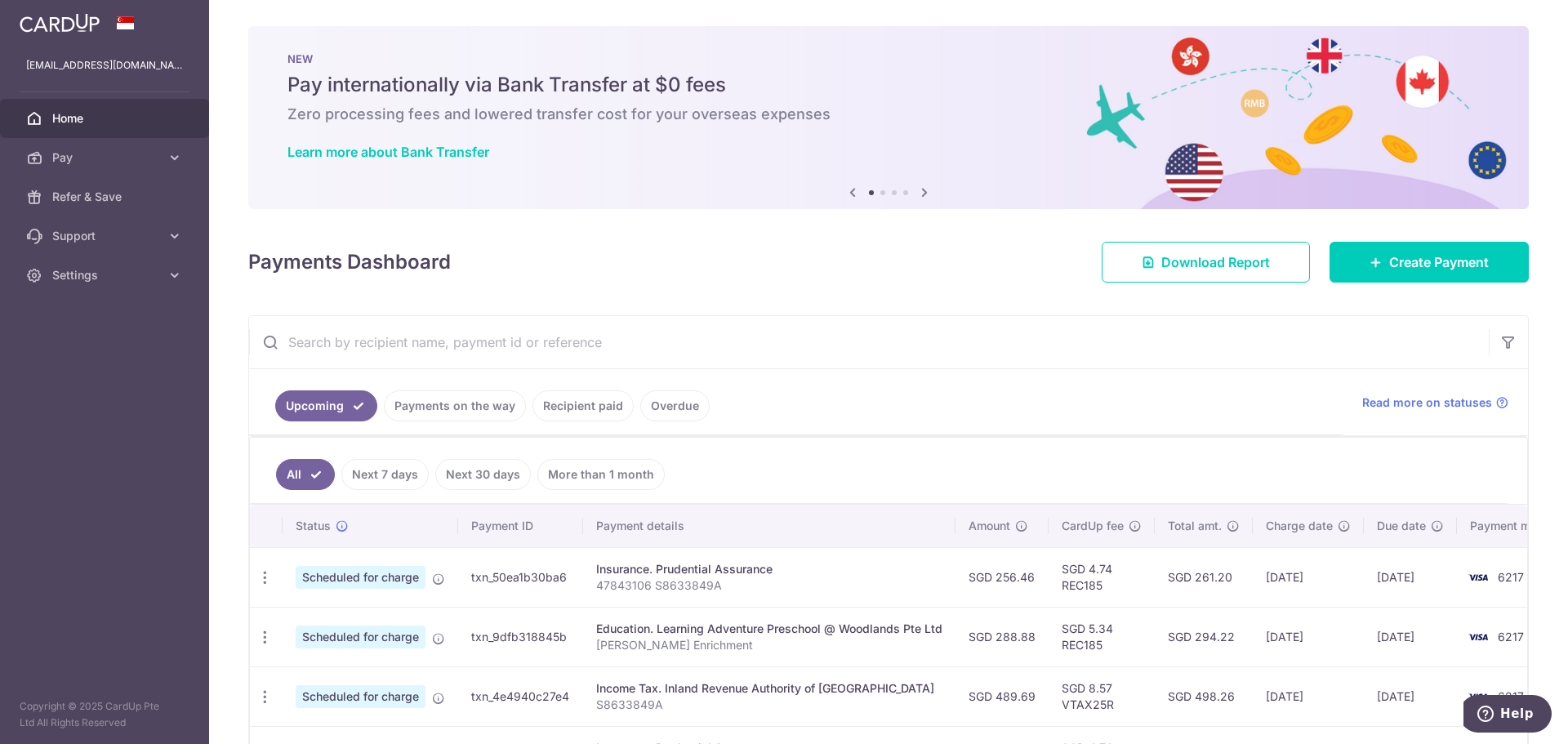
type input "prudential"
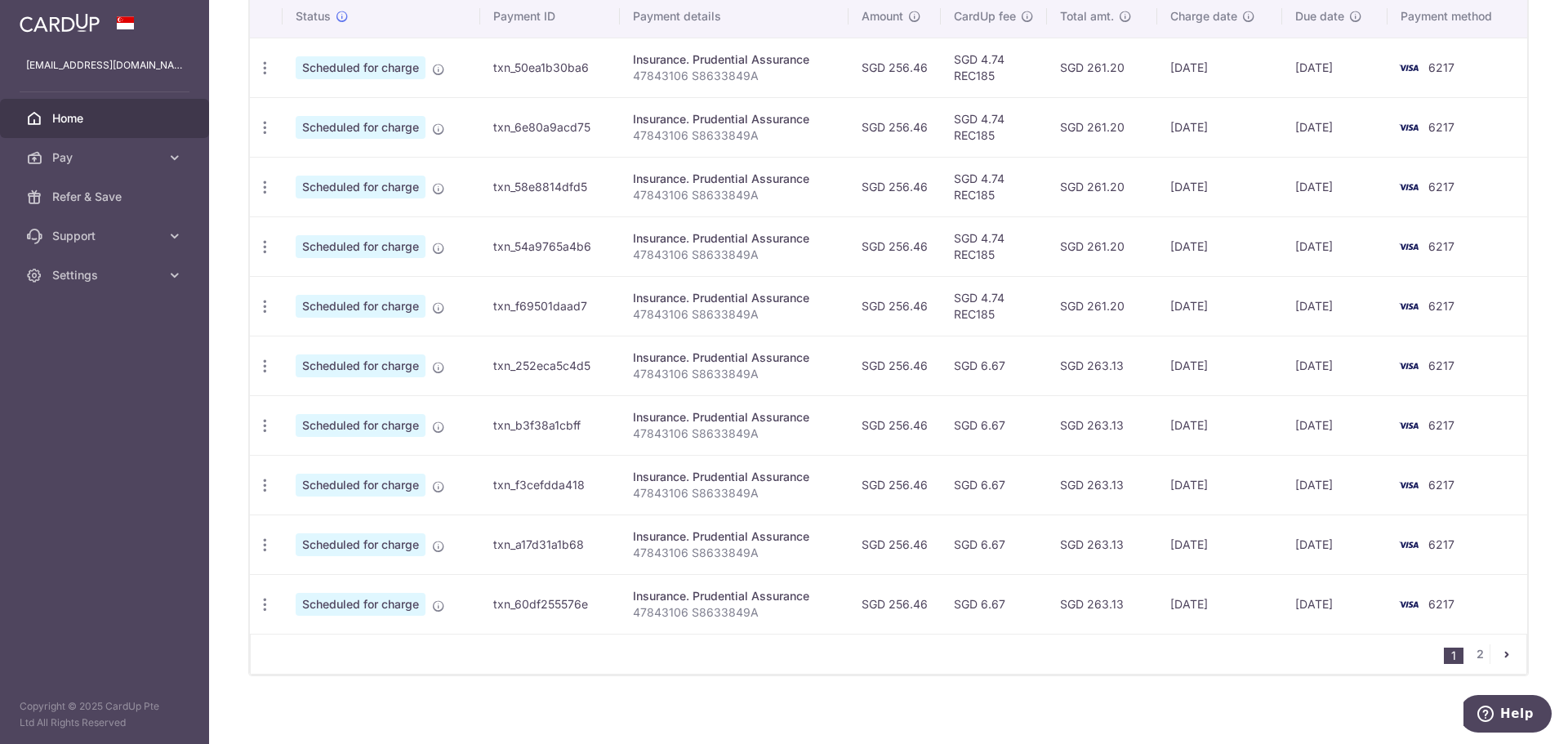
scroll to position [519, 0]
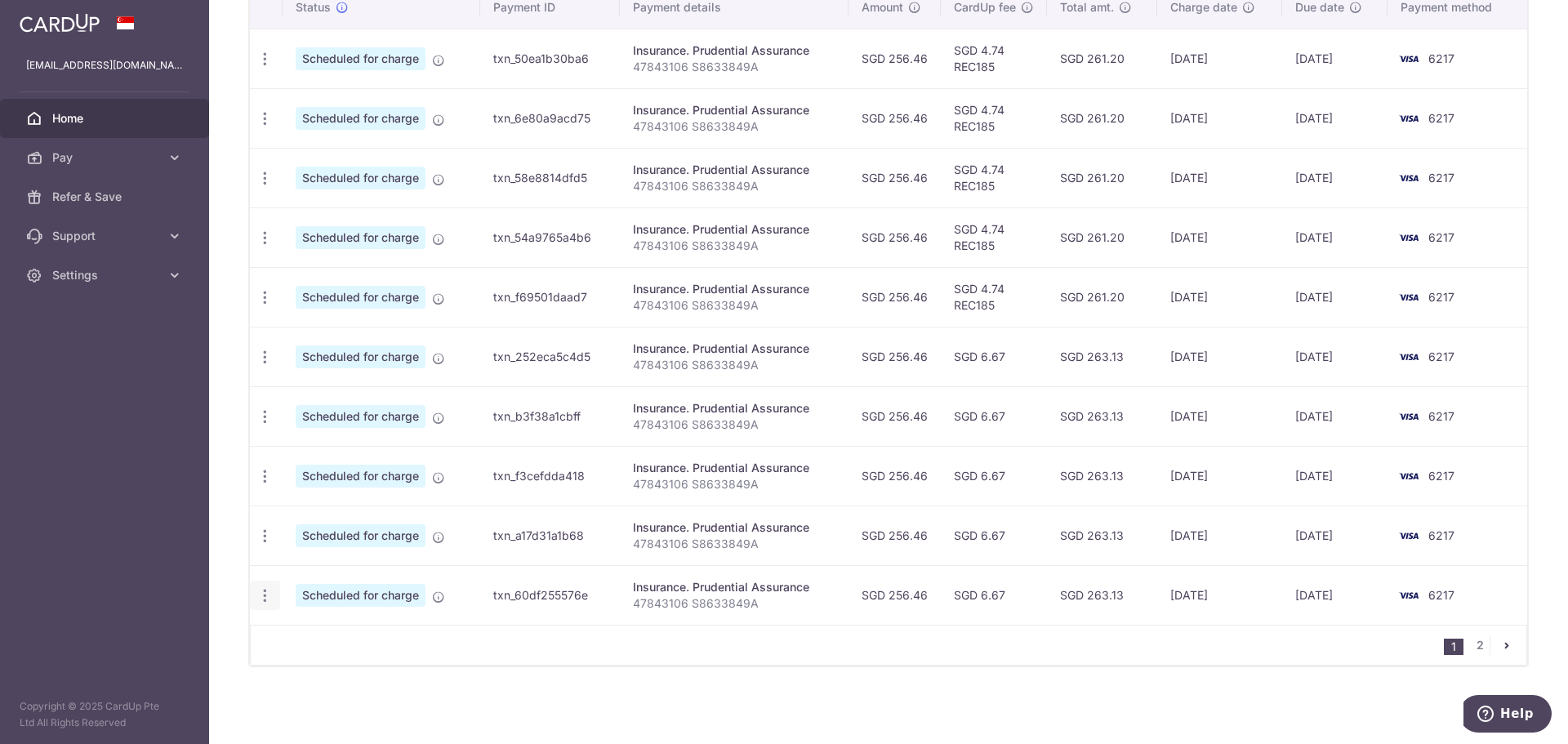
click at [265, 581] on div "Update payment Cancel payment" at bounding box center [264, 595] width 30 height 30
click at [267, 597] on icon "button" at bounding box center [264, 596] width 17 height 17
click at [304, 640] on span "Update payment" at bounding box center [351, 640] width 111 height 20
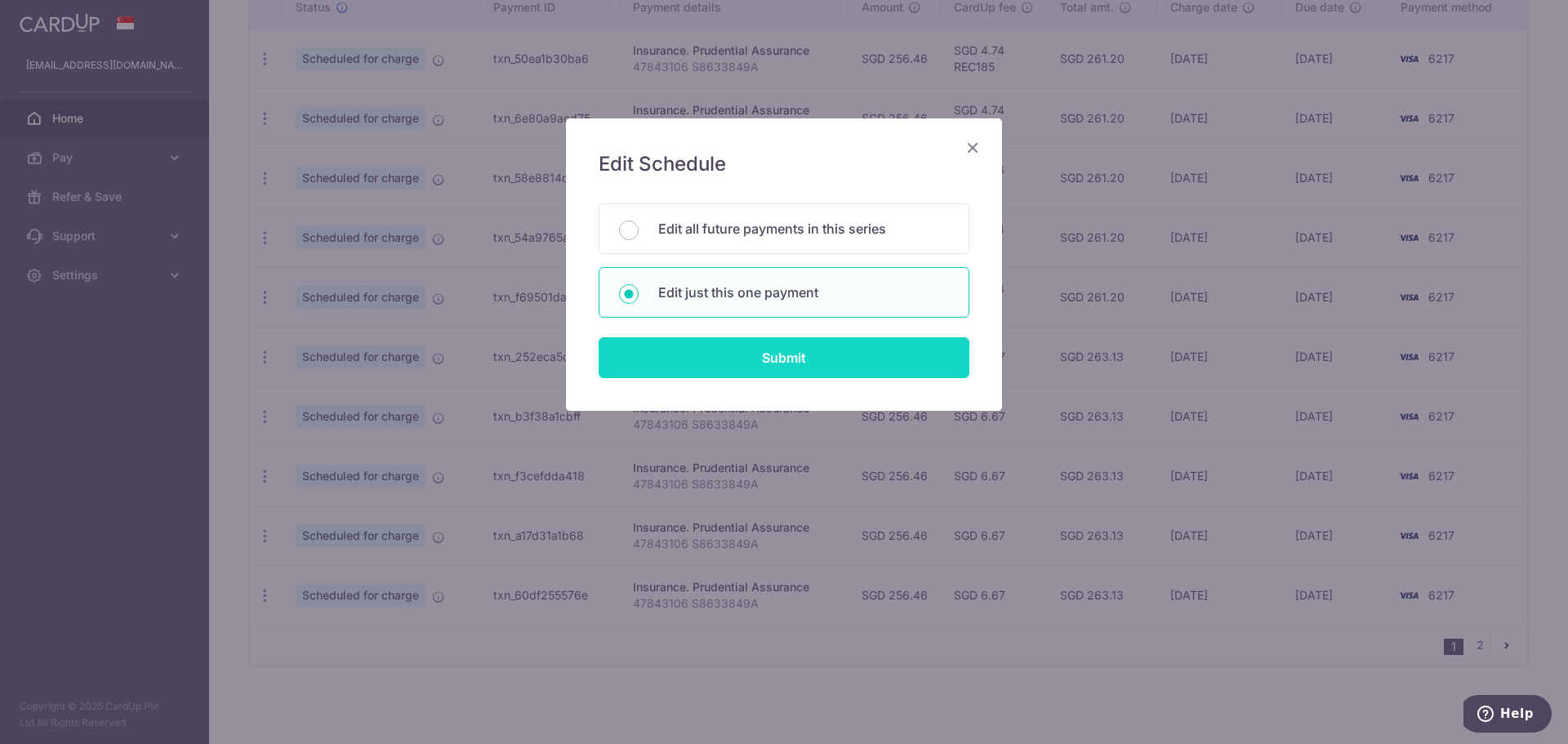
click at [736, 367] on input "Submit" at bounding box center [784, 357] width 370 height 41
radio input "true"
type input "256.46"
type input "[DATE]"
type input "47843106 S8633849A"
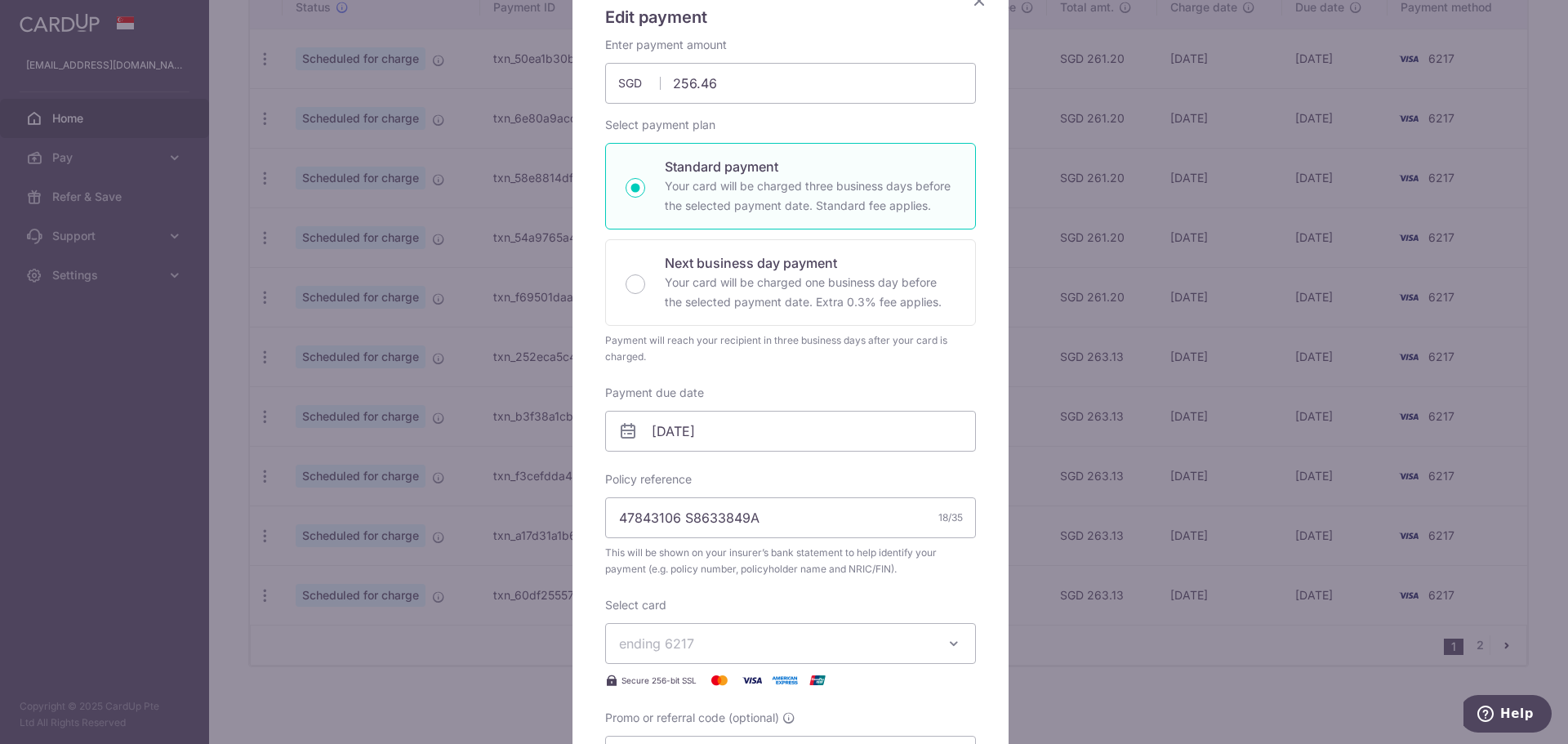
scroll to position [327, 0]
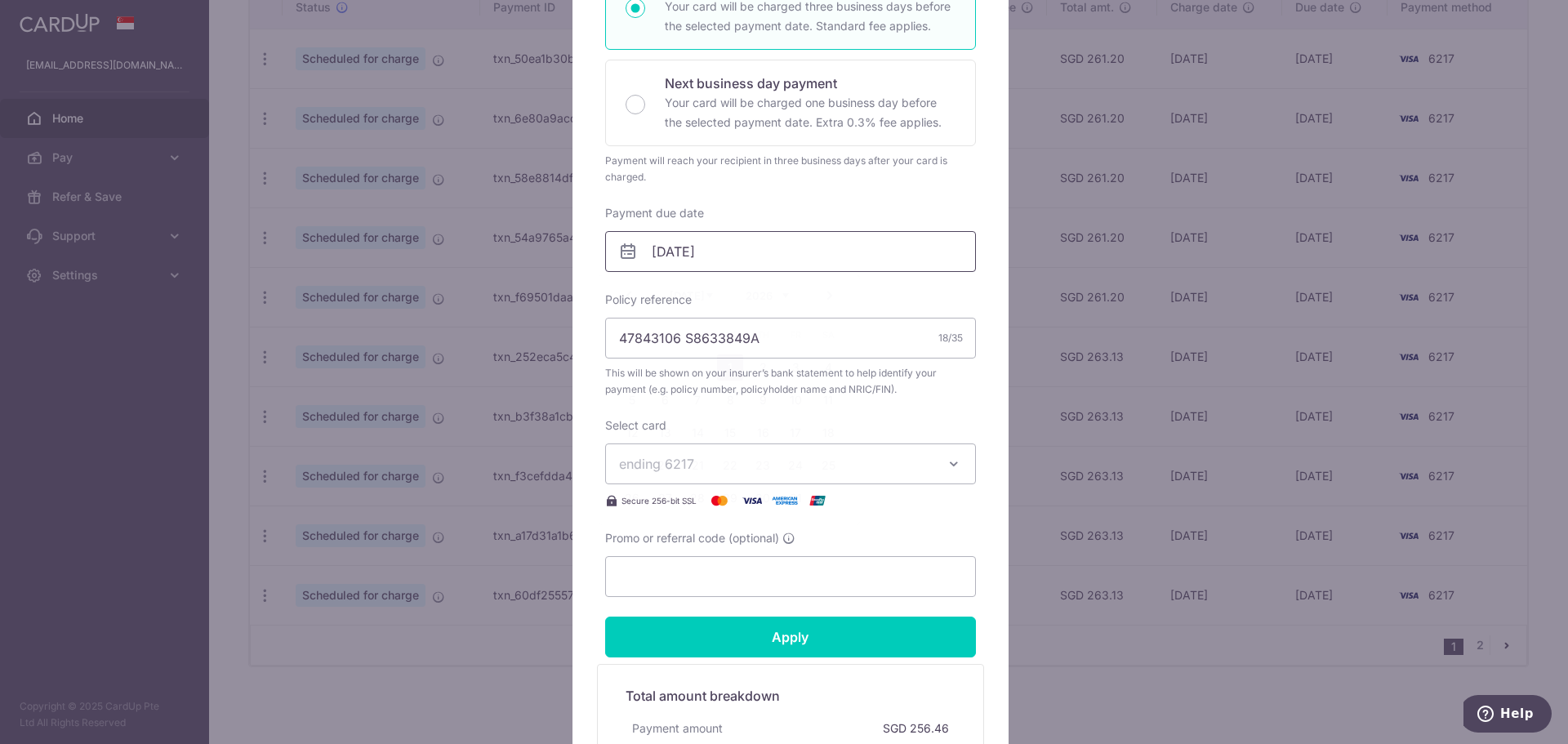
click at [719, 264] on input "[DATE]" at bounding box center [790, 252] width 370 height 41
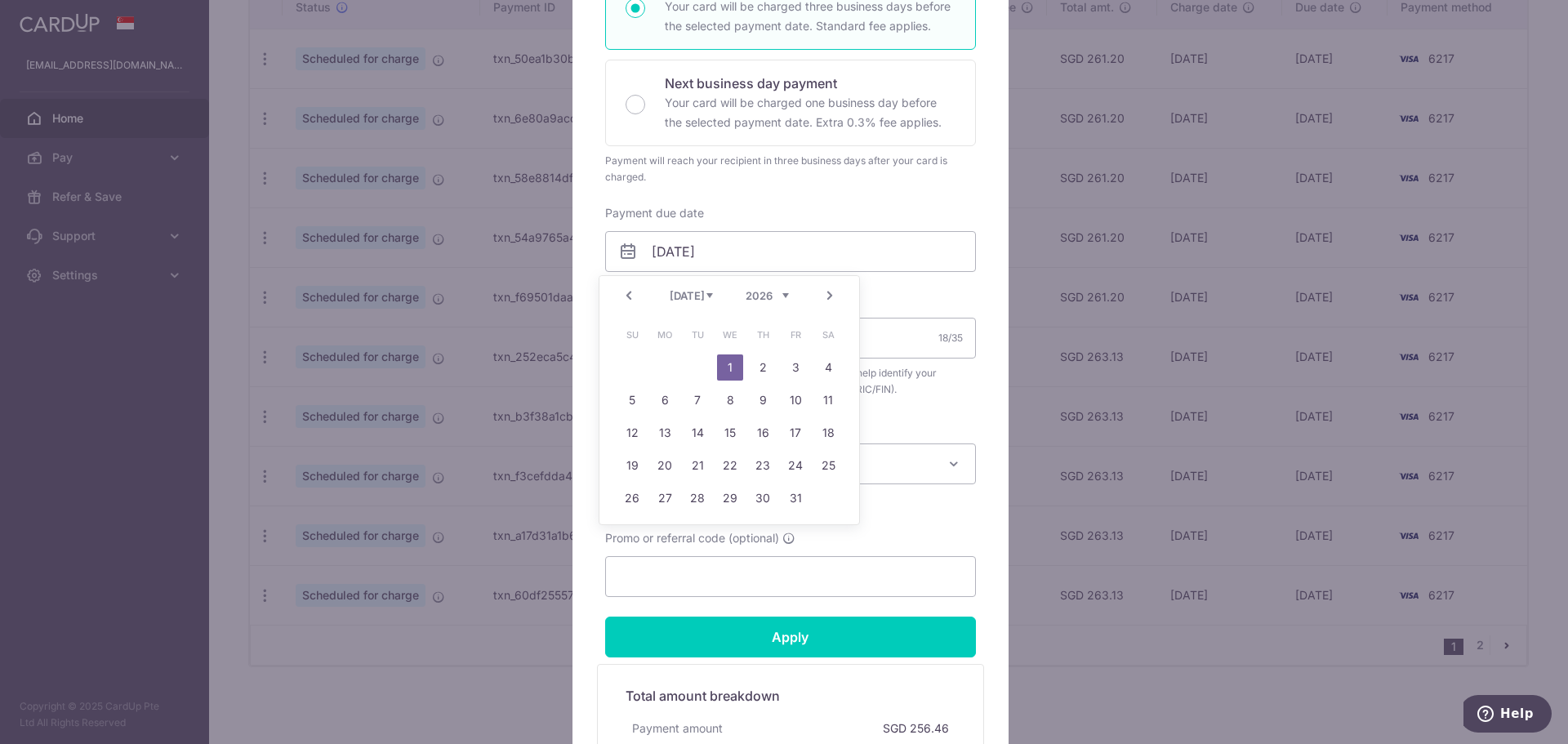
click at [634, 301] on link "Prev" at bounding box center [629, 296] width 20 height 20
click at [789, 471] on link "26" at bounding box center [795, 465] width 26 height 26
type input "[DATE]"
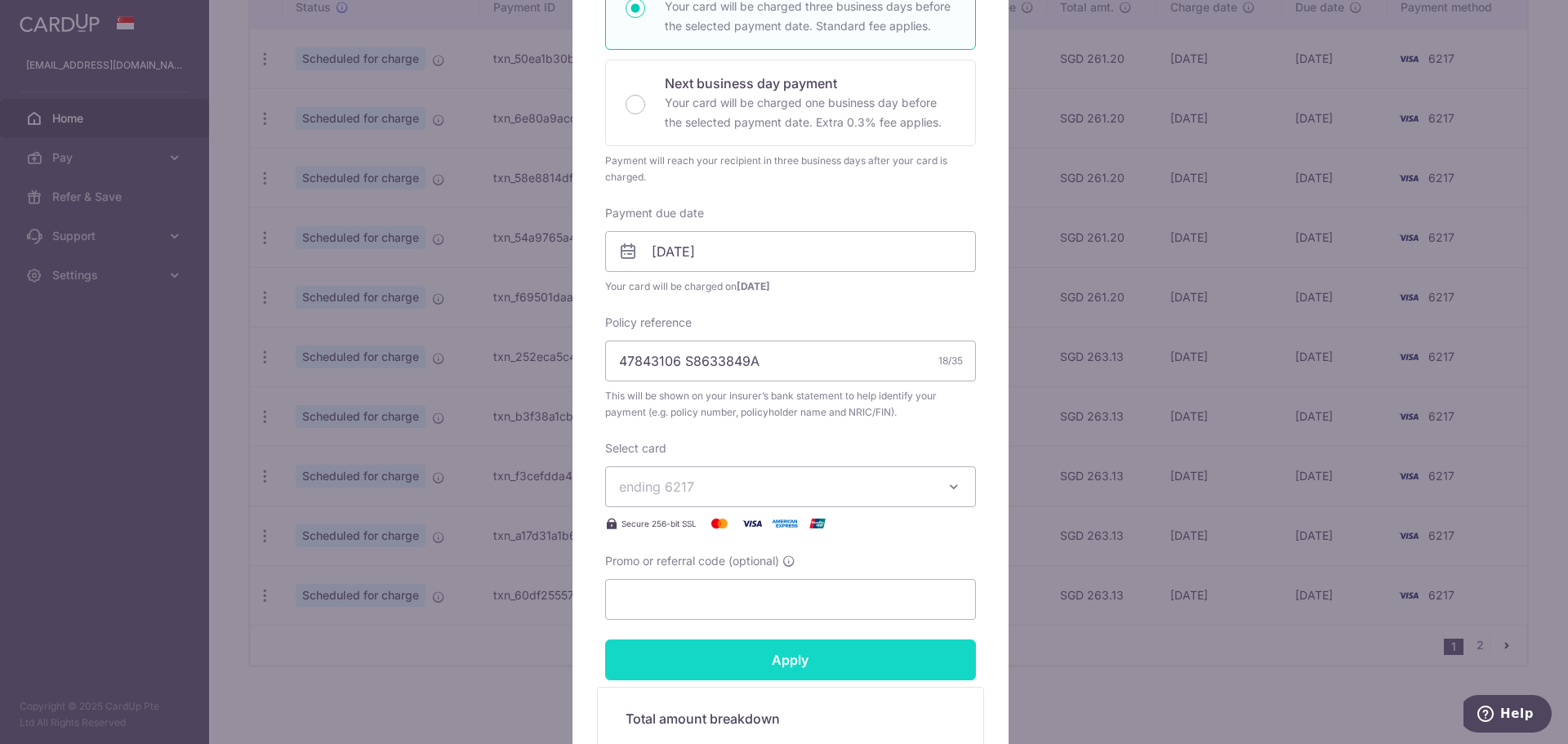
click at [797, 654] on input "Apply" at bounding box center [790, 660] width 370 height 41
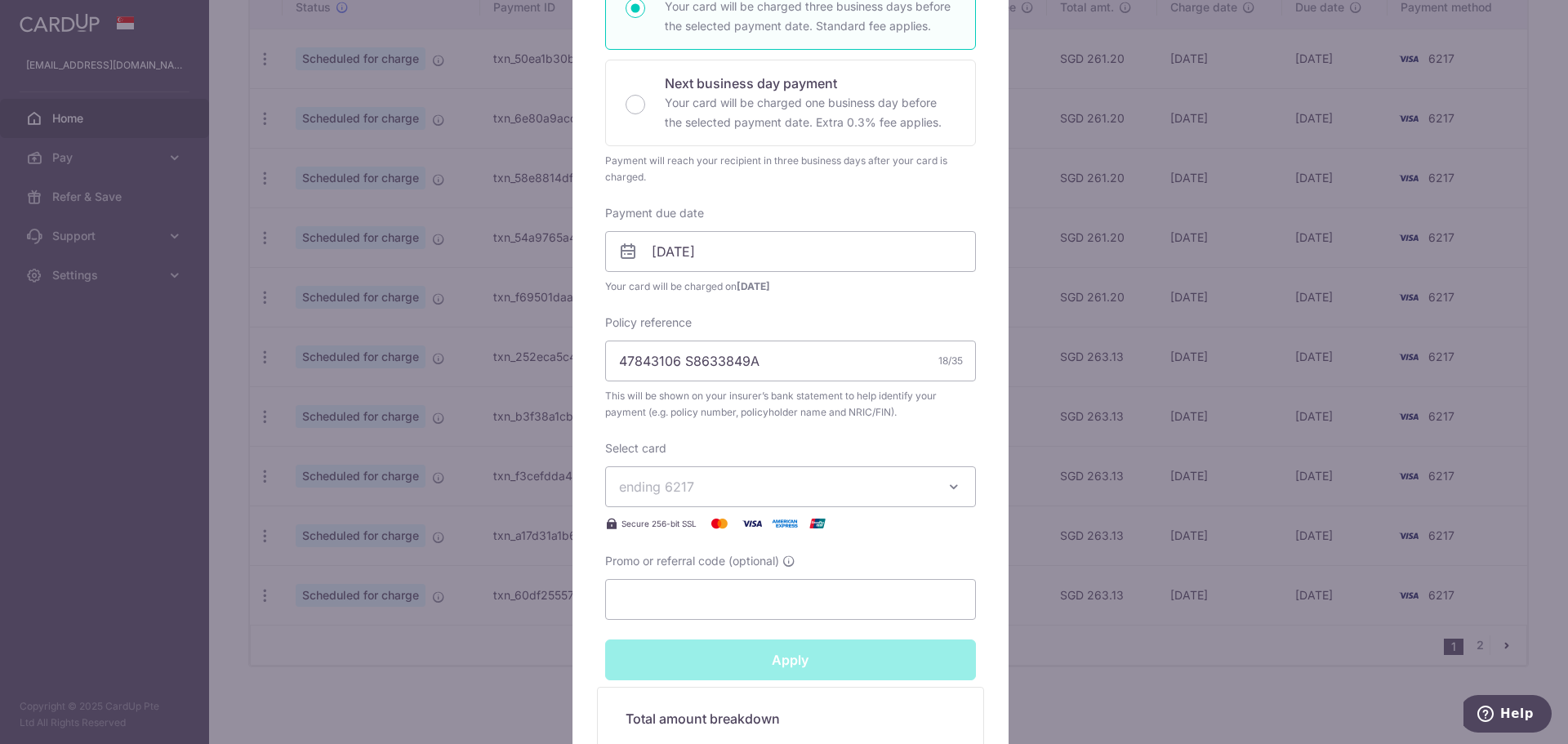
type input "Successfully Applied"
click at [1118, 658] on div "Edit payment By clicking apply, you will make changes to all payments to Pruden…" at bounding box center [784, 372] width 1568 height 744
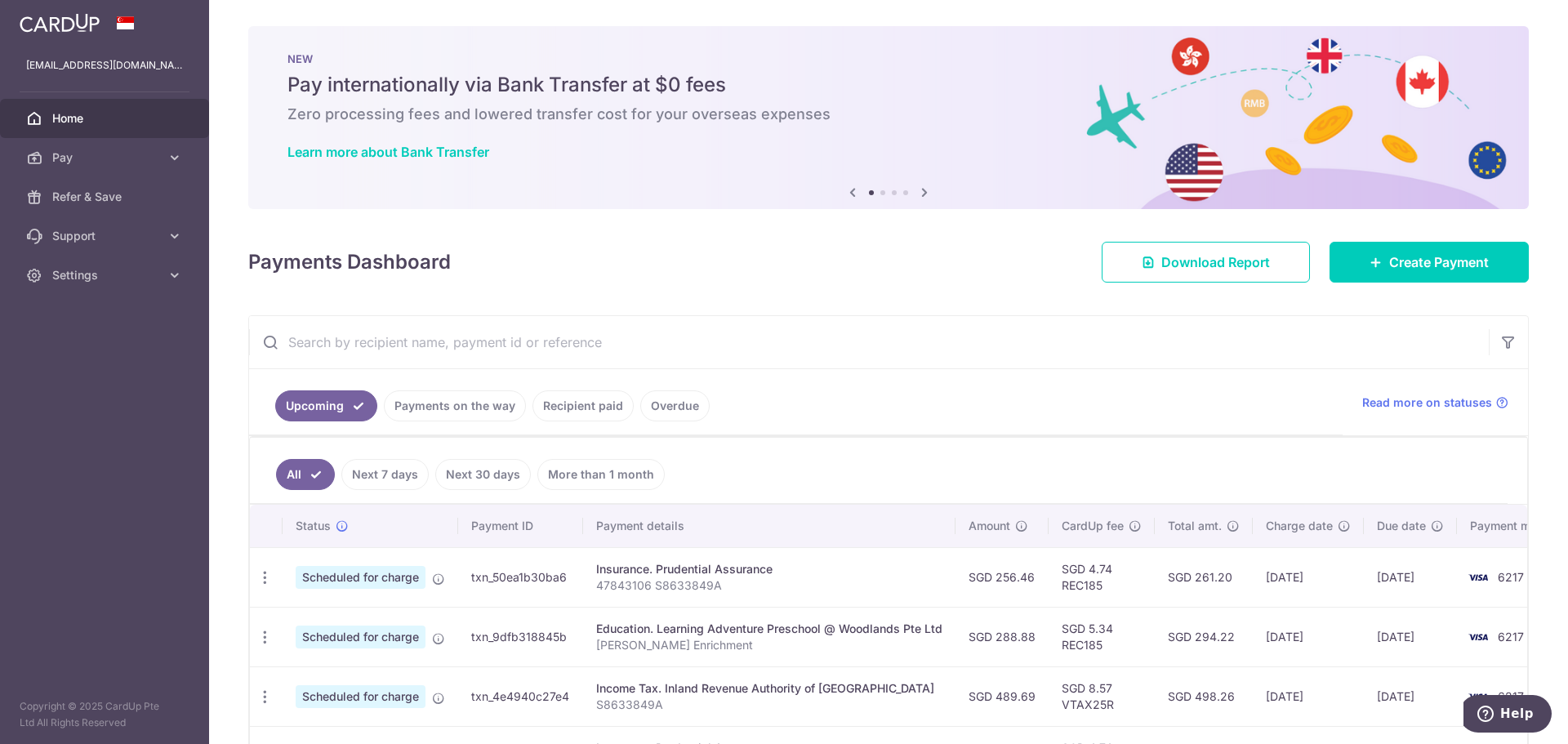
click at [373, 358] on input "text" at bounding box center [868, 342] width 1239 height 53
type input "prudential"
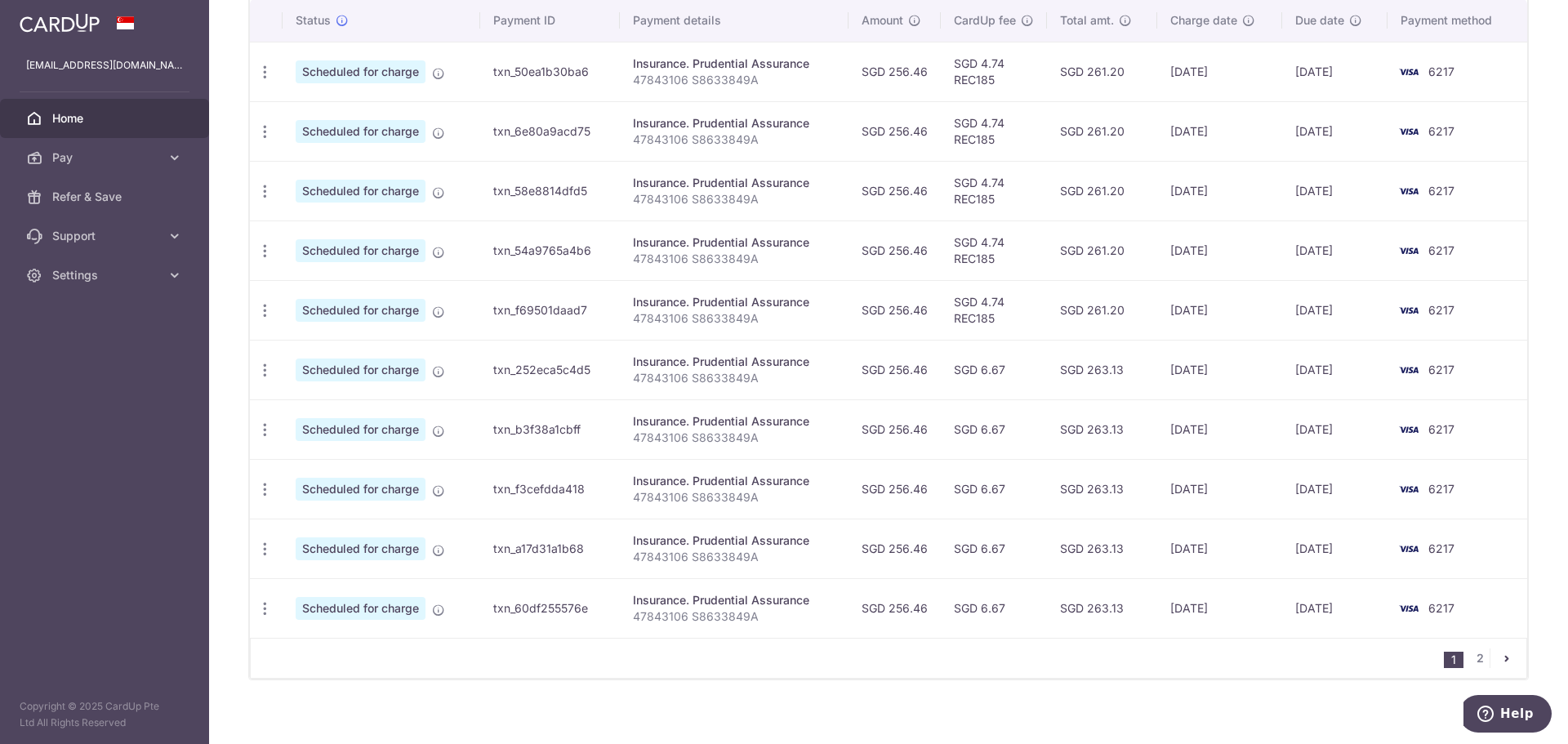
scroll to position [519, 0]
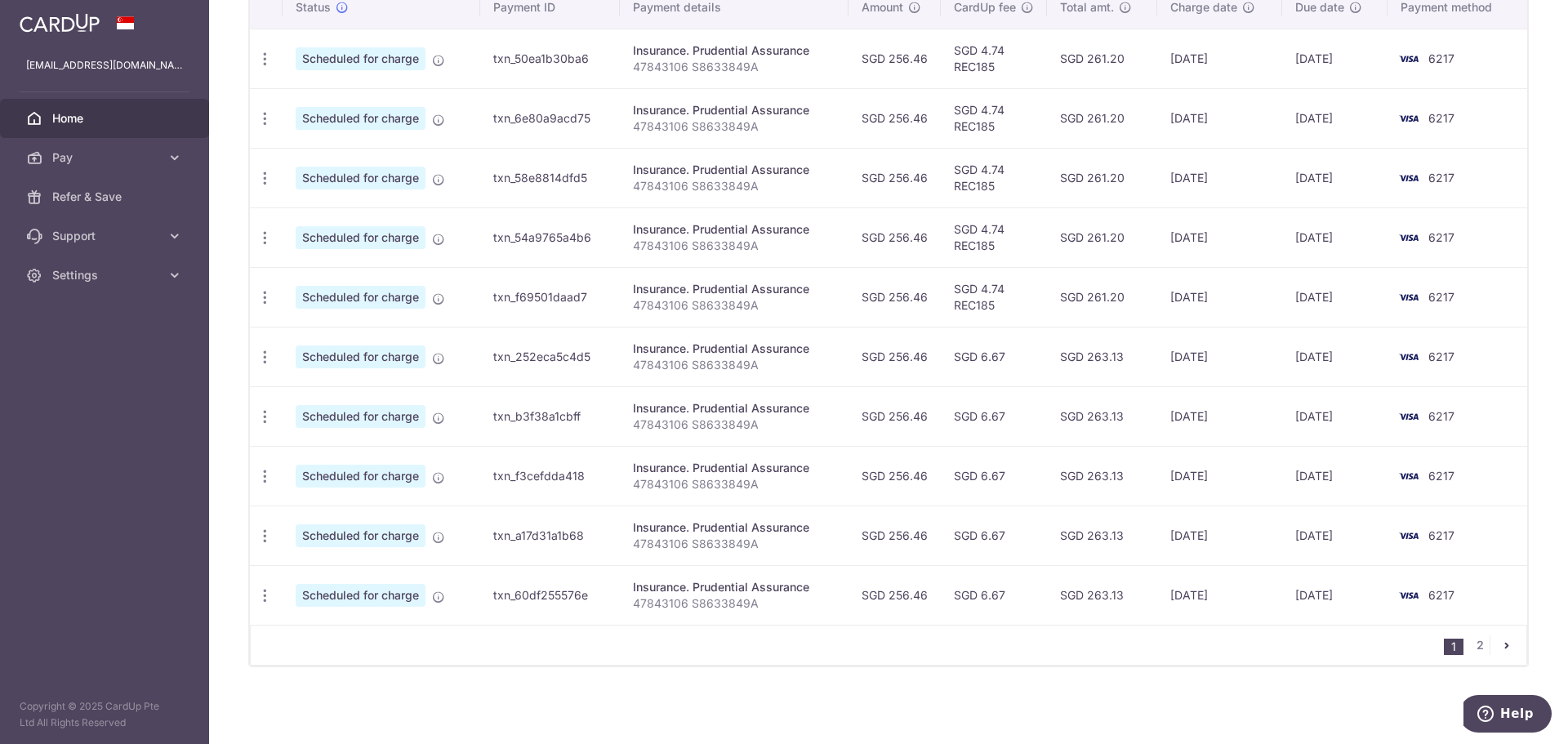
click at [1482, 640] on li "2" at bounding box center [1480, 646] width 20 height 20
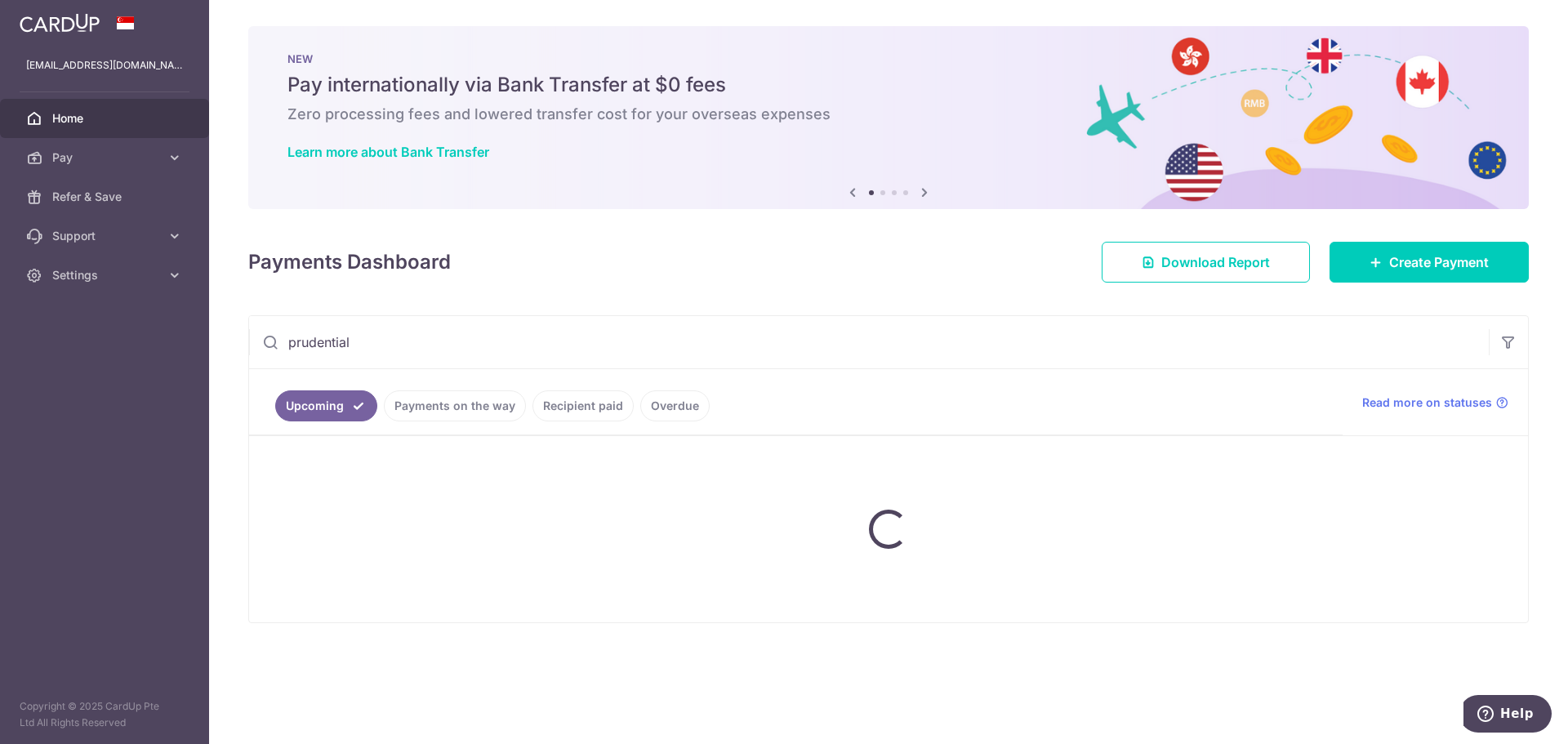
click at [1474, 642] on div "× Pause Schedule Pause all future payments in this series Pause just this one p…" at bounding box center [888, 372] width 1359 height 744
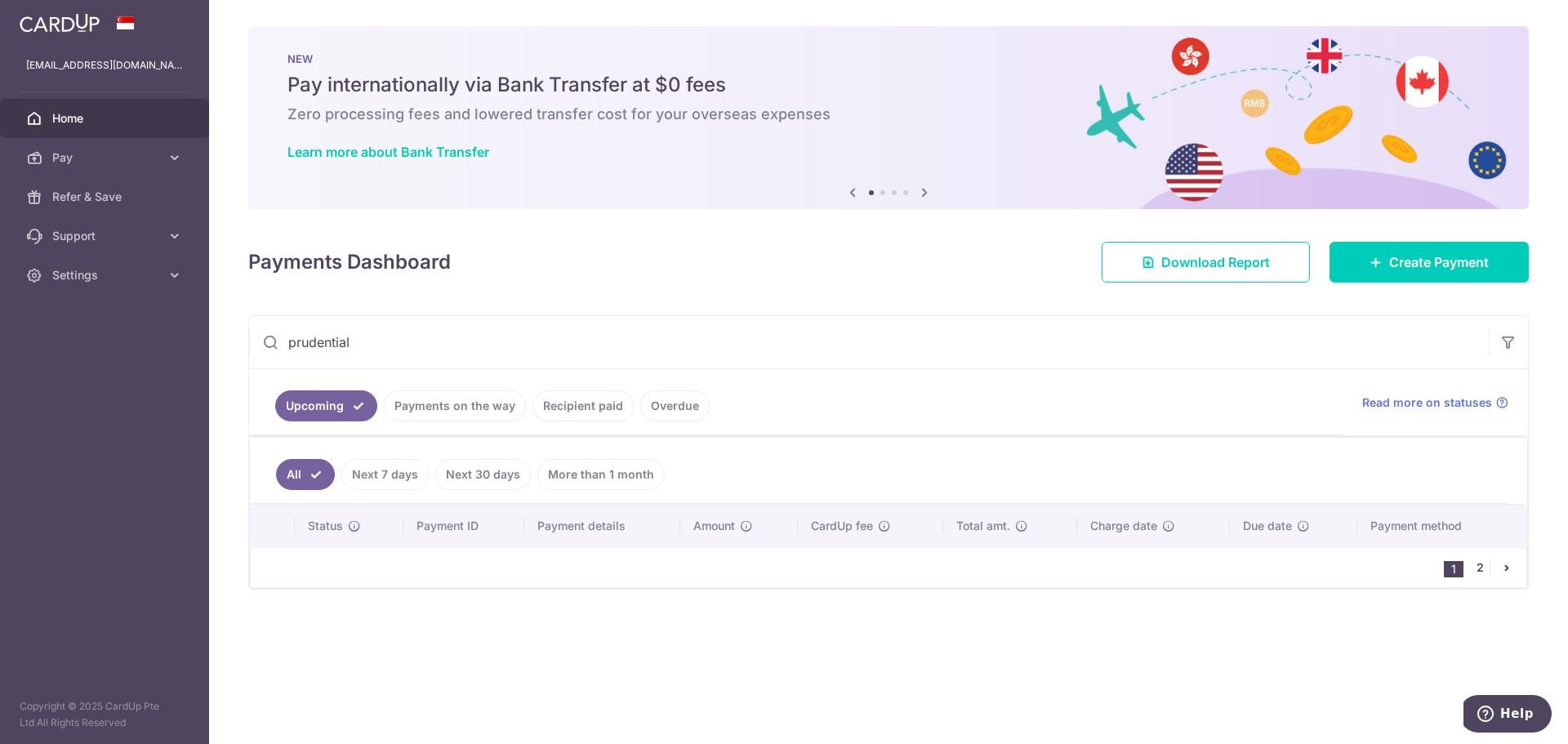
click at [1483, 567] on link "2" at bounding box center [1480, 568] width 20 height 20
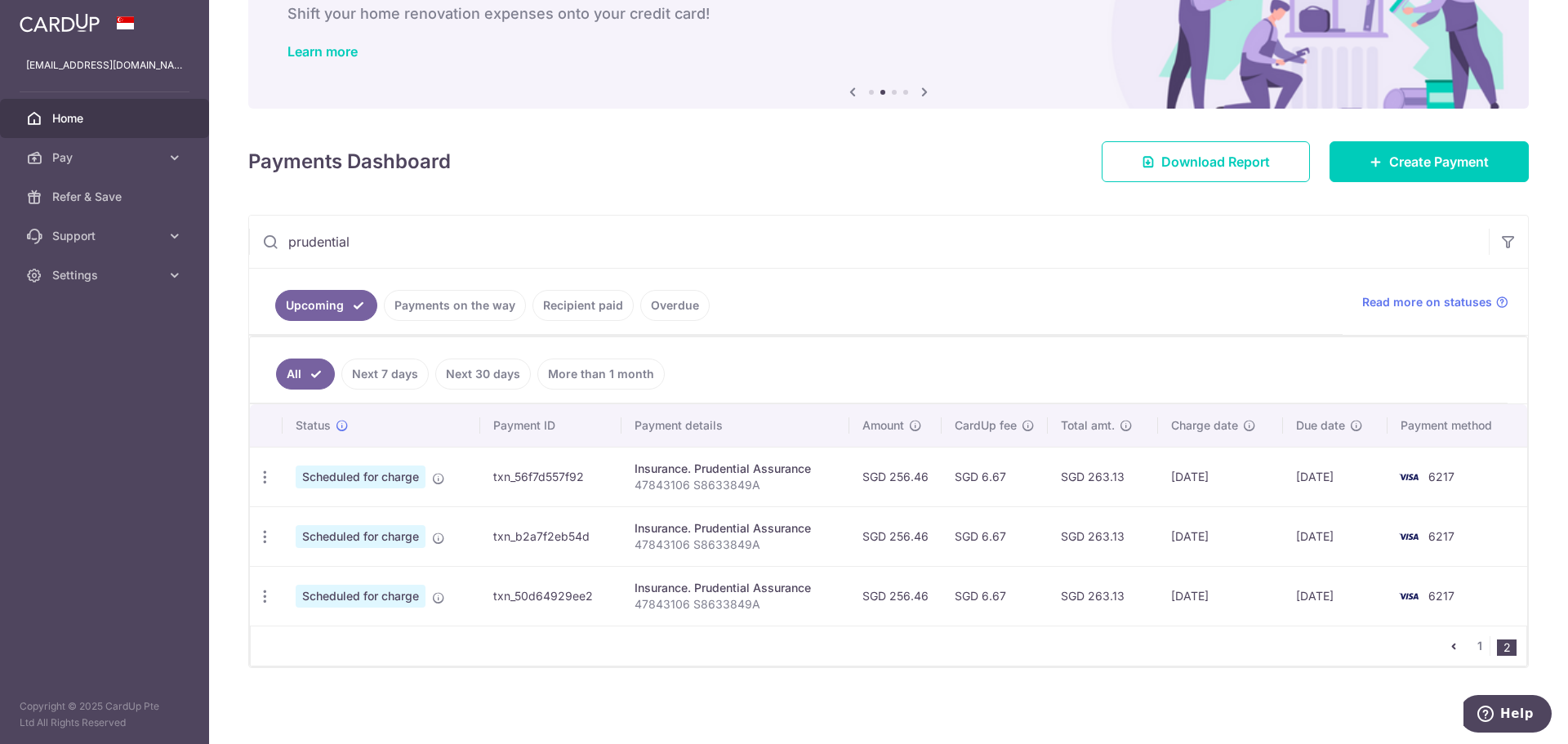
scroll to position [102, 0]
click at [261, 479] on icon "button" at bounding box center [264, 476] width 17 height 17
click at [345, 523] on span "Update payment" at bounding box center [351, 521] width 111 height 20
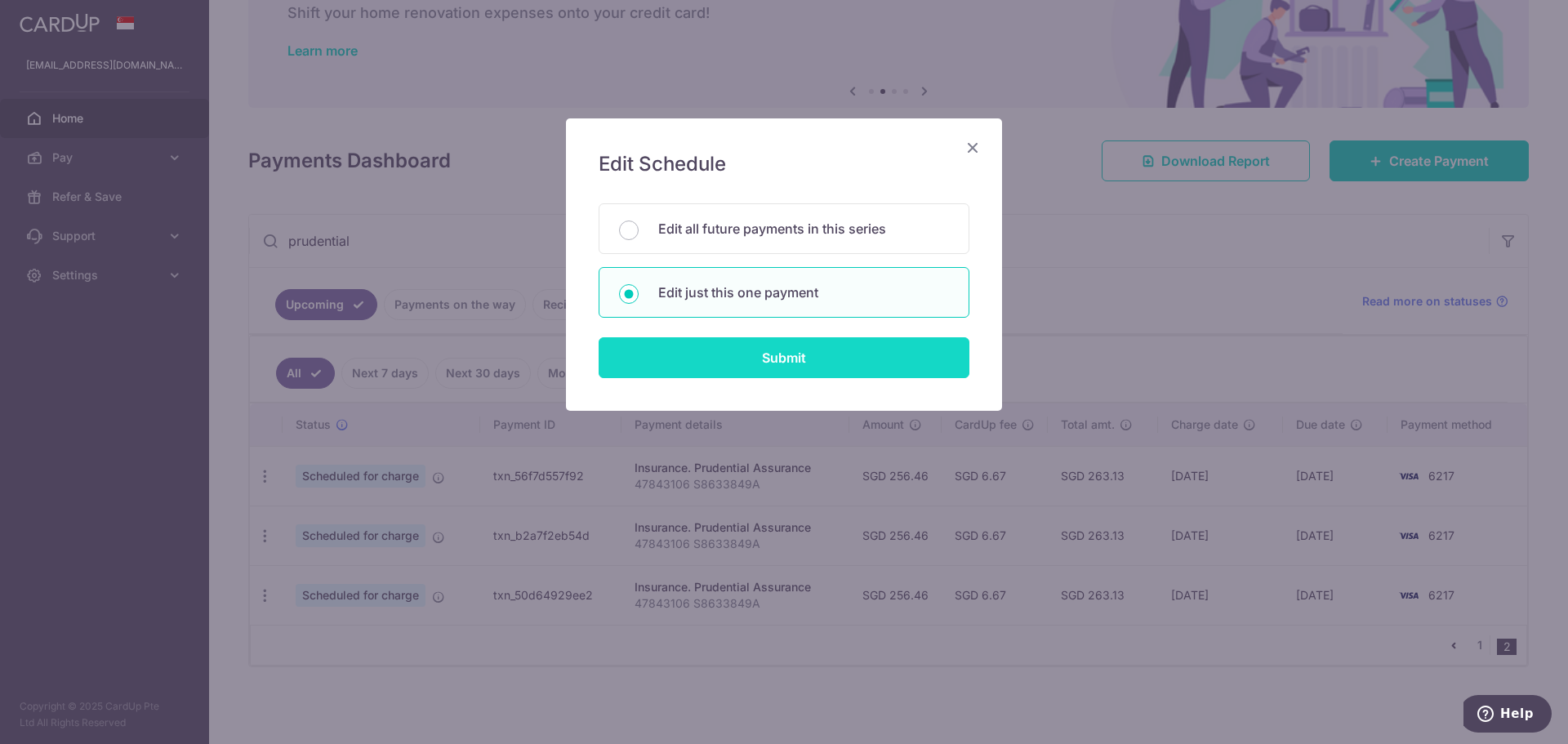
click at [669, 343] on input "Submit" at bounding box center [784, 357] width 370 height 41
radio input "true"
type input "256.46"
type input "[DATE]"
type input "47843106 S8633849A"
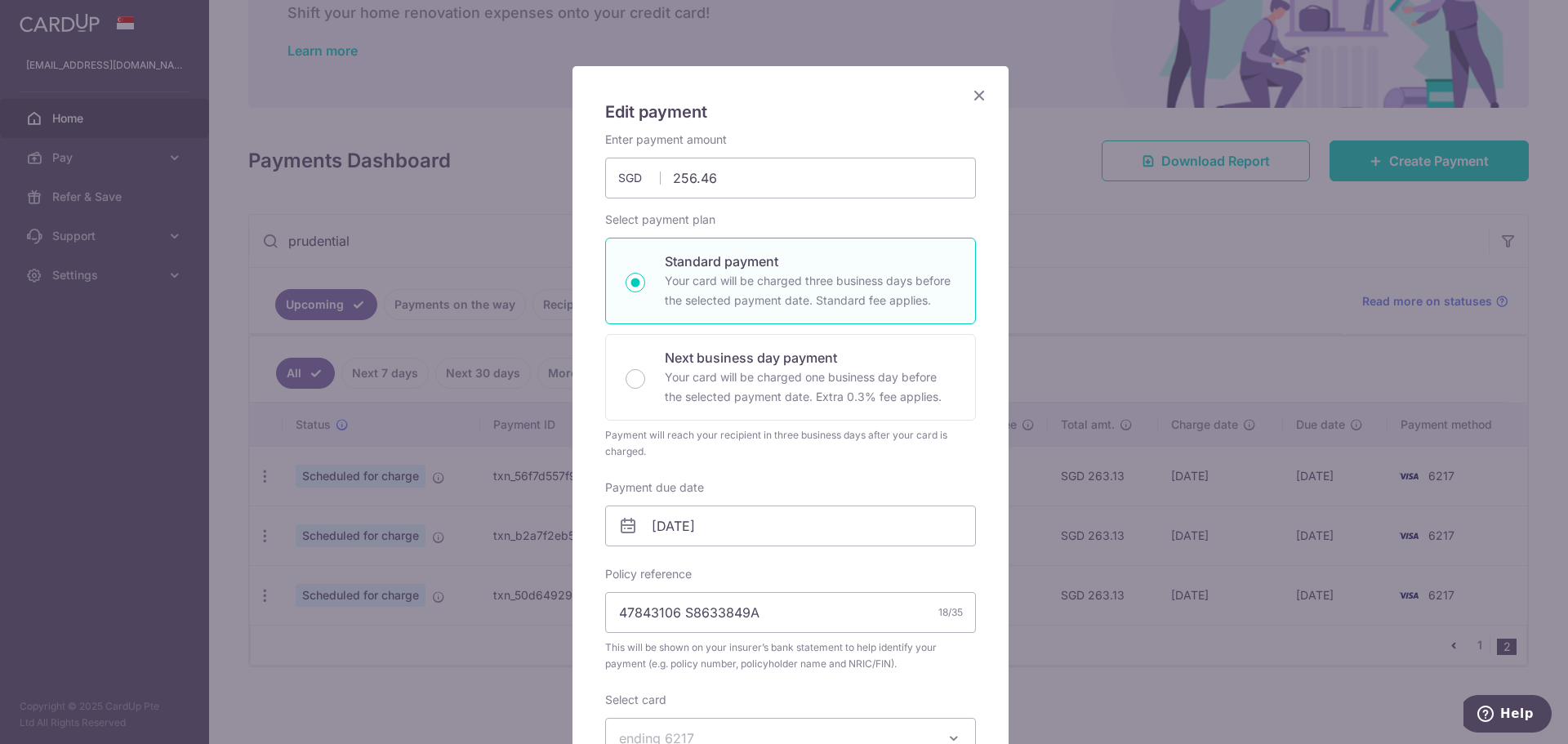
scroll to position [82, 0]
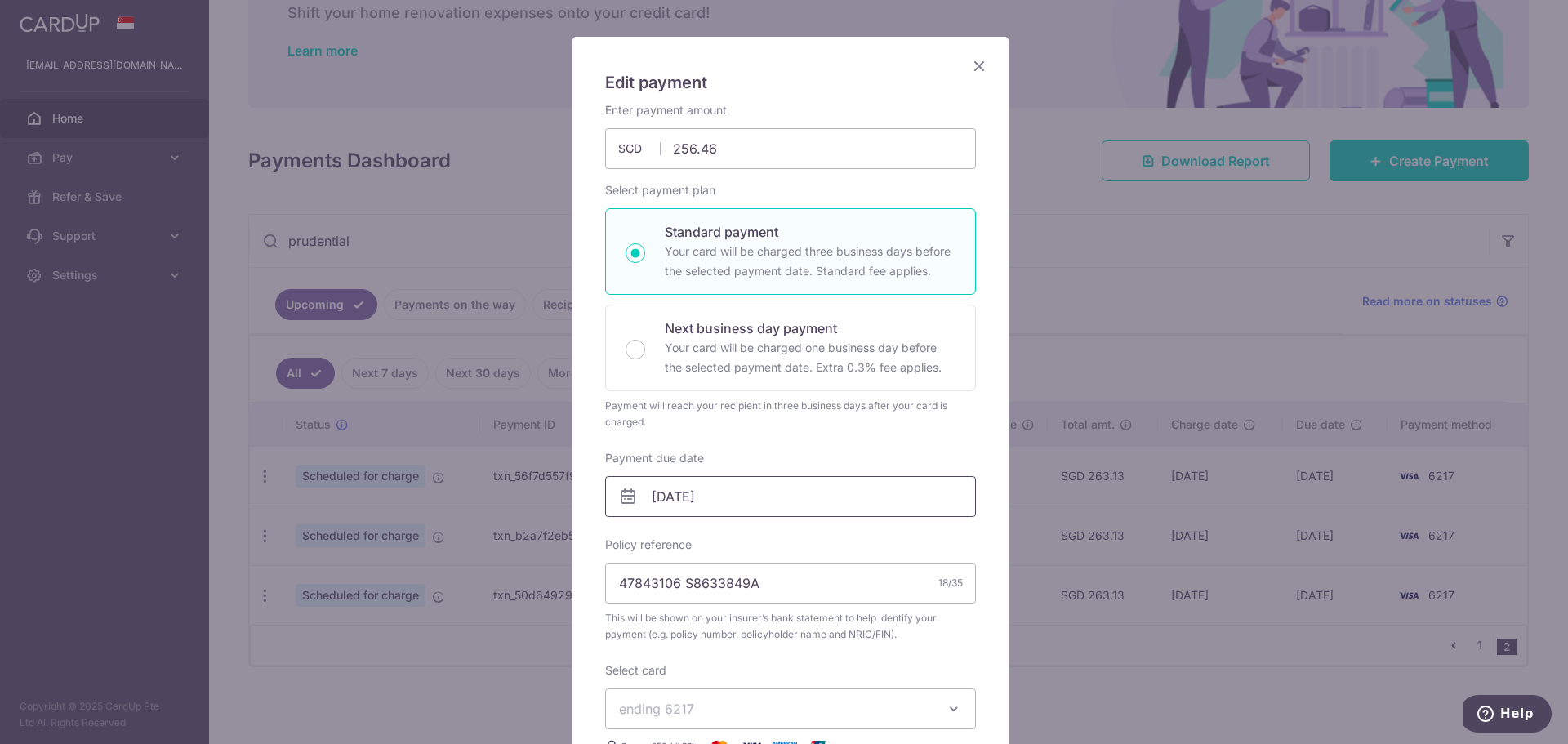
click at [741, 491] on input "[DATE]" at bounding box center [790, 496] width 370 height 41
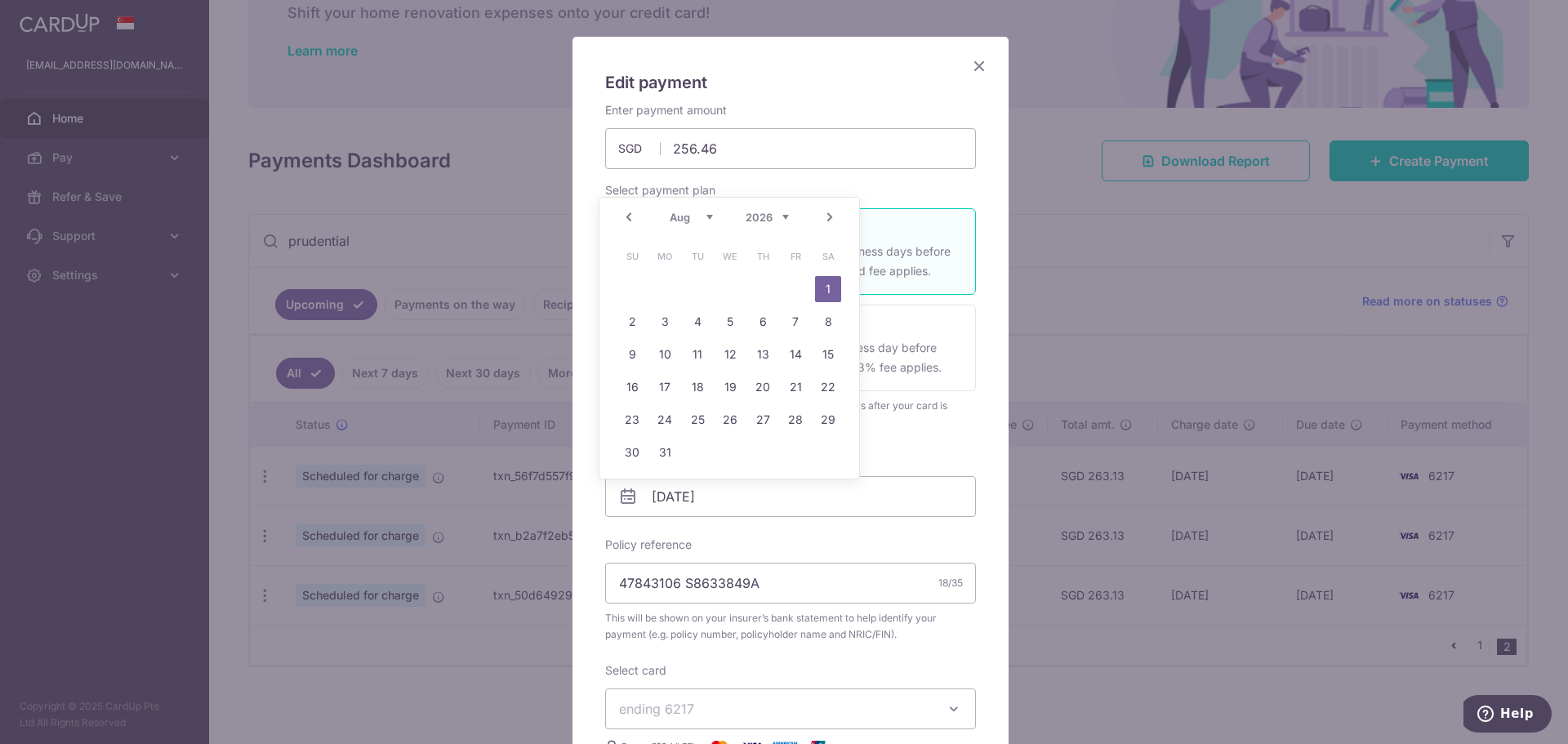
click at [625, 222] on link "Prev" at bounding box center [629, 217] width 20 height 20
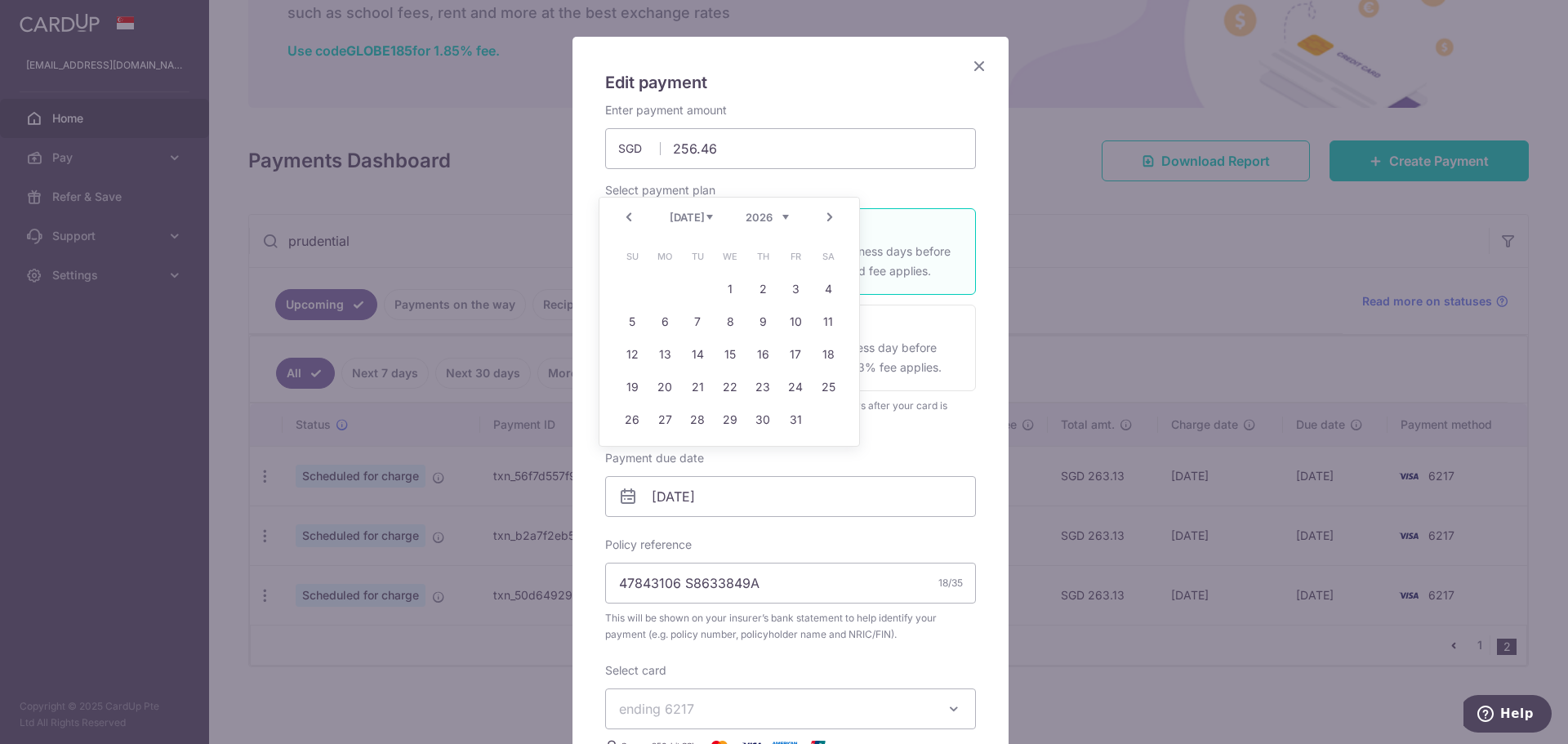
click at [636, 420] on link "26" at bounding box center [632, 420] width 26 height 26
type input "[DATE]"
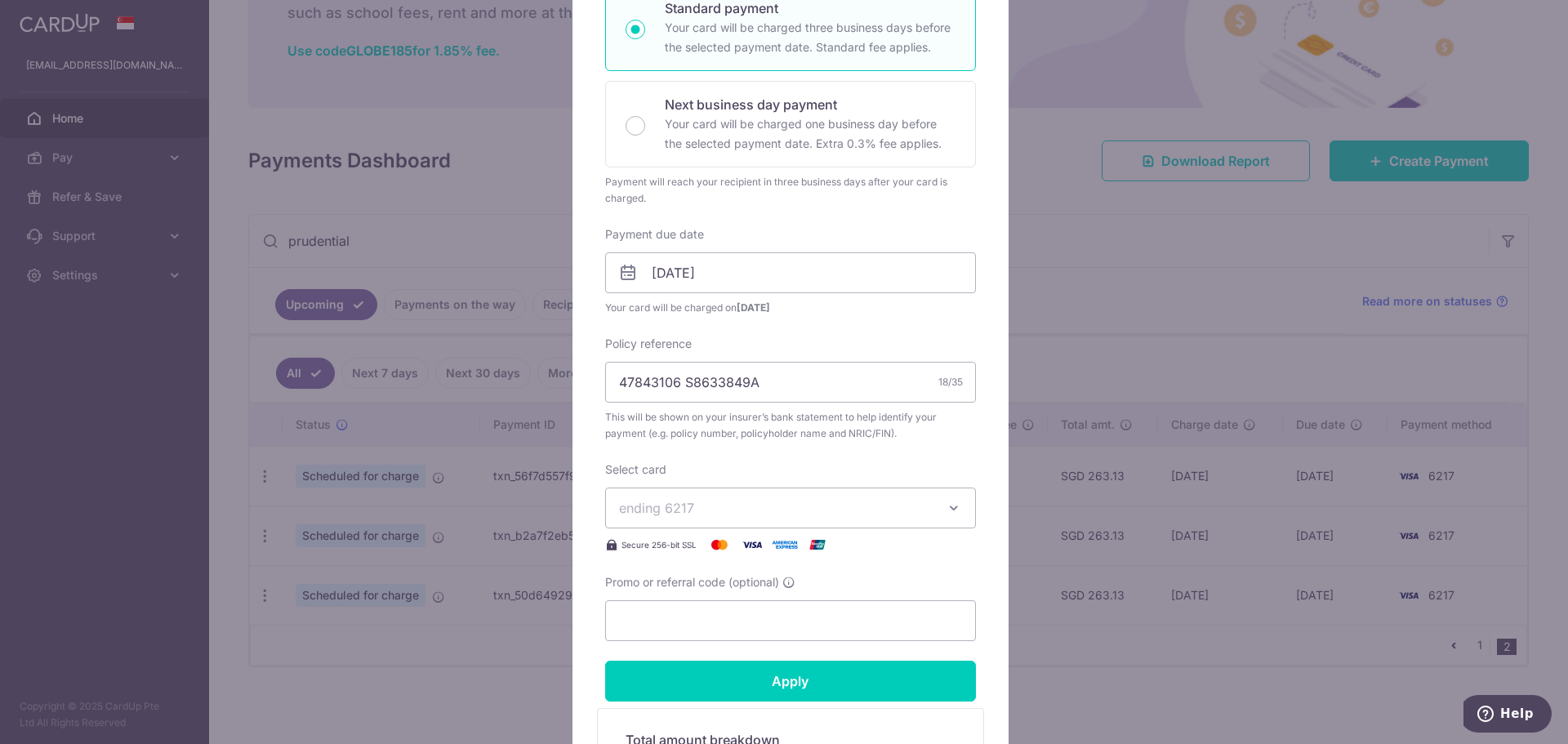
scroll to position [327, 0]
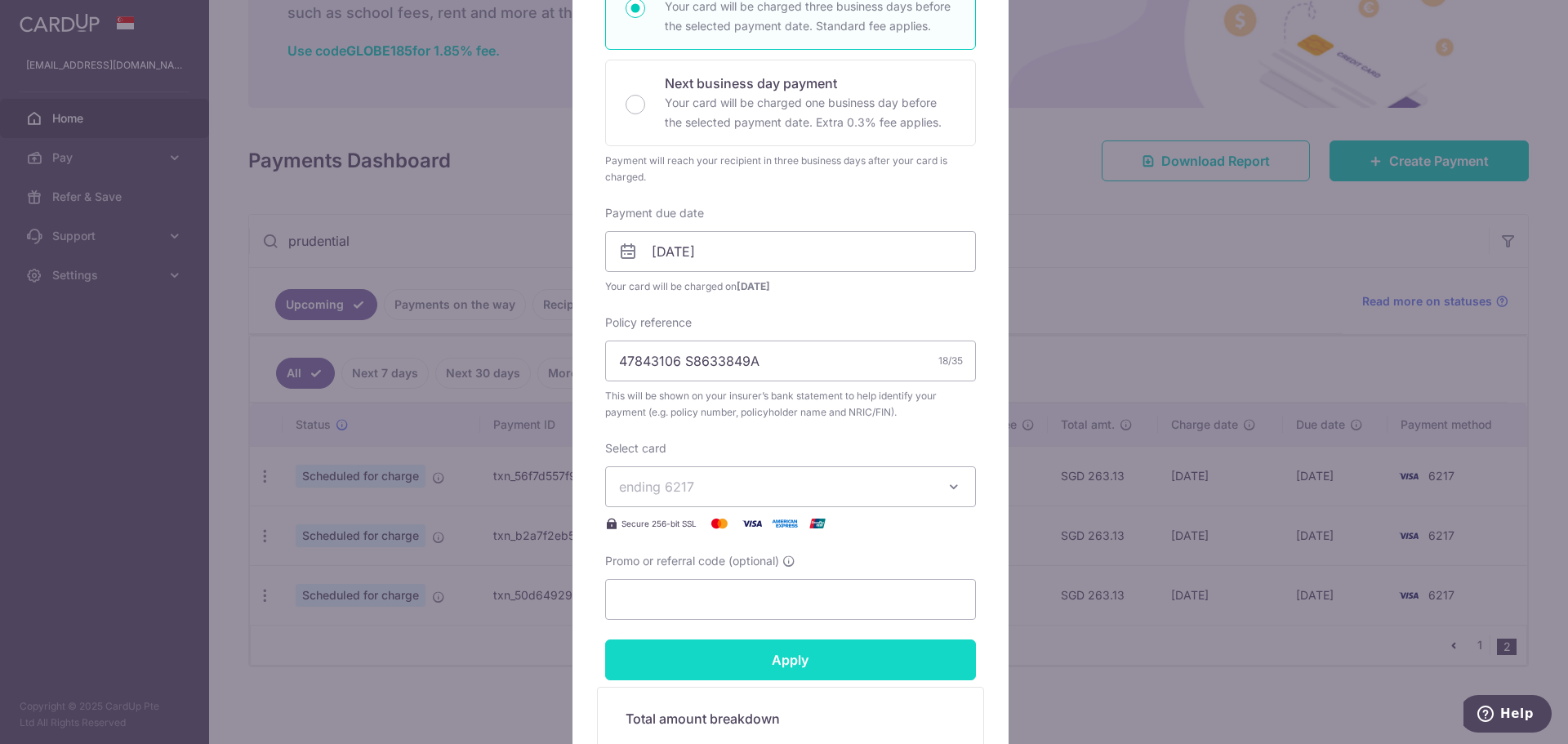
click at [793, 660] on input "Apply" at bounding box center [790, 660] width 370 height 41
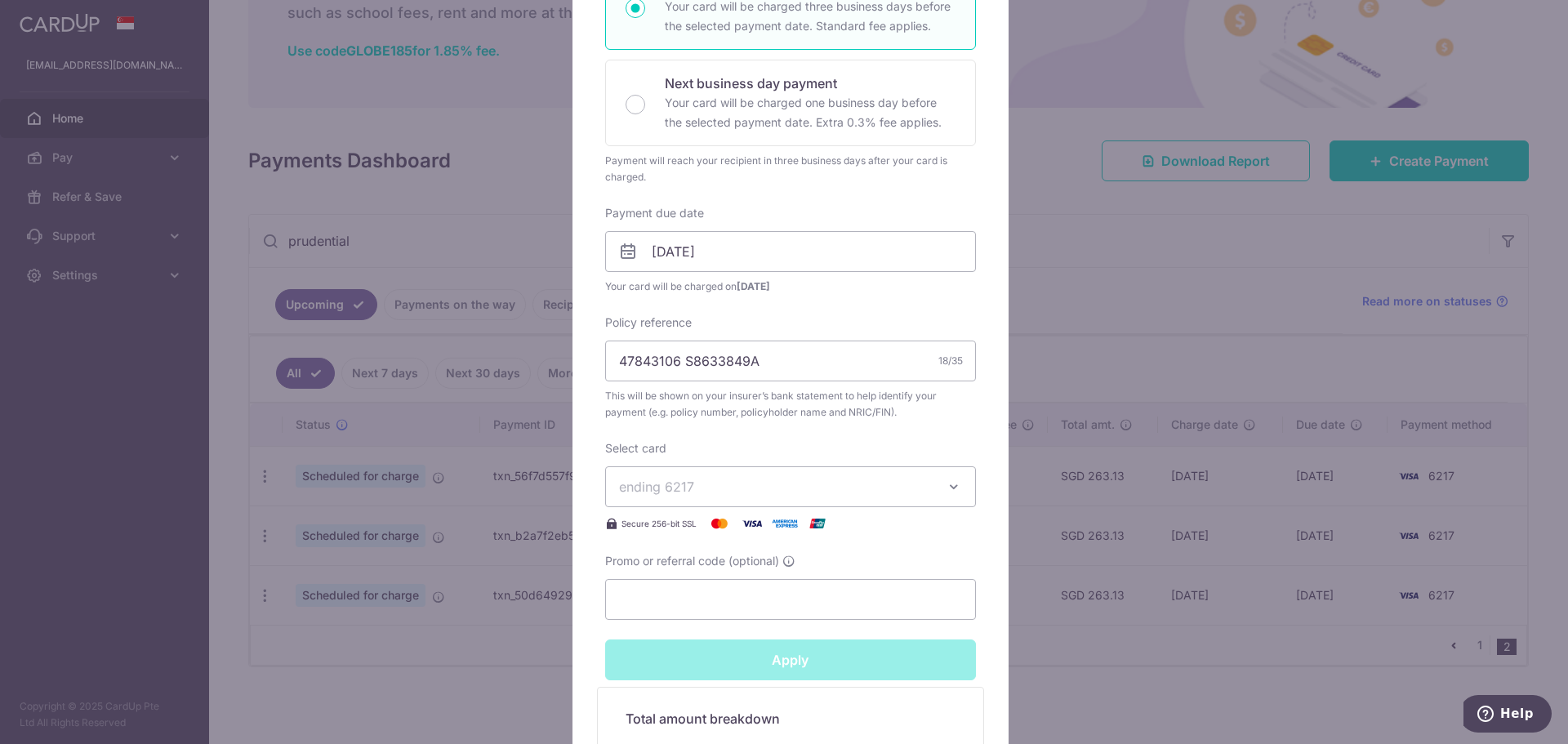
type input "Successfully Applied"
click at [237, 504] on div "Edit payment By clicking apply, you will make changes to all payments to Pruden…" at bounding box center [784, 372] width 1568 height 744
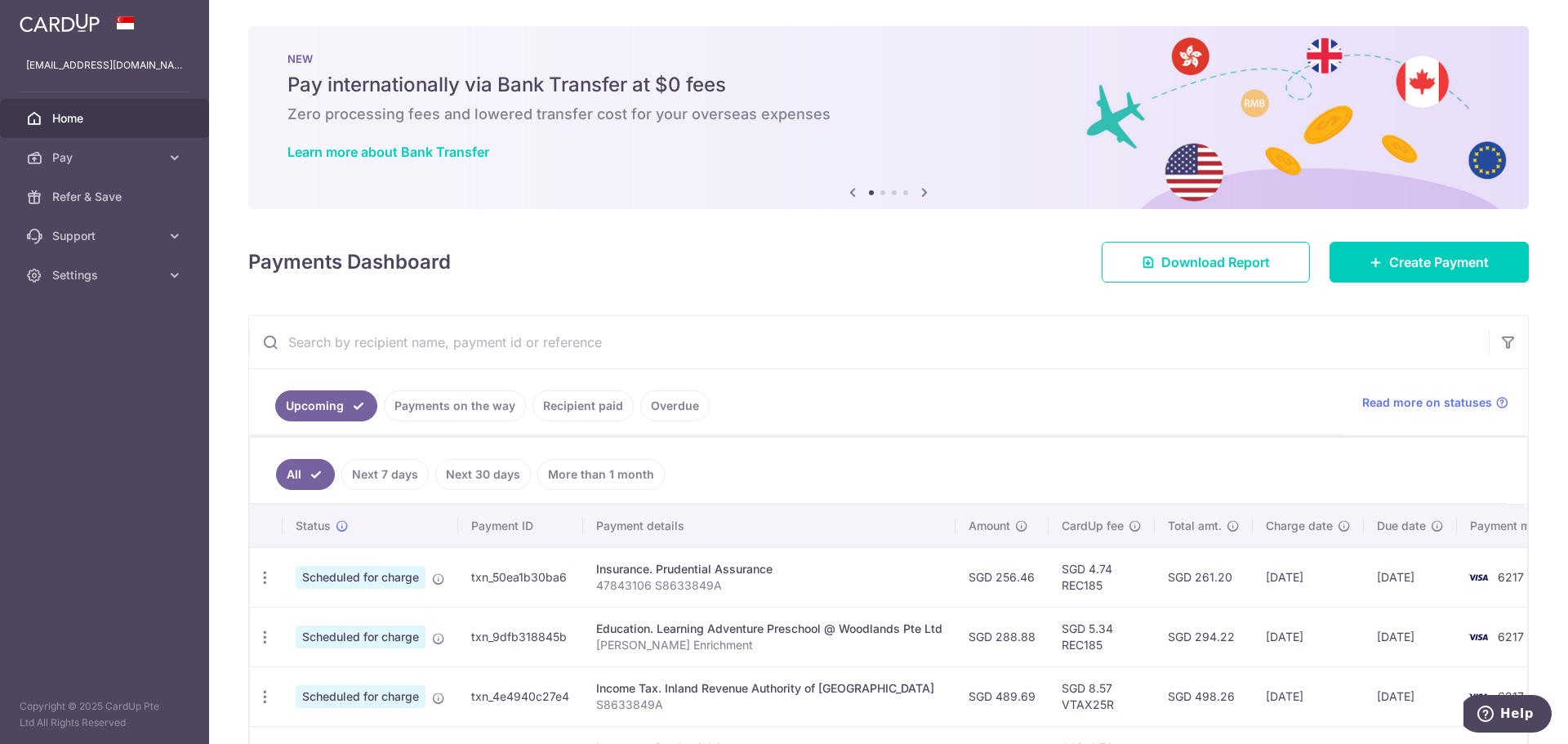
type input "prudential"
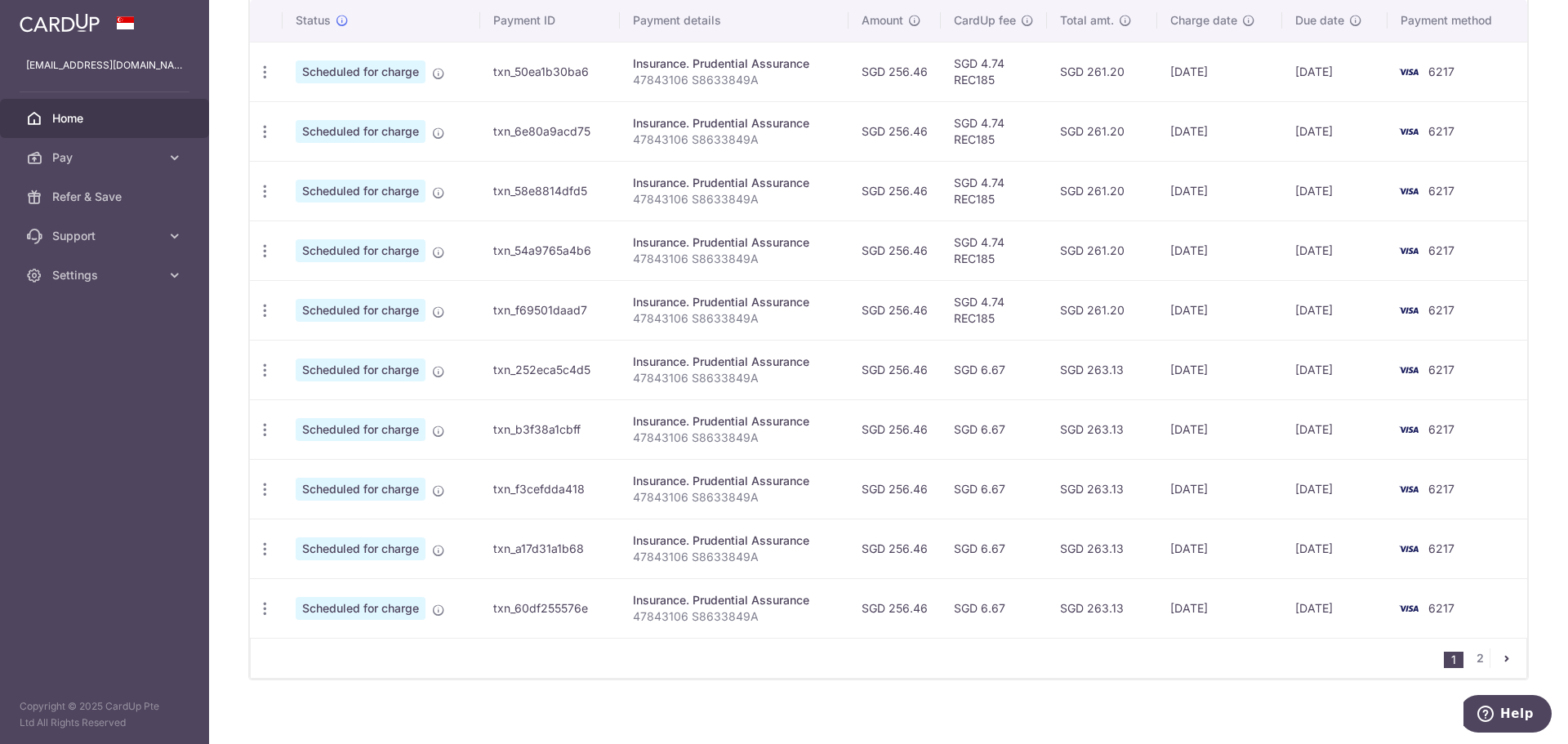
scroll to position [519, 0]
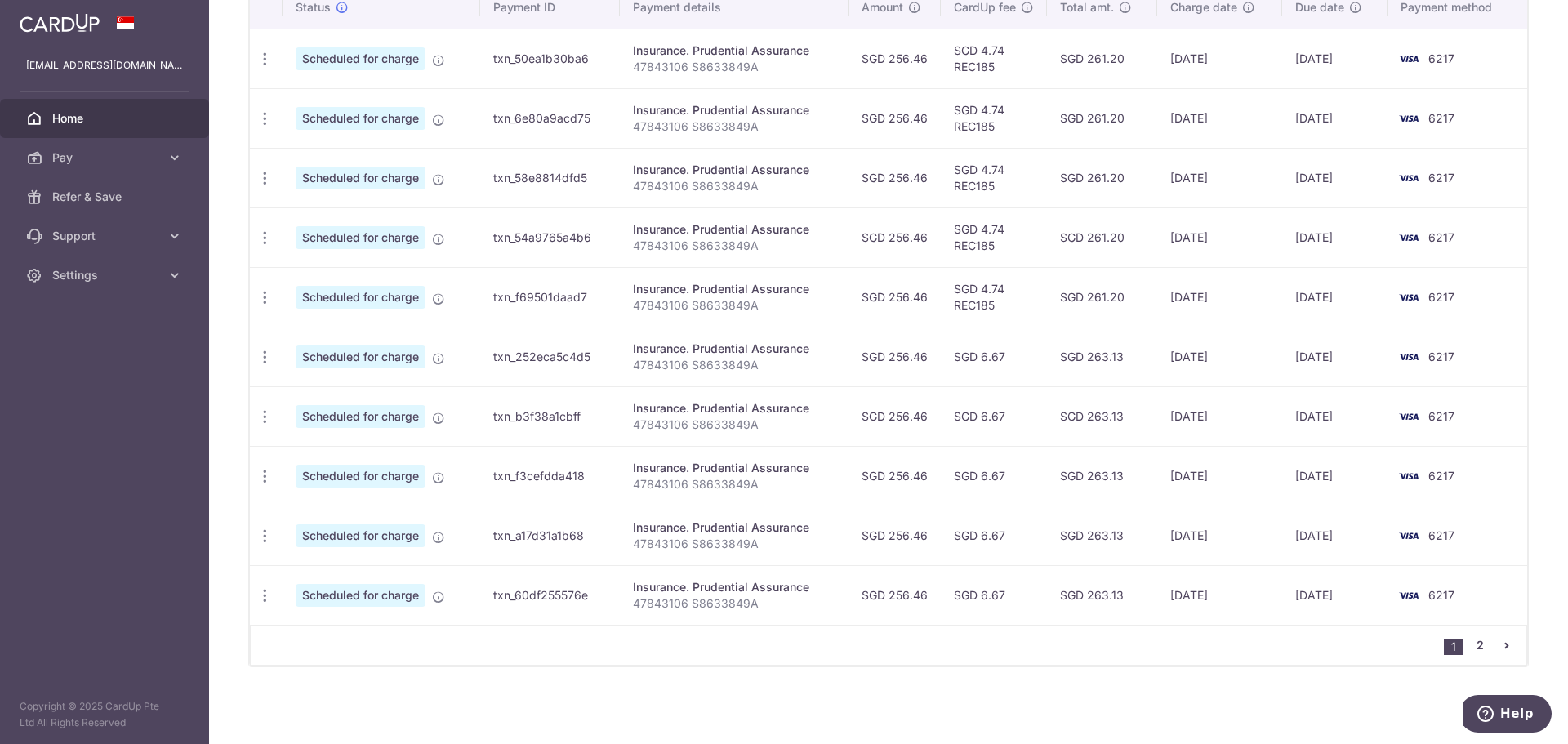
click at [1470, 644] on link "2" at bounding box center [1480, 646] width 20 height 20
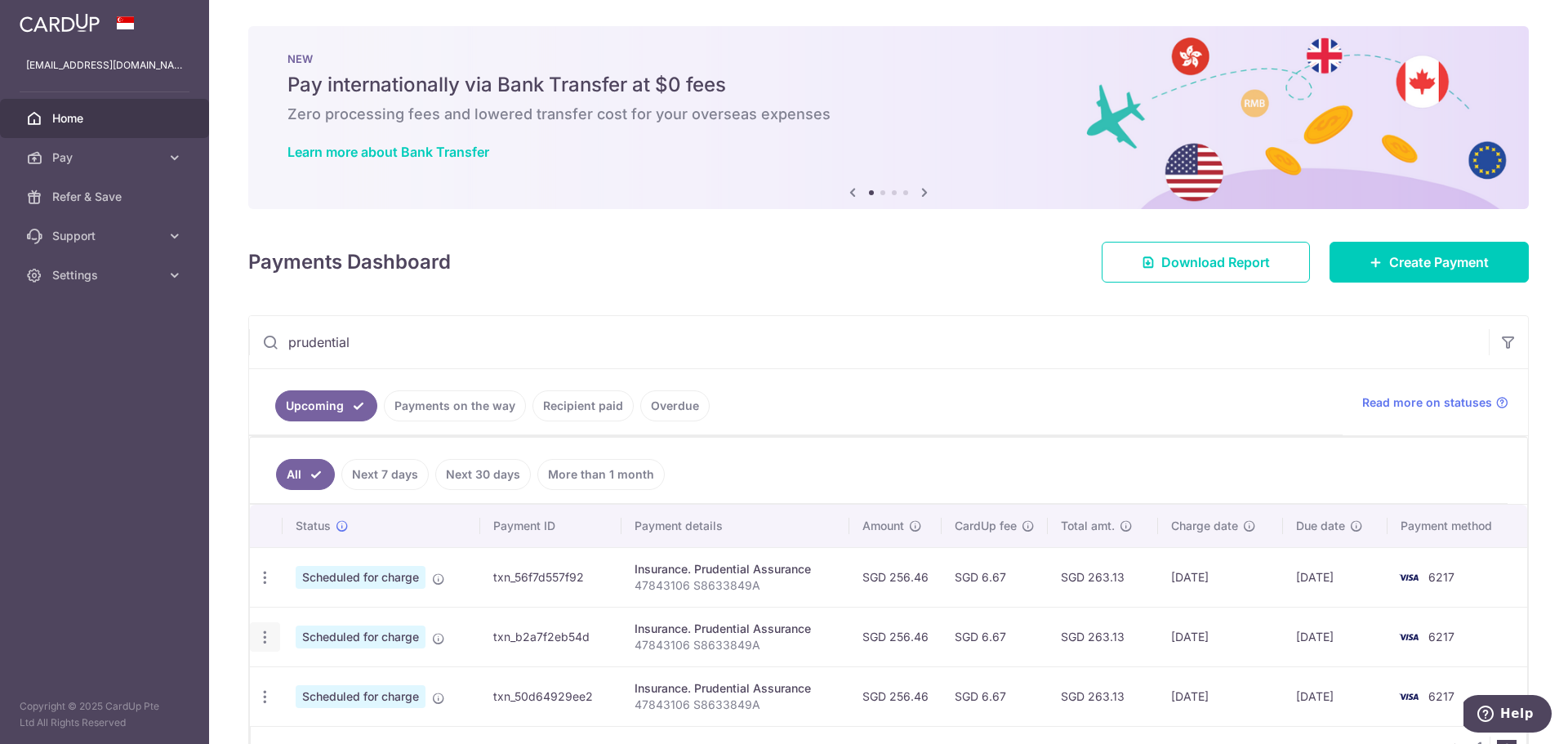
click at [262, 631] on icon "button" at bounding box center [264, 638] width 17 height 17
click at [325, 690] on span "Update payment" at bounding box center [351, 682] width 111 height 20
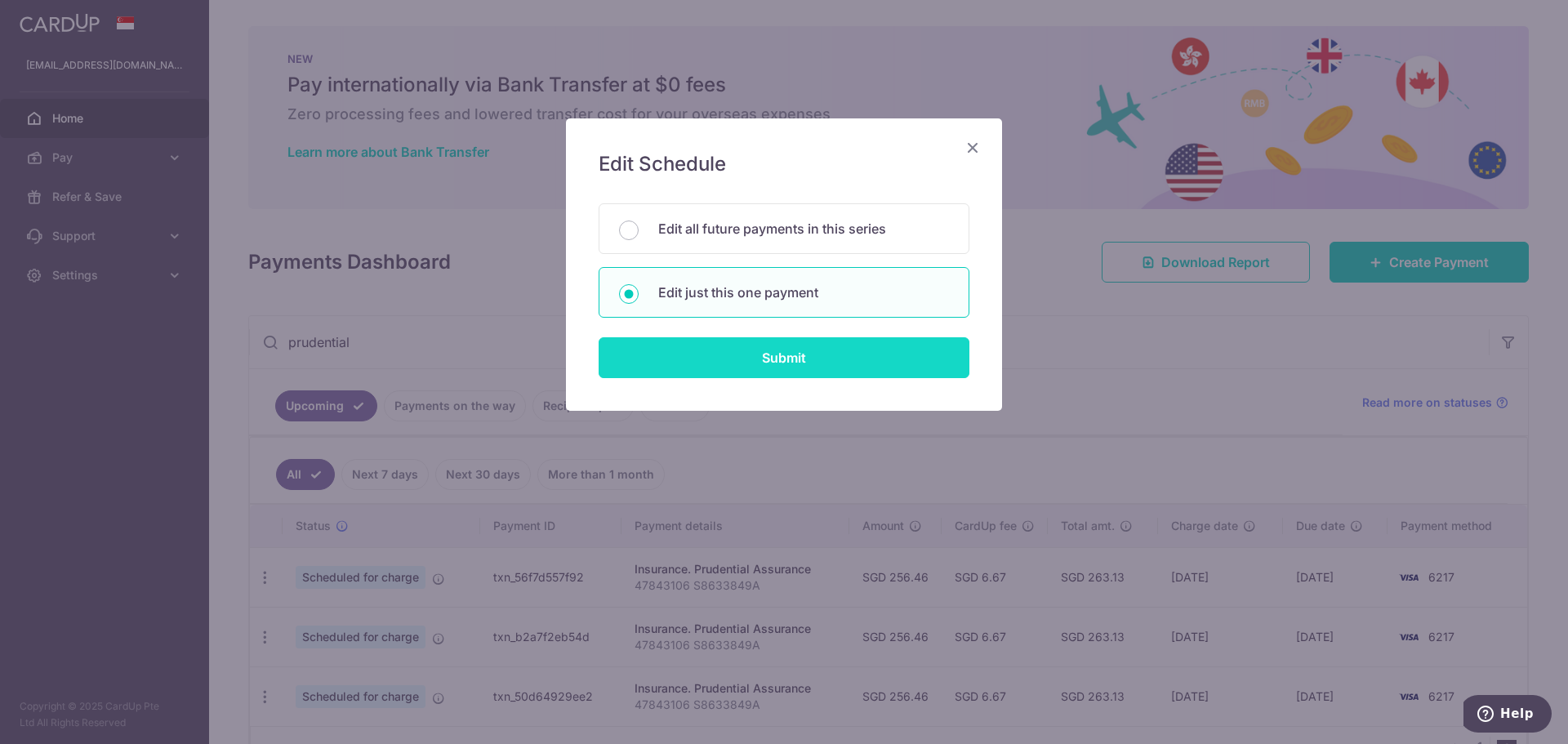
click at [746, 353] on input "Submit" at bounding box center [784, 357] width 370 height 41
radio input "true"
type input "256.46"
type input "01/09/2026"
type input "47843106 S8633849A"
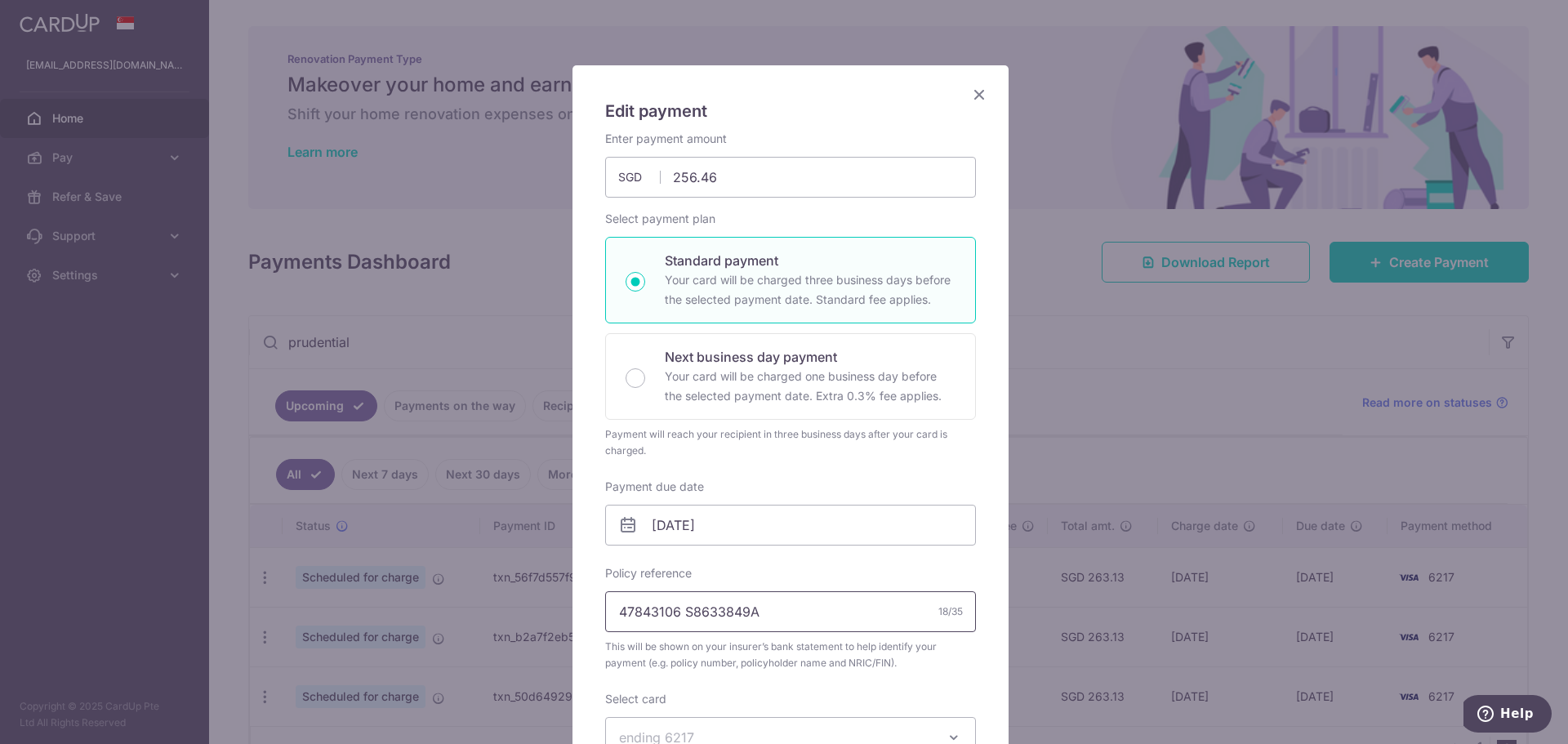
scroll to position [82, 0]
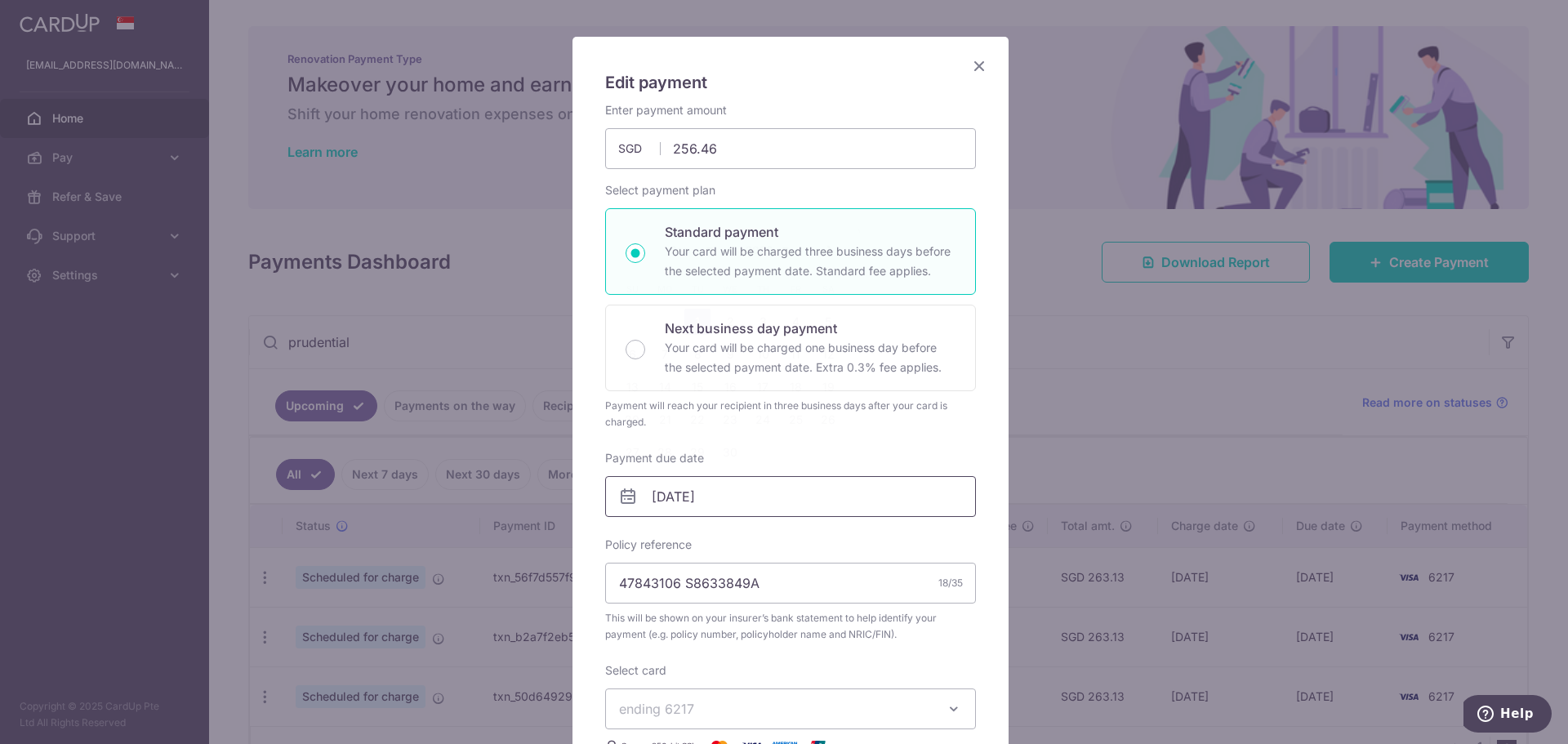
click at [754, 511] on input "01/09/2026" at bounding box center [790, 496] width 370 height 41
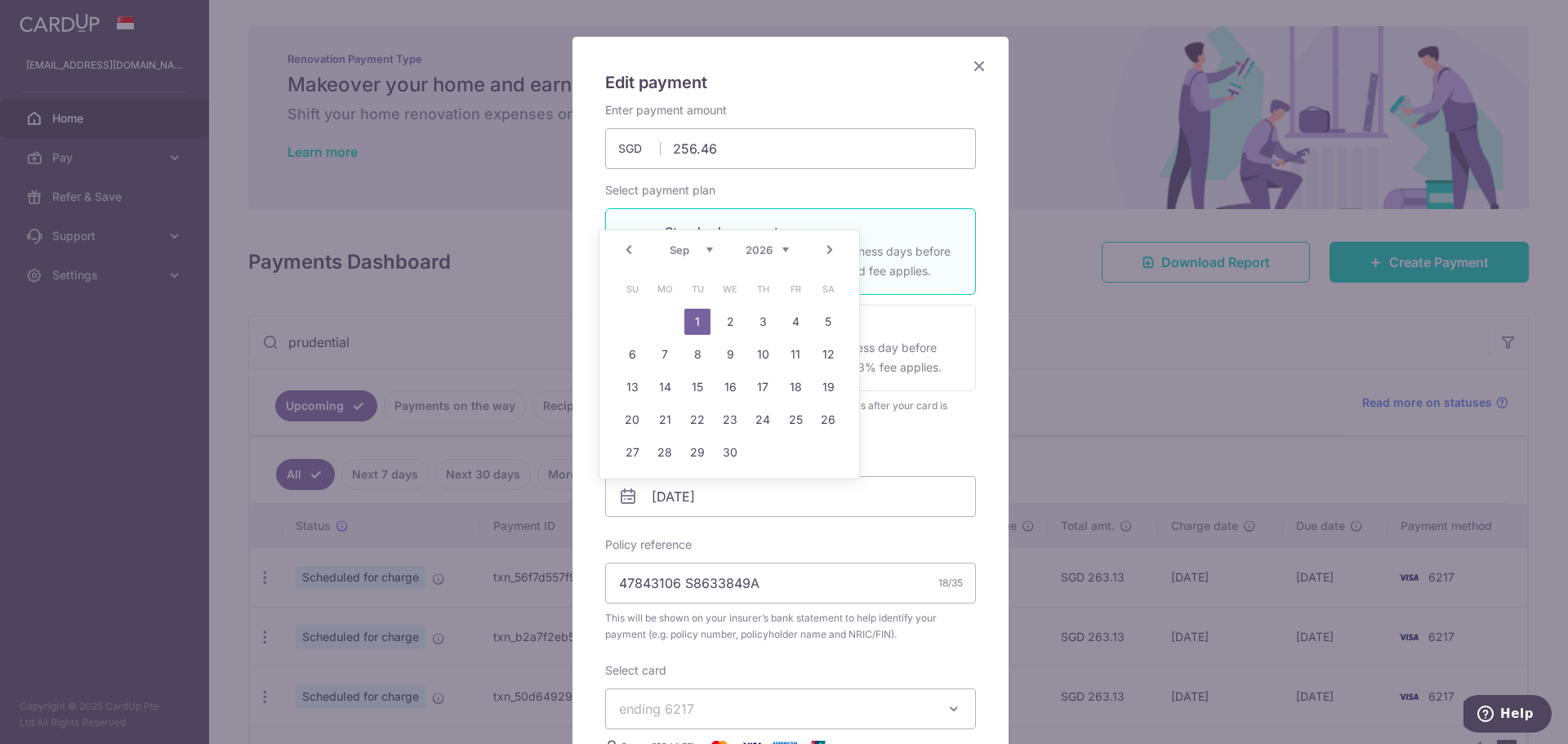
click at [629, 256] on link "Prev" at bounding box center [629, 250] width 20 height 20
click at [731, 448] on link "26" at bounding box center [730, 452] width 26 height 26
type input "26/08/2026"
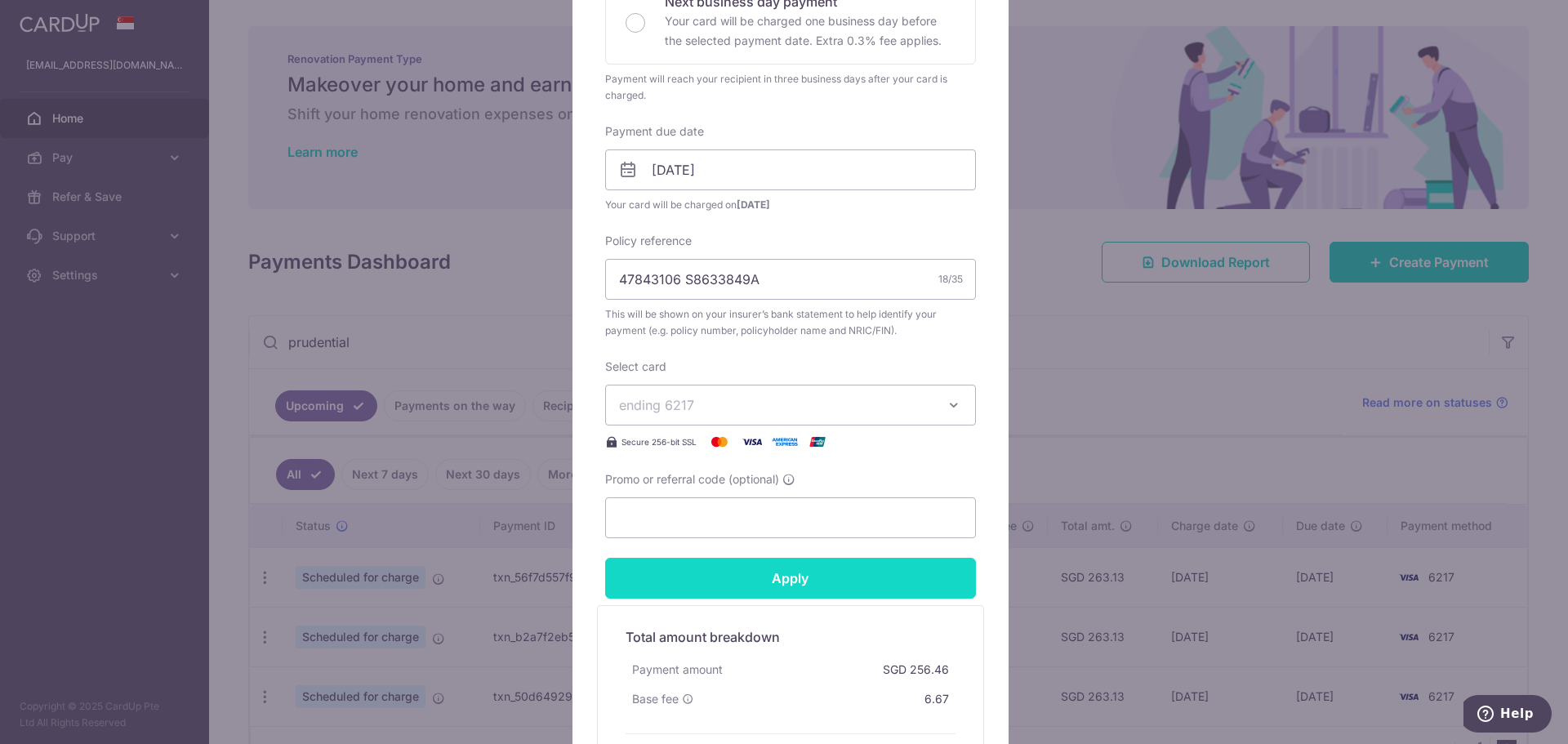
click at [835, 565] on input "Apply" at bounding box center [790, 578] width 370 height 41
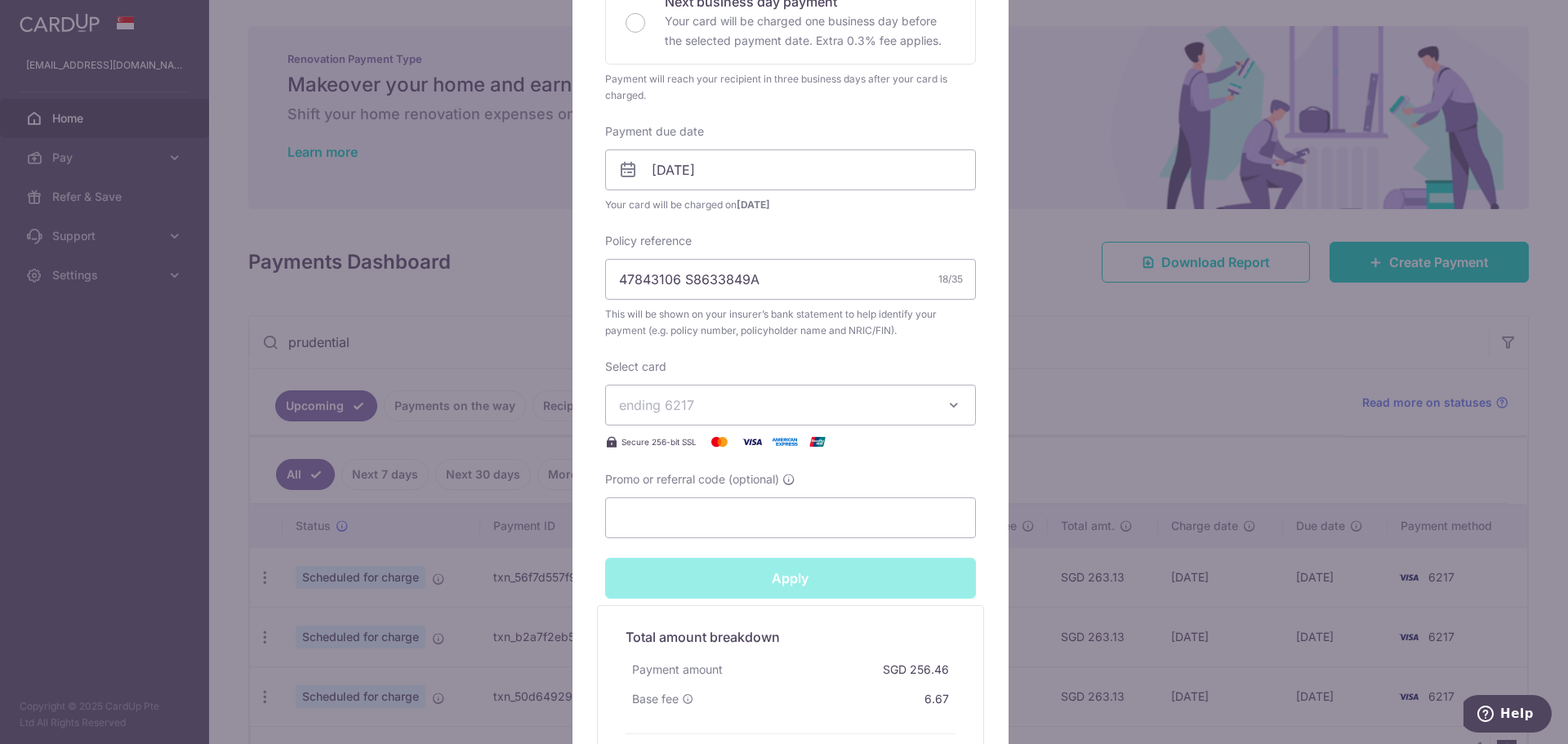
type input "Successfully Applied"
click at [1074, 456] on div "Edit payment By clicking apply, you will make changes to all payments to Pruden…" at bounding box center [784, 372] width 1568 height 744
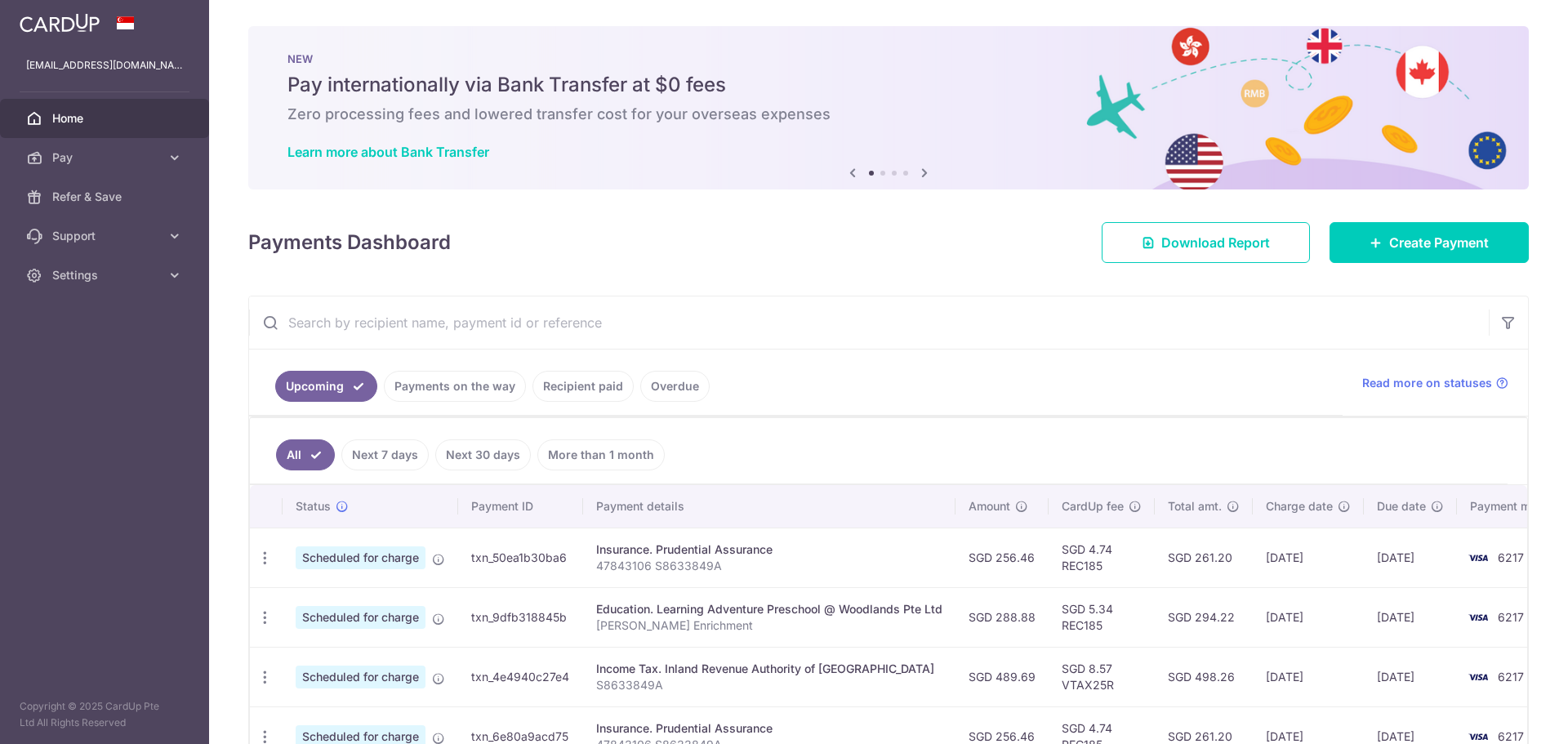
click at [399, 320] on input "text" at bounding box center [868, 322] width 1239 height 53
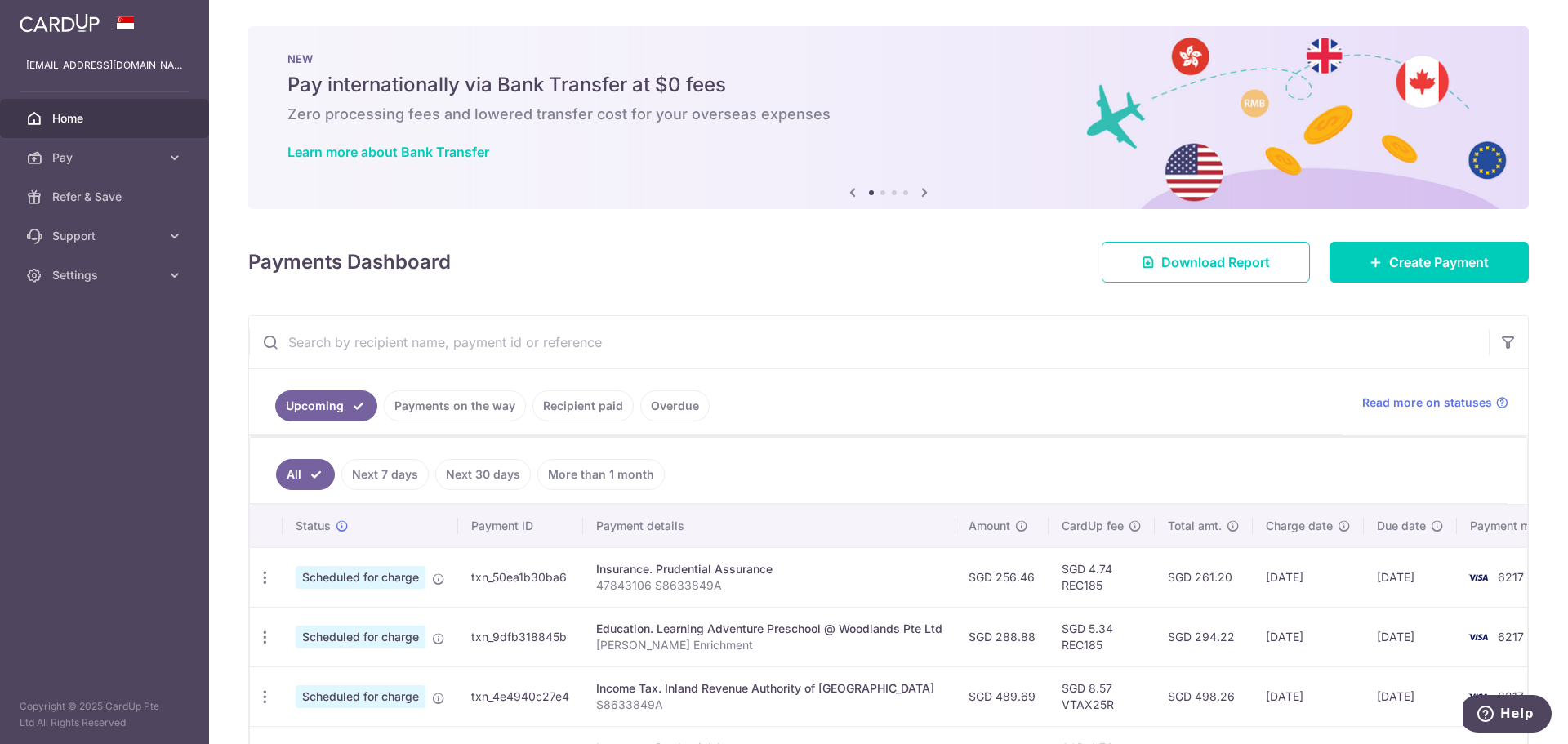
type input "prudential"
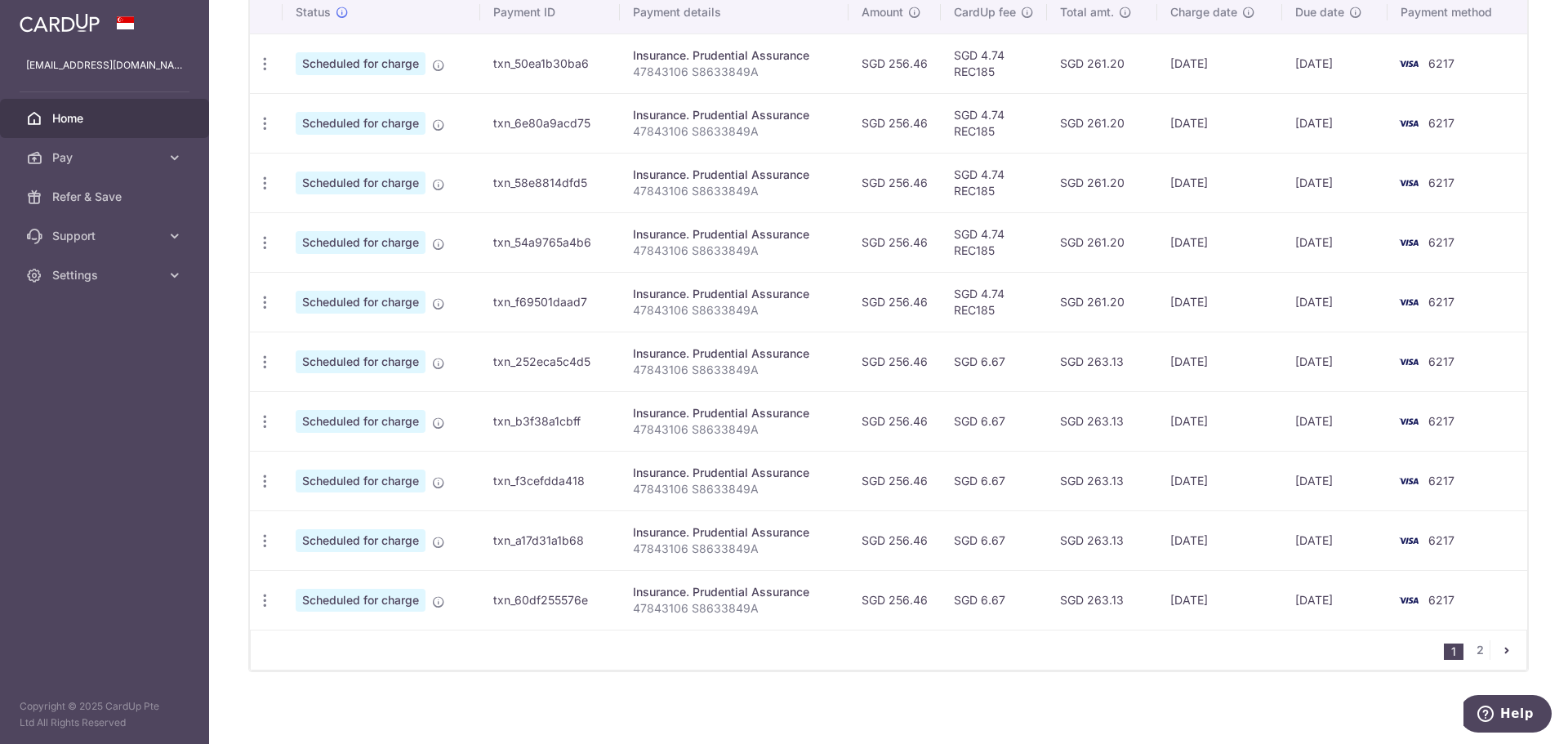
scroll to position [519, 0]
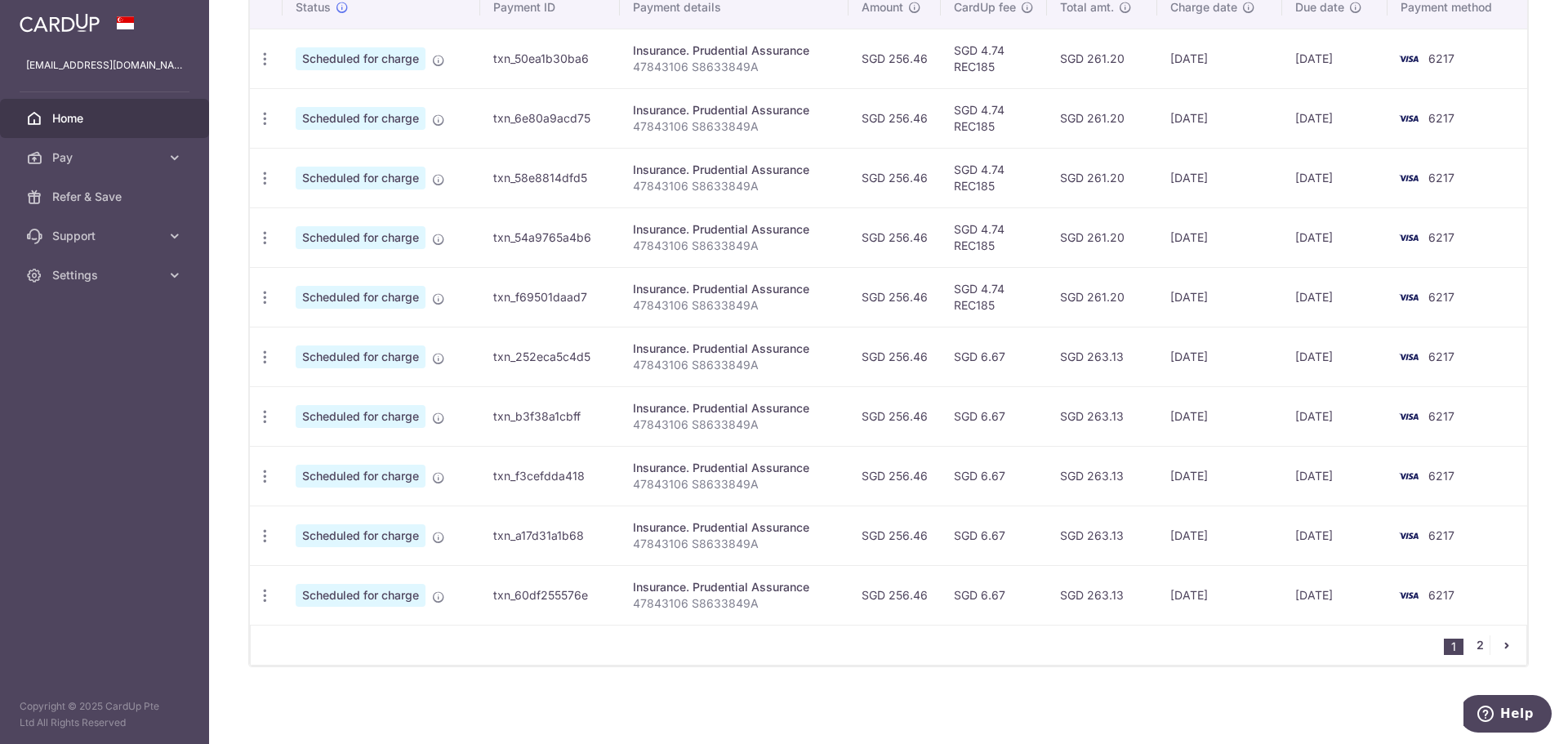
click at [1470, 644] on link "2" at bounding box center [1480, 646] width 20 height 20
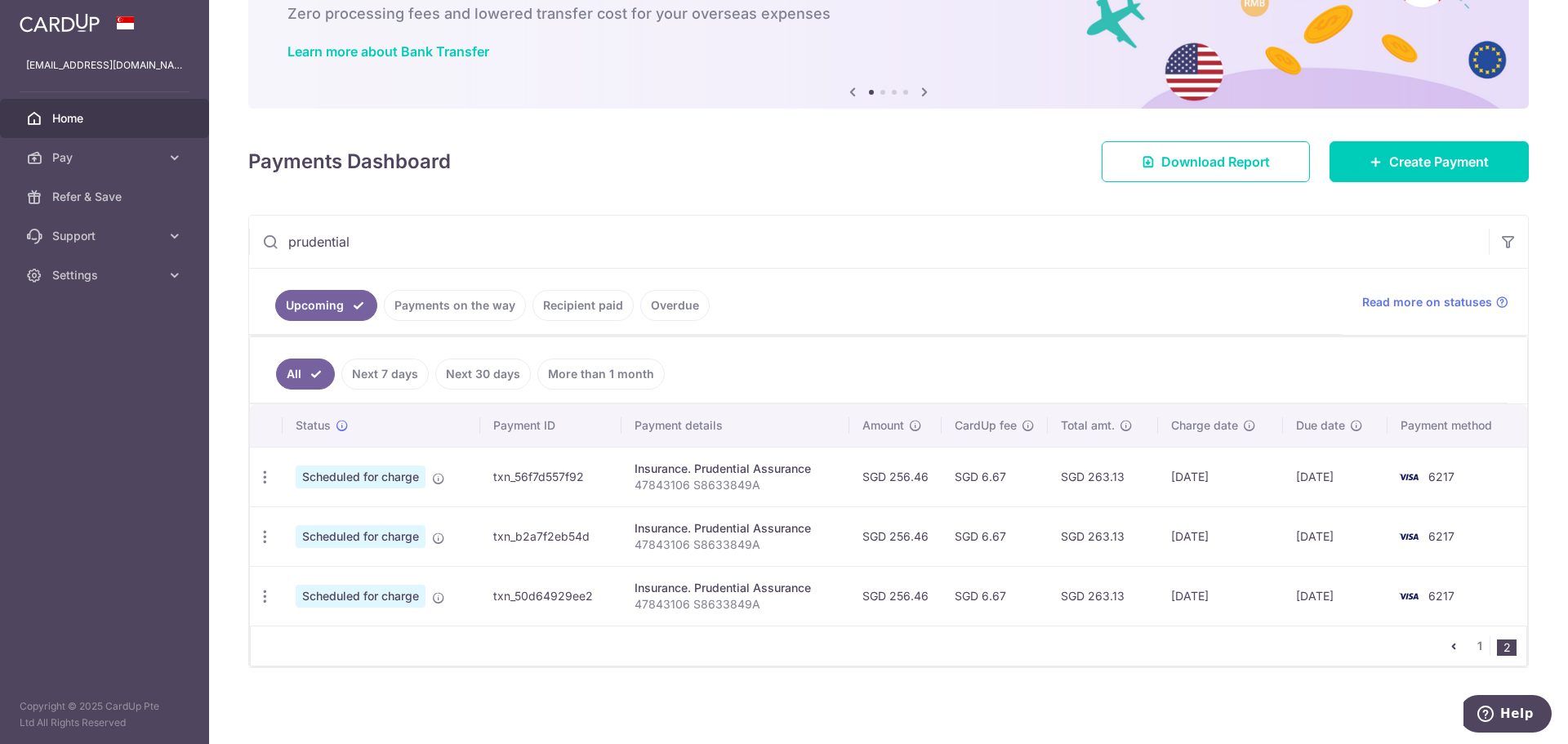
scroll to position [102, 0]
click at [270, 595] on icon "button" at bounding box center [264, 596] width 17 height 17
click at [327, 646] on span "Update payment" at bounding box center [351, 640] width 111 height 20
radio input "true"
type input "256.46"
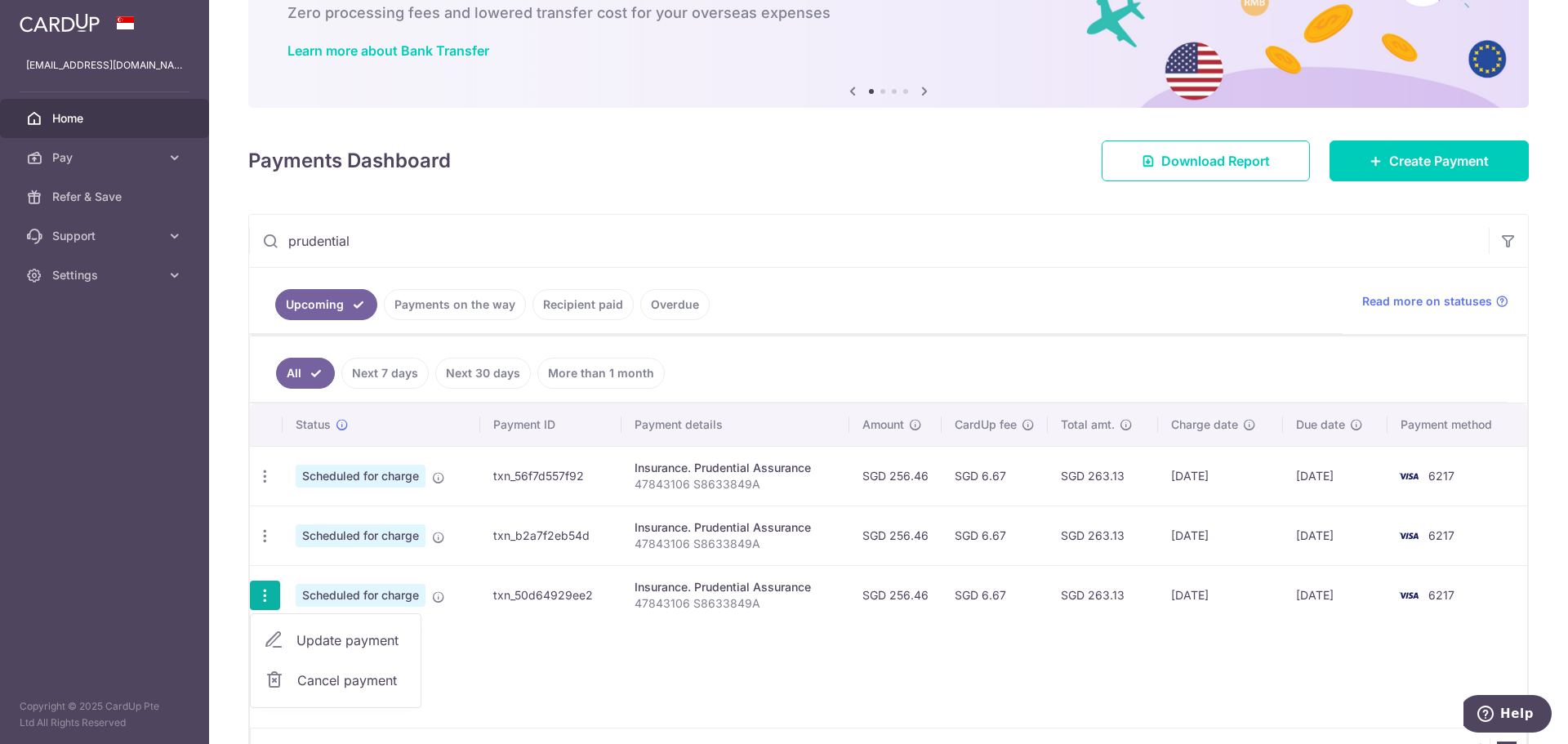
type input "[DATE]"
type input "47843106 S8633849A"
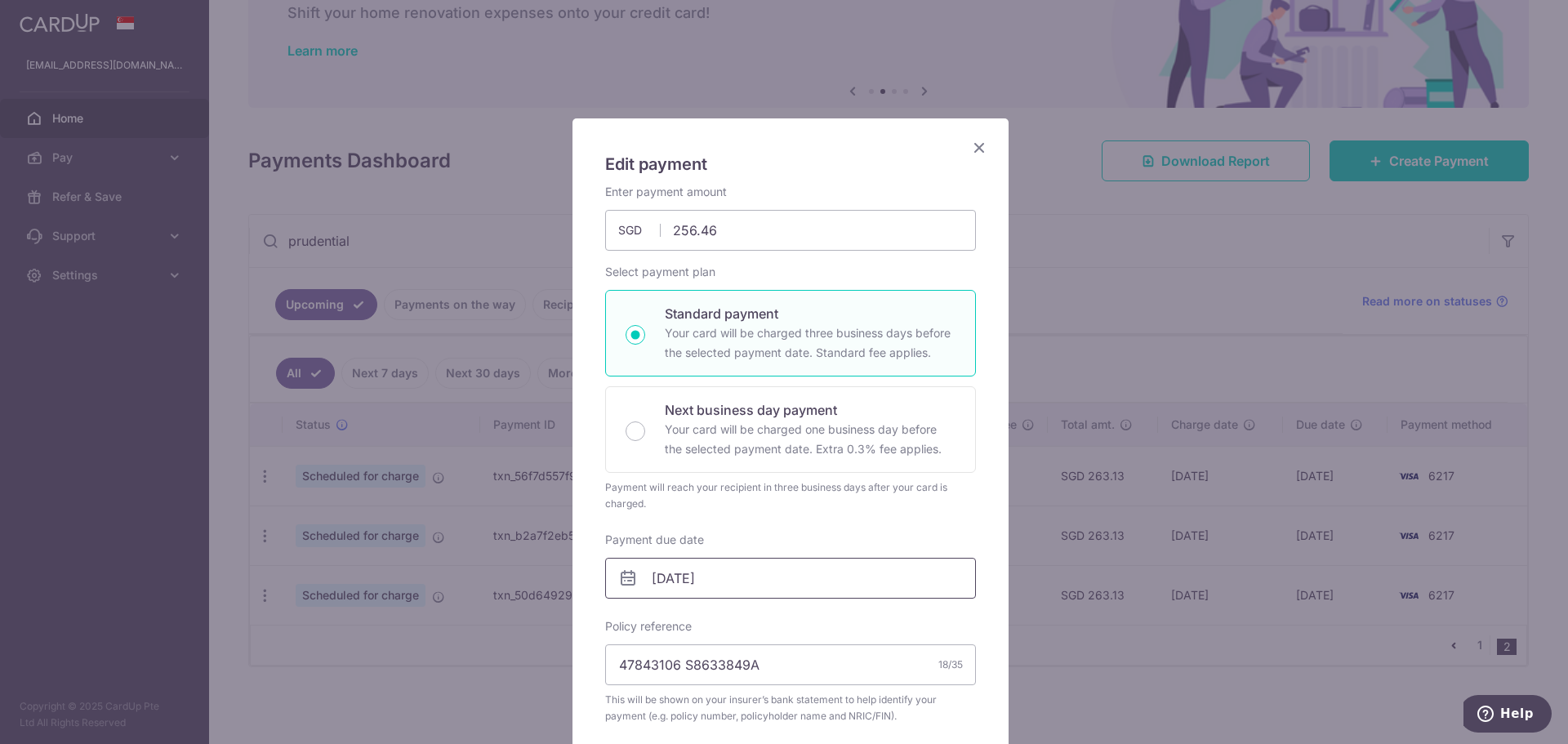
click at [730, 573] on input "[DATE]" at bounding box center [790, 578] width 370 height 41
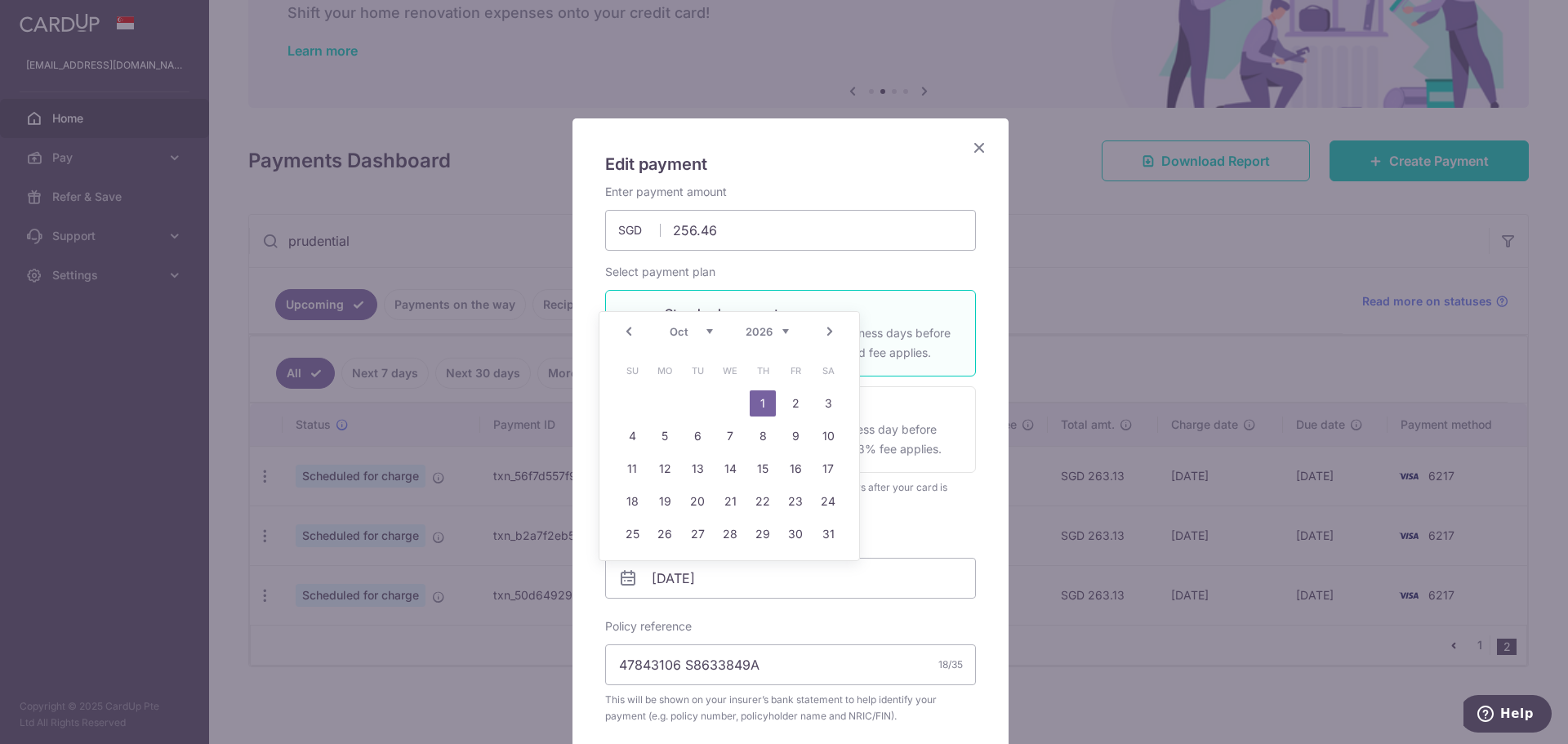
click at [627, 333] on link "Prev" at bounding box center [629, 332] width 20 height 20
click at [824, 508] on link "26" at bounding box center [828, 501] width 26 height 26
type input "[DATE]"
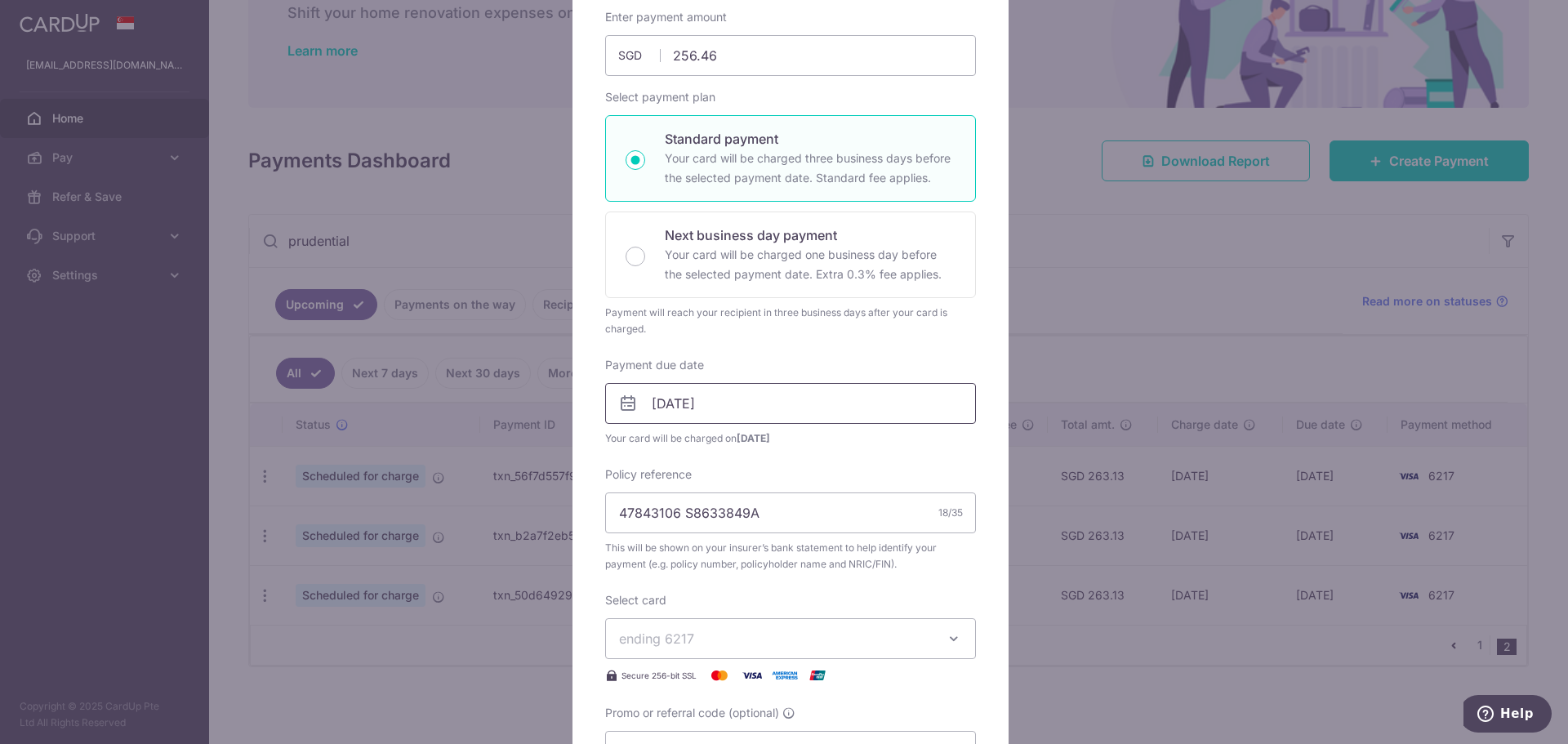
scroll to position [245, 0]
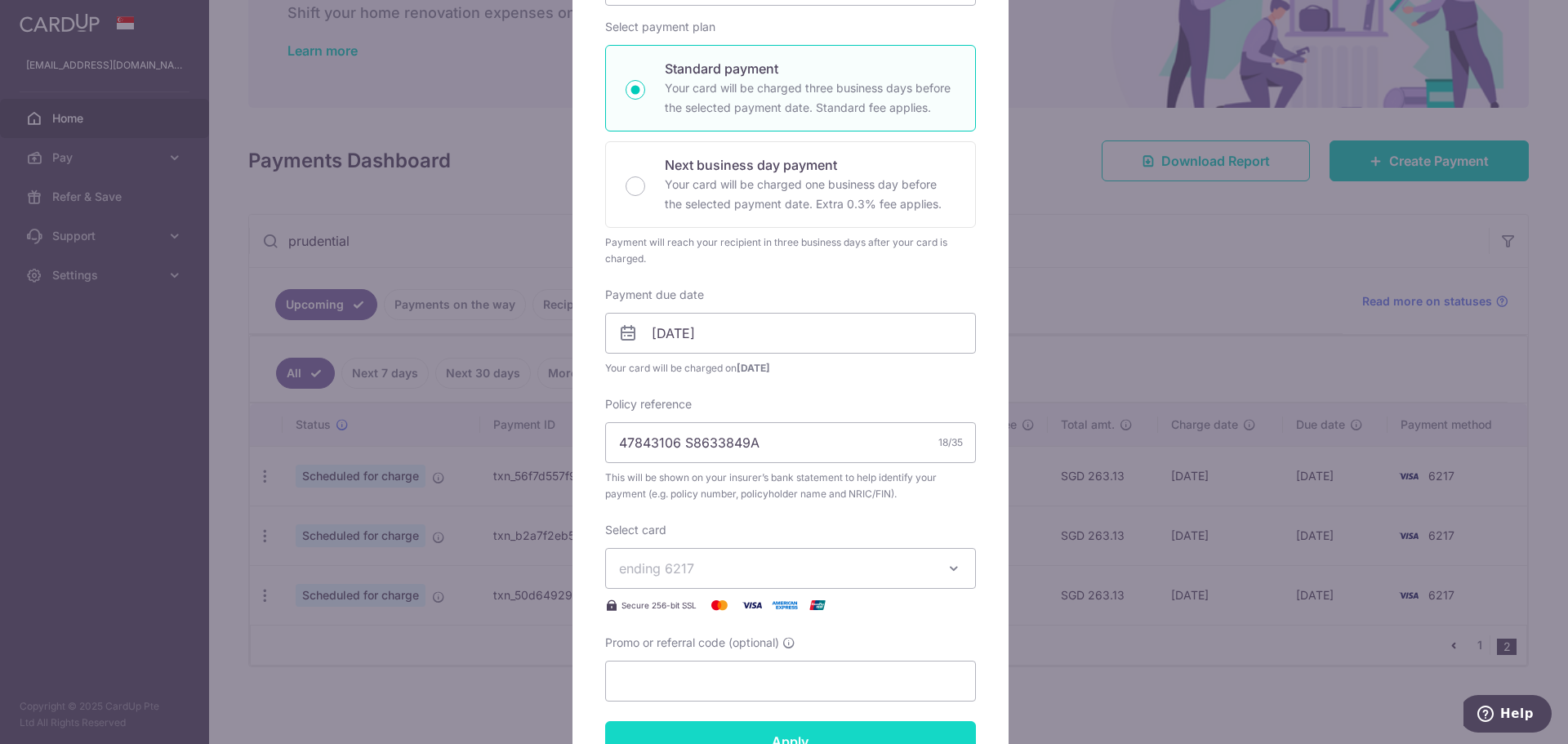
click at [800, 737] on input "Apply" at bounding box center [790, 741] width 370 height 41
type input "Successfully Applied"
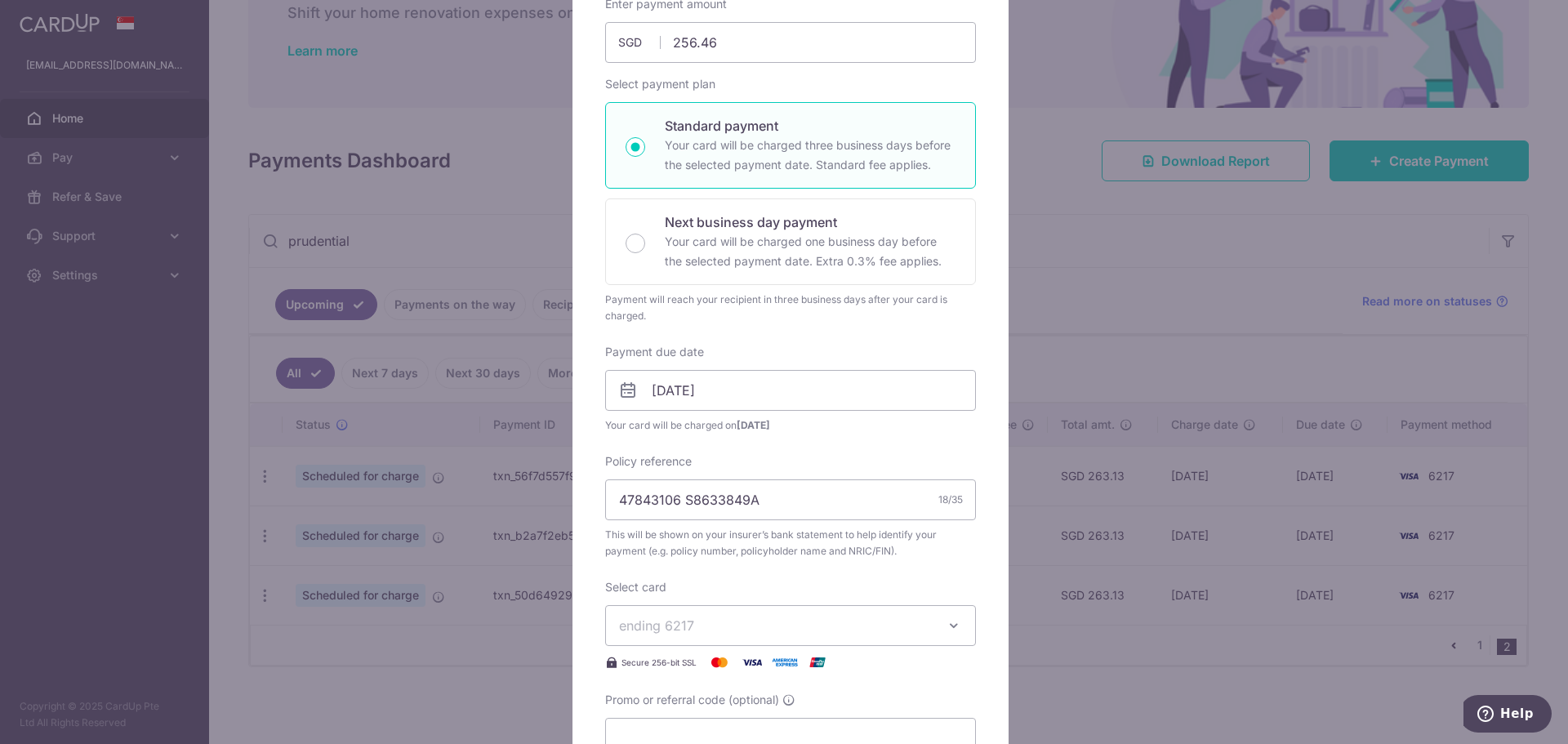
scroll to position [303, 0]
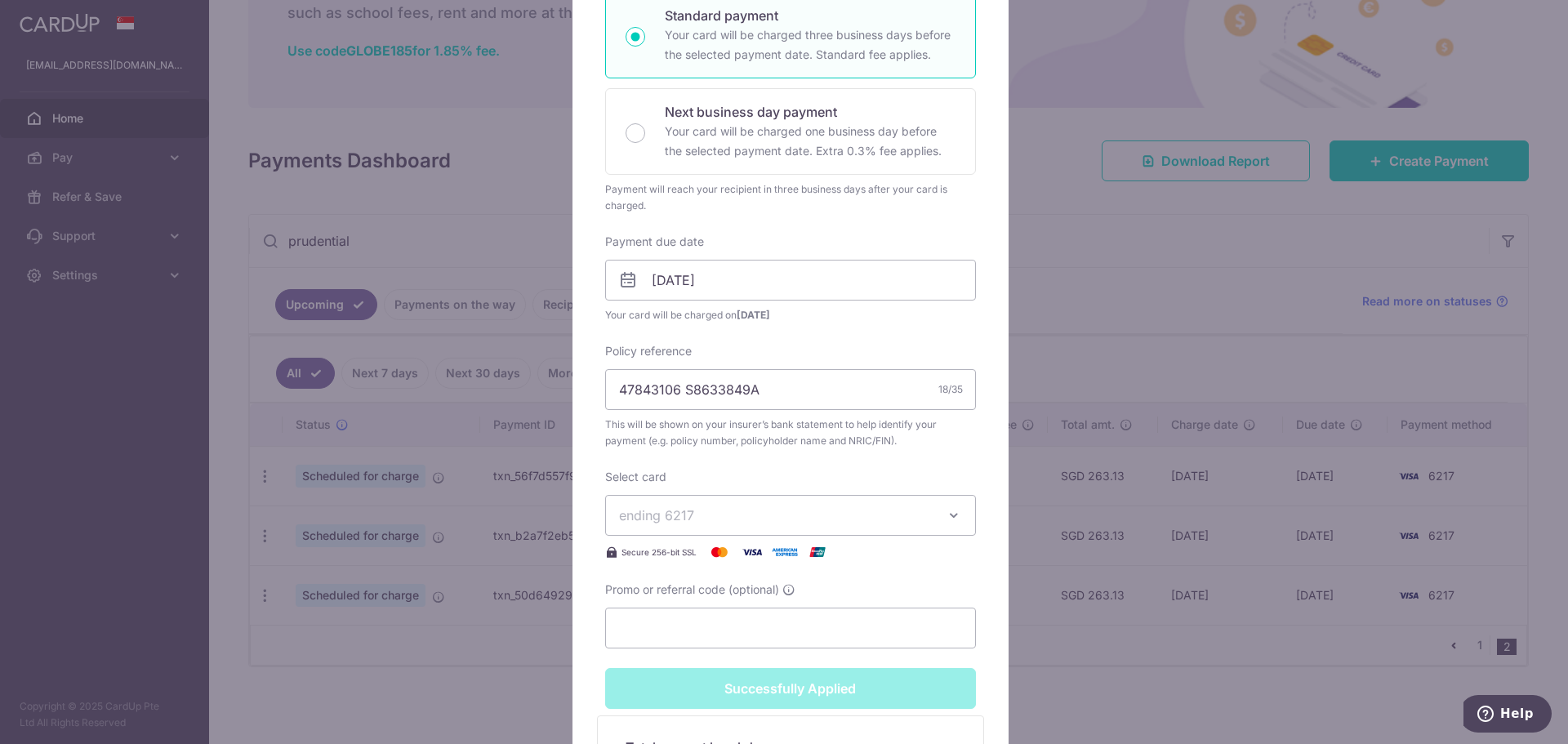
click at [1043, 585] on div "Edit payment By clicking apply, you will make changes to all payments to Pruden…" at bounding box center [784, 372] width 1568 height 744
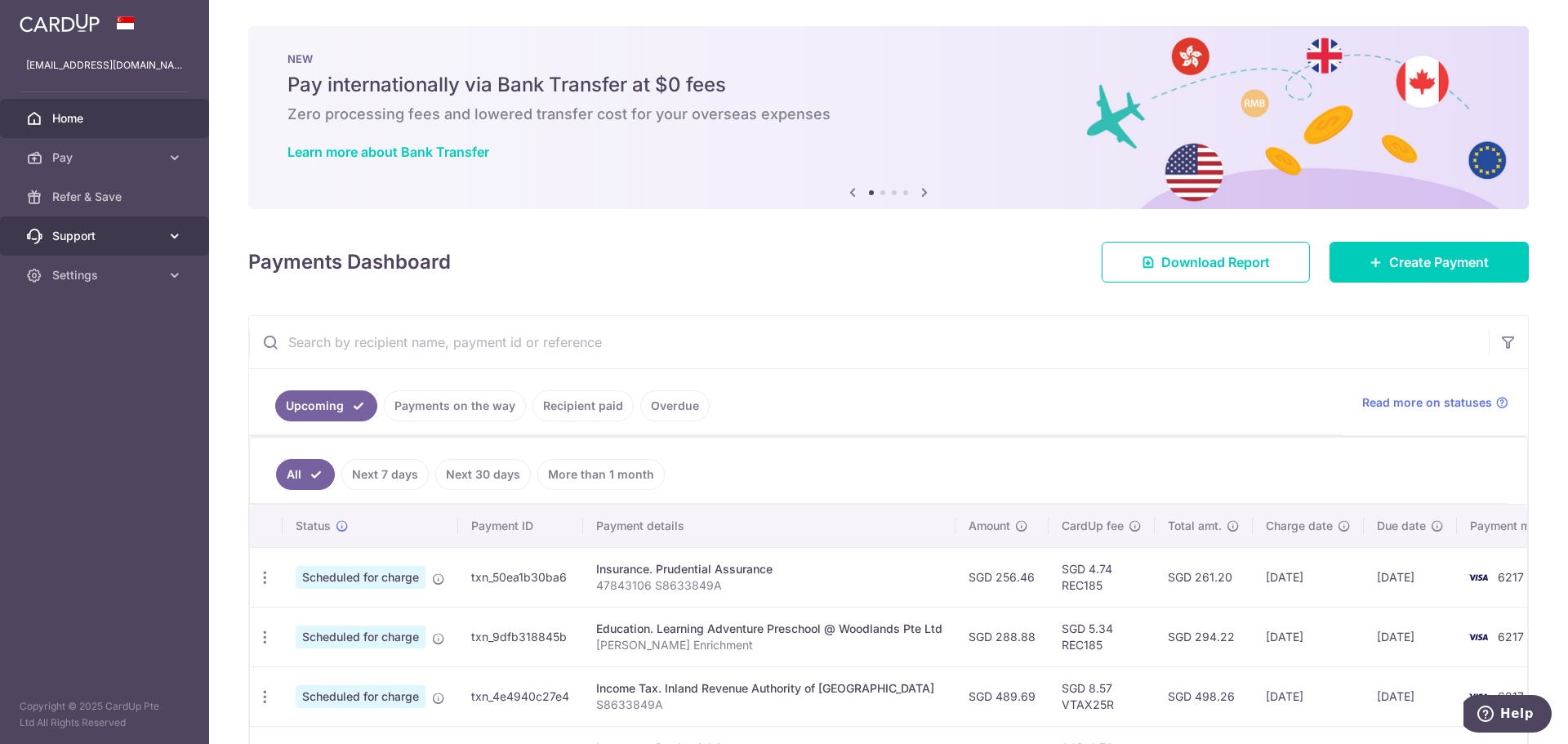
click at [182, 229] on icon at bounding box center [174, 236] width 16 height 16
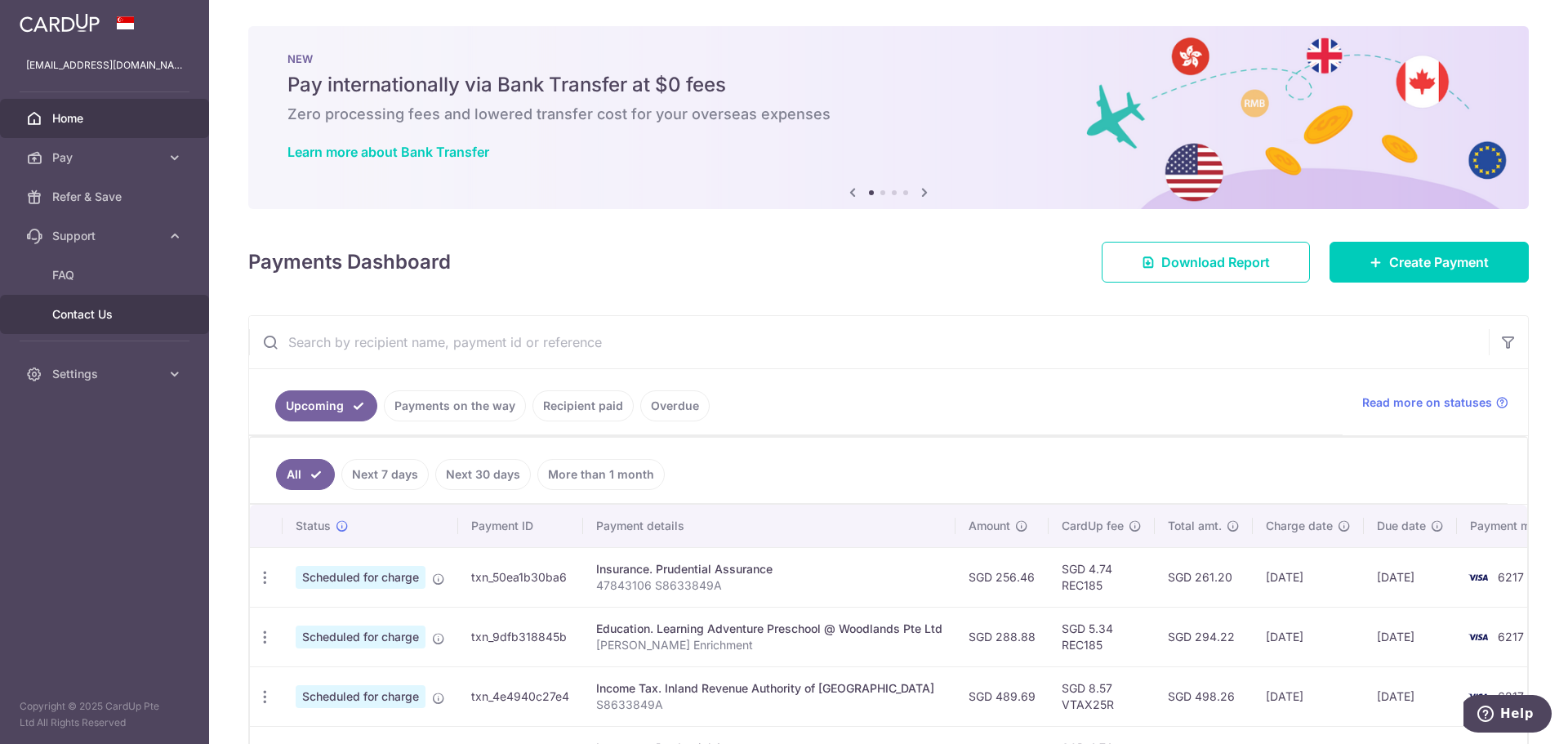
click at [112, 307] on span "Contact Us" at bounding box center [106, 314] width 108 height 16
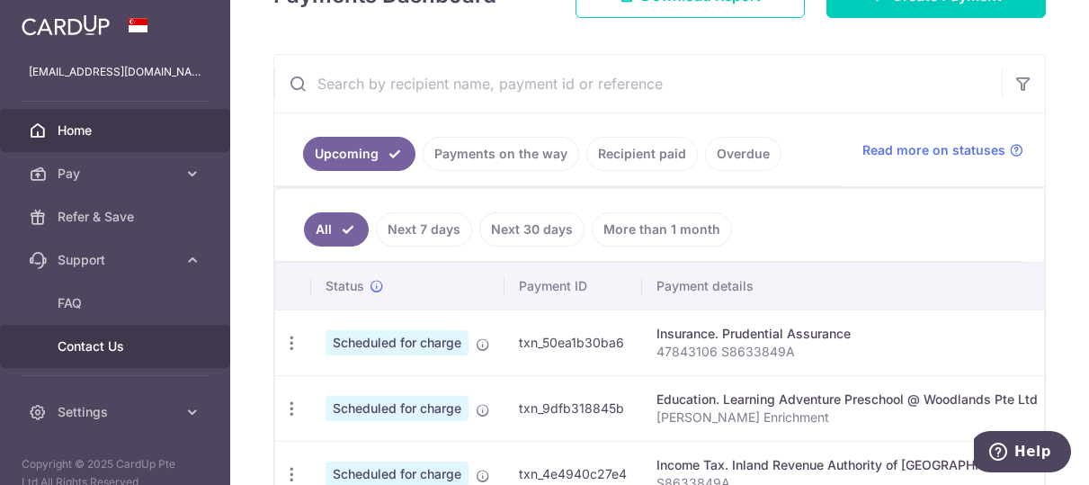
scroll to position [285, 0]
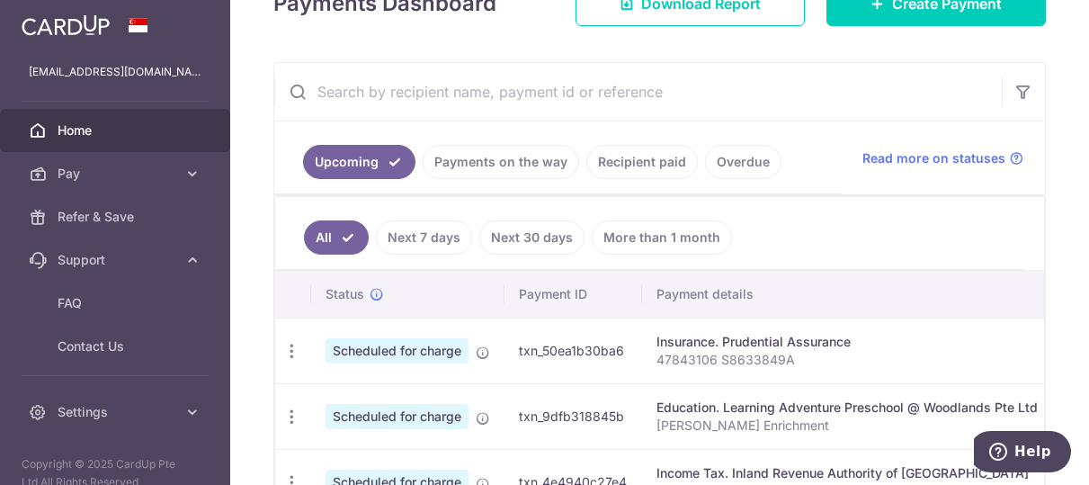
click at [415, 88] on input "text" at bounding box center [638, 92] width 728 height 58
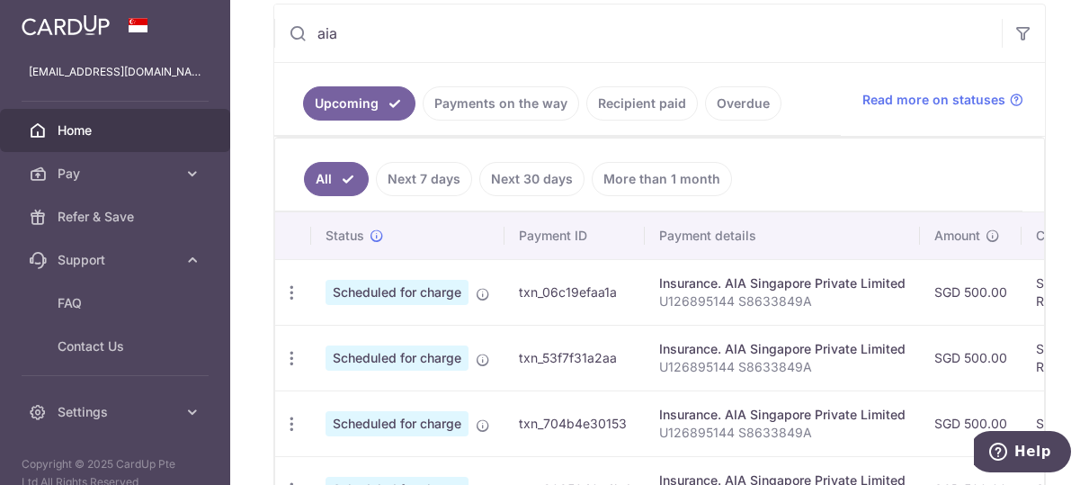
scroll to position [375, 0]
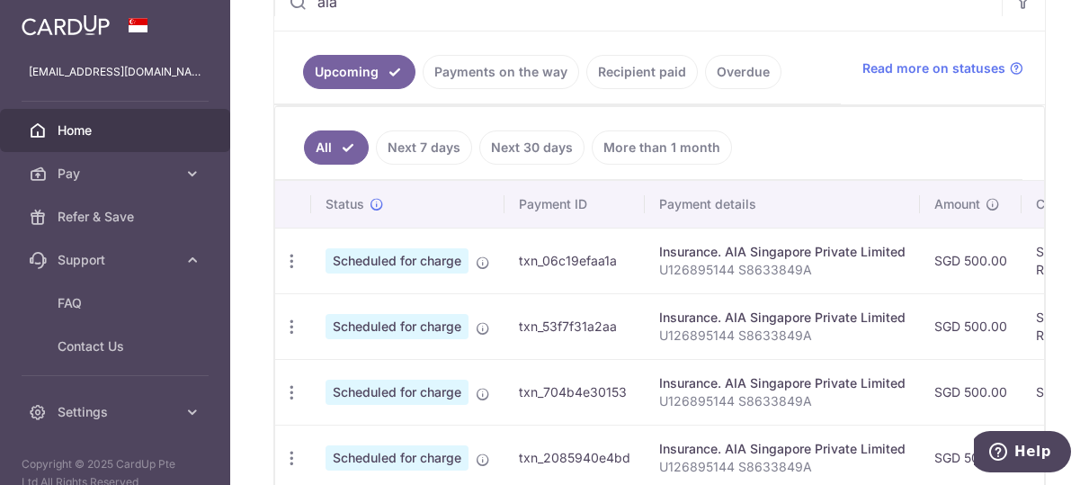
click at [515, 66] on link "Payments on the way" at bounding box center [501, 72] width 157 height 34
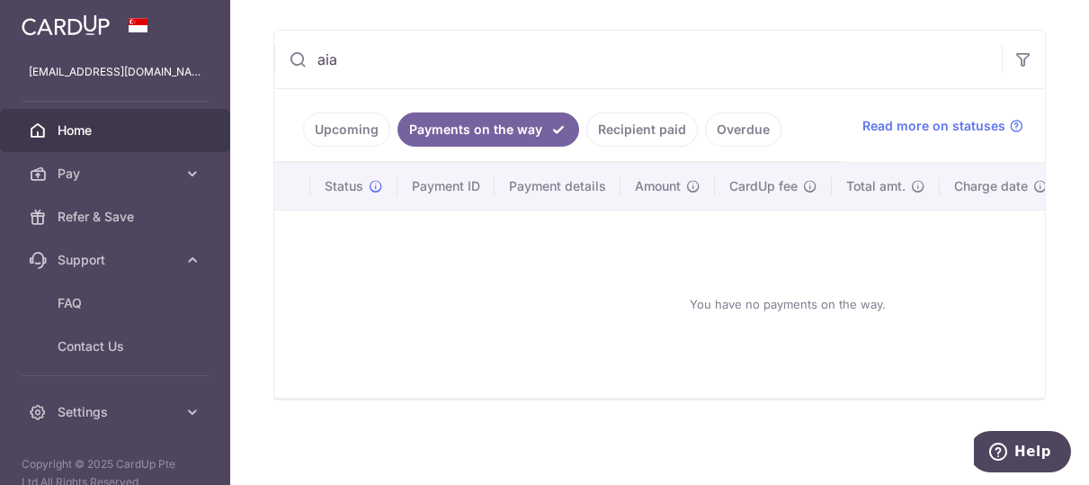
click at [663, 117] on link "Recipient paid" at bounding box center [642, 129] width 112 height 34
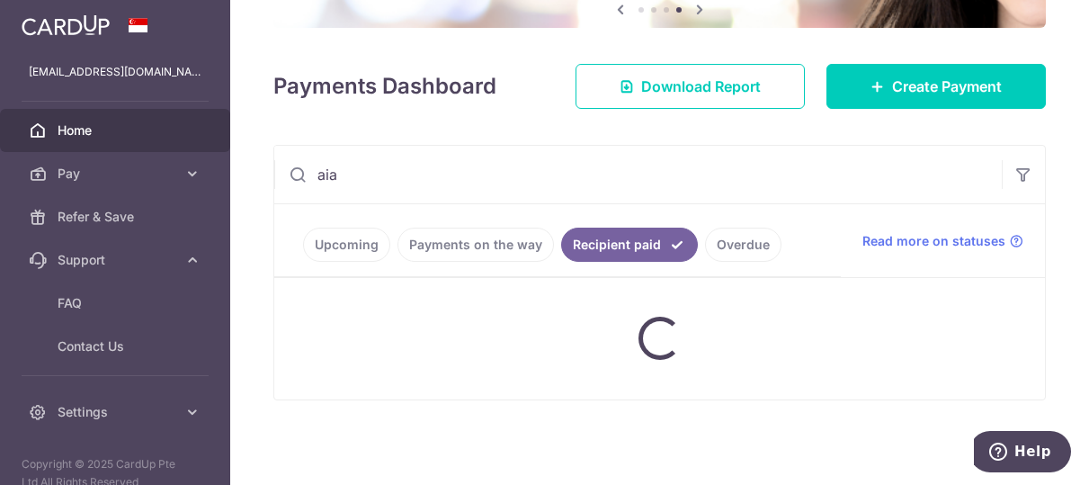
scroll to position [326, 0]
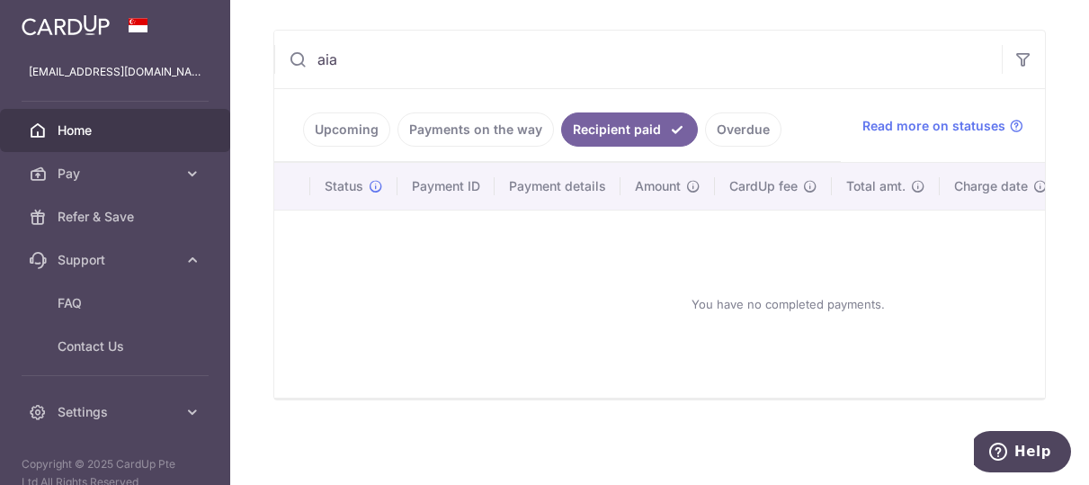
click at [620, 126] on link "Recipient paid" at bounding box center [629, 129] width 137 height 34
click at [836, 66] on input "aia" at bounding box center [638, 60] width 728 height 58
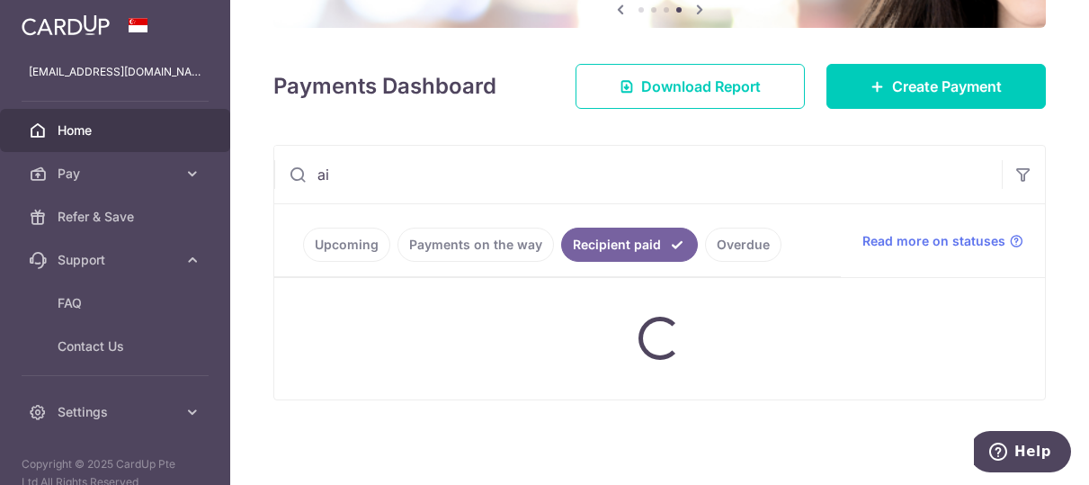
scroll to position [202, 0]
type input "a"
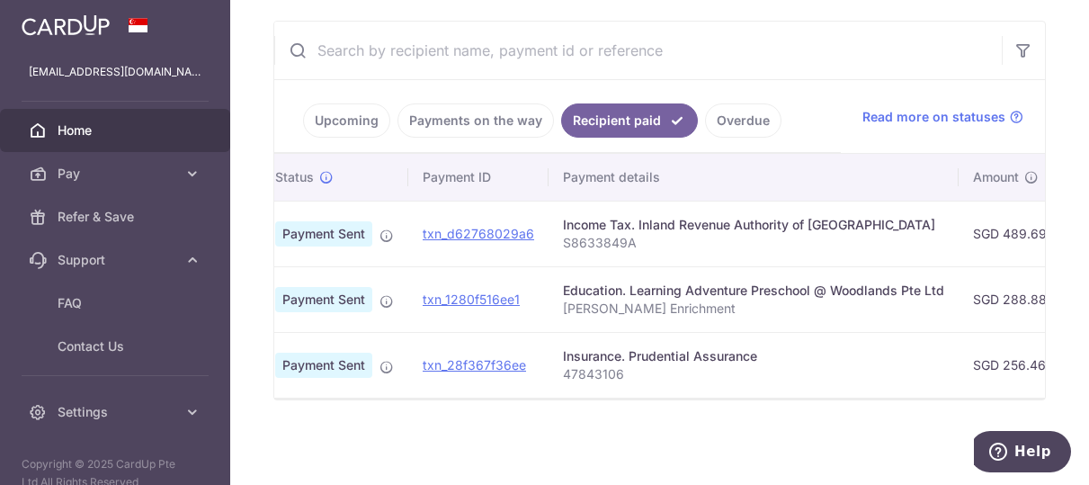
scroll to position [0, 0]
